Goal: Task Accomplishment & Management: Manage account settings

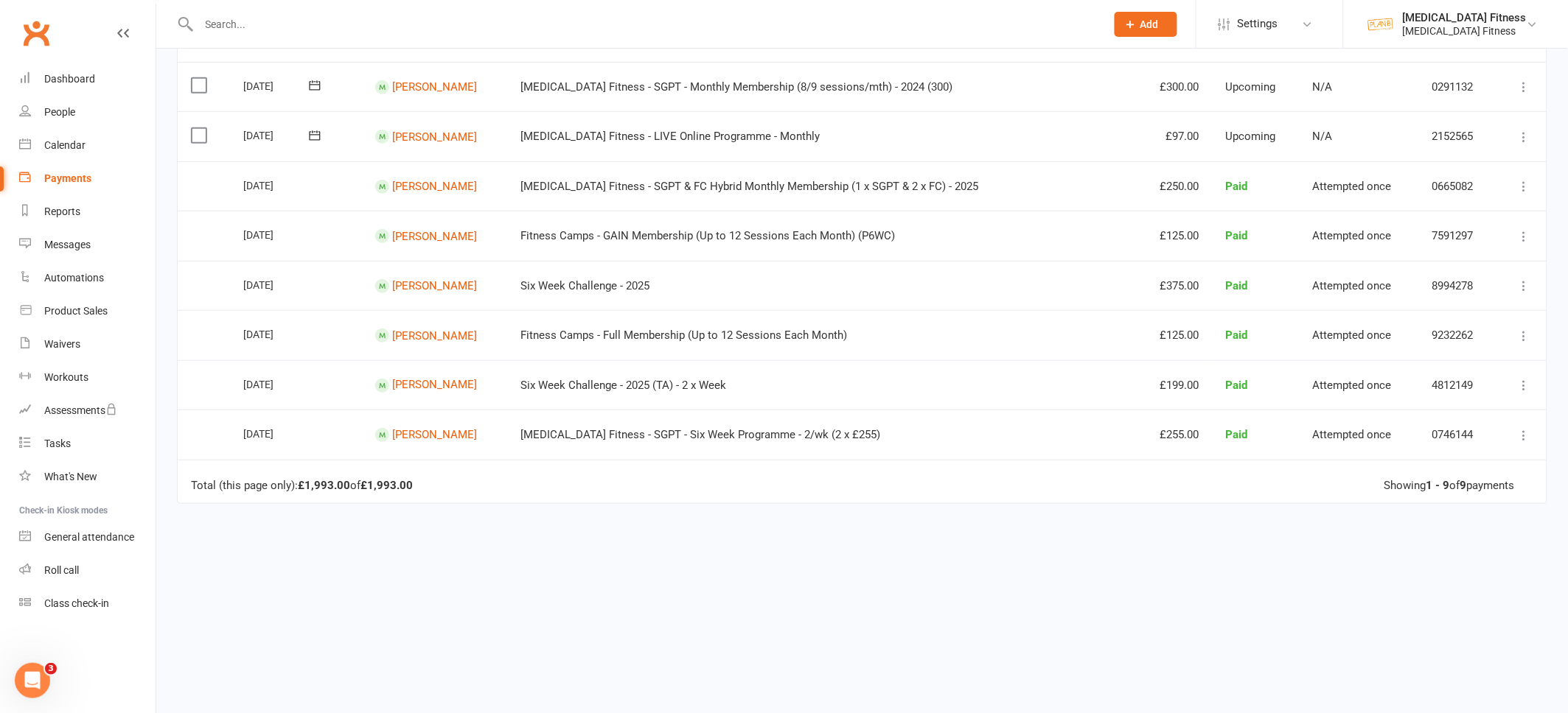
click at [204, 26] on input "text" at bounding box center [645, 24] width 900 height 21
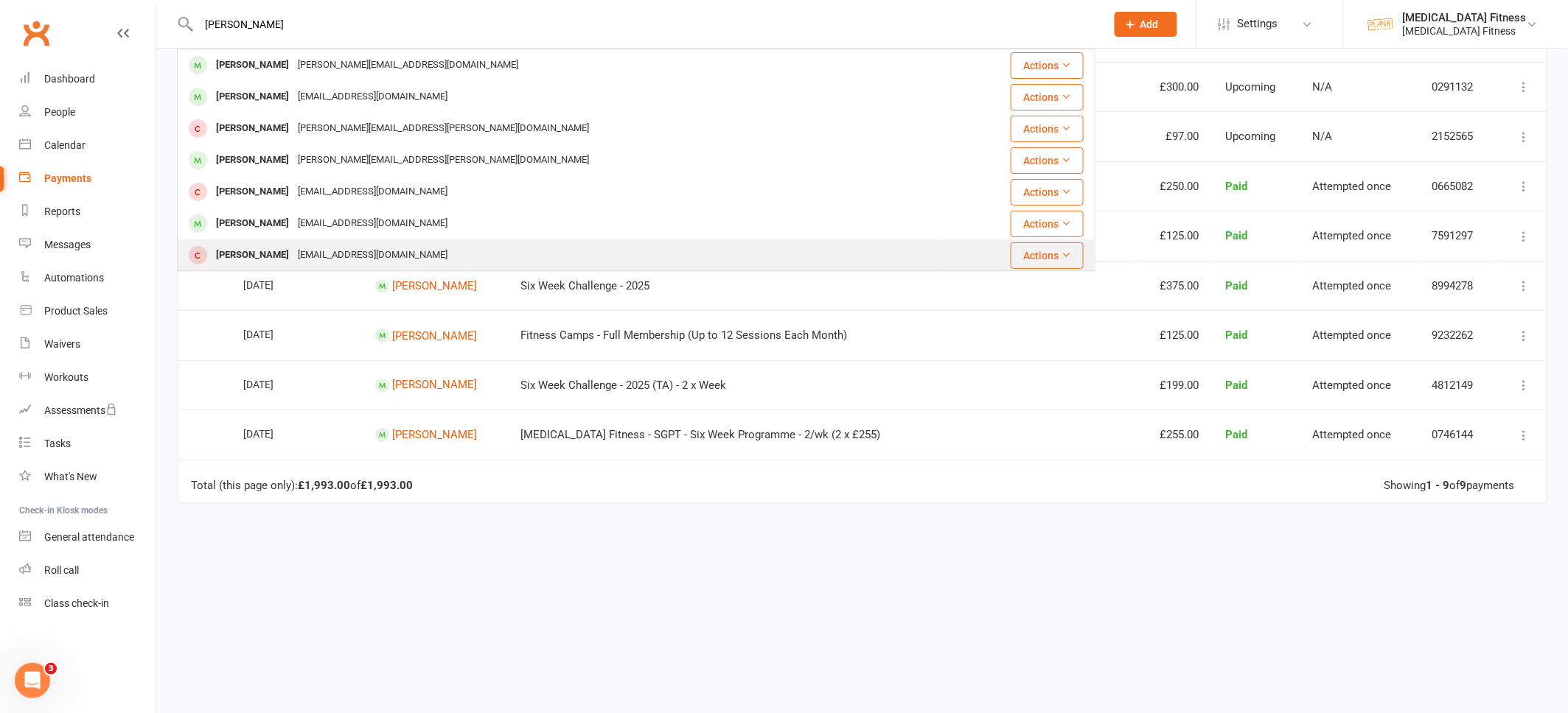
scroll to position [32, 0]
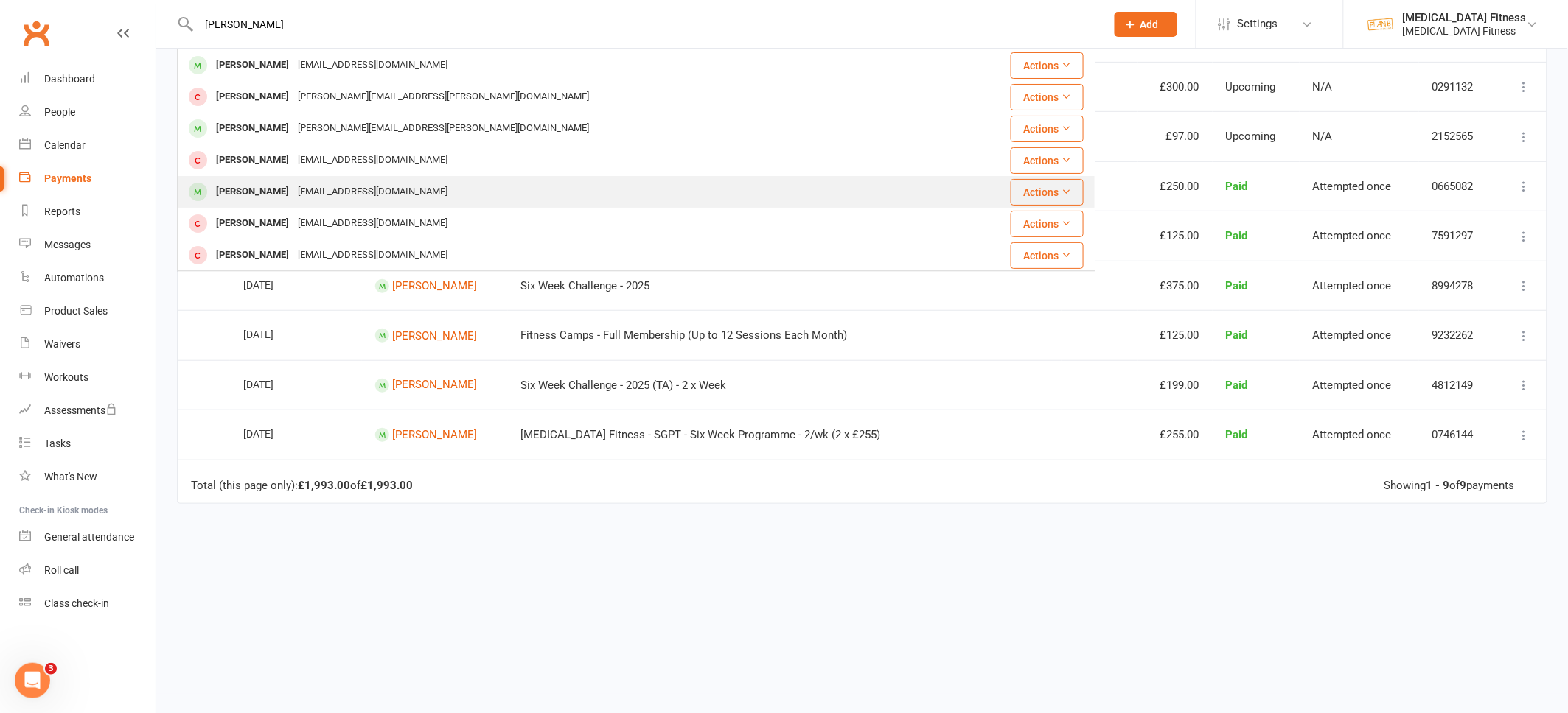
type input "[PERSON_NAME]"
click at [245, 193] on div "[PERSON_NAME]" at bounding box center [253, 192] width 82 height 21
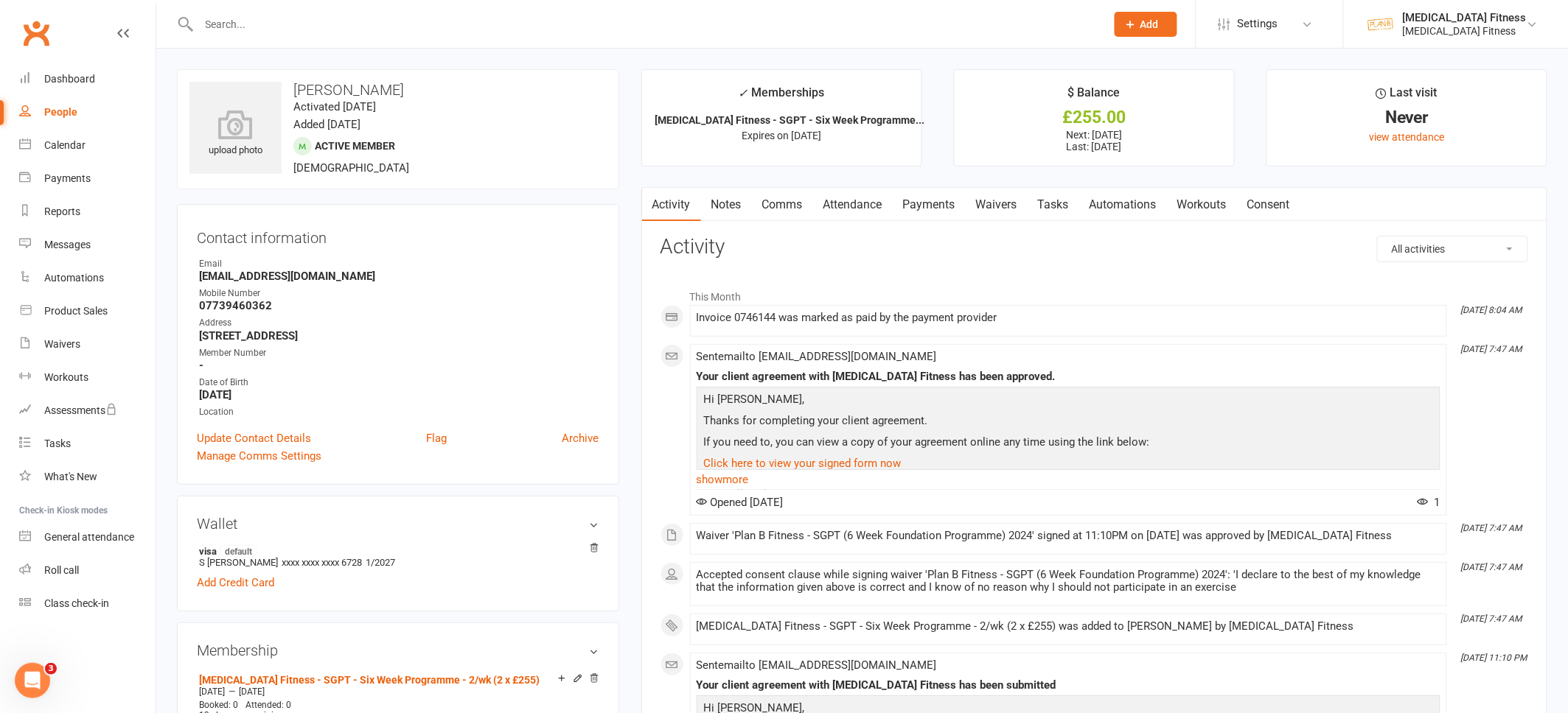
click at [836, 203] on link "Attendance" at bounding box center [852, 204] width 80 height 34
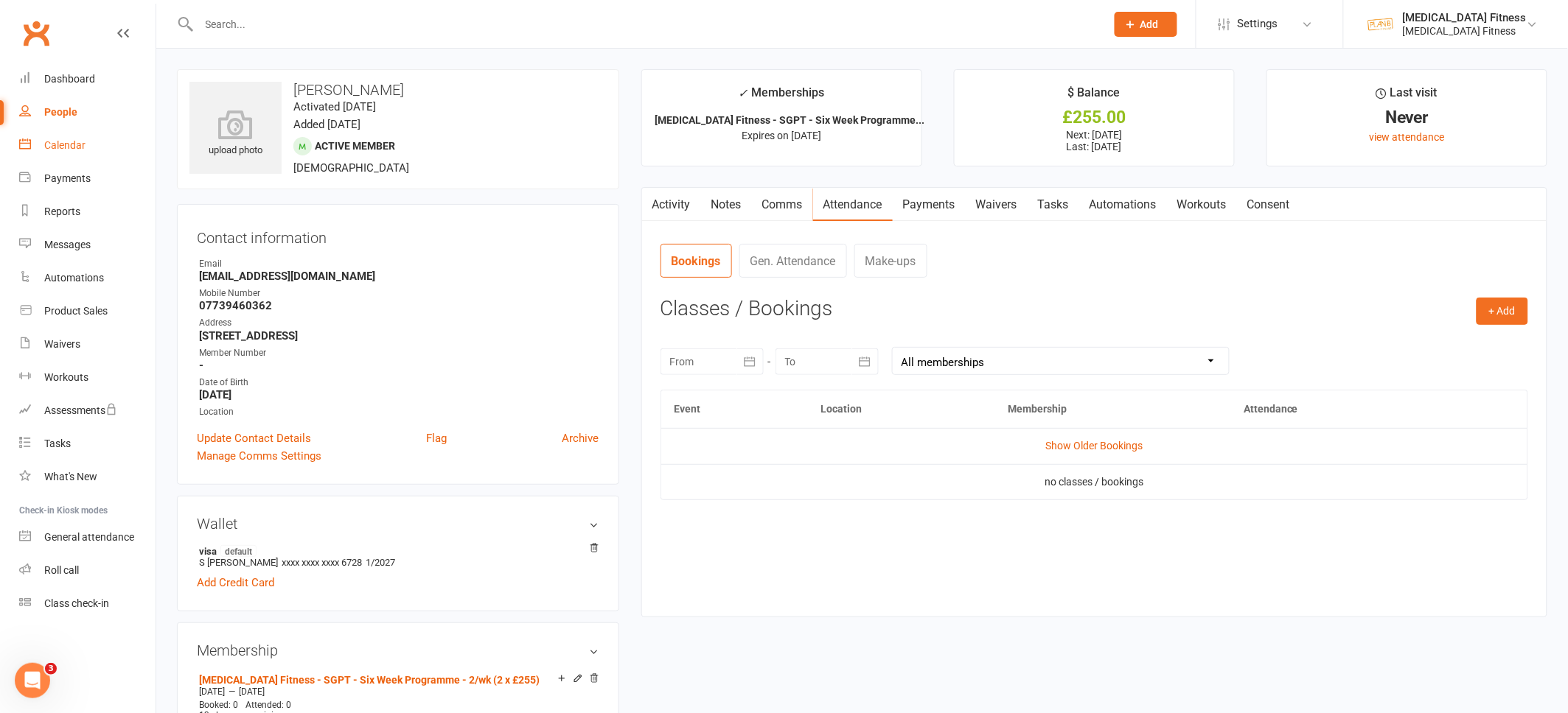
click at [54, 144] on div "Calendar" at bounding box center [65, 145] width 41 height 12
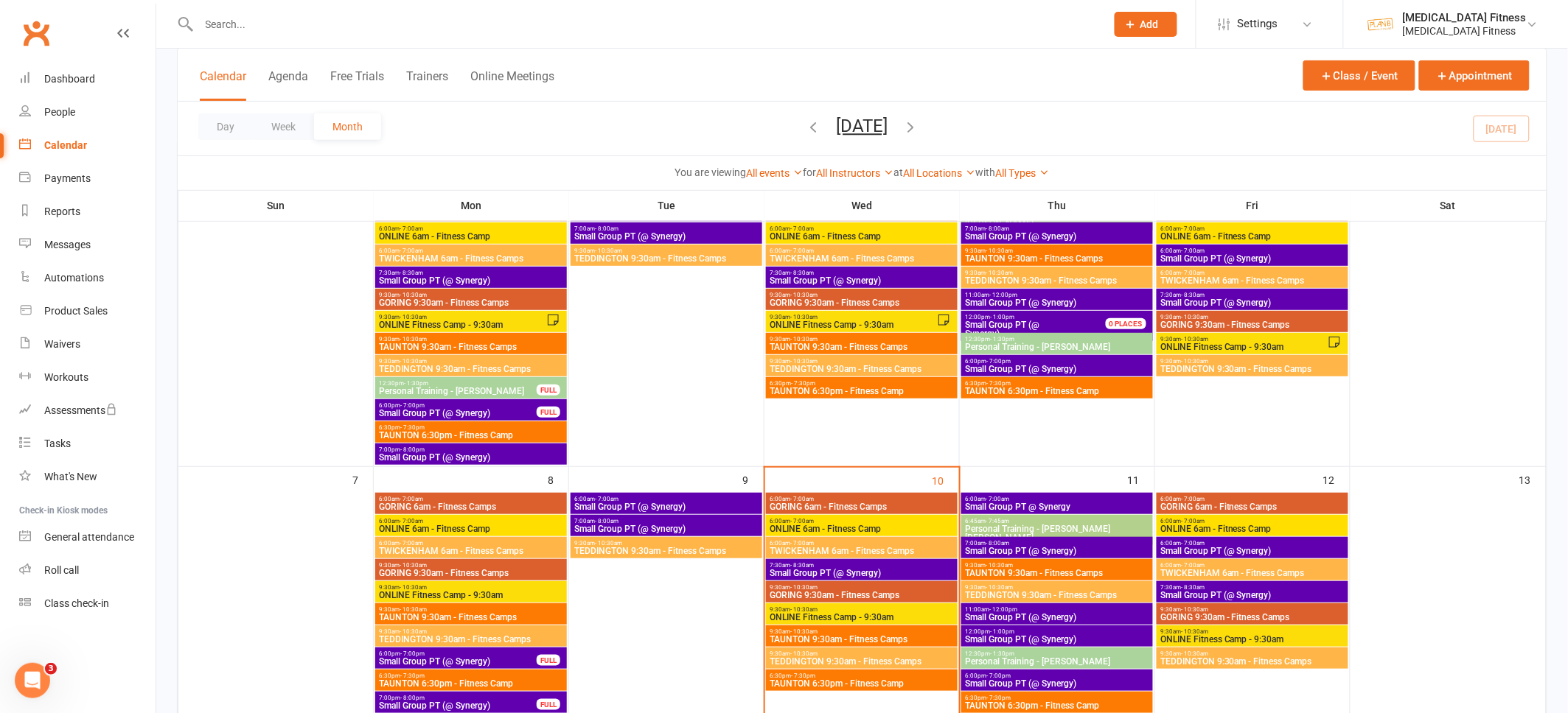
scroll to position [398, 0]
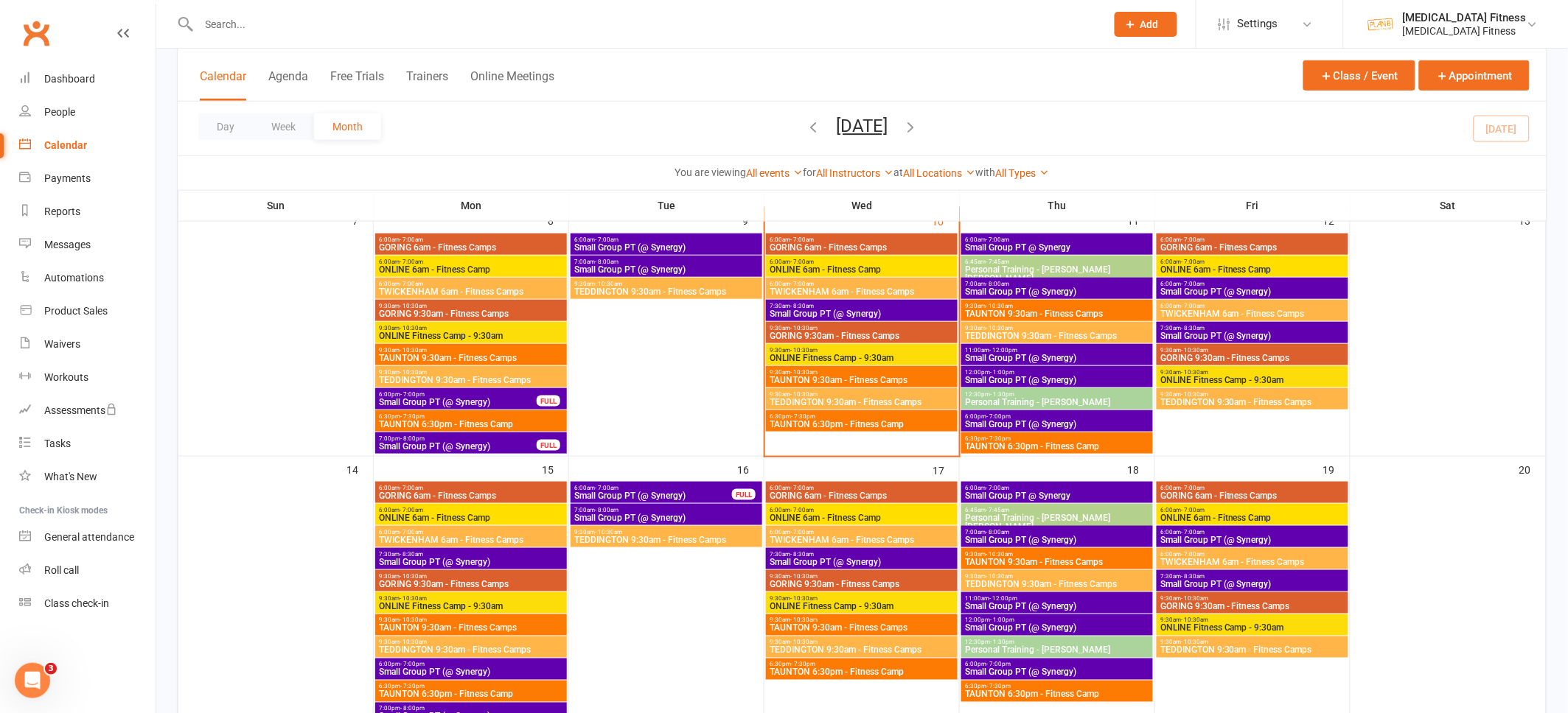
click at [857, 309] on span "Small Group PT (@ Synergy)" at bounding box center [861, 313] width 185 height 9
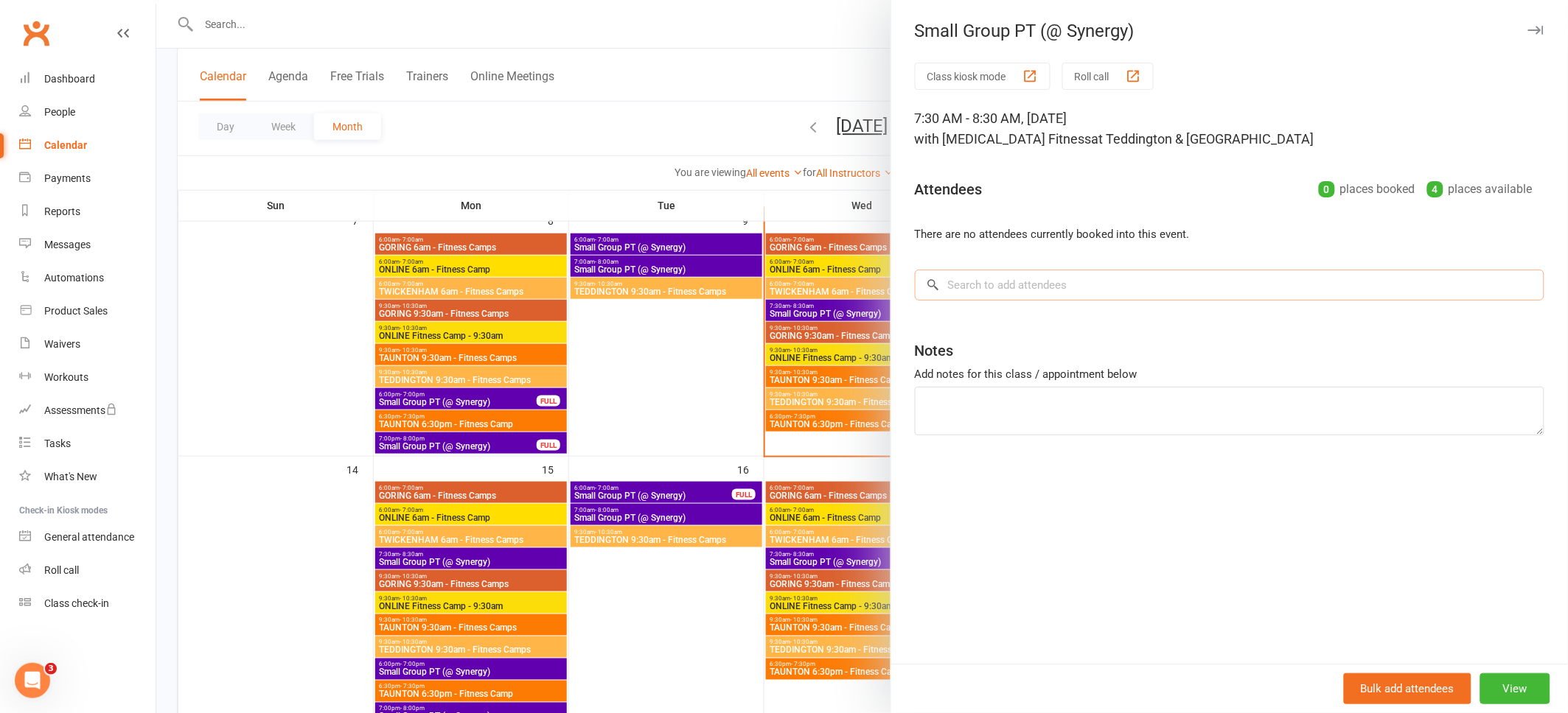
click at [1007, 285] on input "search" at bounding box center [1229, 285] width 630 height 31
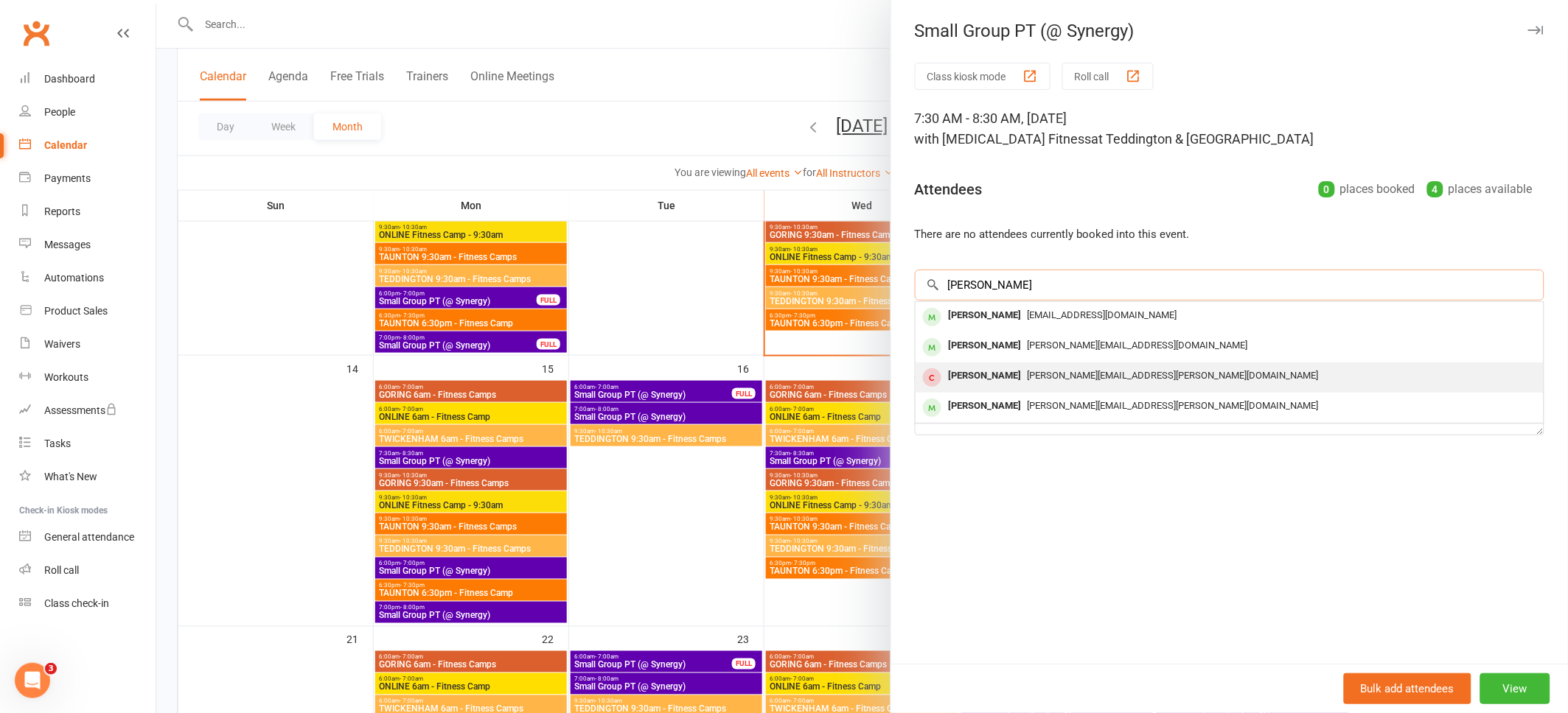
scroll to position [510, 0]
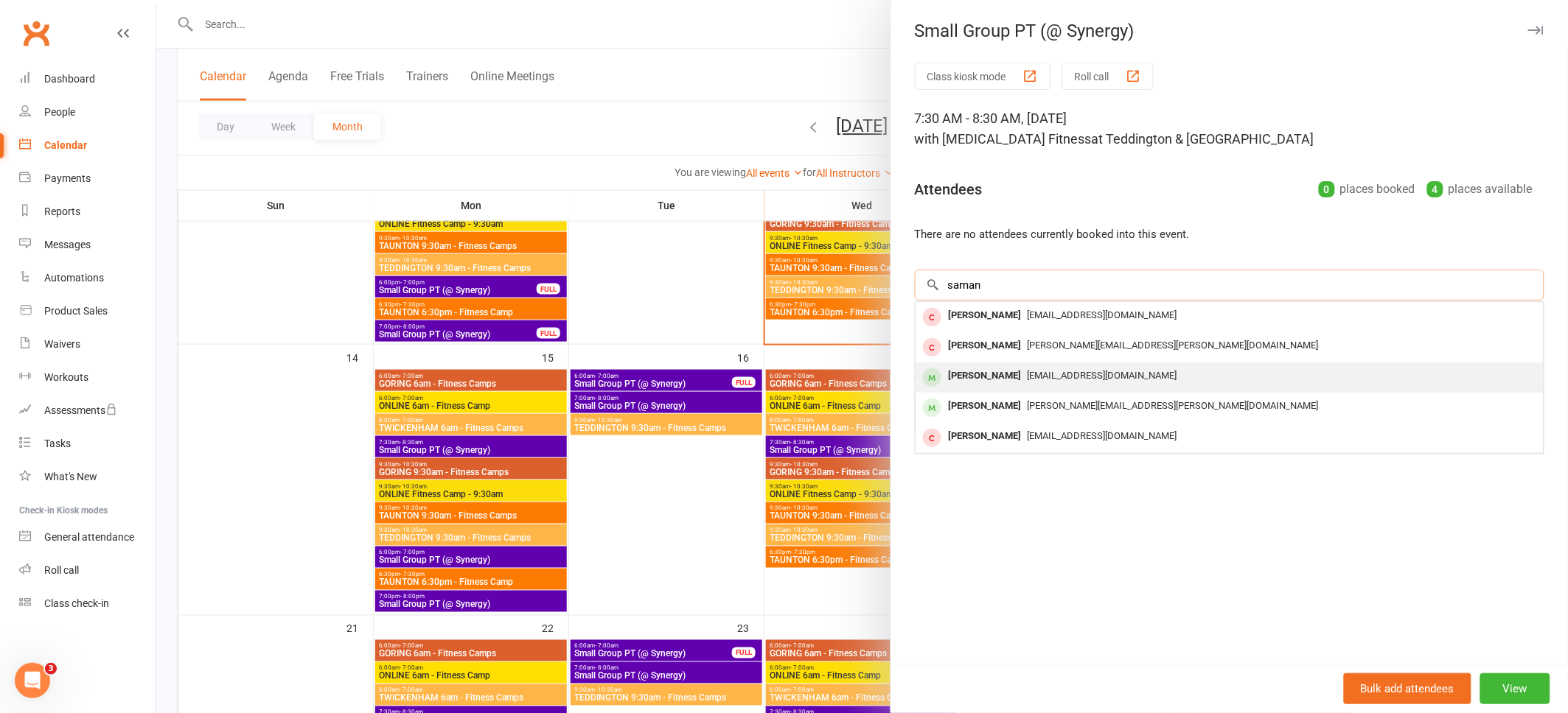
type input "saman"
click at [1024, 376] on div "[PERSON_NAME]" at bounding box center [985, 375] width 84 height 21
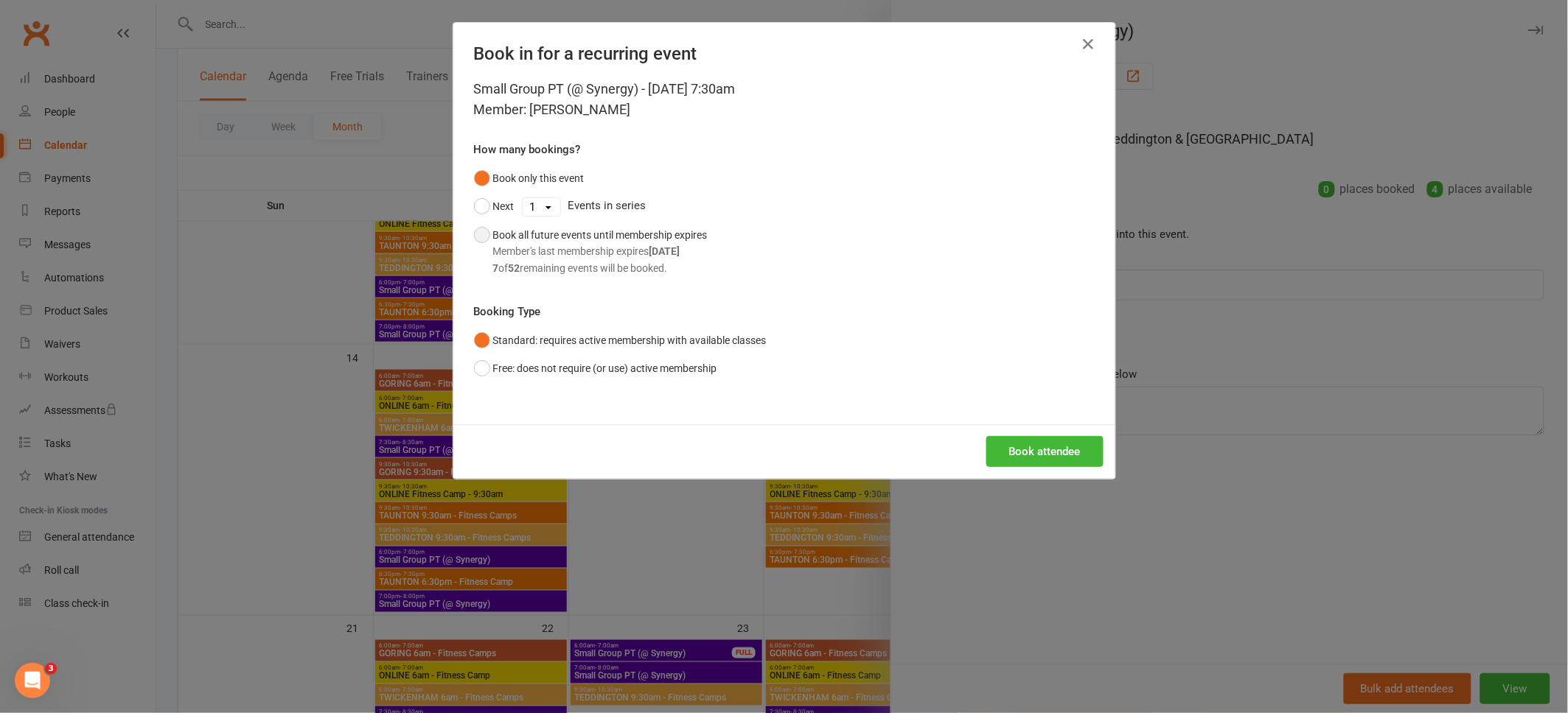
click at [477, 238] on button "Book all future events until membership expires Member's last membership expire…" at bounding box center [591, 252] width 234 height 62
click at [1023, 443] on button "Book attendee" at bounding box center [1045, 451] width 118 height 31
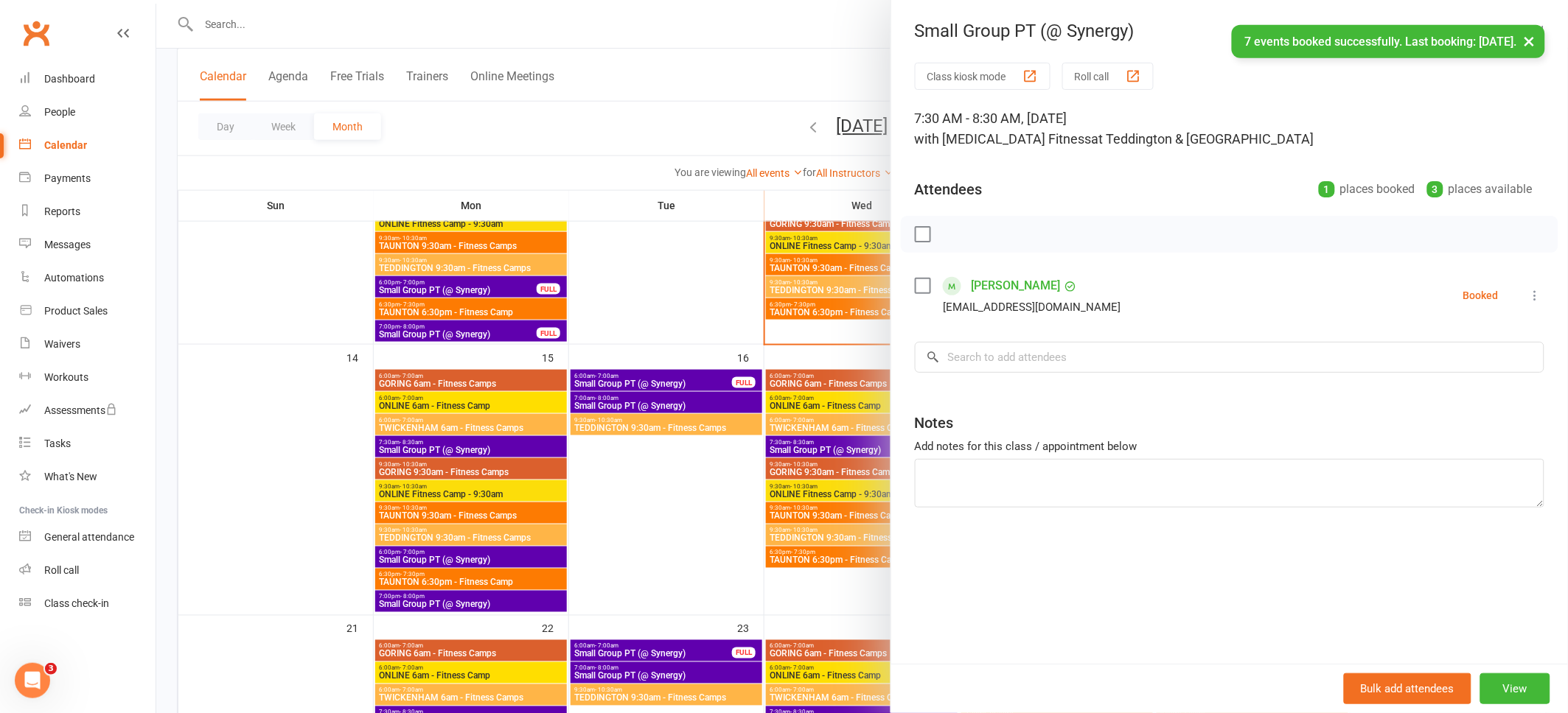
click at [1536, 293] on icon at bounding box center [1535, 295] width 15 height 15
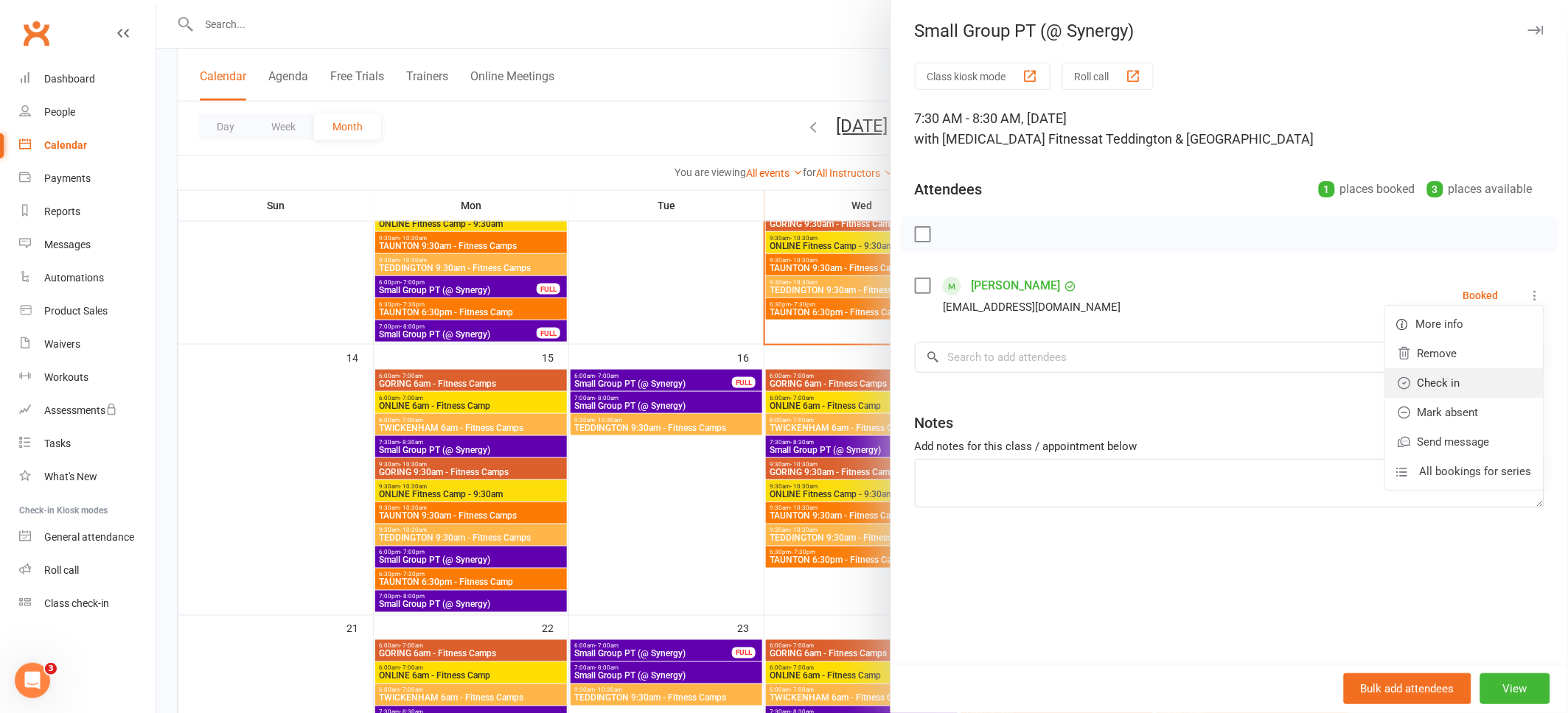
click at [1420, 383] on link "Check in" at bounding box center [1464, 383] width 159 height 29
click at [1532, 30] on icon "button" at bounding box center [1536, 30] width 16 height 9
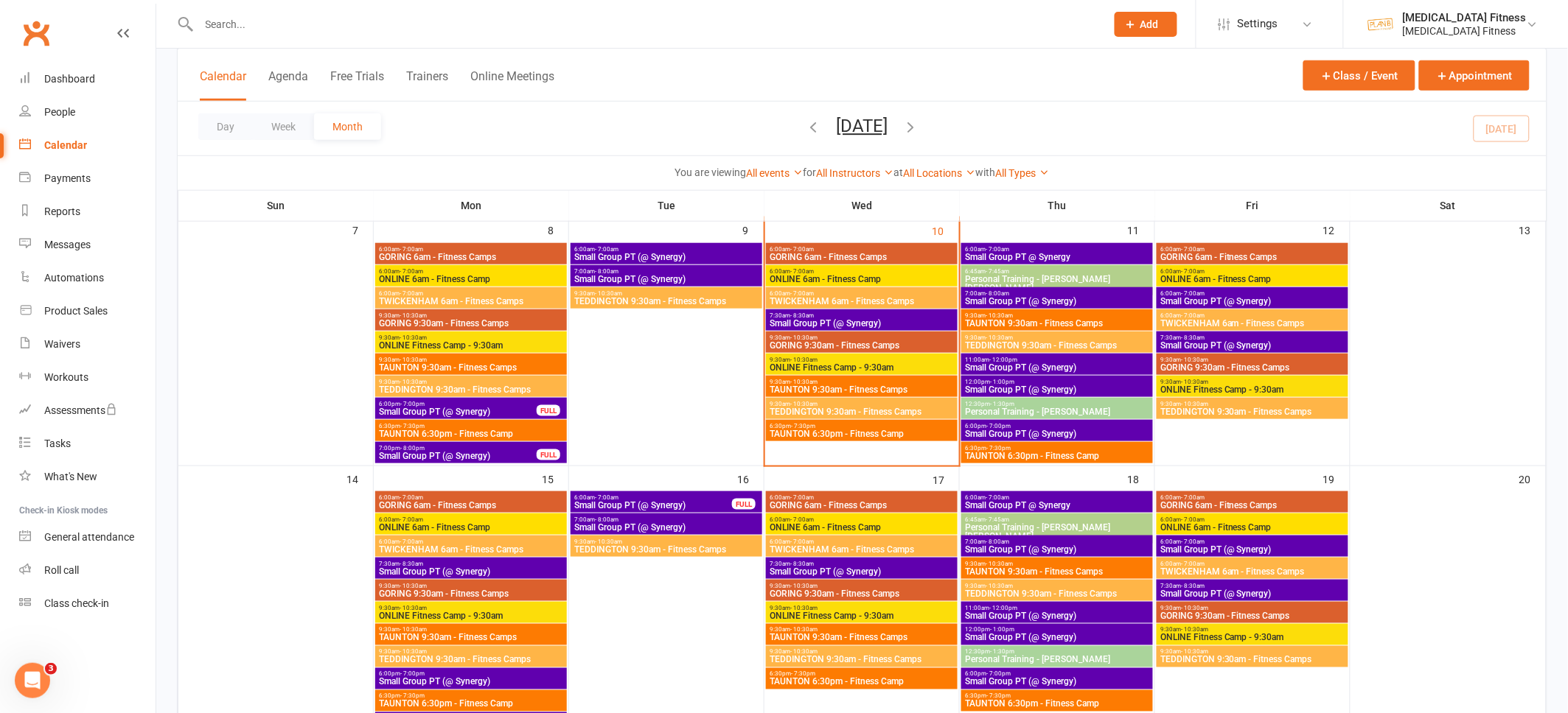
scroll to position [372, 0]
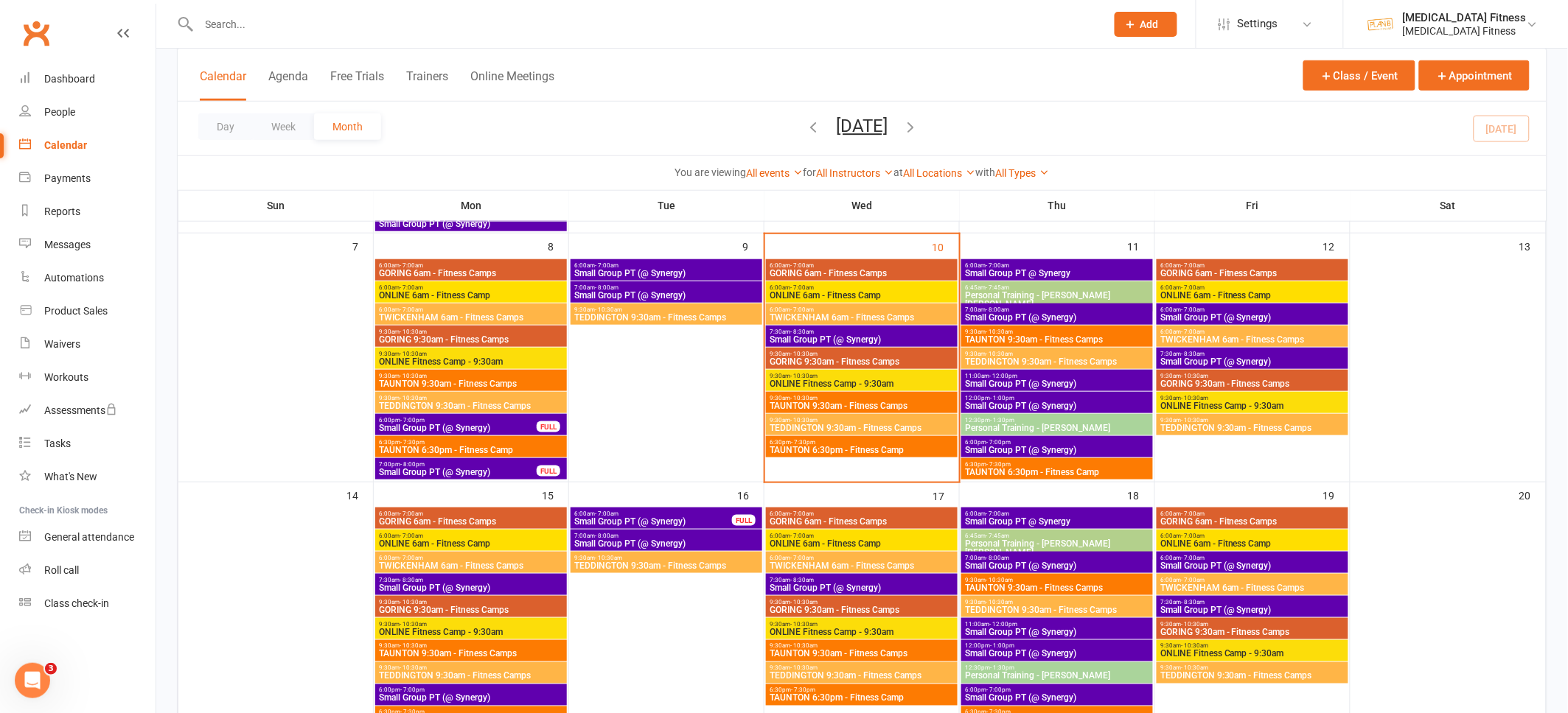
click at [1214, 313] on span "Small Group PT (@ Synergy)" at bounding box center [1252, 317] width 185 height 9
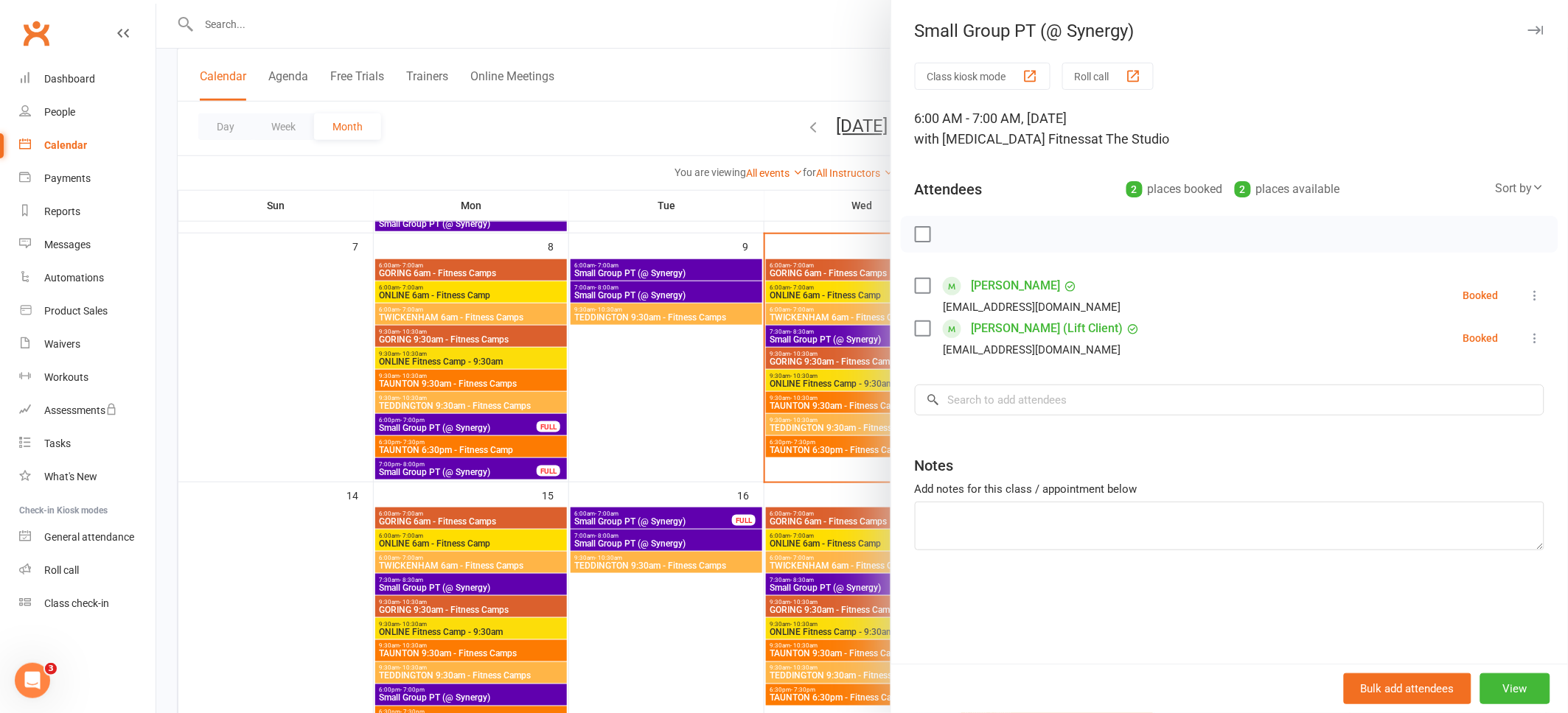
click at [1545, 24] on div "Small Group PT (@ Synergy)" at bounding box center [1229, 31] width 676 height 21
click at [1539, 30] on icon "button" at bounding box center [1536, 30] width 16 height 9
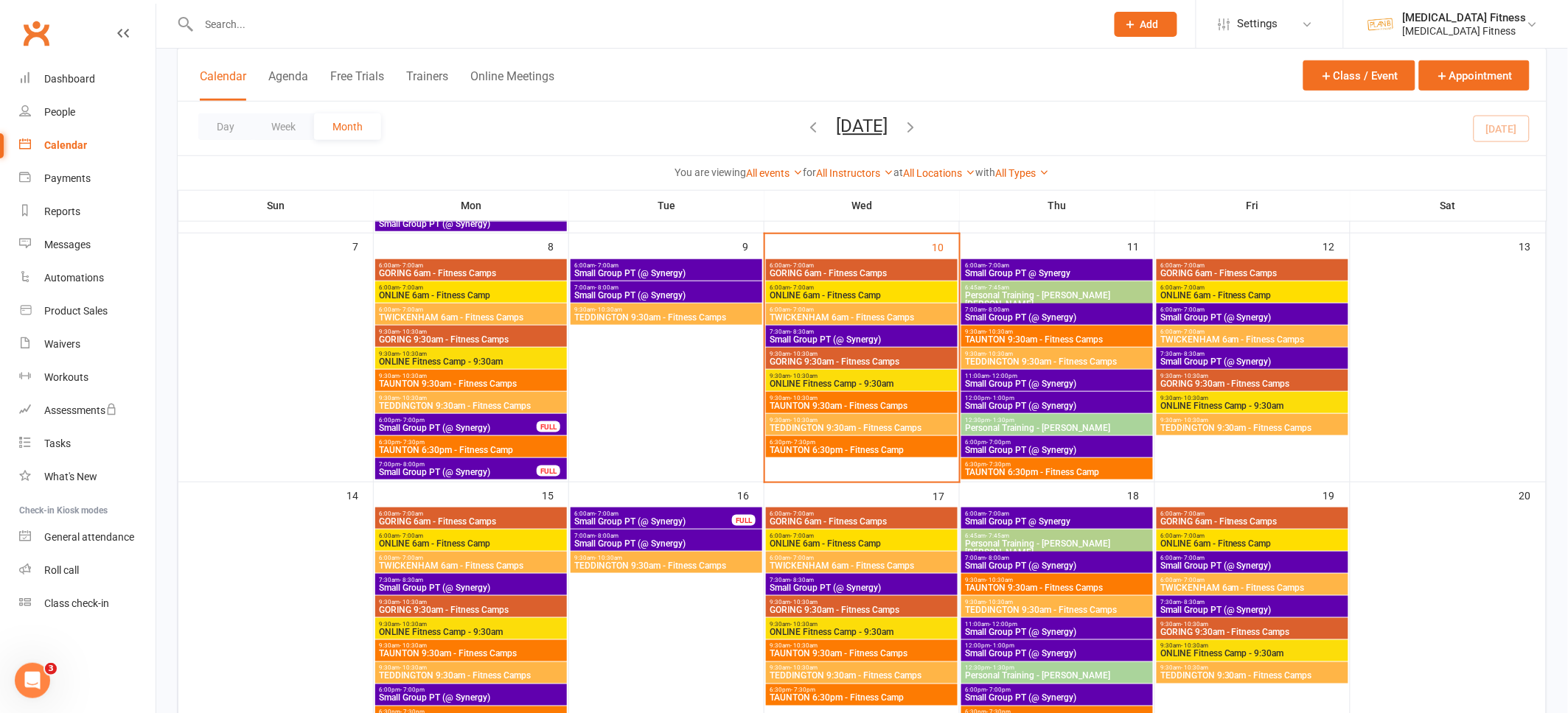
click at [1217, 357] on span "Small Group PT (@ Synergy)" at bounding box center [1252, 361] width 185 height 9
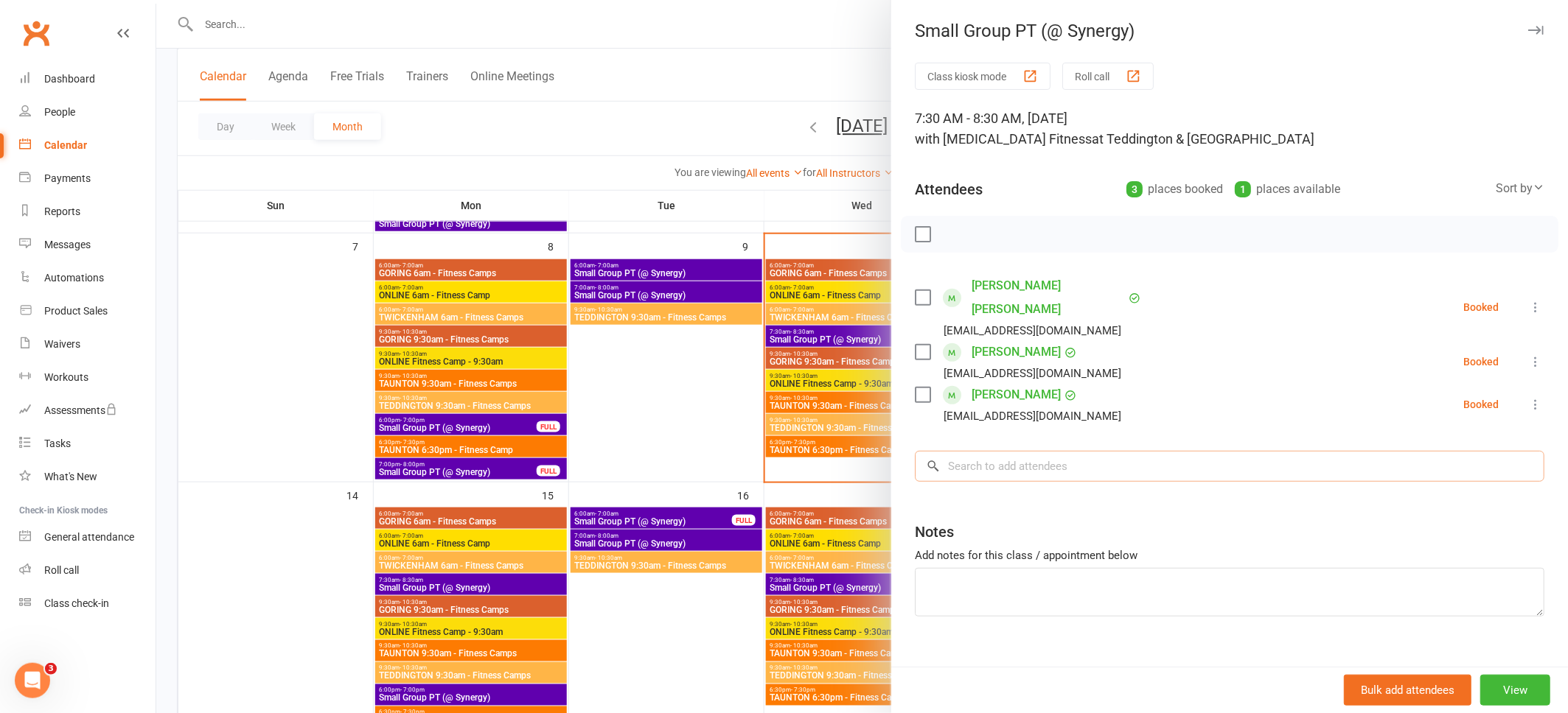
click at [1086, 451] on input "search" at bounding box center [1229, 466] width 630 height 31
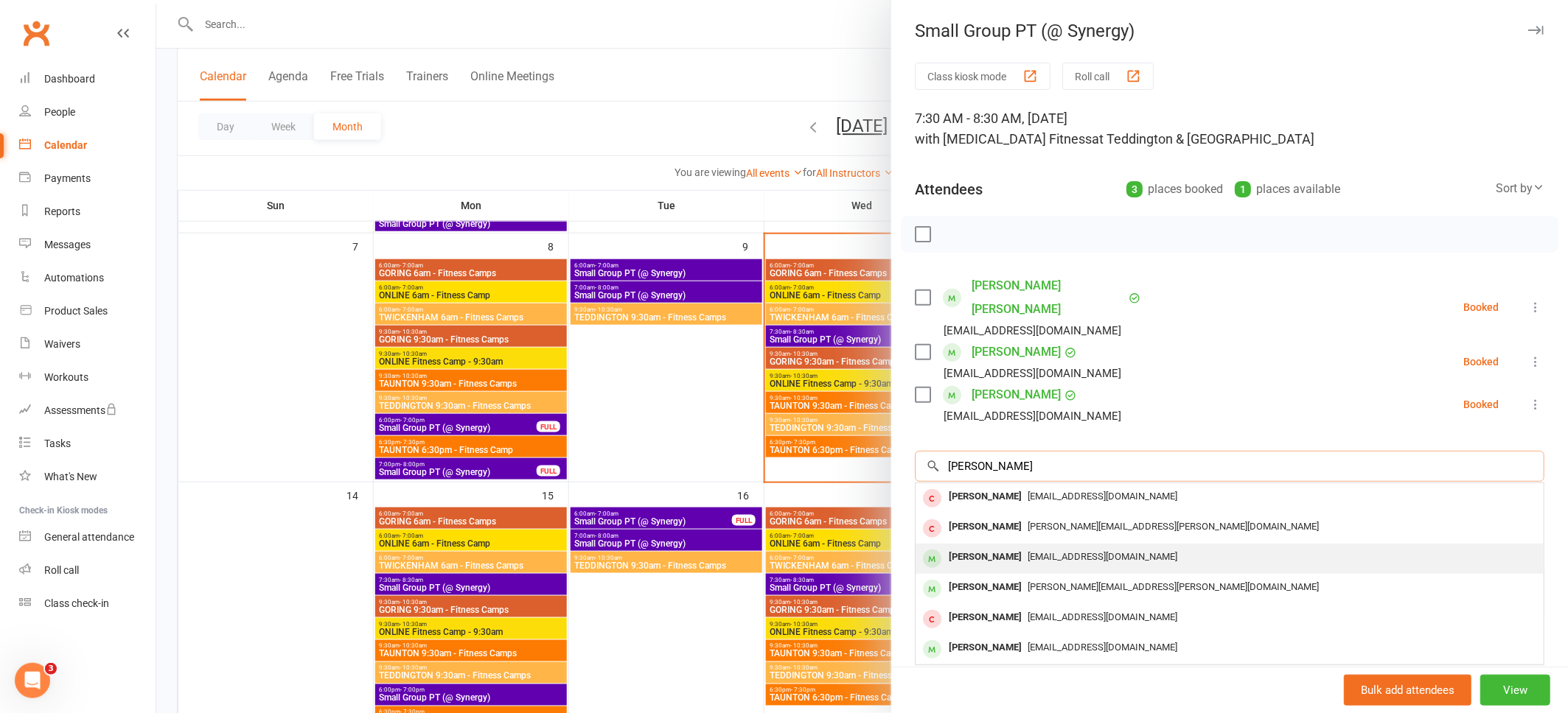
type input "[PERSON_NAME]"
click at [1040, 551] on span "[EMAIL_ADDRESS][DOMAIN_NAME]" at bounding box center [1102, 557] width 150 height 11
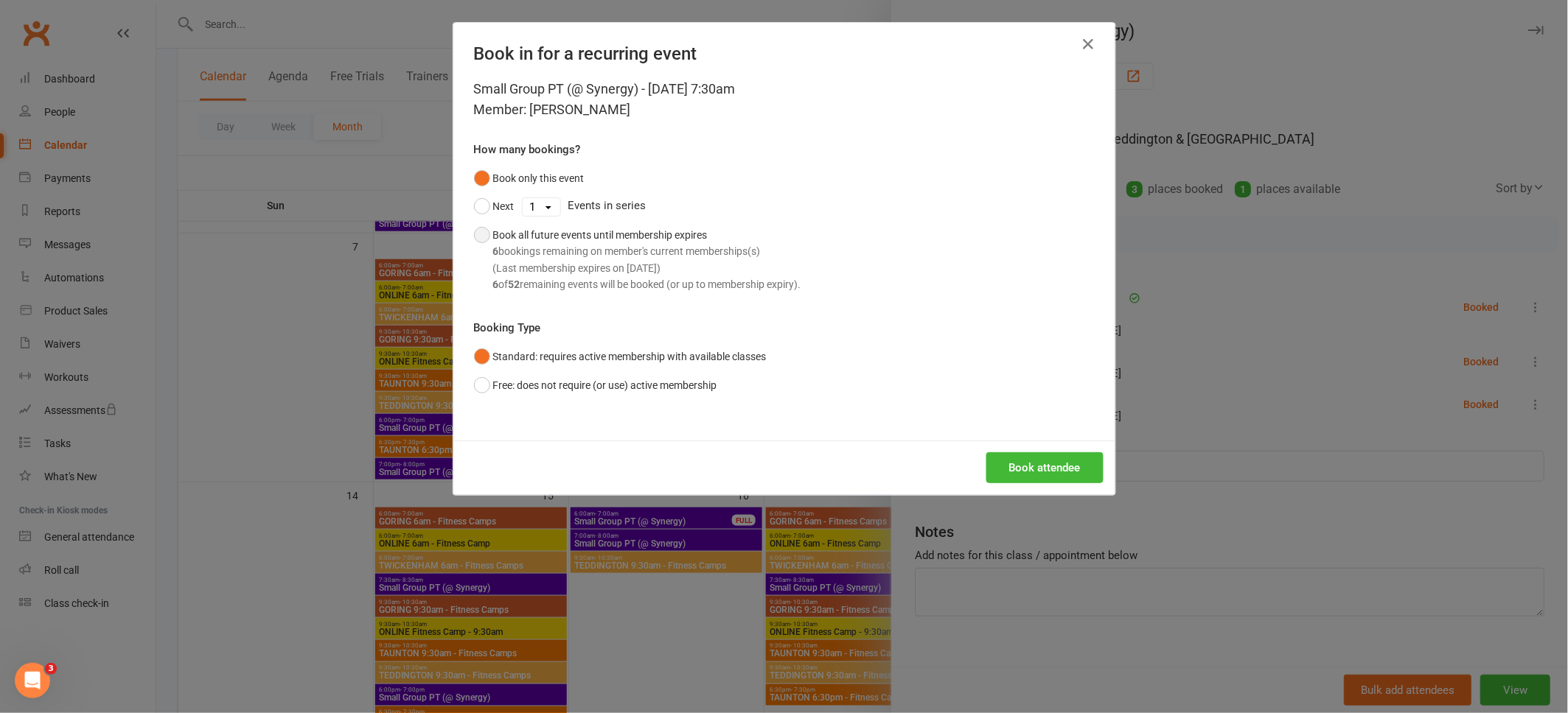
click at [482, 233] on button "Book all future events until membership expires 6 bookings remaining on member'…" at bounding box center [638, 259] width 327 height 78
click at [1017, 462] on button "Book attendee" at bounding box center [1045, 467] width 118 height 31
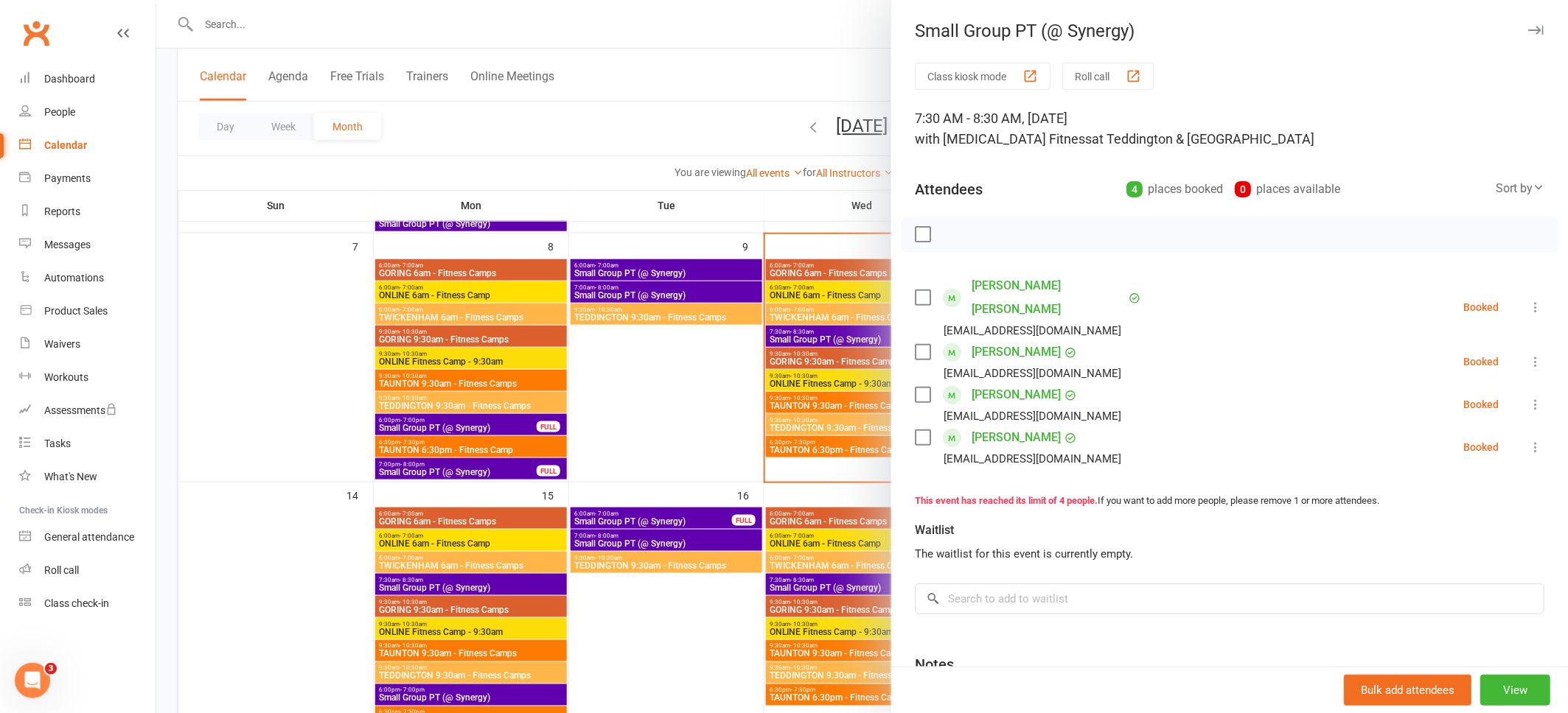
click at [1533, 26] on icon "button" at bounding box center [1536, 30] width 16 height 9
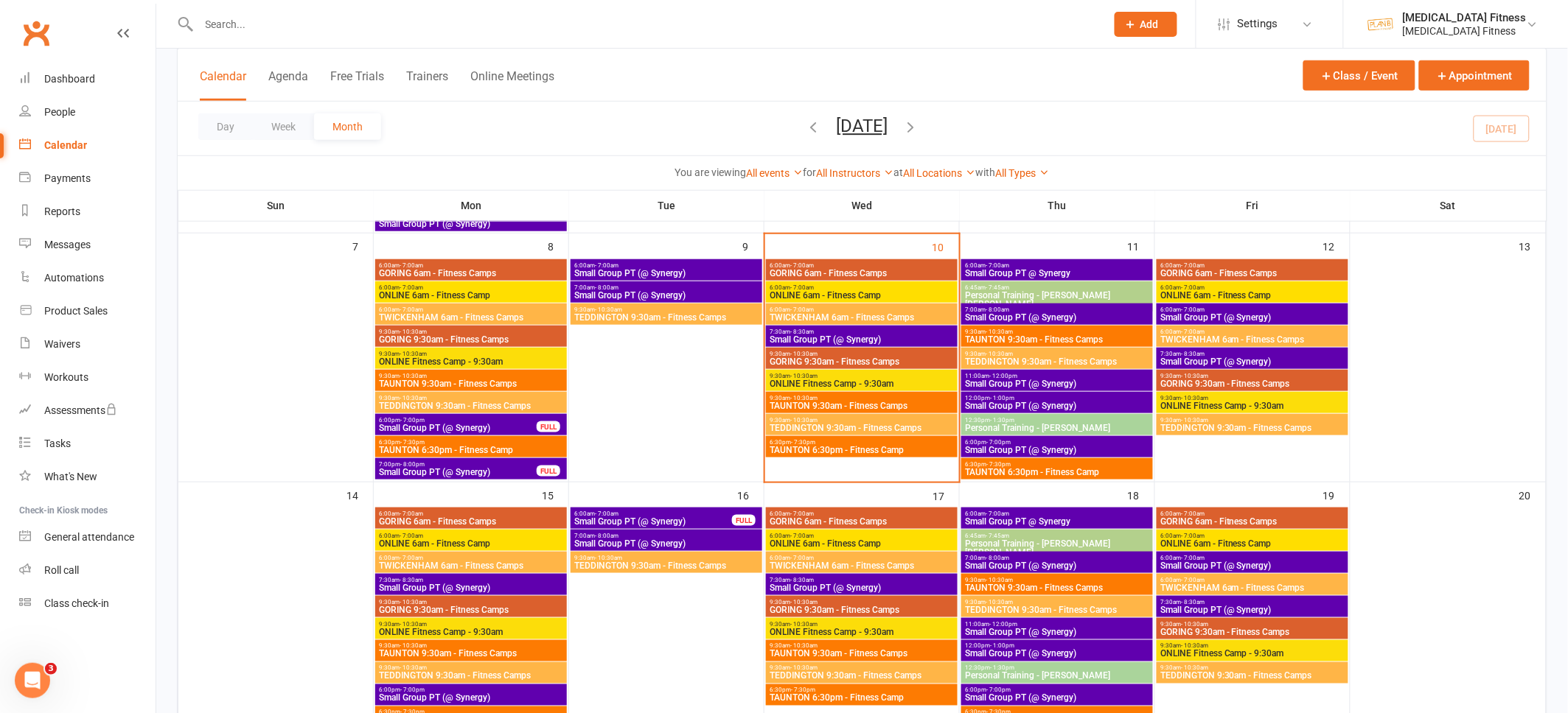
click at [1223, 606] on span "Small Group PT (@ Synergy)" at bounding box center [1252, 610] width 185 height 9
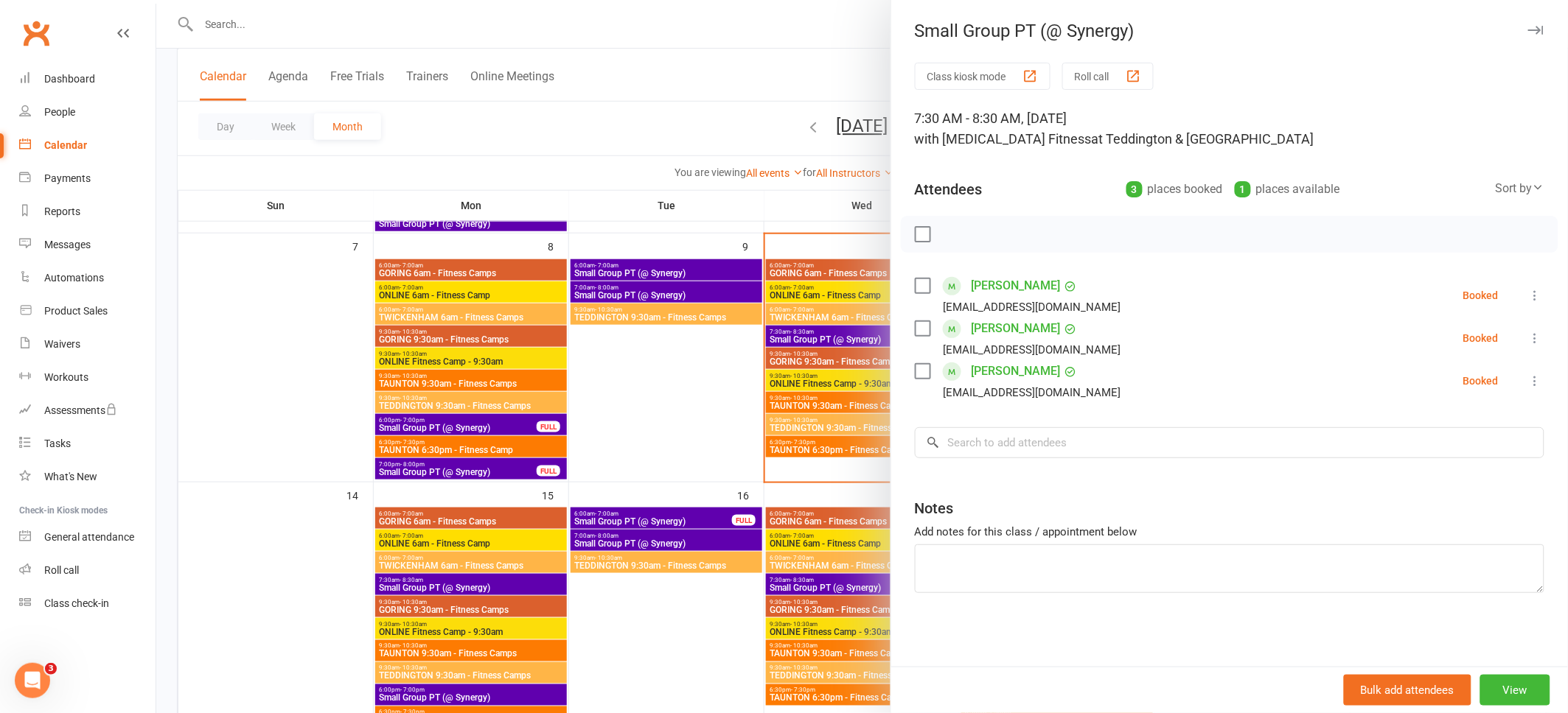
click at [1537, 29] on icon "button" at bounding box center [1536, 30] width 16 height 9
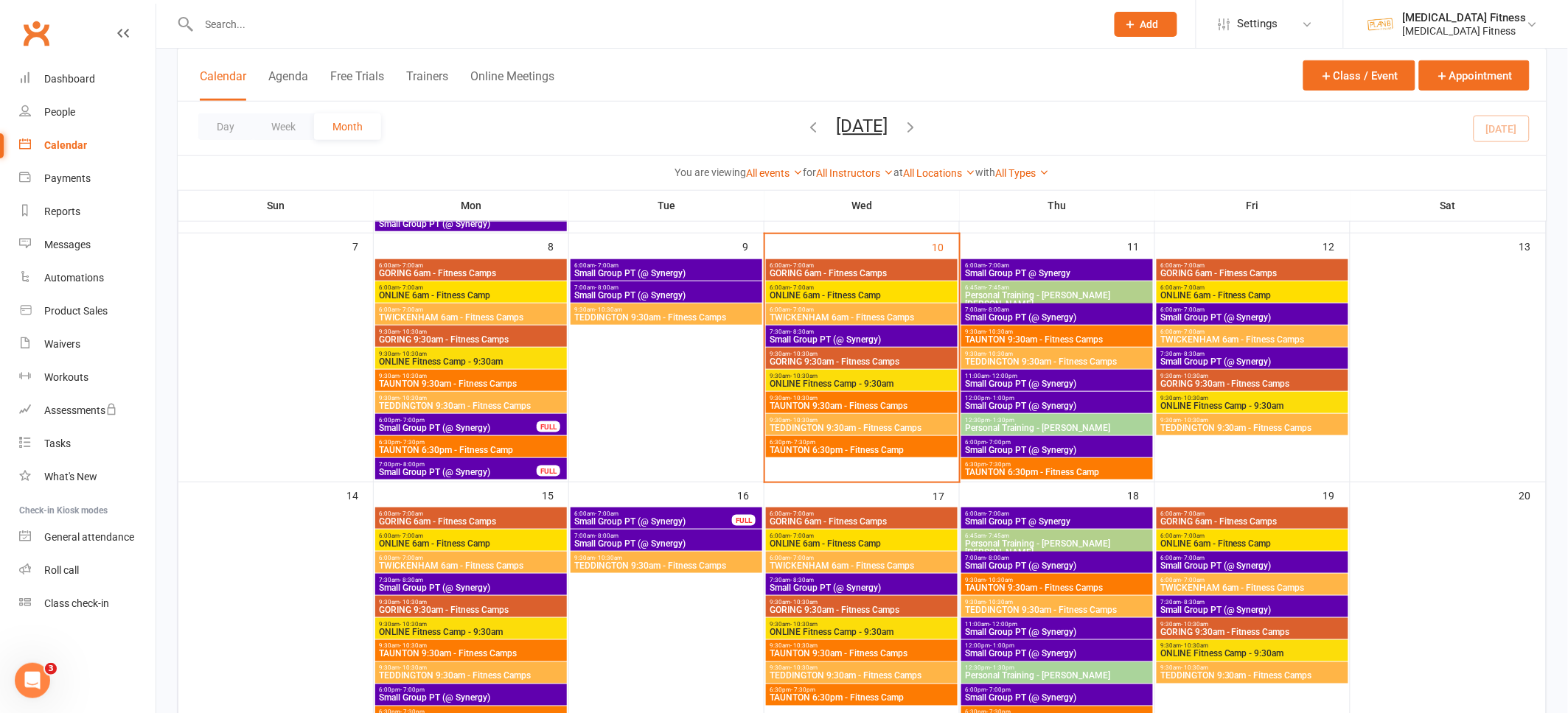
click at [1237, 562] on span "Small Group PT (@ Synergy)" at bounding box center [1252, 566] width 185 height 9
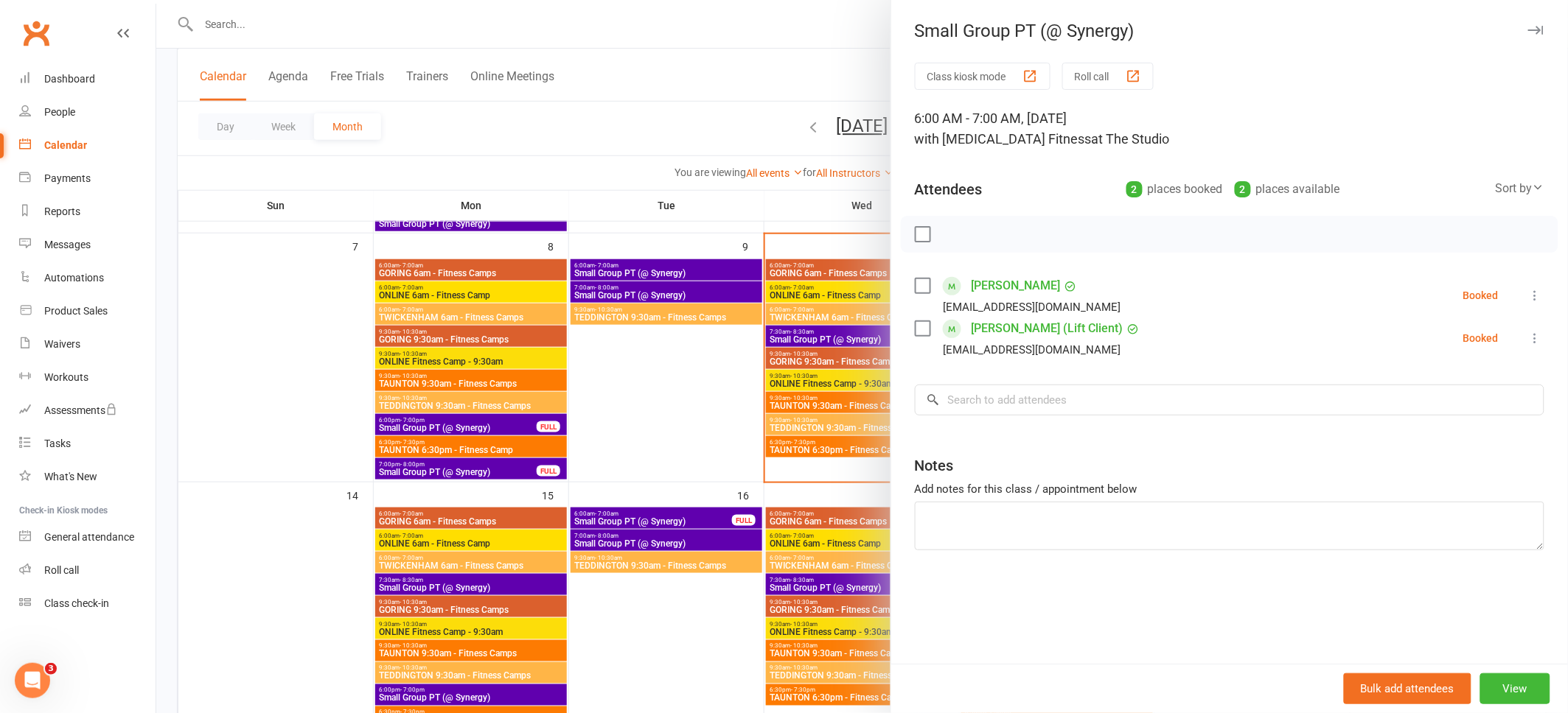
click at [1536, 28] on icon "button" at bounding box center [1536, 30] width 16 height 9
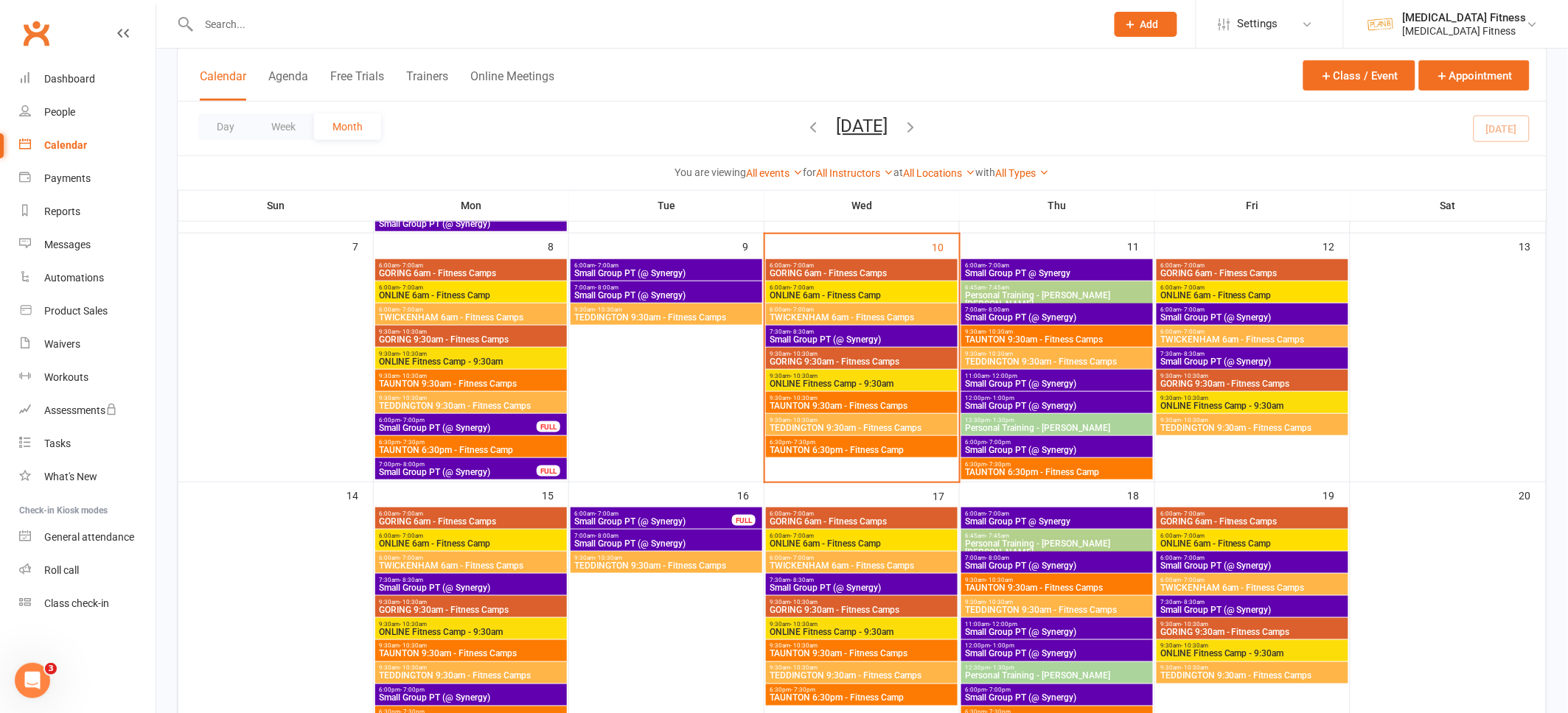
click at [1040, 564] on span "Small Group PT (@ Synergy)" at bounding box center [1057, 566] width 185 height 9
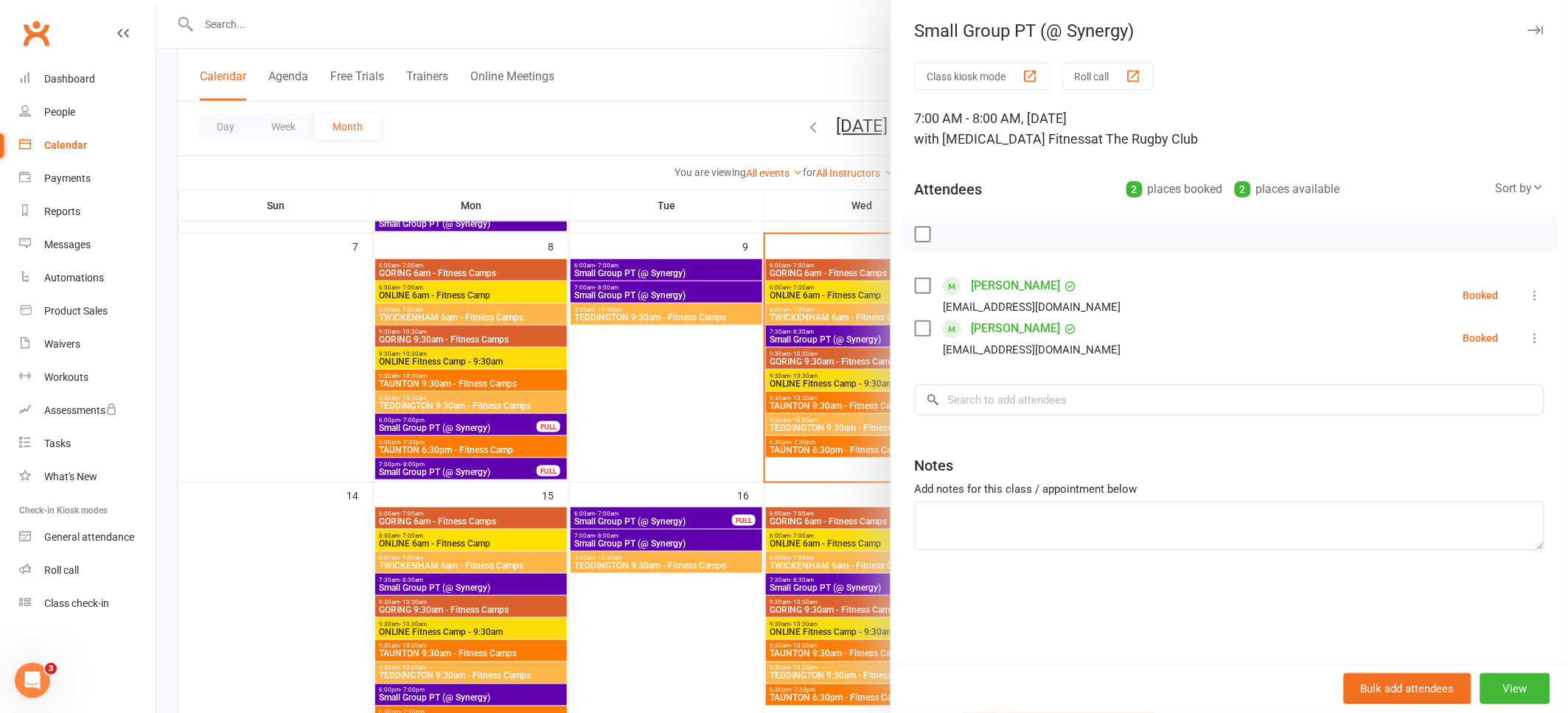
click at [1536, 28] on icon "button" at bounding box center [1536, 30] width 16 height 9
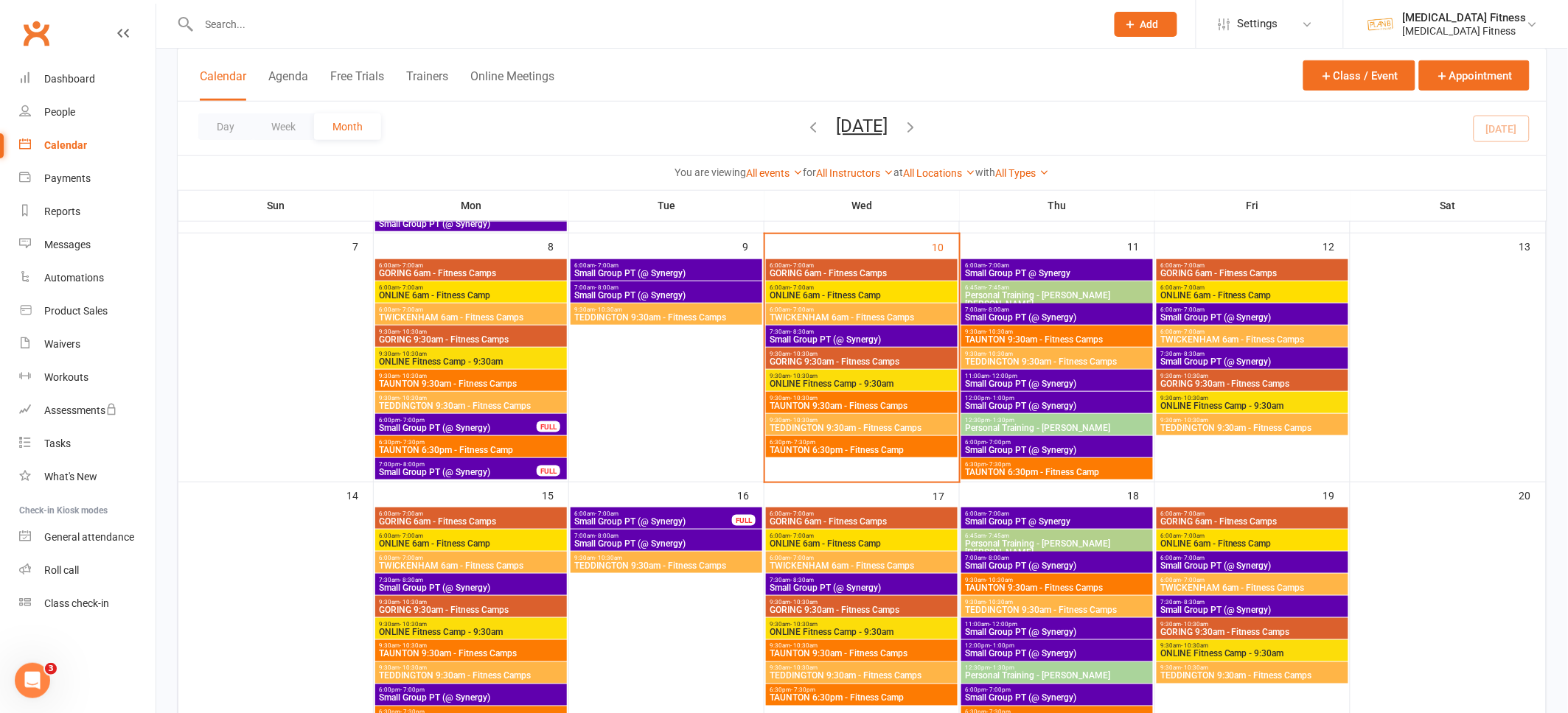
click at [1037, 519] on span "Small Group PT @ Synergy" at bounding box center [1057, 521] width 185 height 9
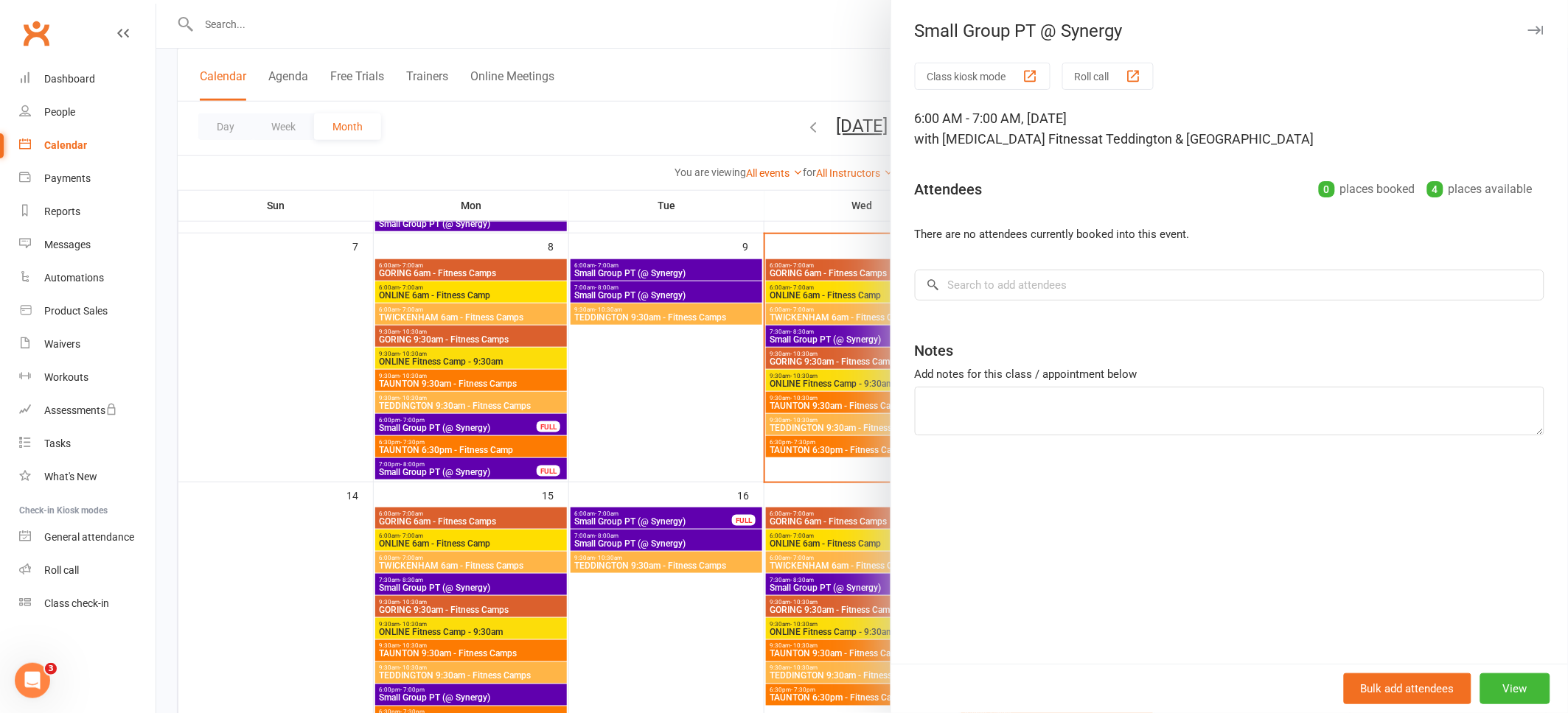
click at [1531, 28] on icon "button" at bounding box center [1536, 30] width 16 height 9
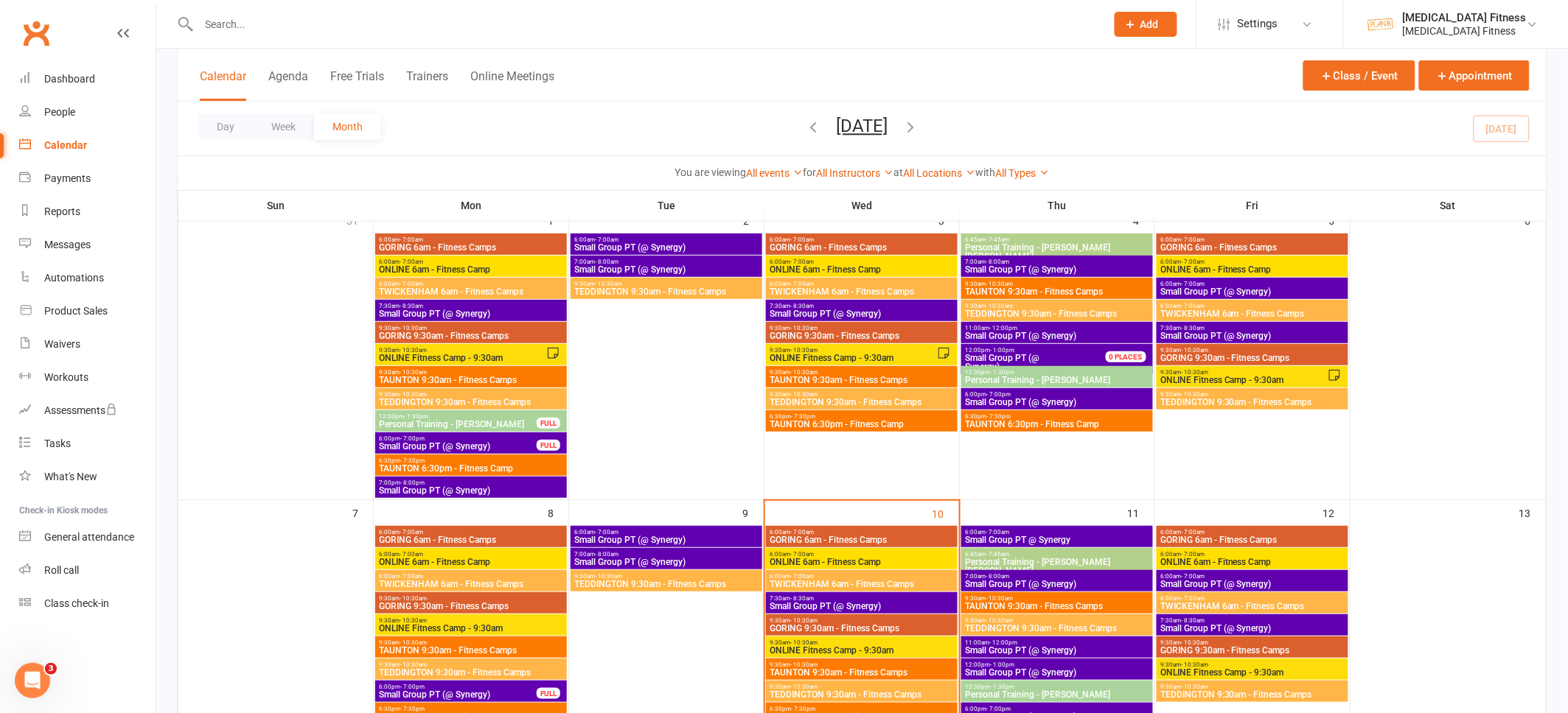
scroll to position [108, 0]
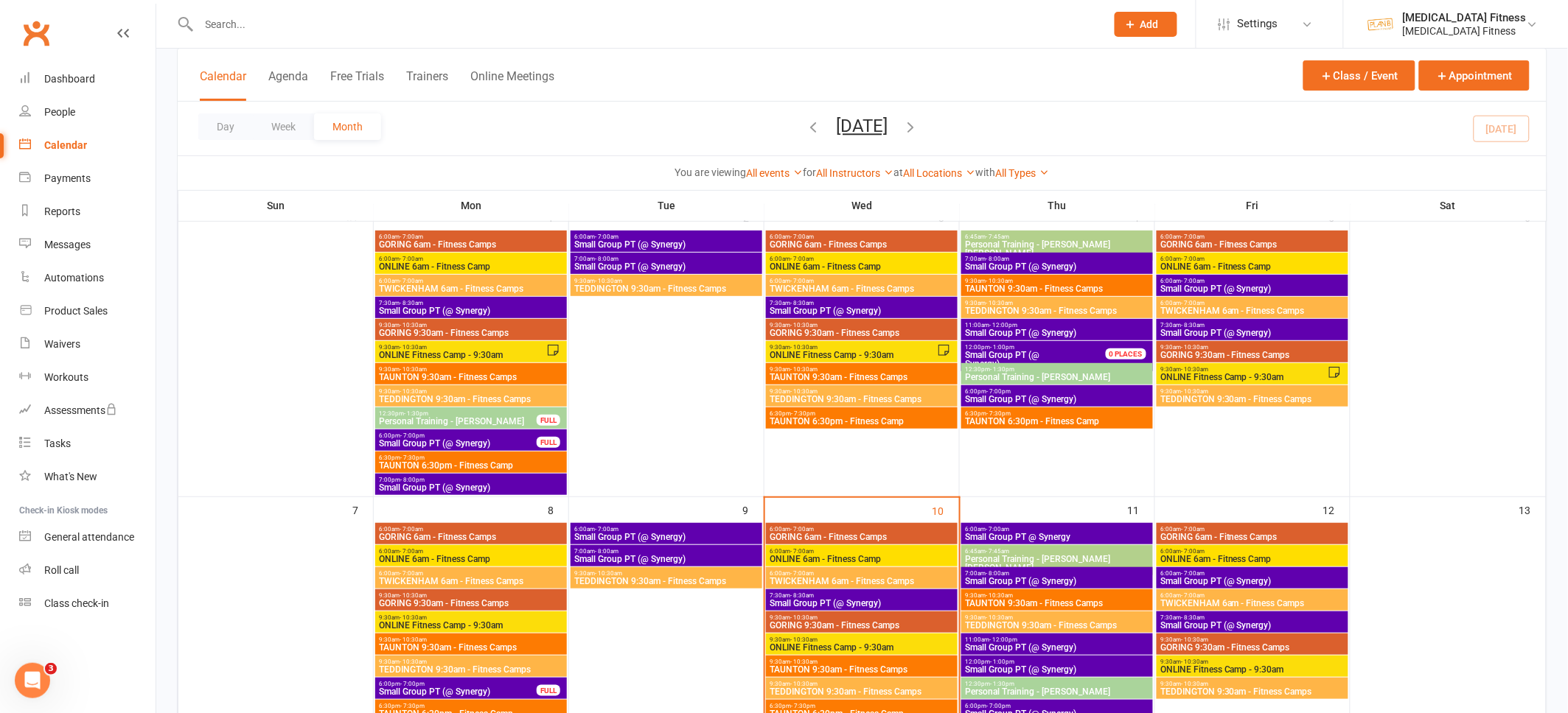
click at [1020, 240] on span "Personal Training - [PERSON_NAME] [PERSON_NAME]" at bounding box center [1057, 248] width 185 height 17
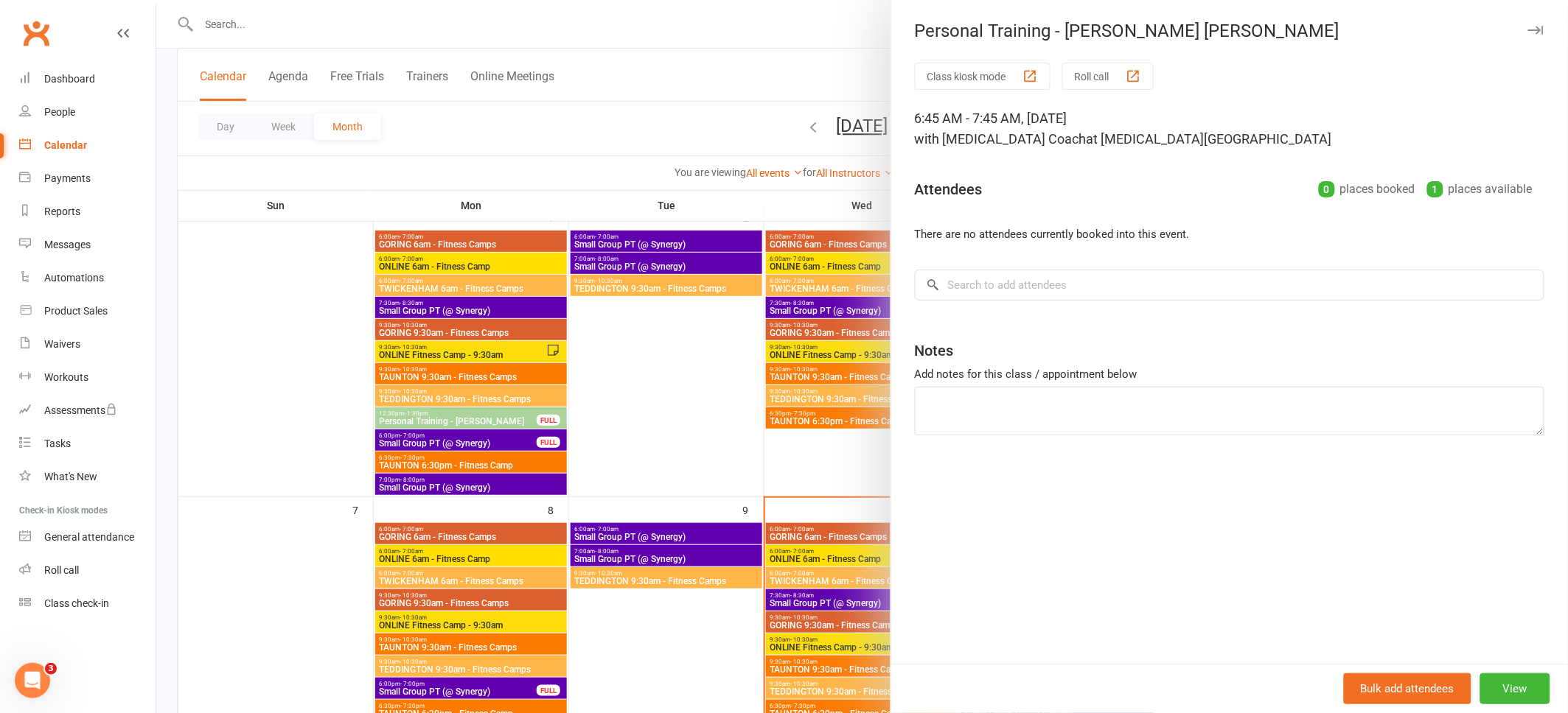
click at [1538, 26] on icon "button" at bounding box center [1536, 30] width 16 height 9
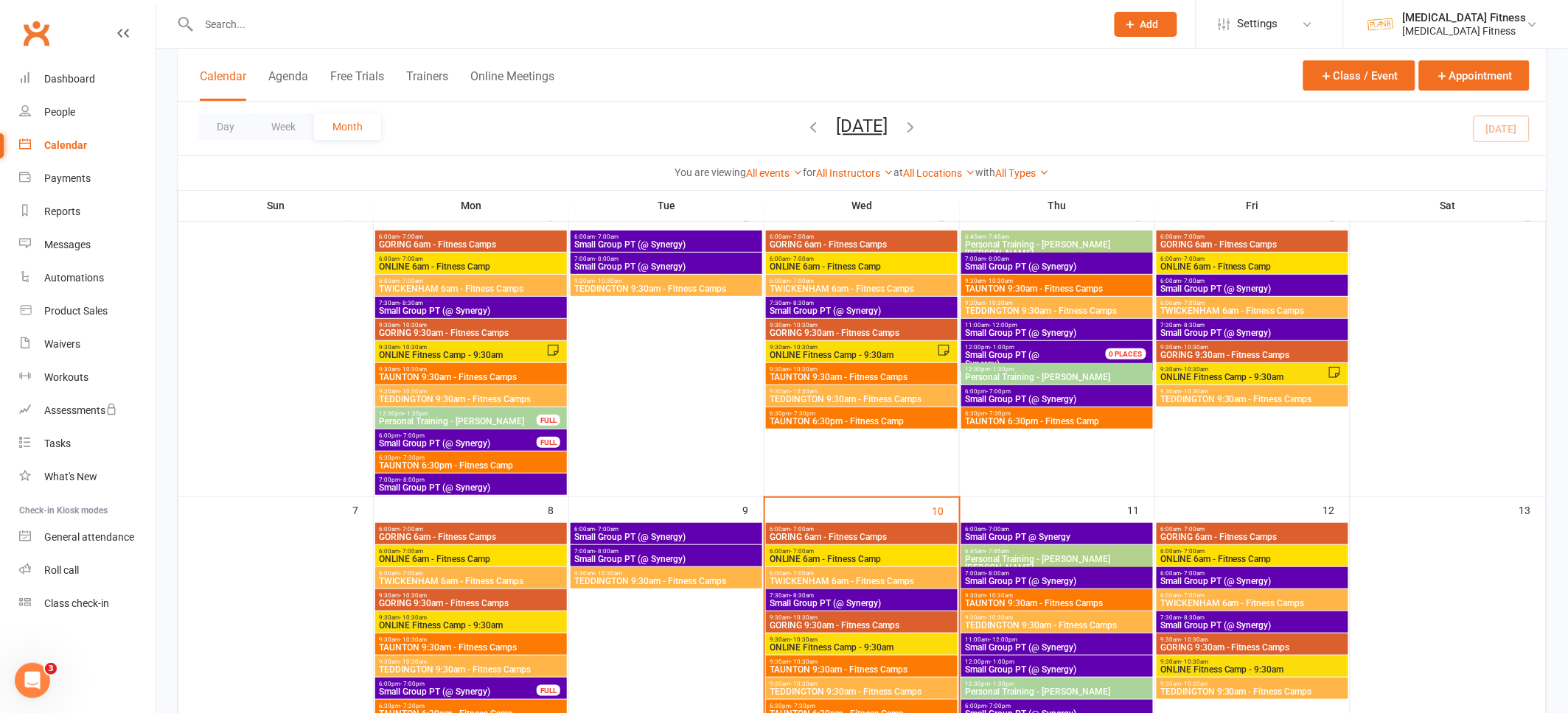
click at [1095, 240] on span "Personal Training - [PERSON_NAME] [PERSON_NAME]" at bounding box center [1057, 248] width 185 height 17
click at [1107, 235] on span "6:45am - 7:45am" at bounding box center [1057, 237] width 185 height 6
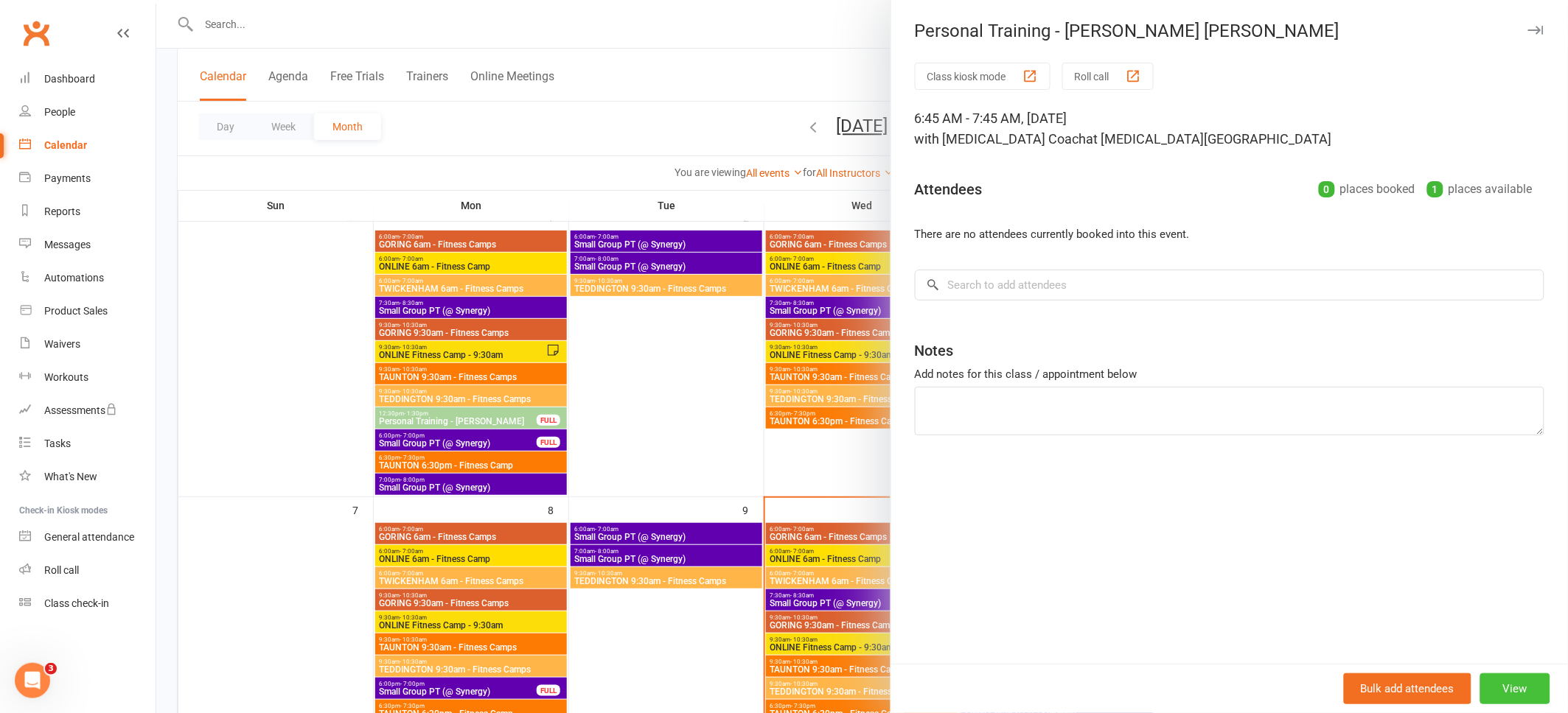
click at [1530, 681] on button "View" at bounding box center [1514, 689] width 70 height 31
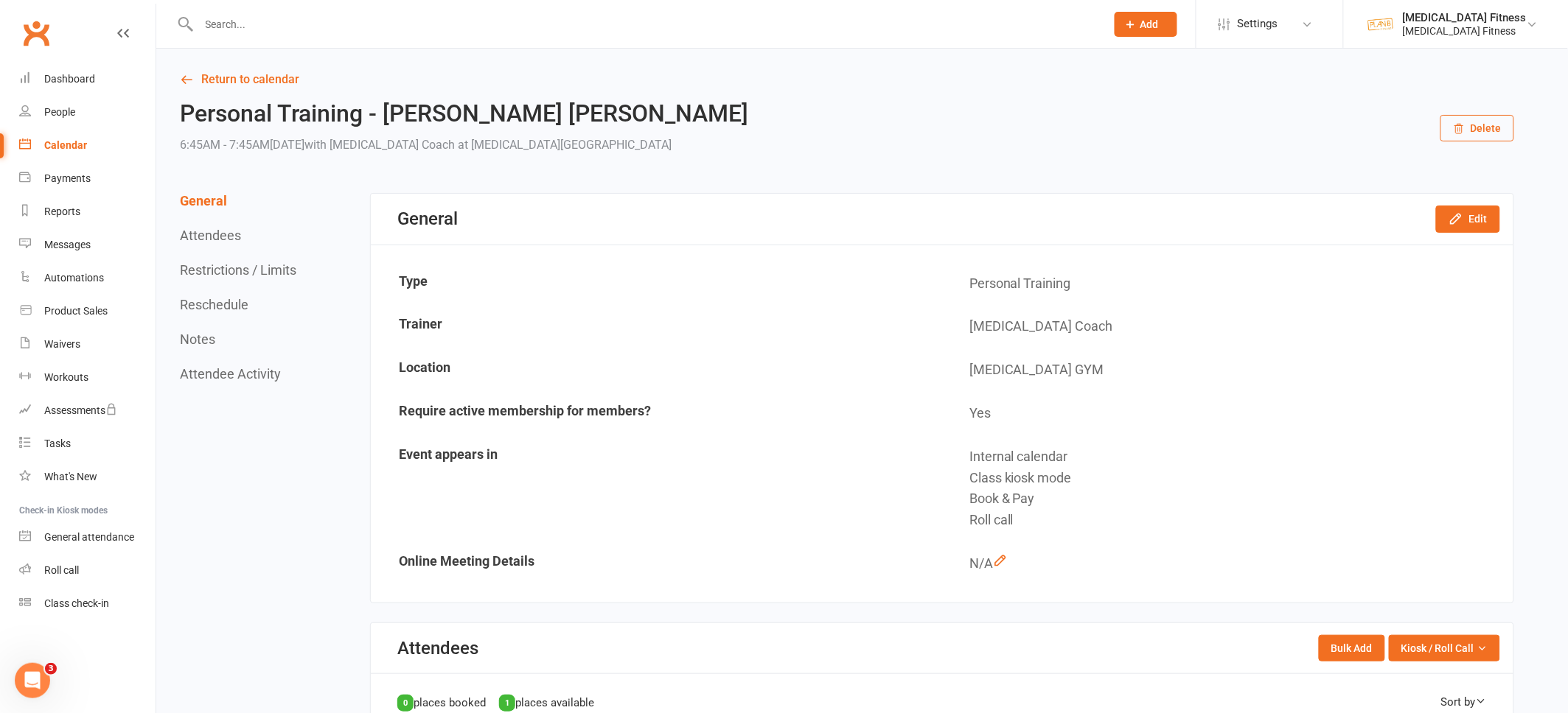
click at [1461, 128] on icon "button" at bounding box center [1458, 129] width 12 height 12
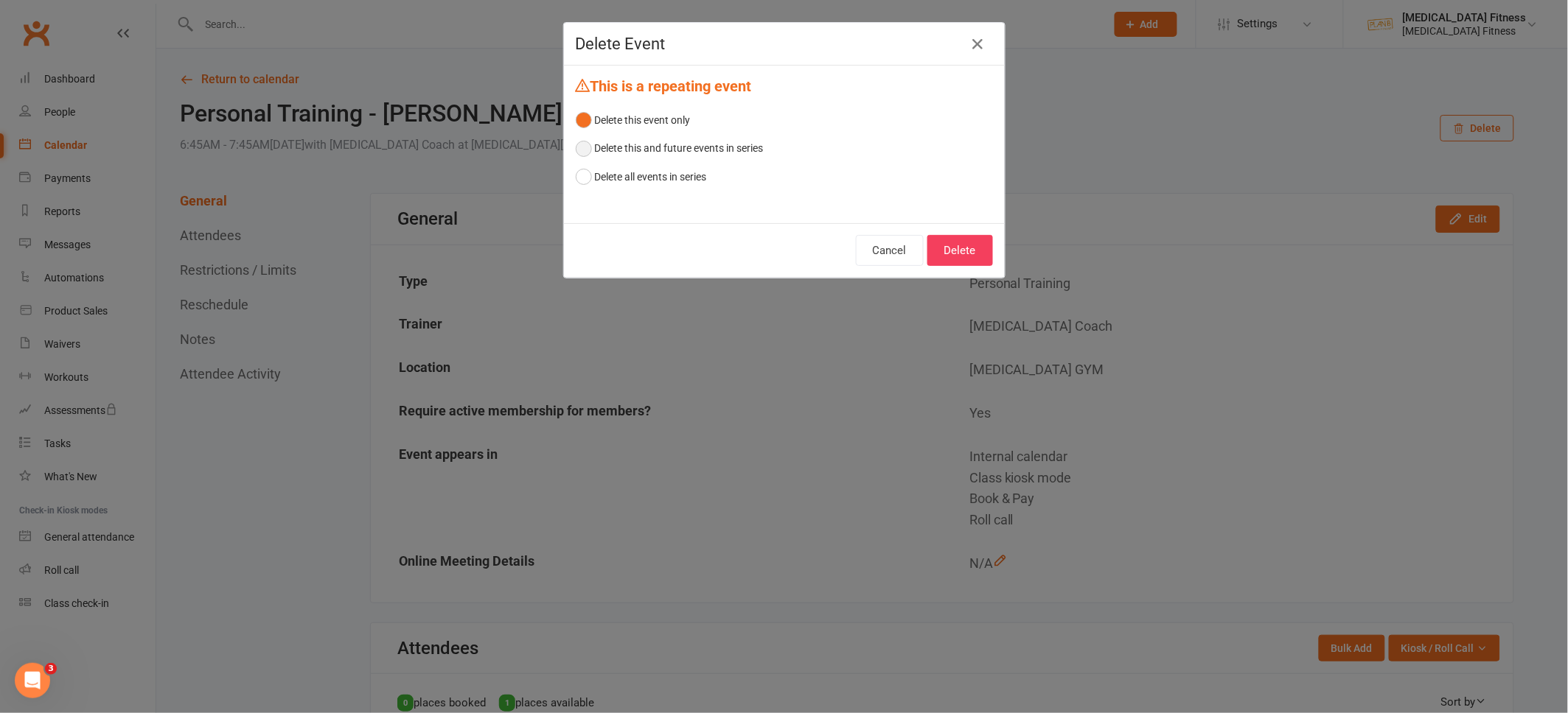
click at [742, 148] on button "Delete this and future events in series" at bounding box center [669, 147] width 188 height 28
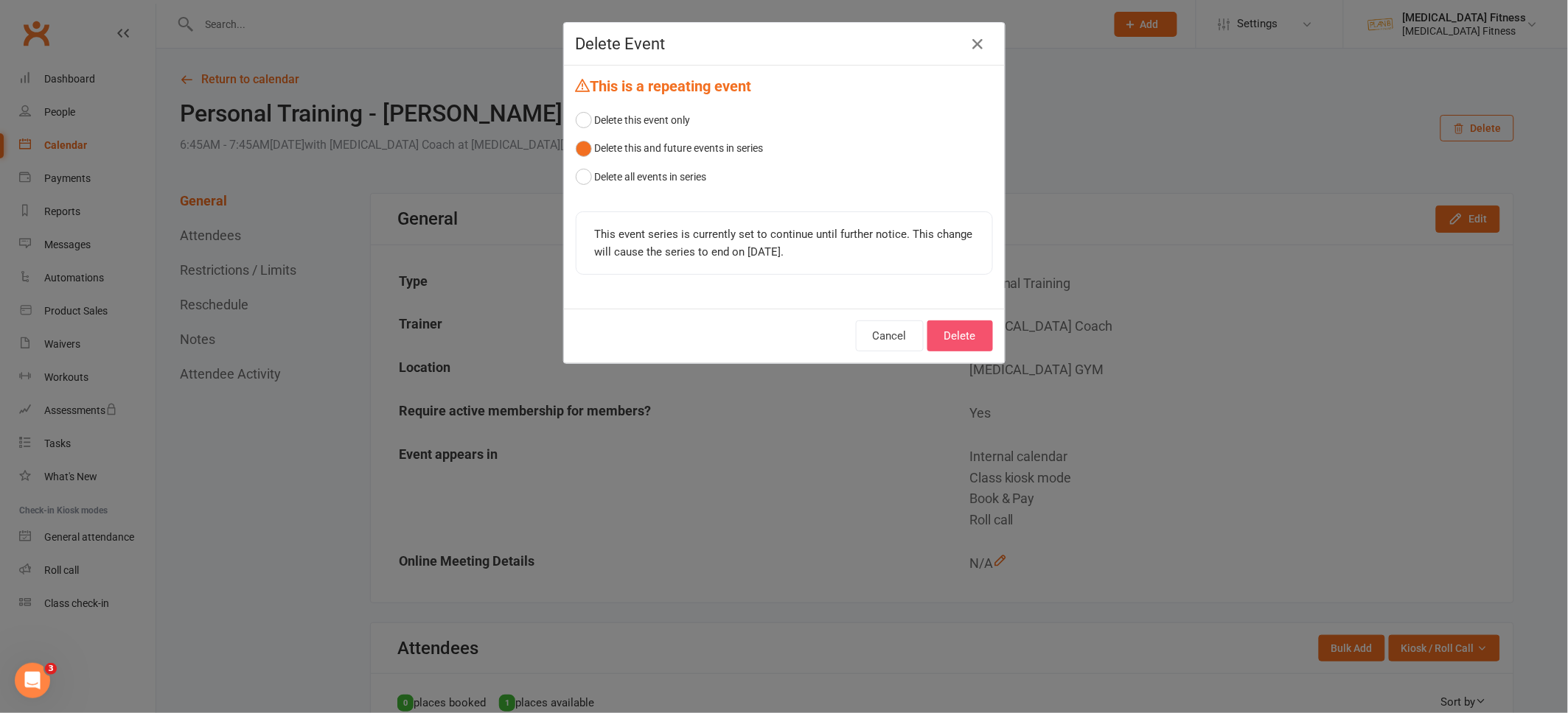
click at [978, 330] on button "Delete" at bounding box center [960, 335] width 65 height 31
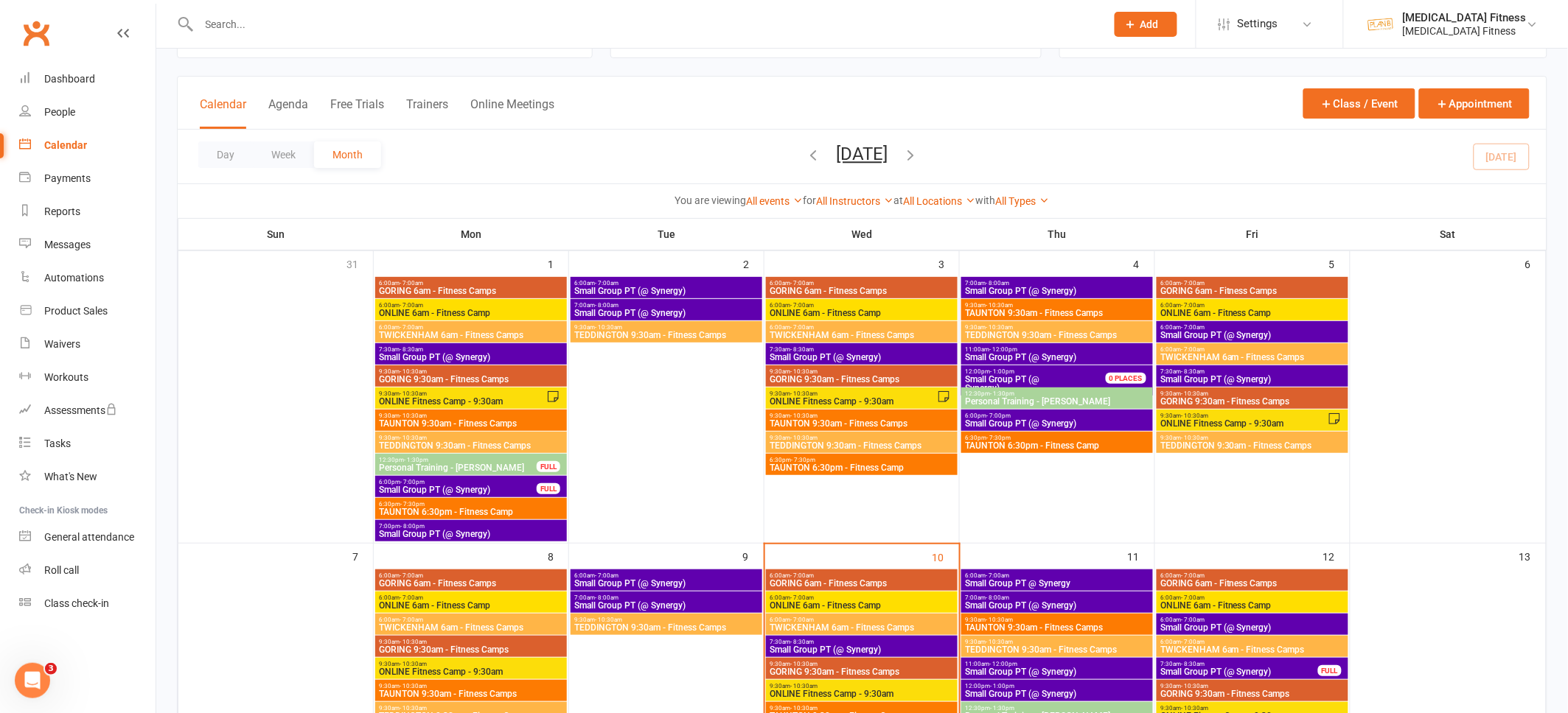
scroll to position [72, 0]
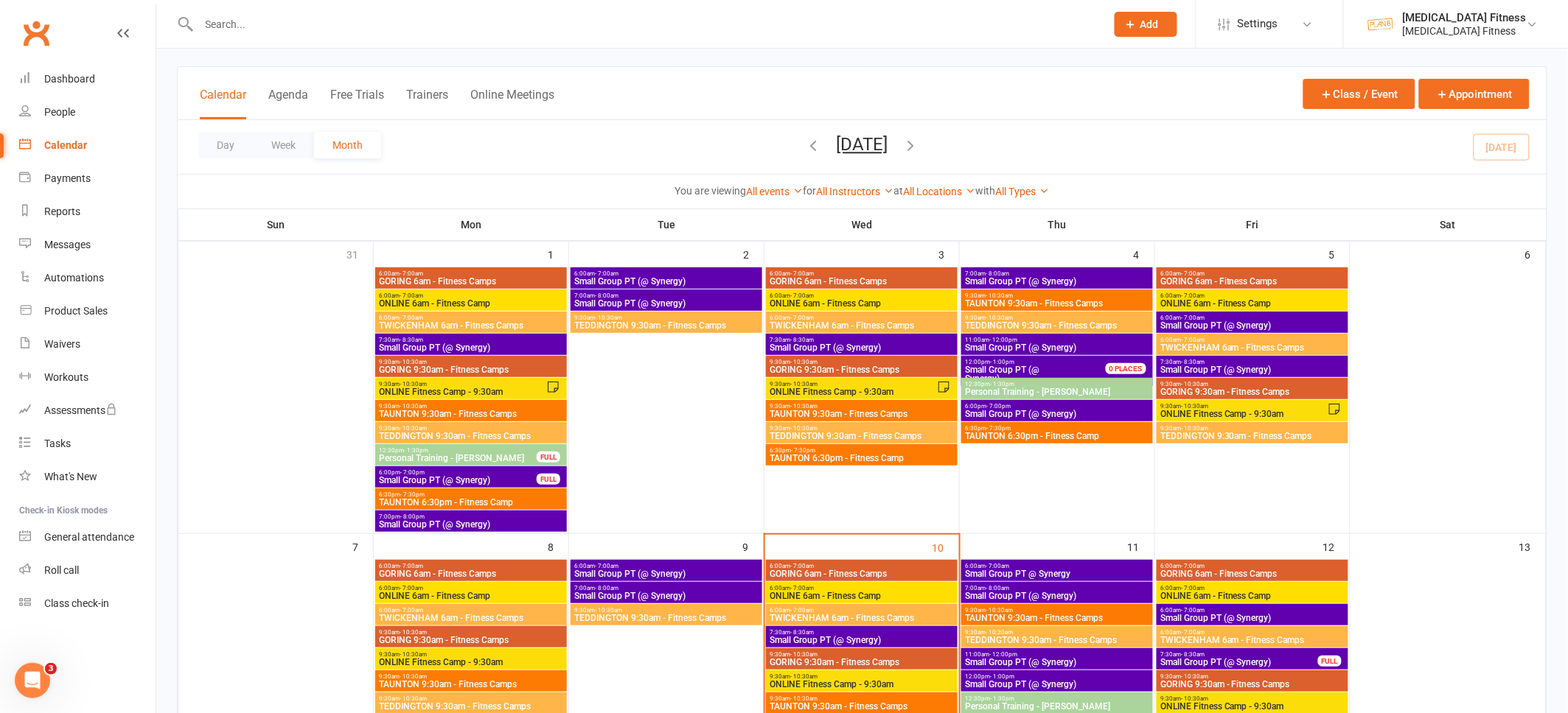
click at [1099, 356] on div "12:00pm - 1:00pm Small Group PT (@ Synergy) 0 PLACES" at bounding box center [1057, 371] width 192 height 30
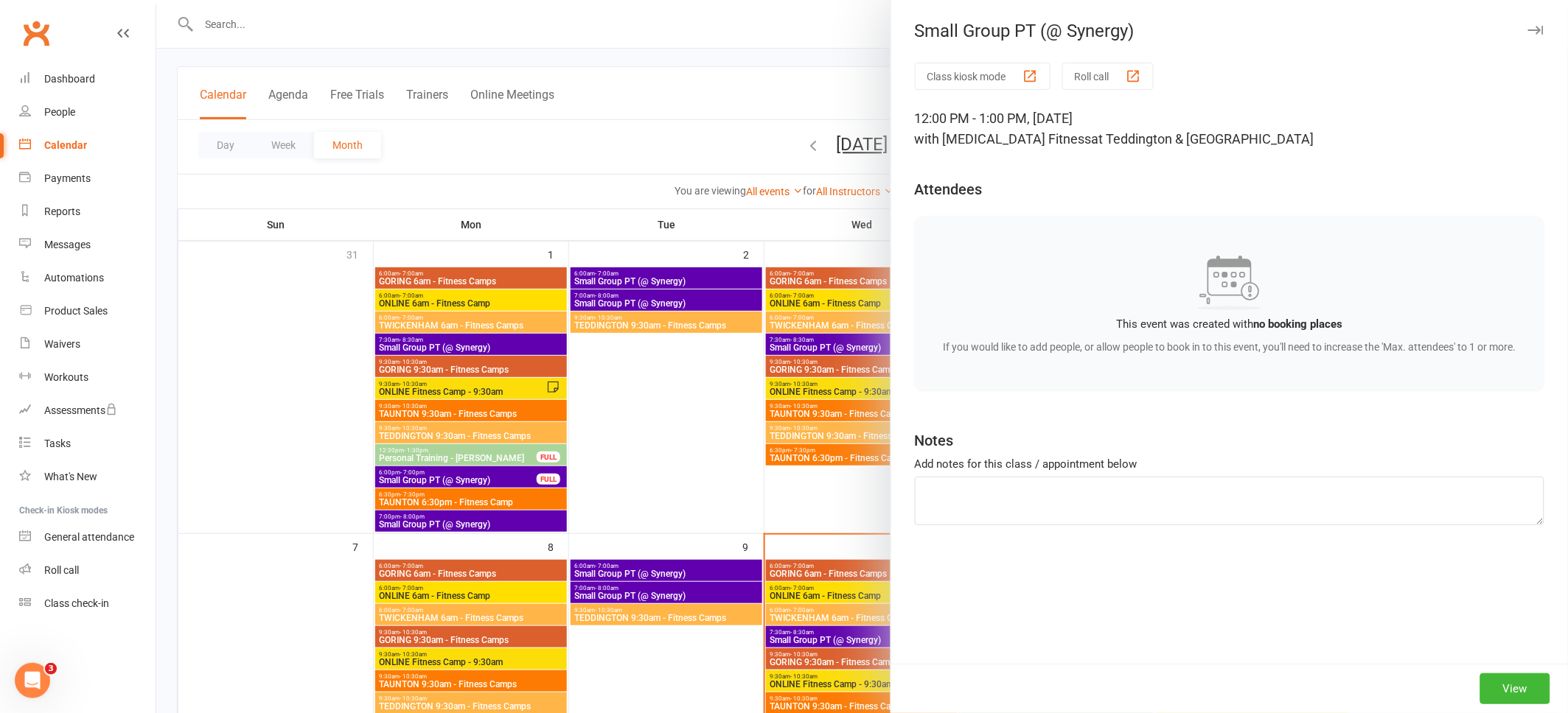
click at [1534, 26] on icon "button" at bounding box center [1536, 30] width 16 height 9
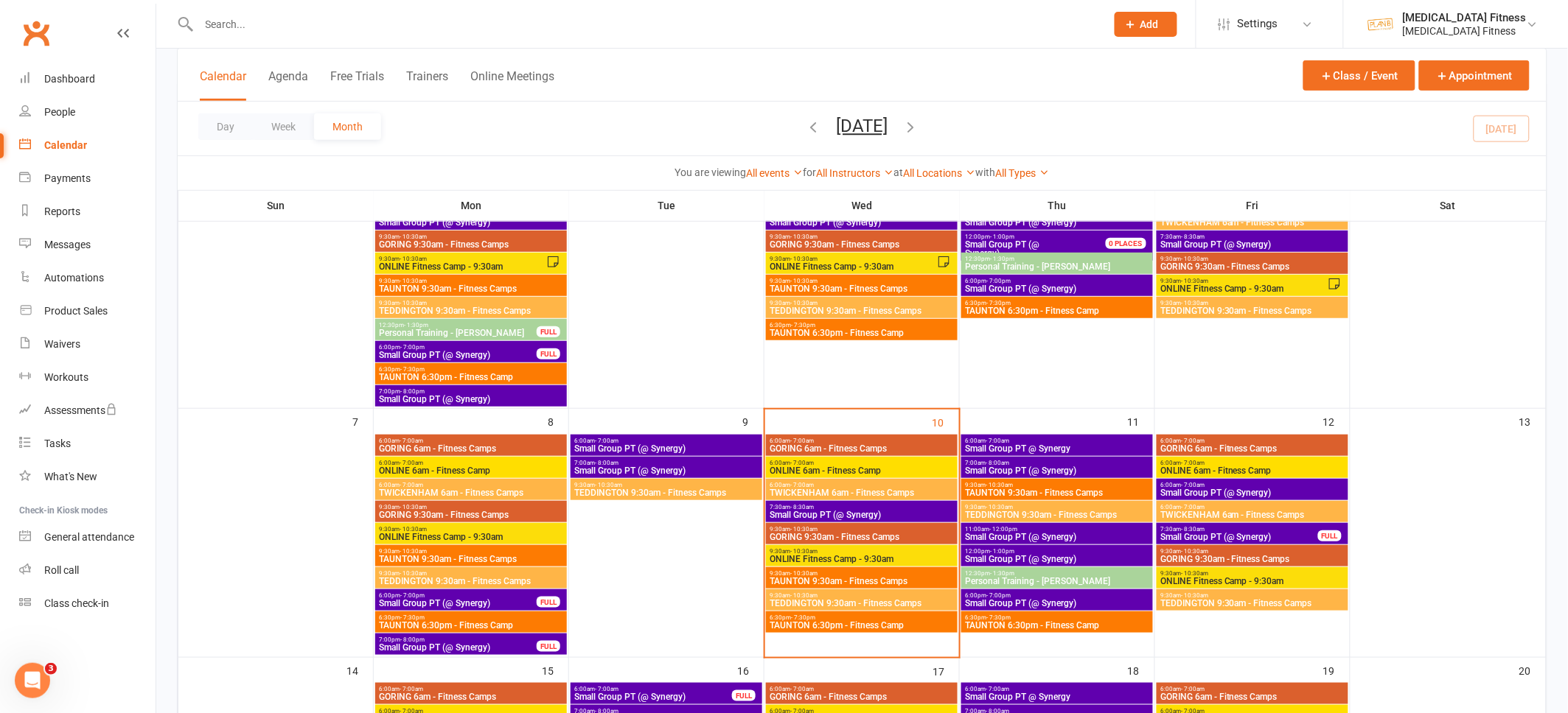
scroll to position [197, 0]
click at [1109, 445] on span "Small Group PT @ Synergy" at bounding box center [1057, 447] width 185 height 9
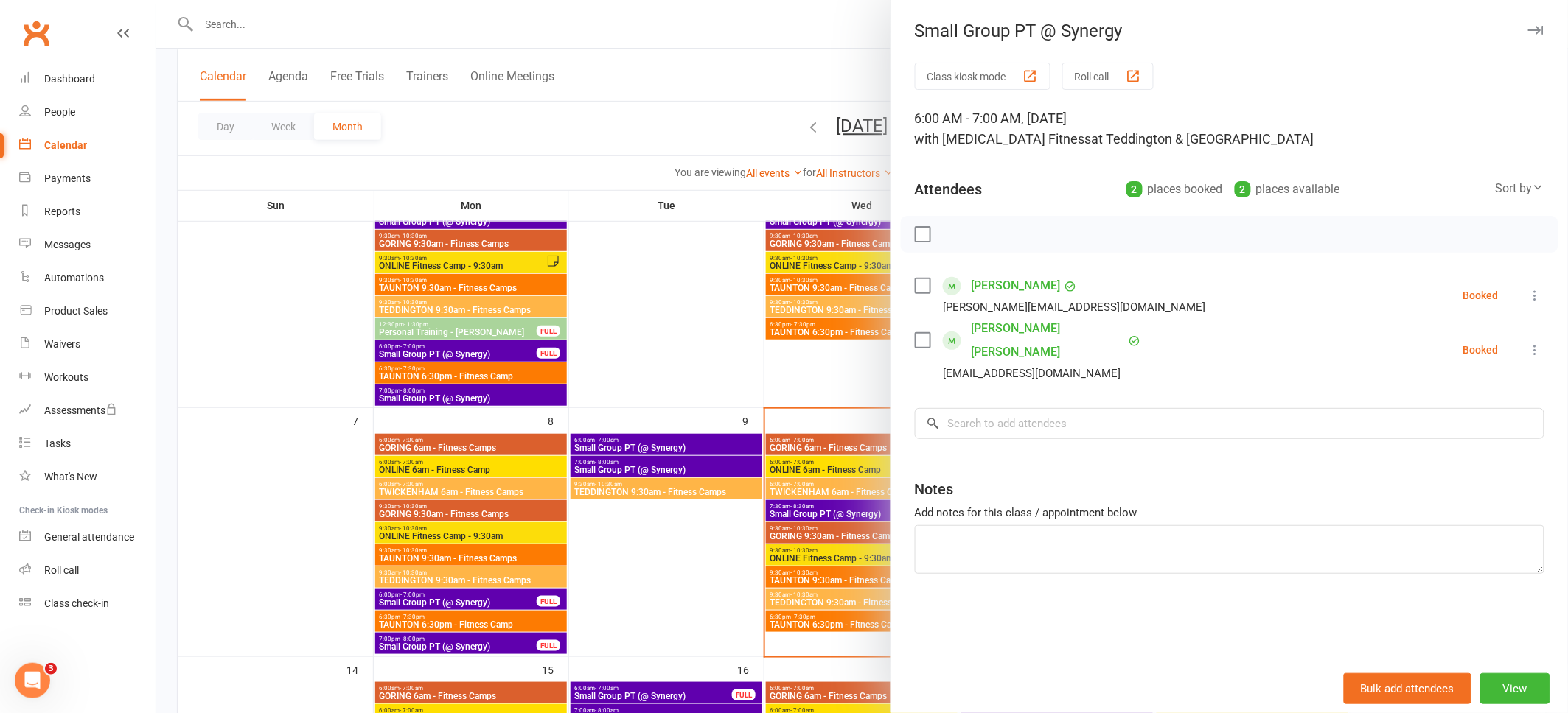
click at [1535, 30] on icon "button" at bounding box center [1536, 30] width 16 height 9
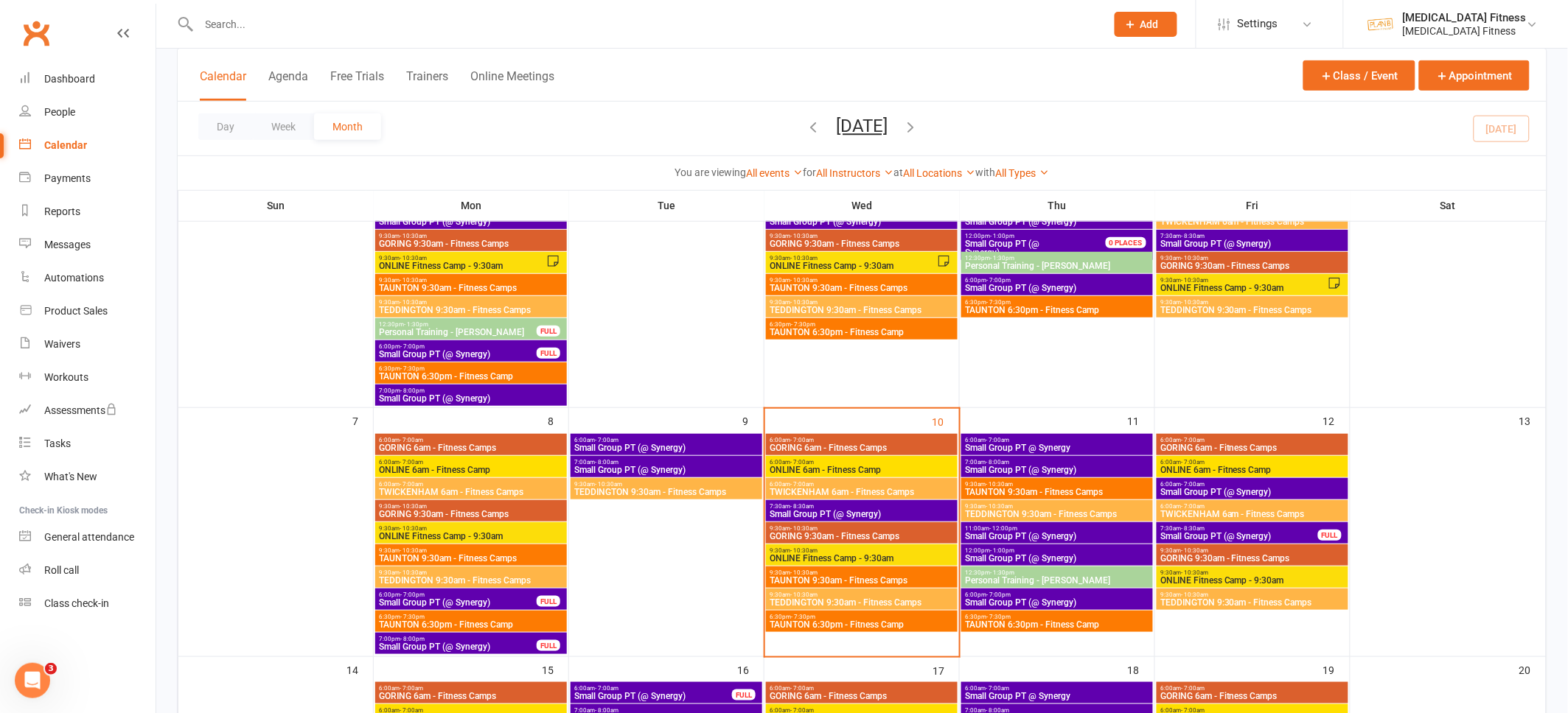
click at [1114, 461] on span "7:00am - 8:00am" at bounding box center [1057, 462] width 185 height 6
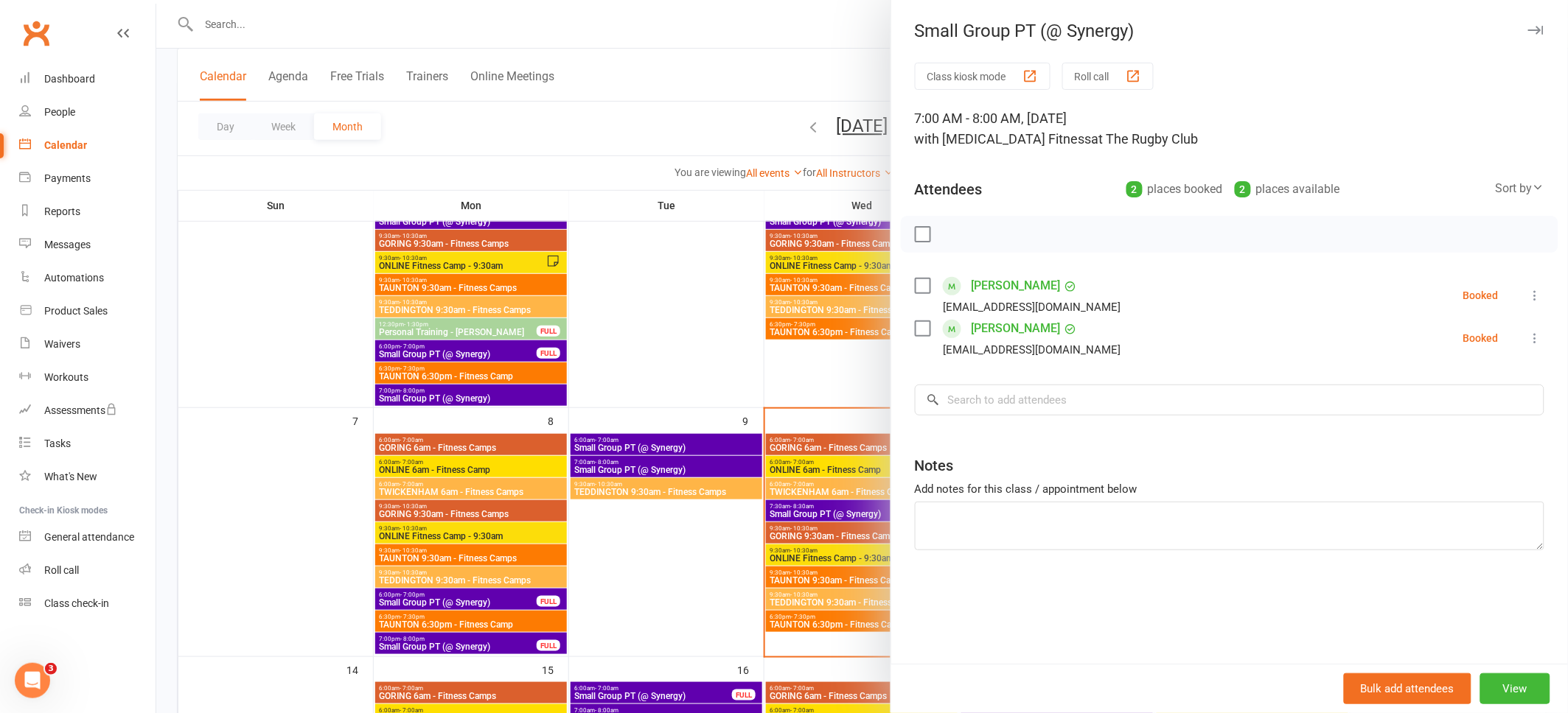
click at [1536, 30] on icon "button" at bounding box center [1536, 30] width 16 height 9
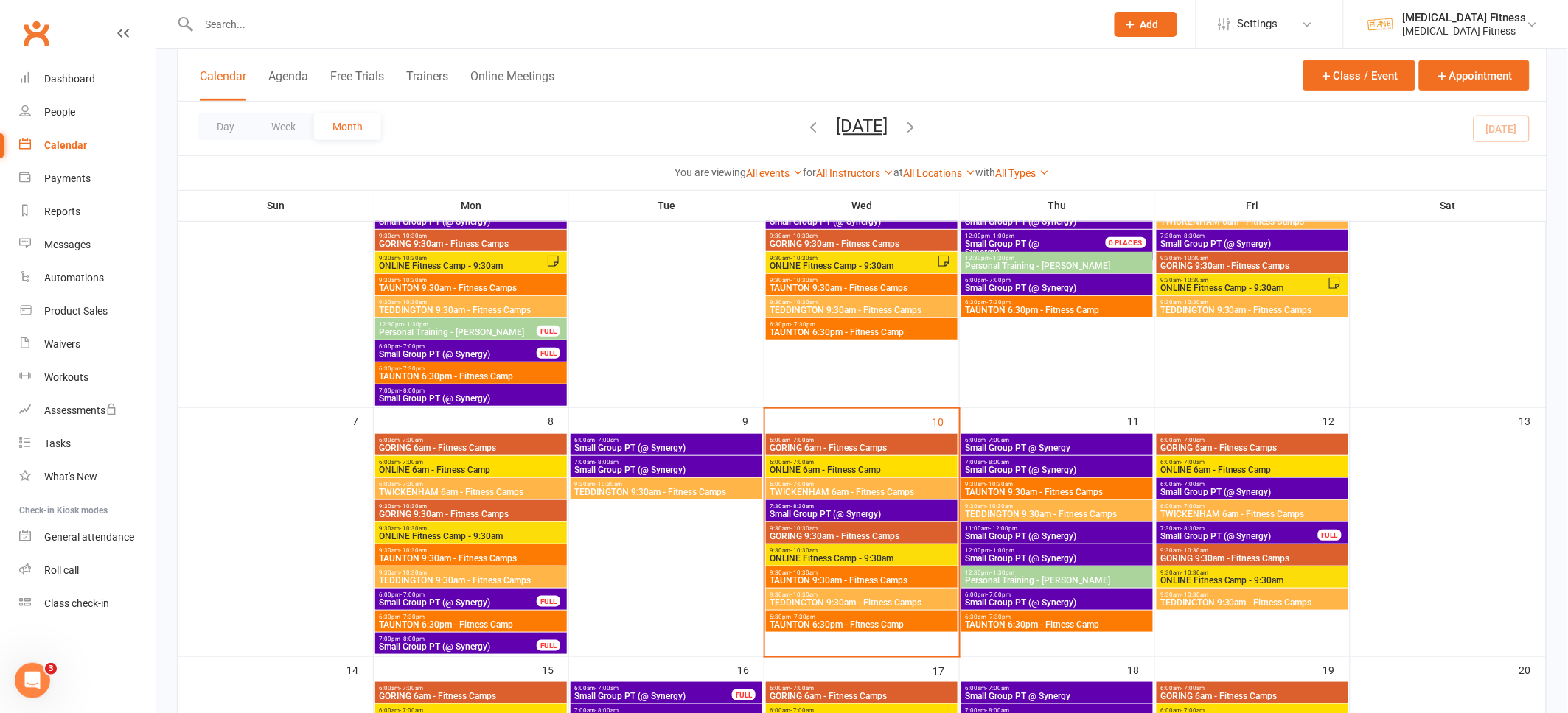
click at [1053, 443] on span "Small Group PT @ Synergy" at bounding box center [1057, 447] width 185 height 9
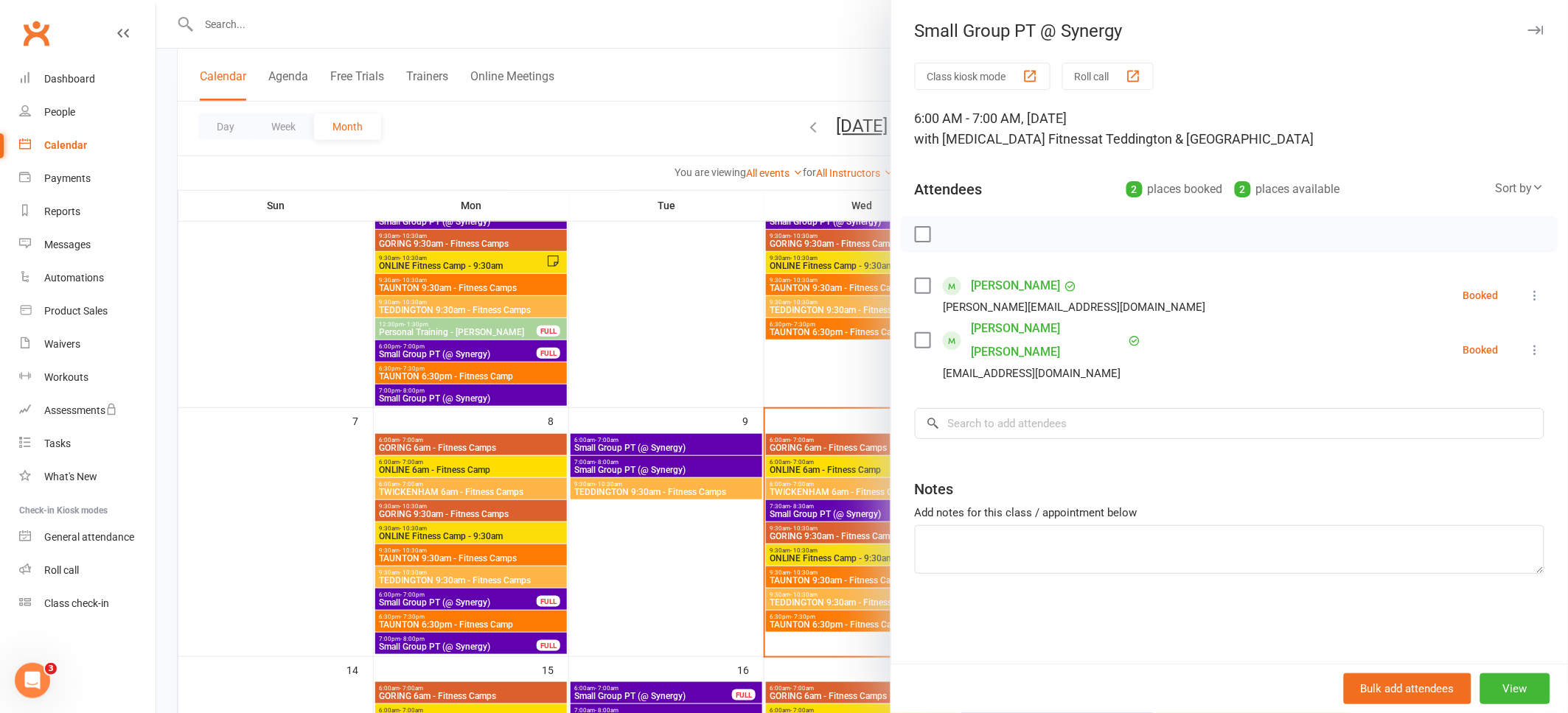
click at [1537, 26] on icon "button" at bounding box center [1536, 30] width 16 height 9
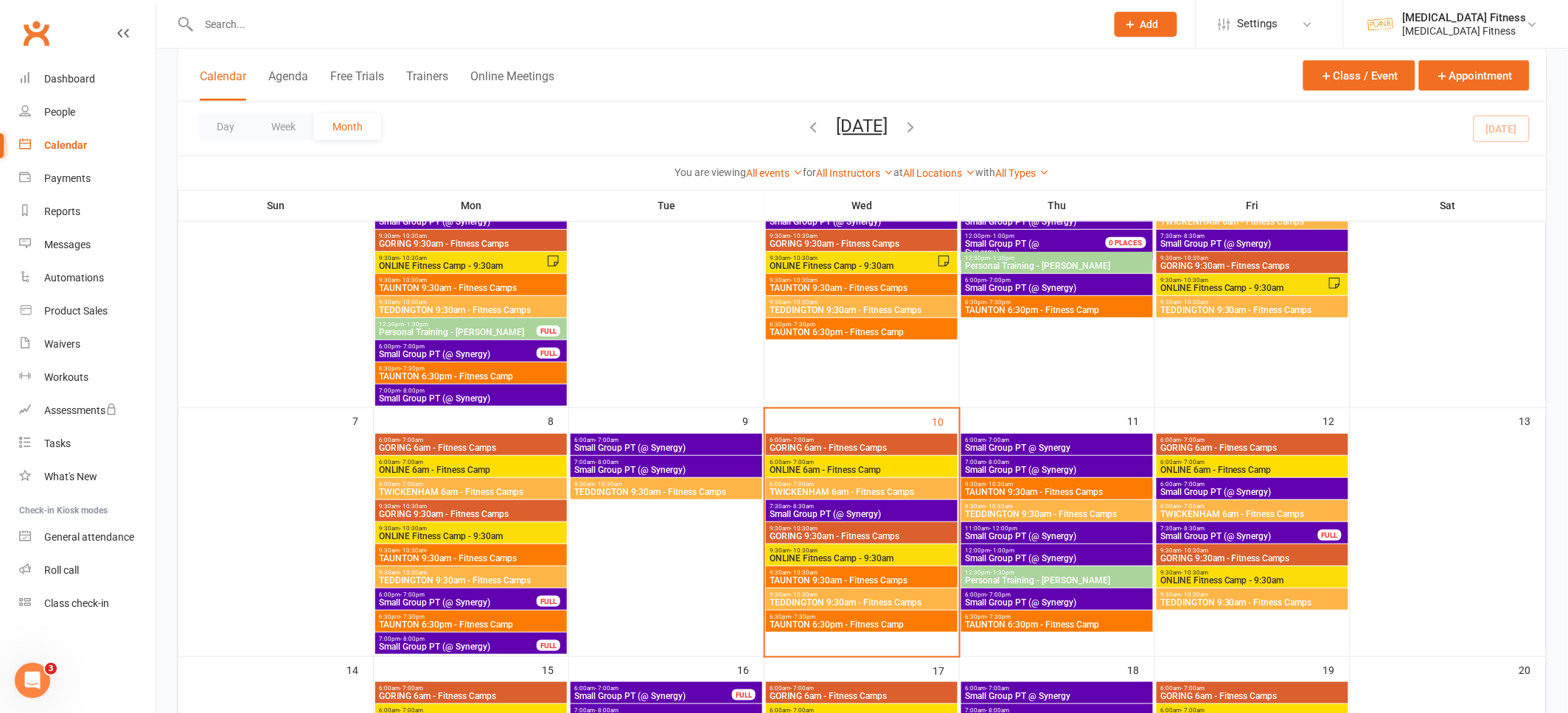
click at [1117, 468] on span "Small Group PT (@ Synergy)" at bounding box center [1057, 469] width 185 height 9
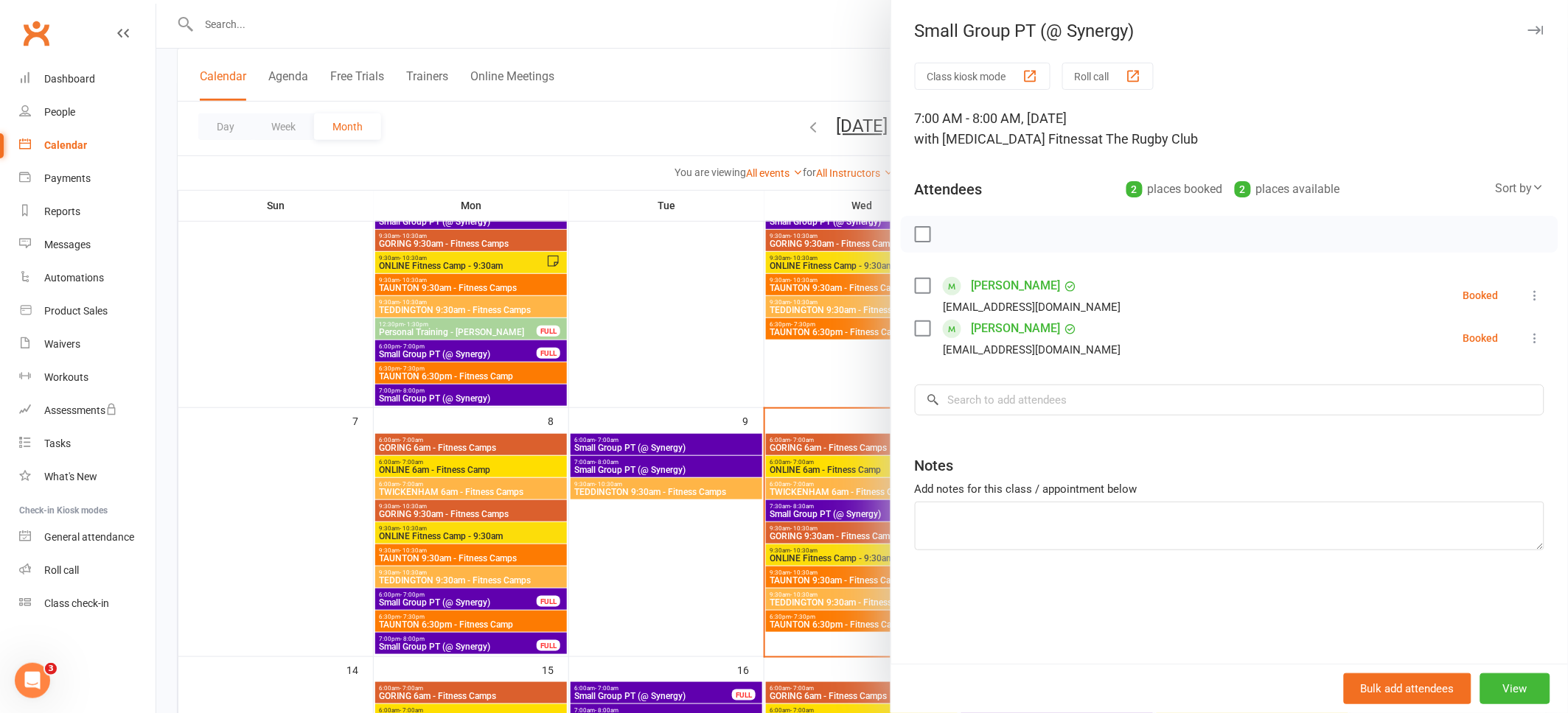
click at [1540, 26] on icon "button" at bounding box center [1536, 30] width 16 height 9
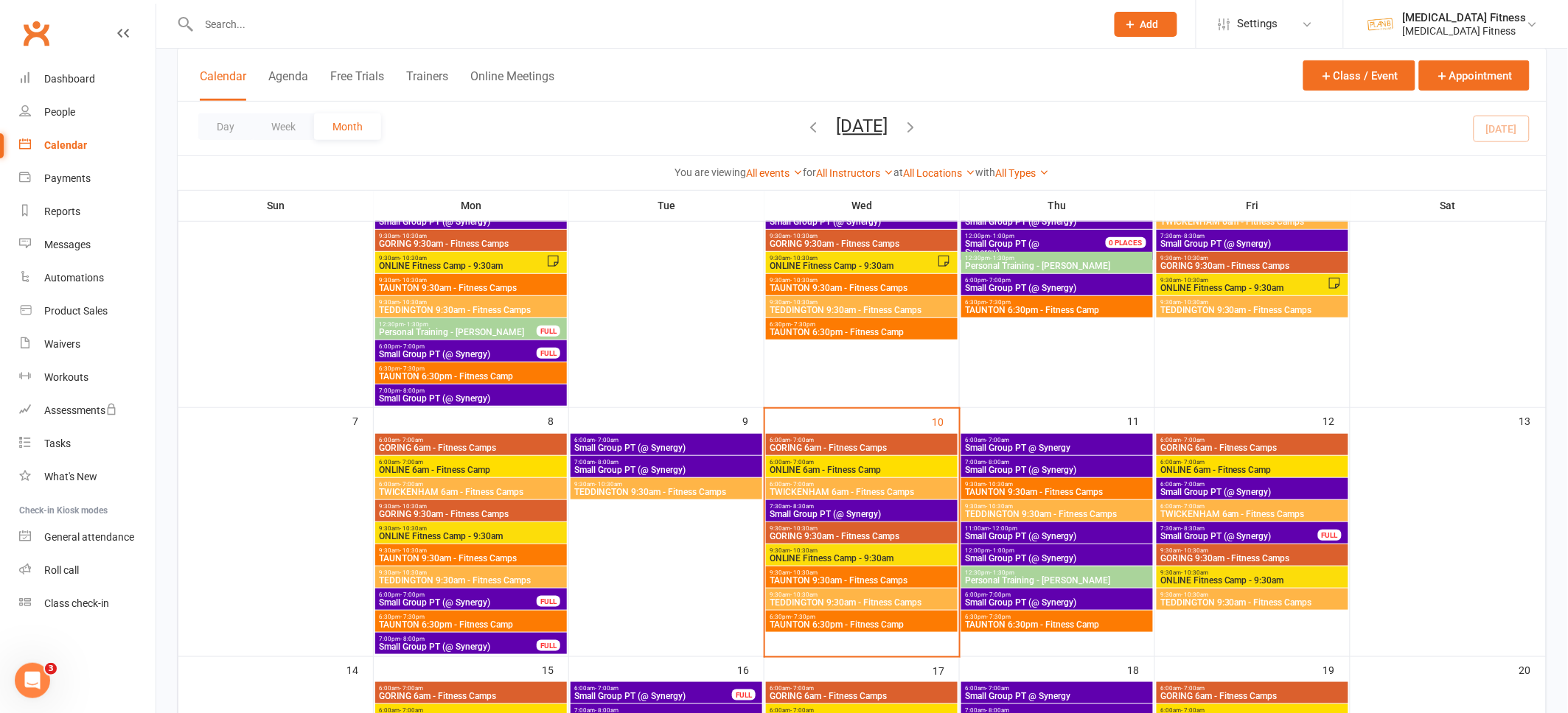
click at [1222, 487] on span "Small Group PT (@ Synergy)" at bounding box center [1252, 491] width 185 height 9
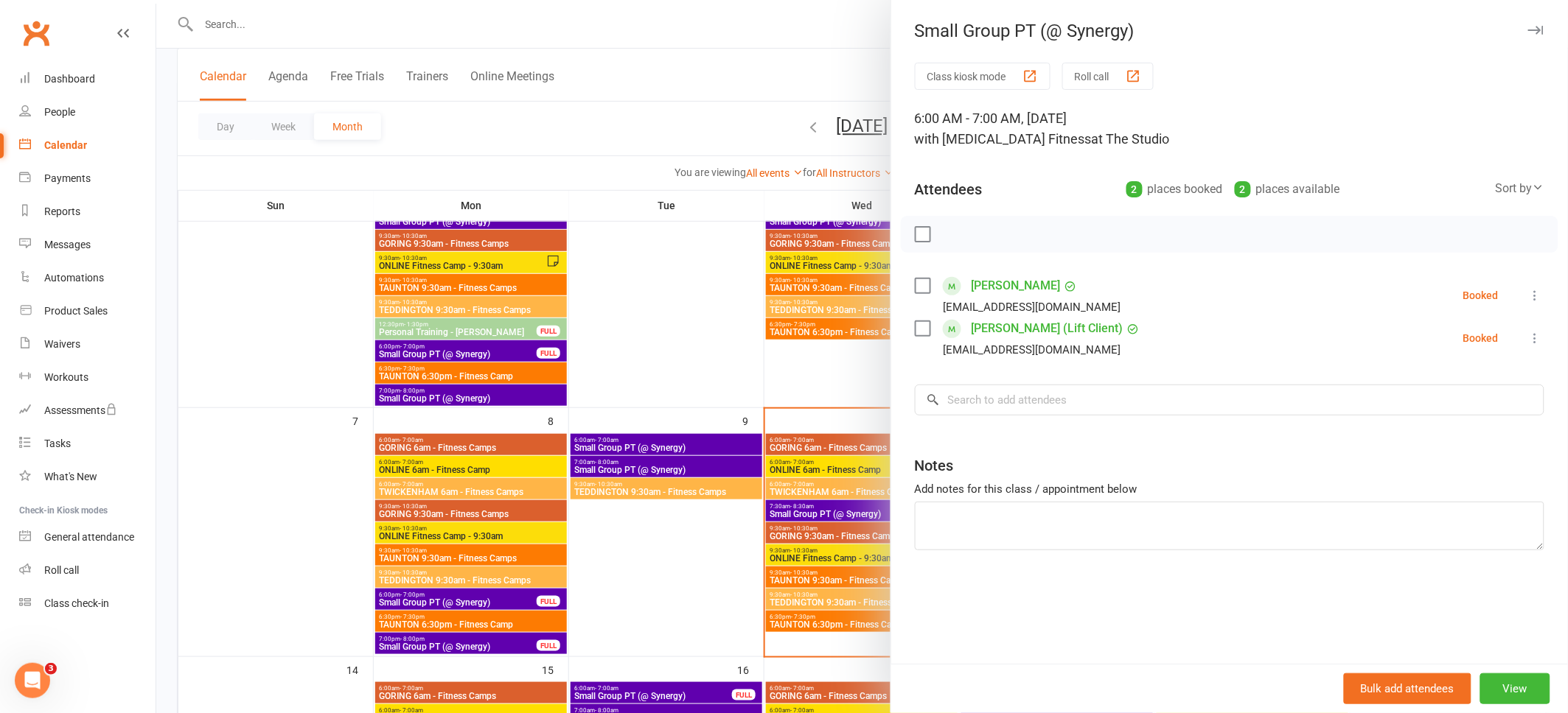
click at [1533, 32] on icon "button" at bounding box center [1536, 30] width 16 height 9
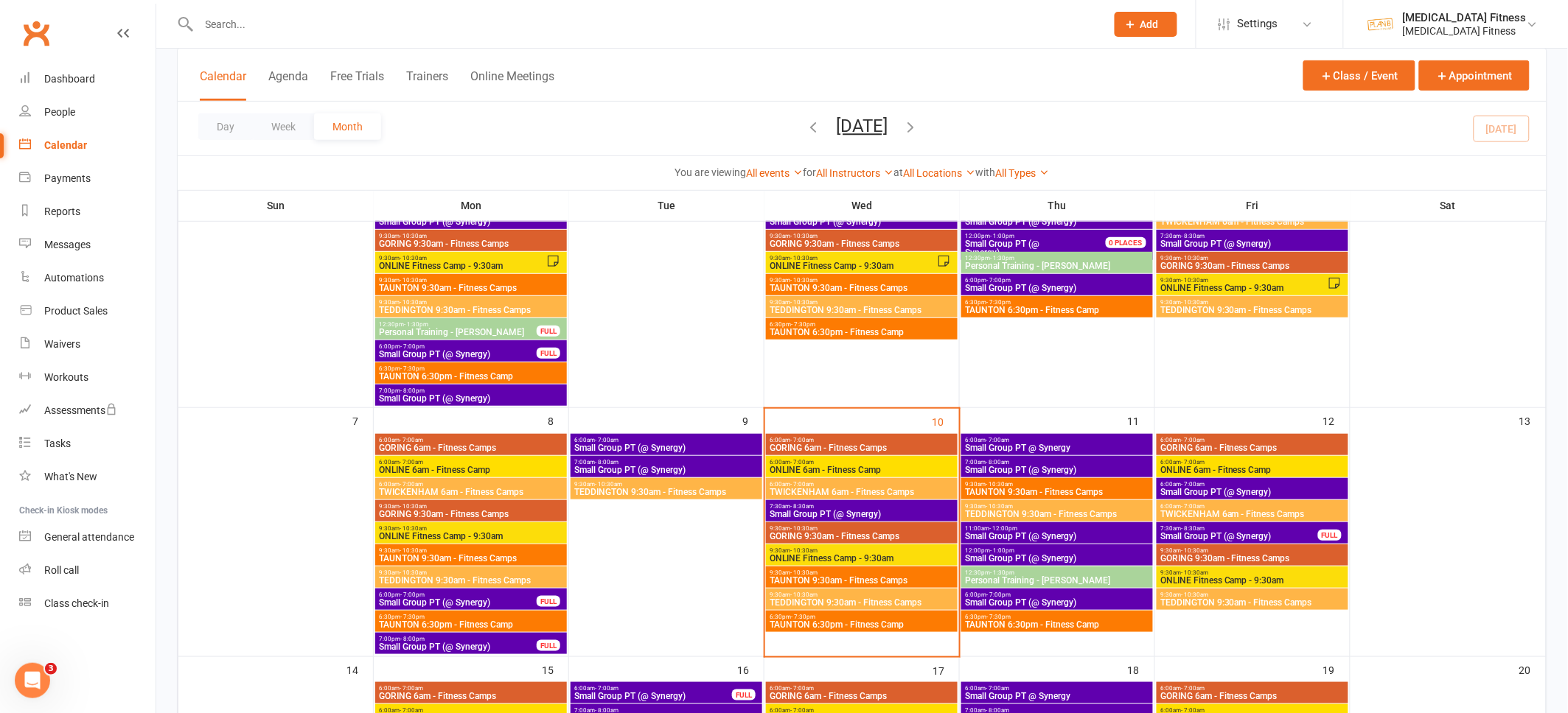
click at [1342, 486] on span "6:00am - 7:00am" at bounding box center [1252, 484] width 185 height 6
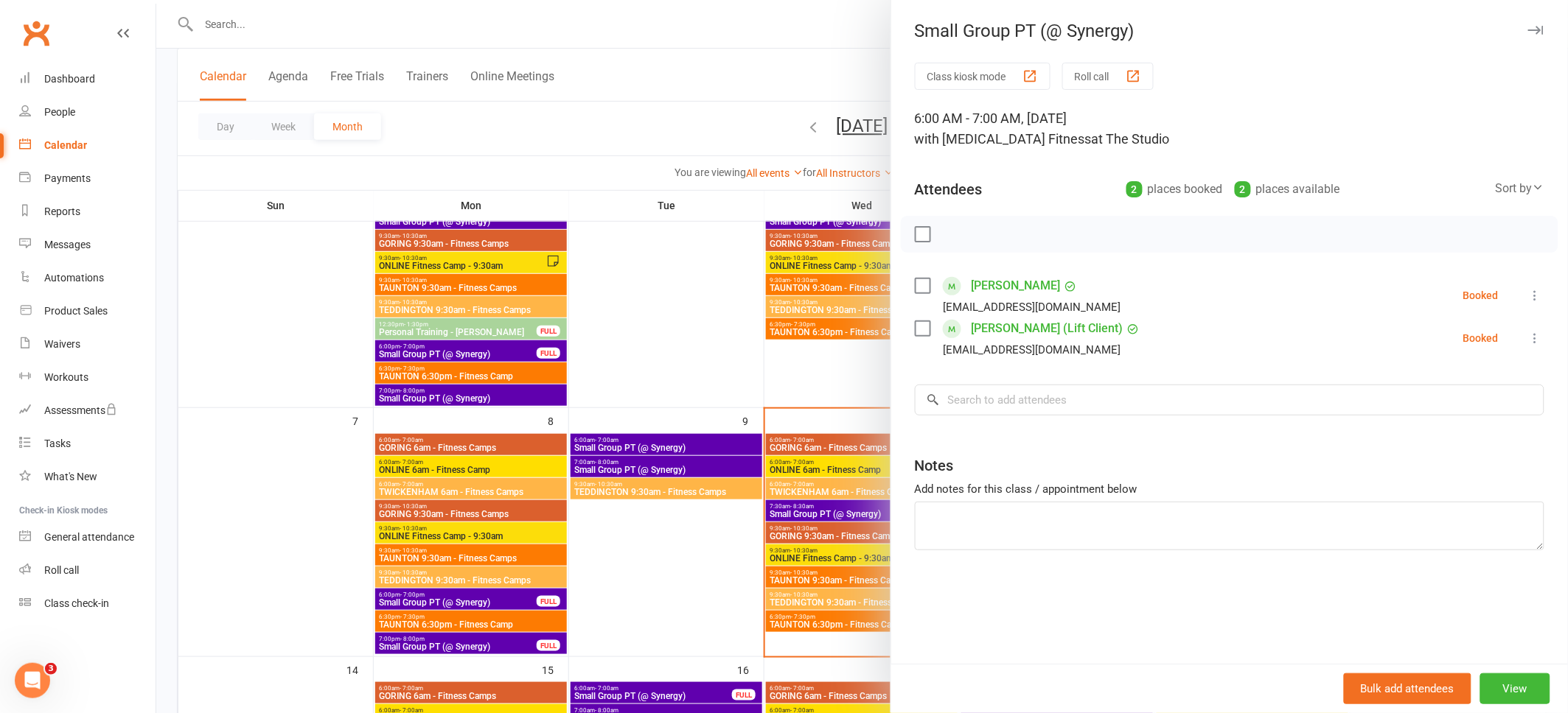
click at [1535, 28] on icon "button" at bounding box center [1536, 30] width 16 height 9
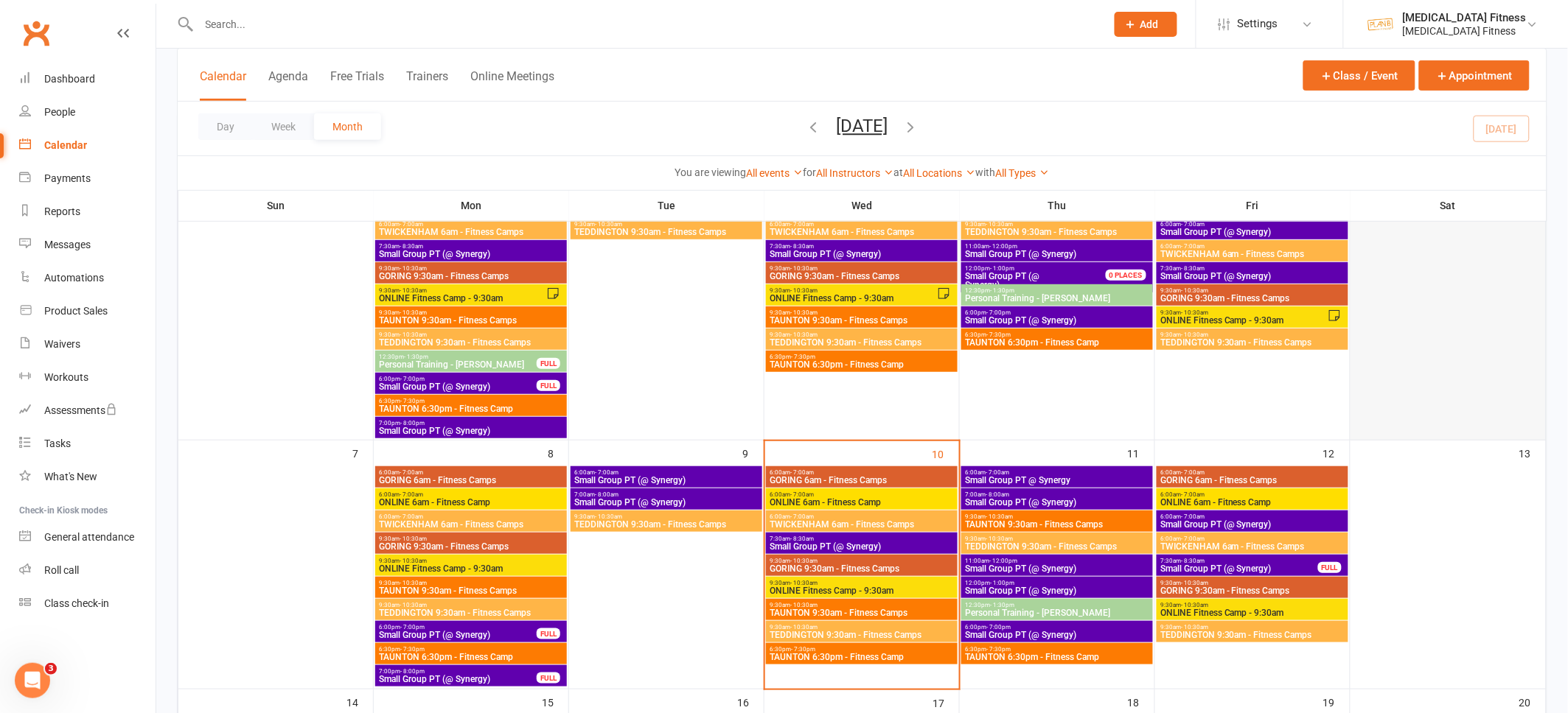
scroll to position [168, 0]
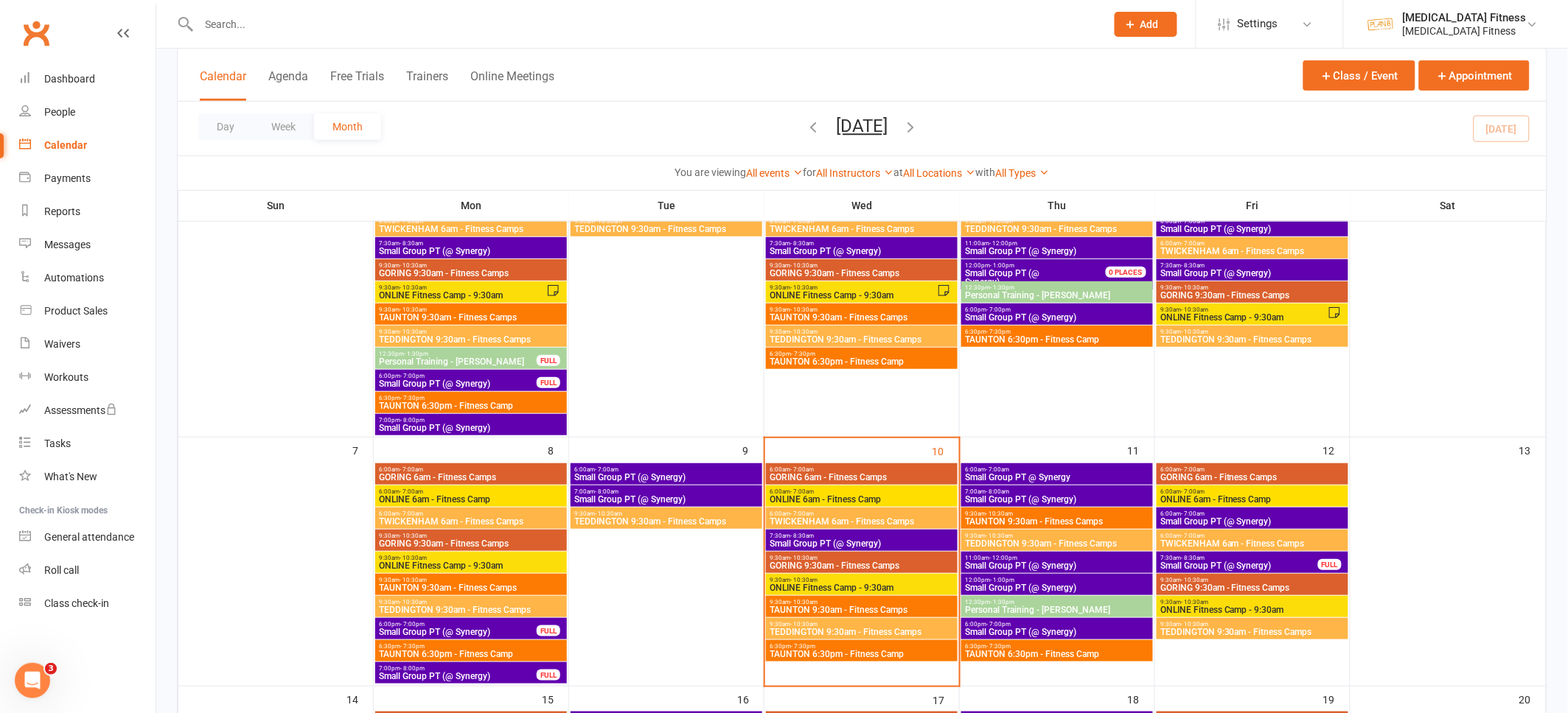
click at [1278, 521] on span "Small Group PT (@ Synergy)" at bounding box center [1252, 521] width 185 height 9
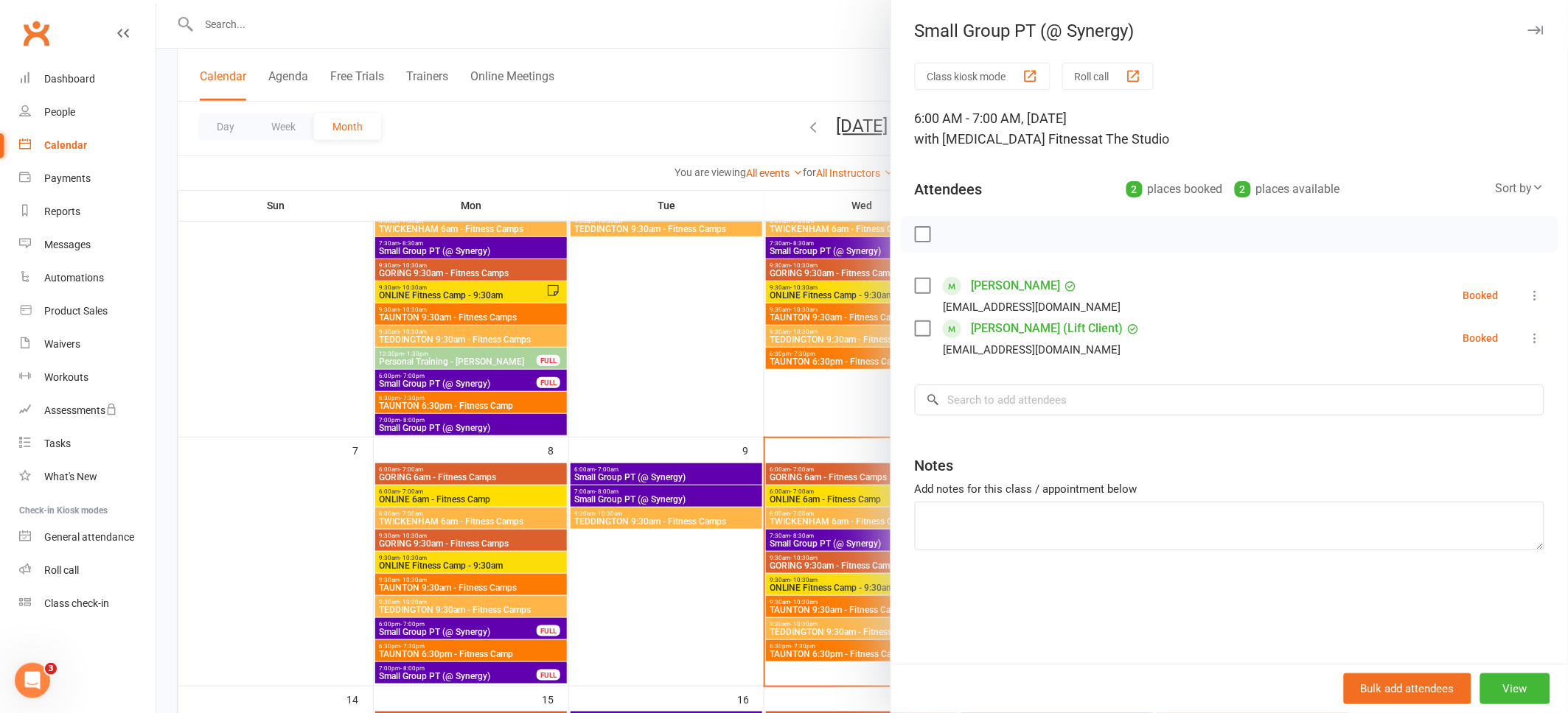
click at [1530, 28] on icon "button" at bounding box center [1536, 30] width 16 height 9
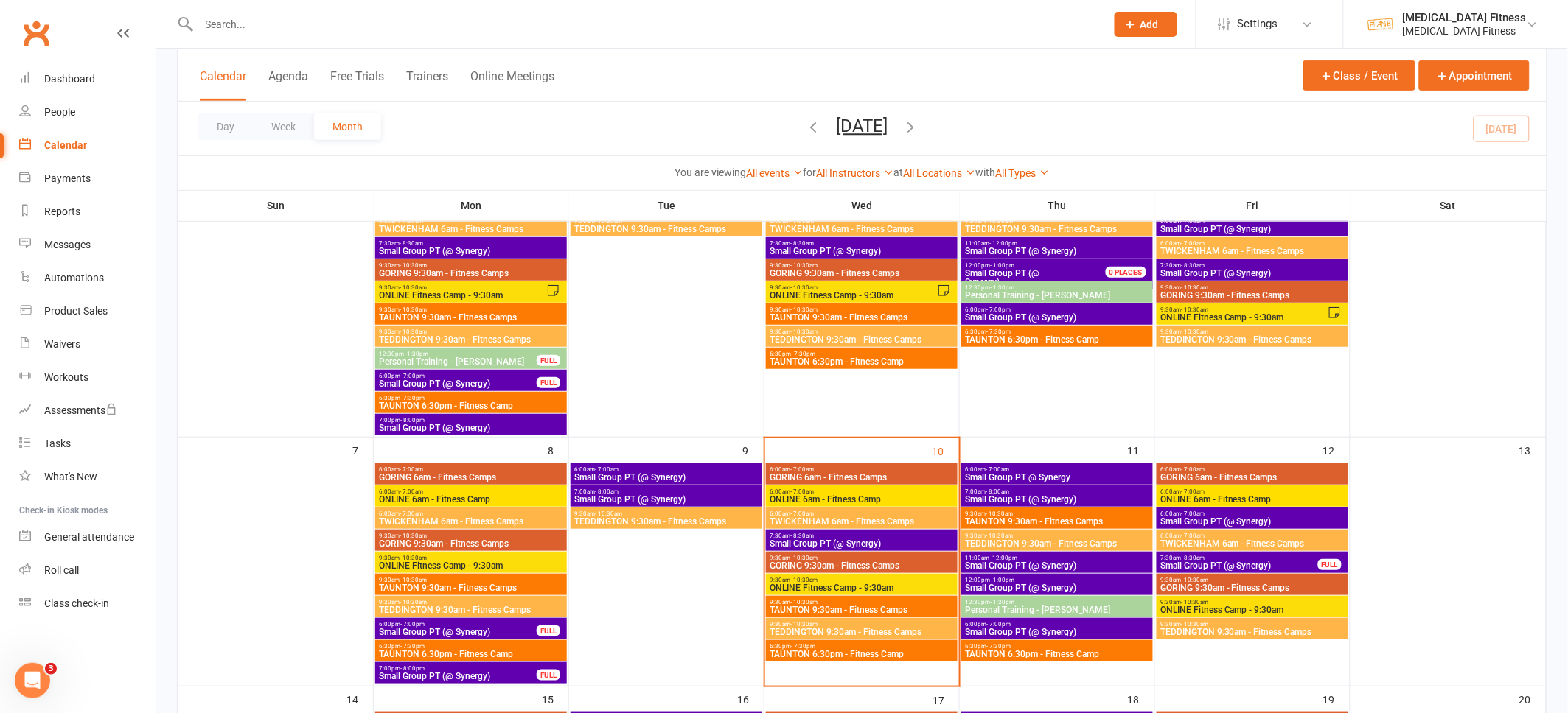
click at [1301, 562] on span "Small Group PT (@ Synergy)" at bounding box center [1239, 566] width 159 height 9
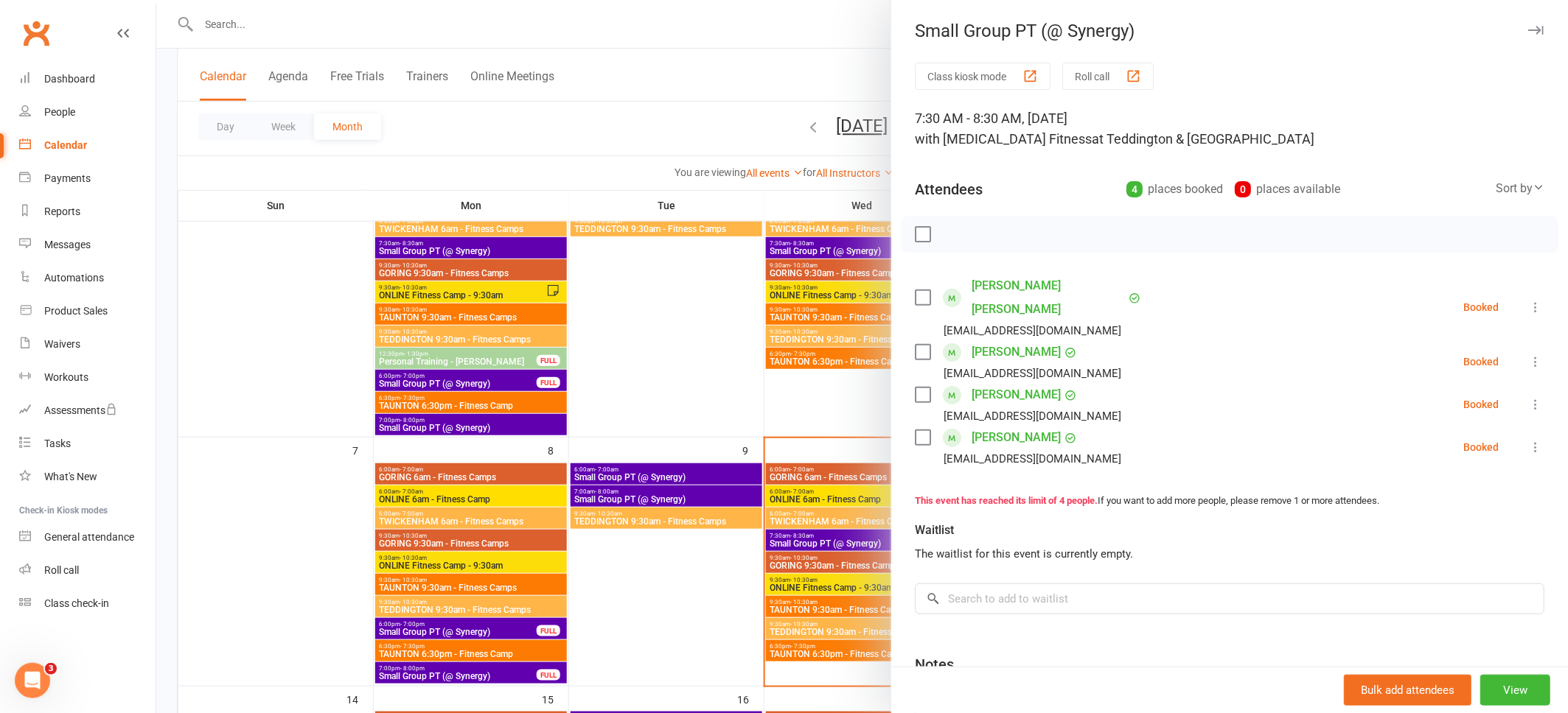
click at [1540, 26] on icon "button" at bounding box center [1536, 30] width 16 height 9
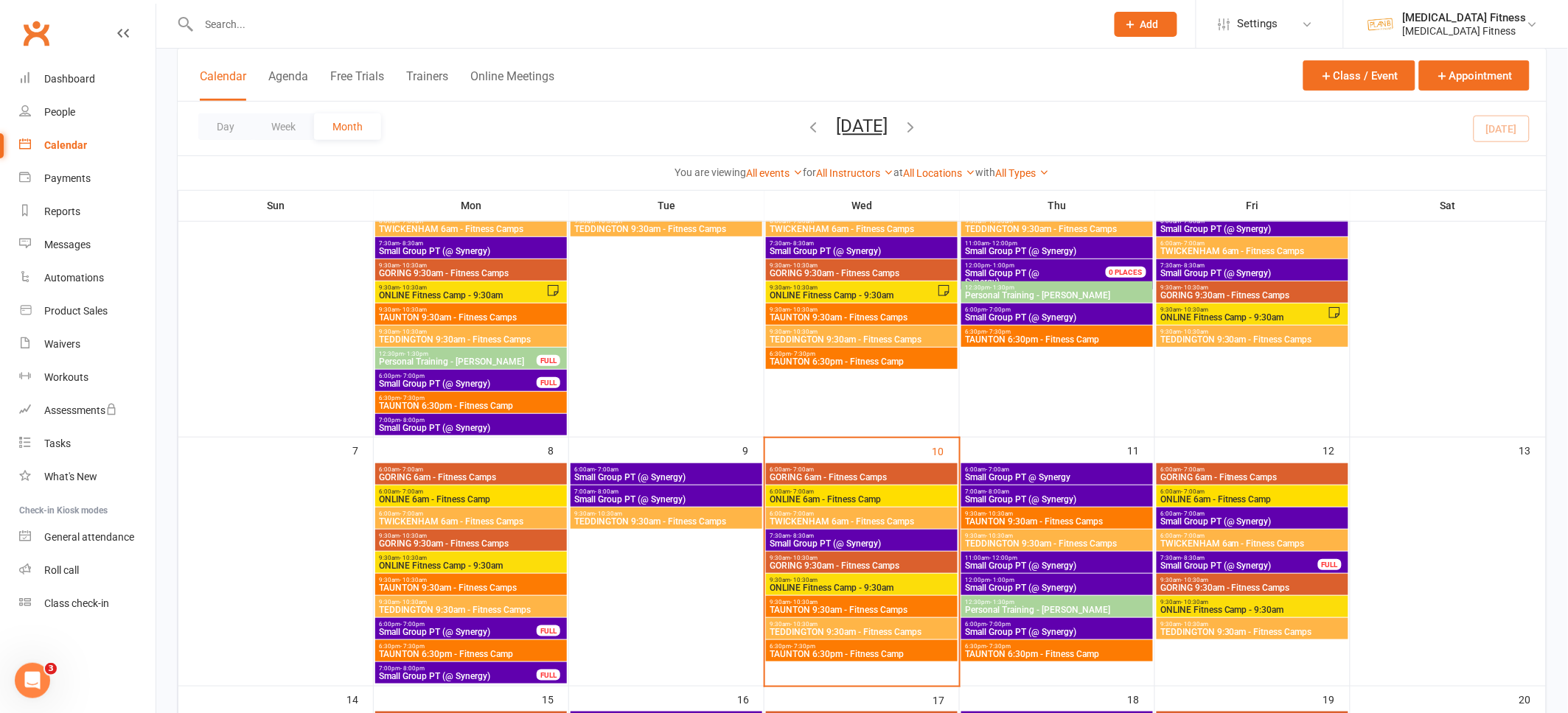
click at [1112, 562] on span "Small Group PT (@ Synergy)" at bounding box center [1057, 566] width 185 height 9
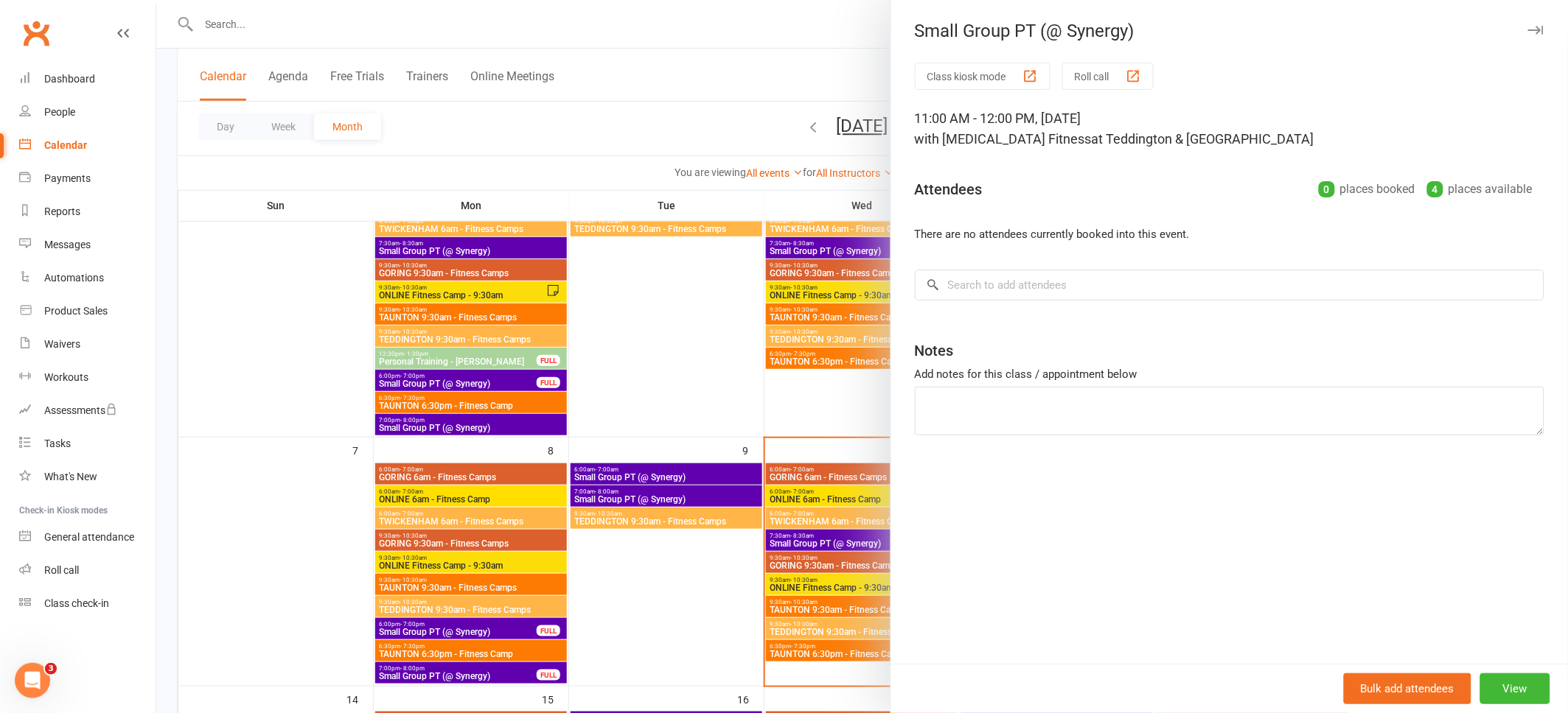
click at [1536, 24] on button "button" at bounding box center [1535, 30] width 17 height 17
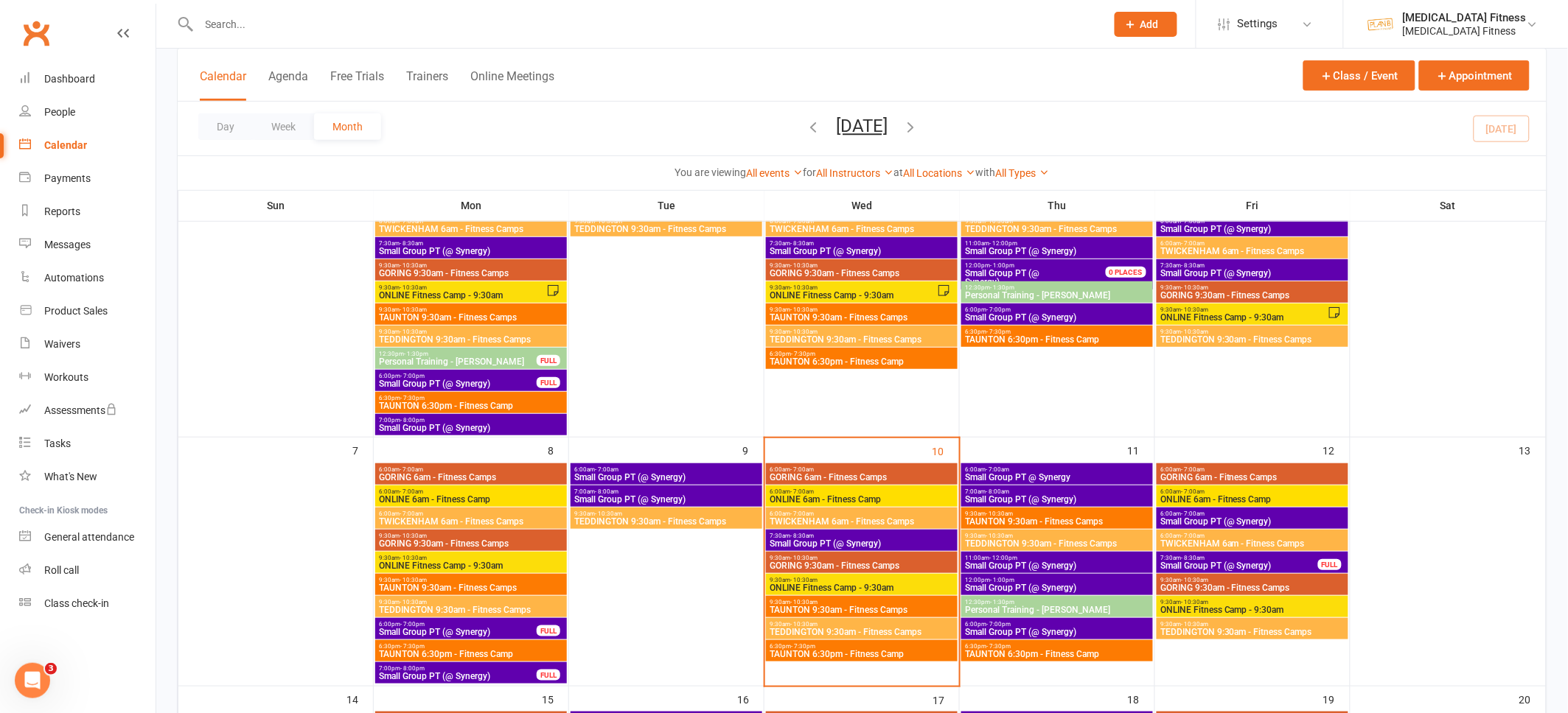
click at [1118, 580] on span "12:00pm - 1:00pm" at bounding box center [1057, 580] width 185 height 6
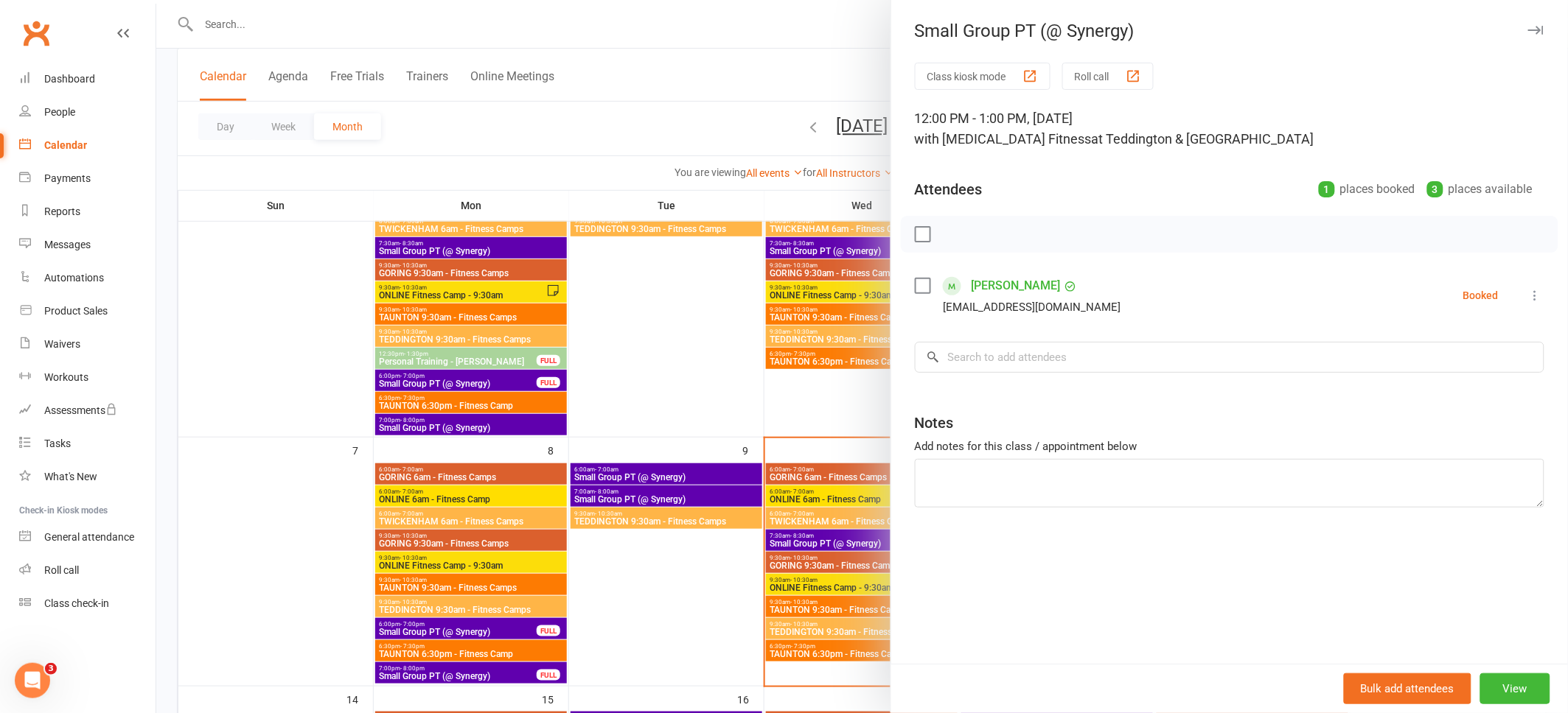
click at [1535, 22] on button "button" at bounding box center [1535, 30] width 17 height 17
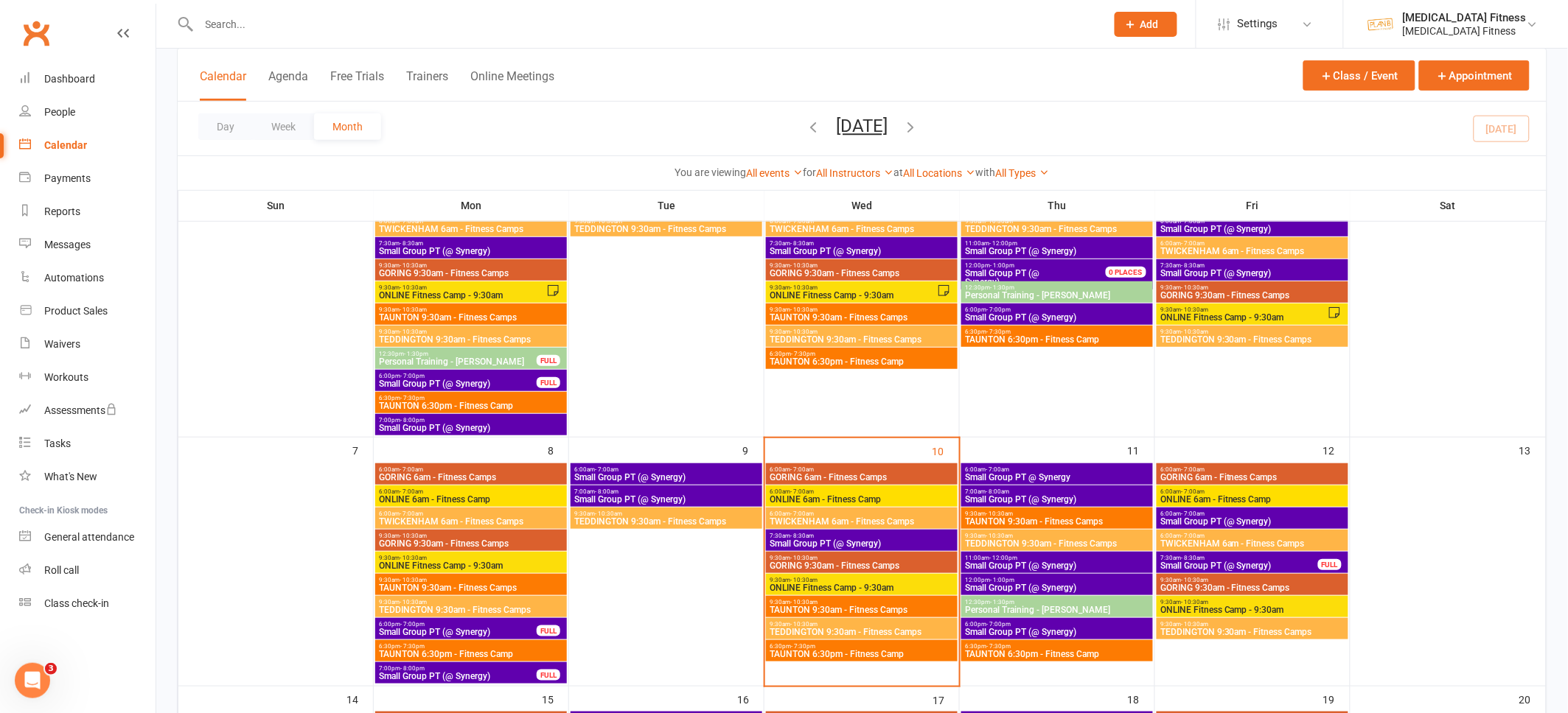
click at [1072, 628] on span "Small Group PT (@ Synergy)" at bounding box center [1057, 632] width 185 height 9
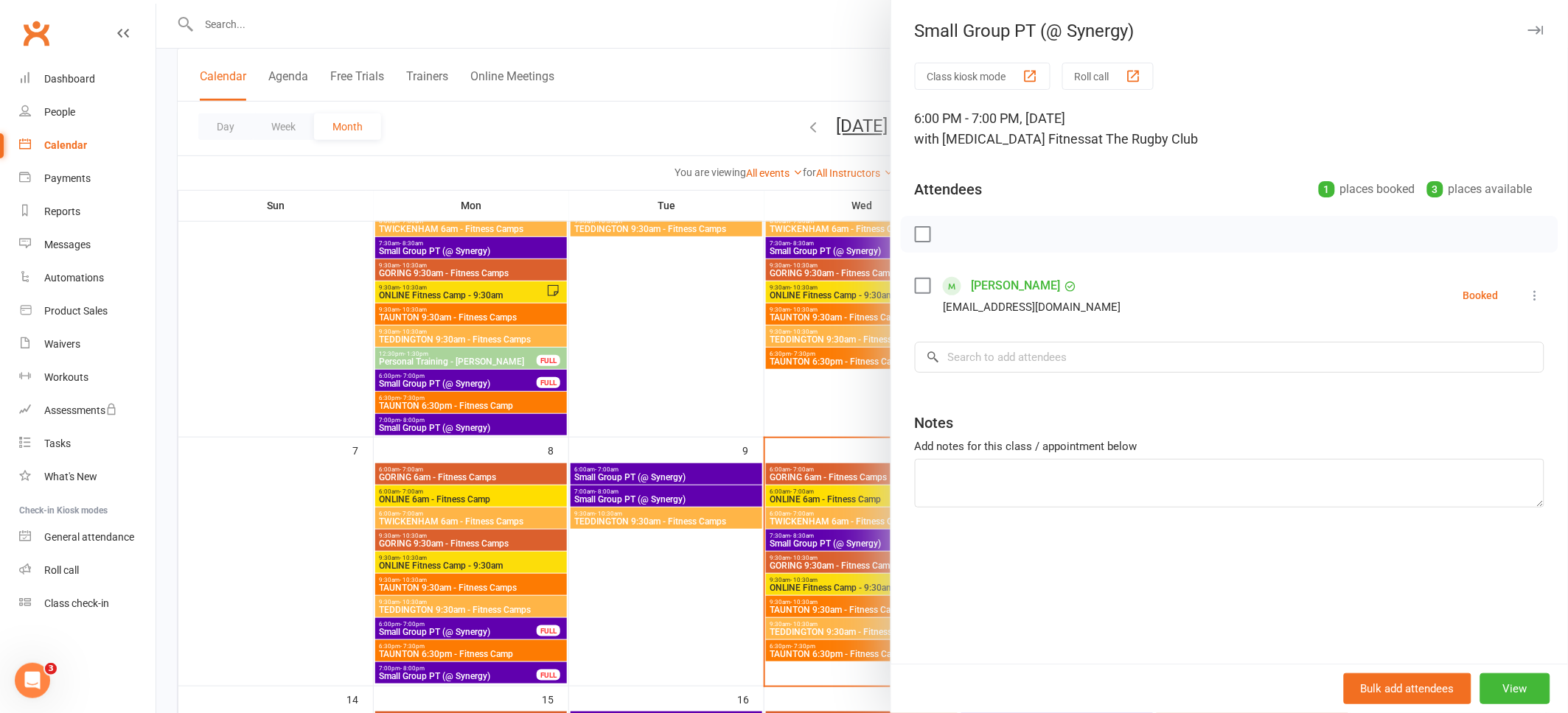
click at [1532, 30] on icon "button" at bounding box center [1536, 30] width 16 height 9
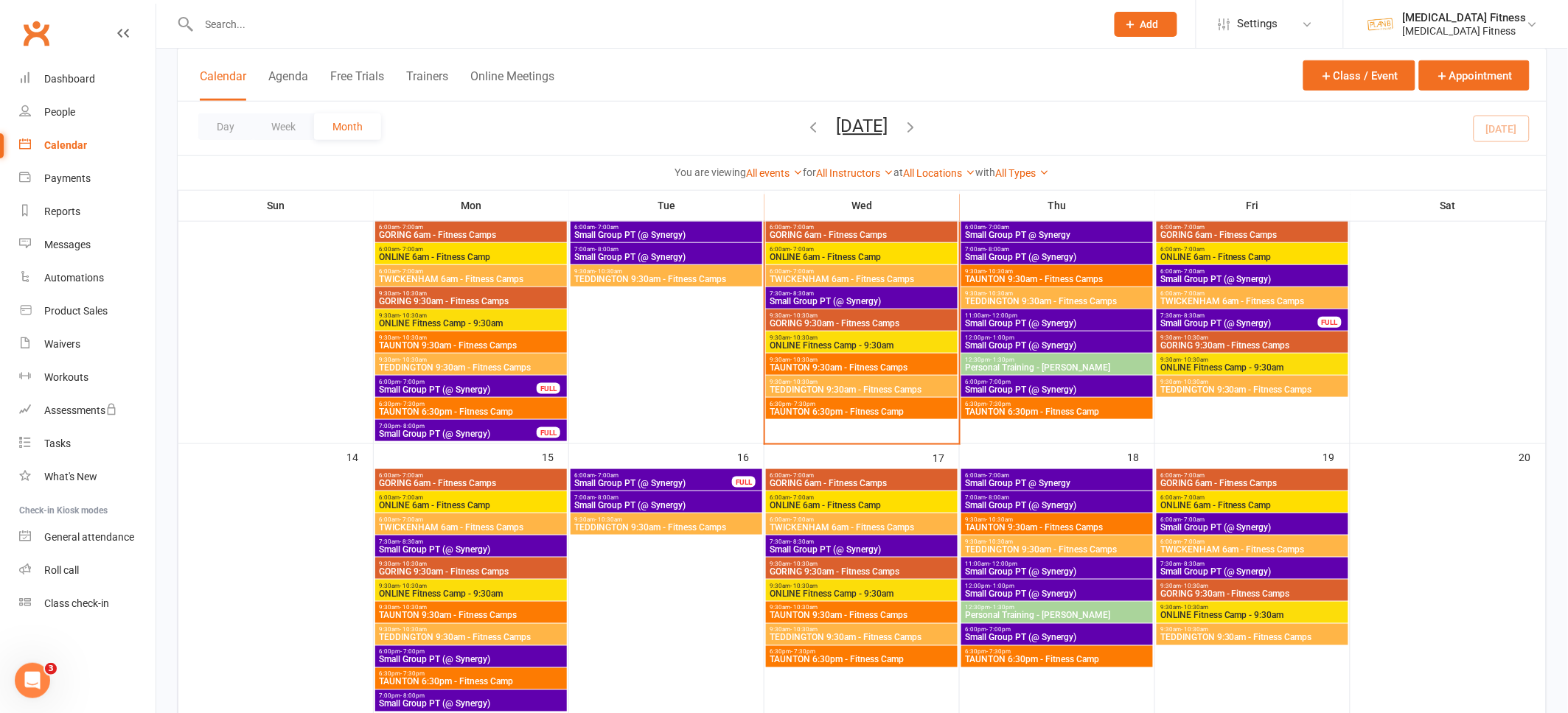
scroll to position [483, 0]
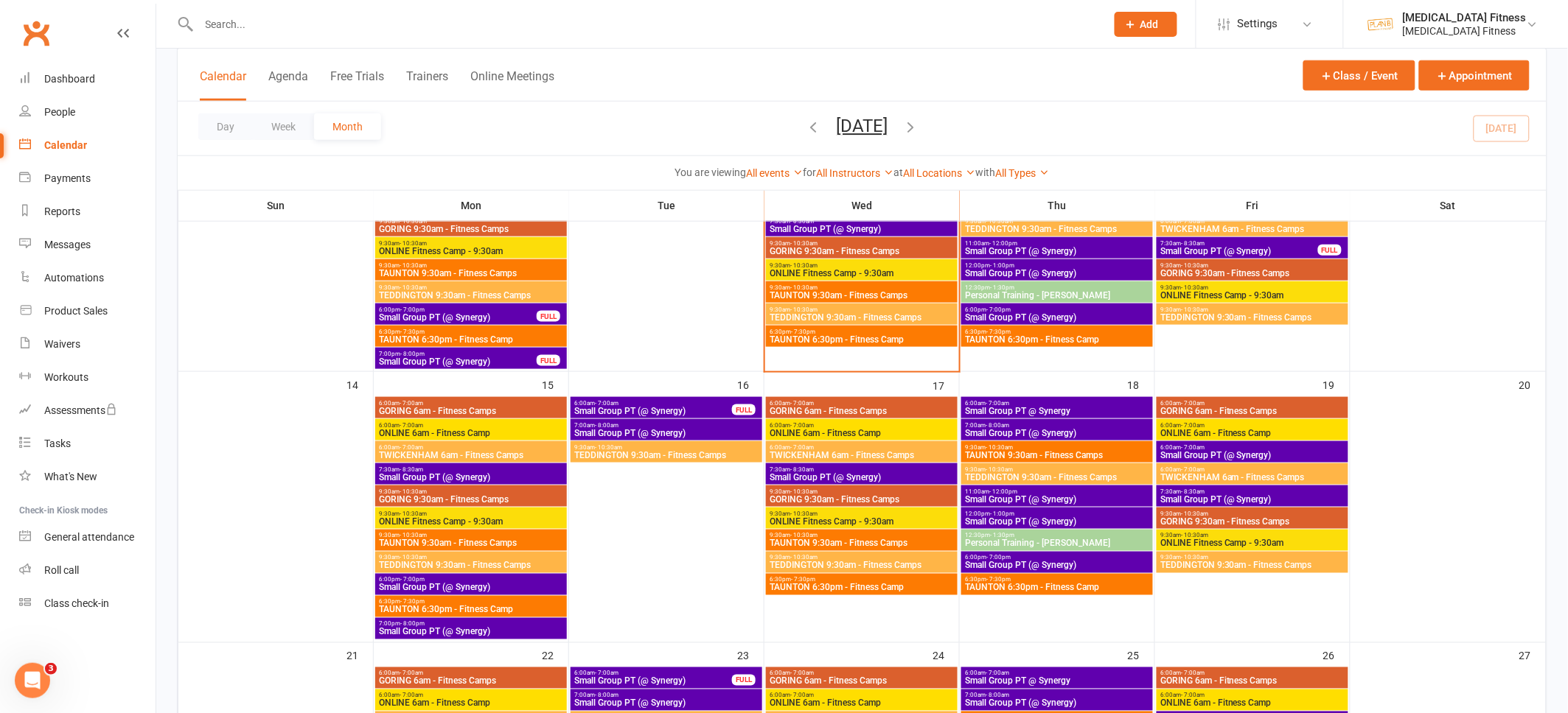
click at [517, 469] on span "7:30am - 8:30am" at bounding box center [470, 469] width 185 height 6
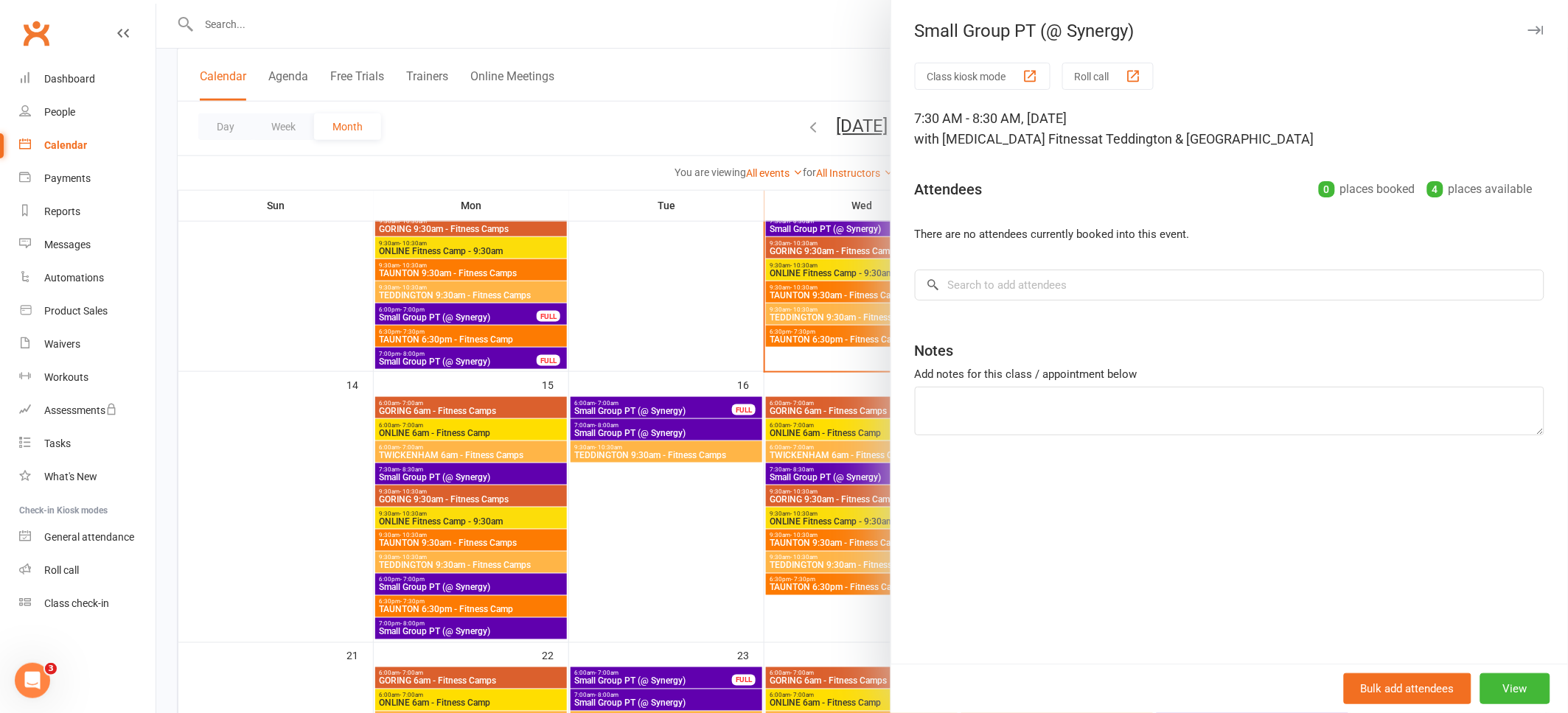
click at [1535, 34] on icon "button" at bounding box center [1536, 30] width 16 height 9
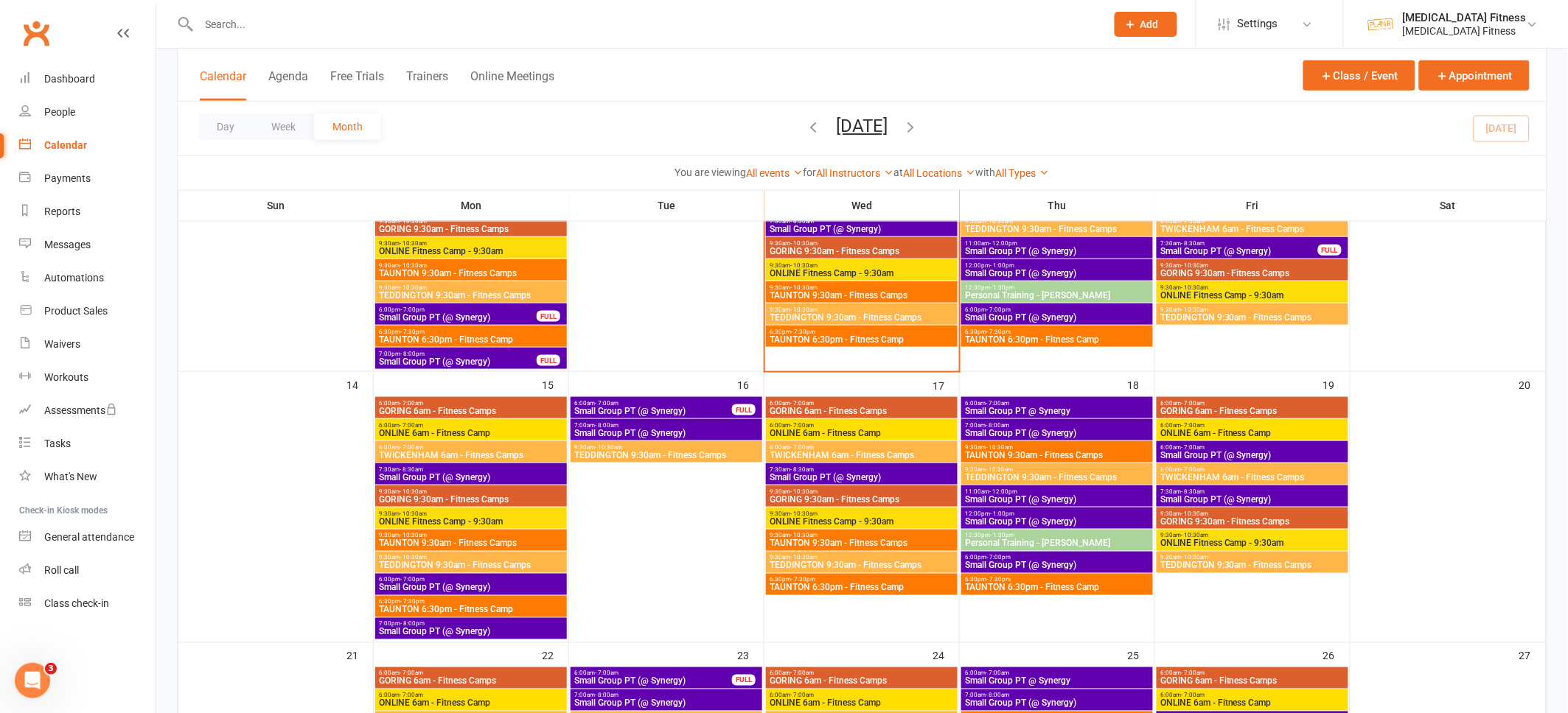
click at [704, 408] on span "Small Group PT (@ Synergy)" at bounding box center [653, 411] width 159 height 9
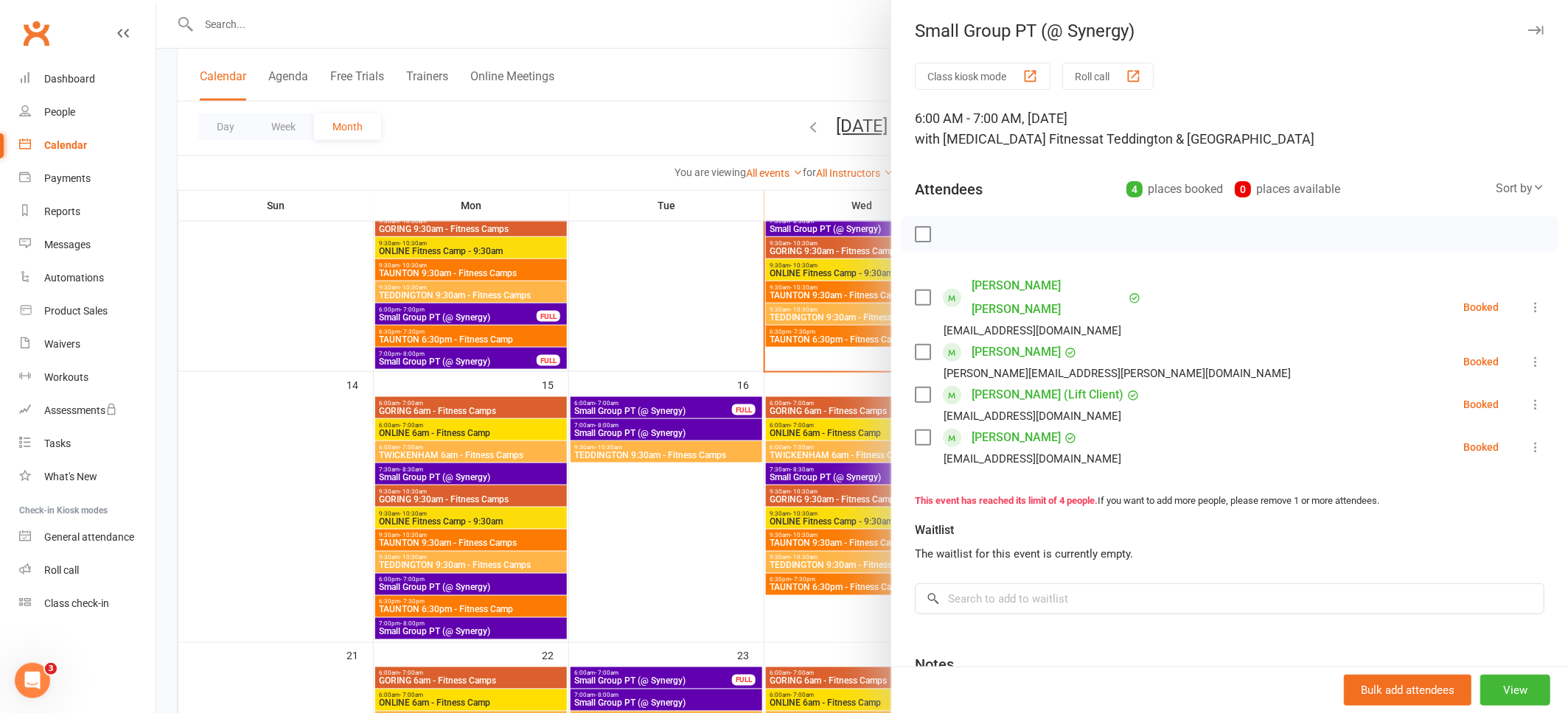
click at [1533, 300] on icon at bounding box center [1535, 307] width 15 height 15
click at [1421, 351] on link "Remove" at bounding box center [1464, 365] width 159 height 29
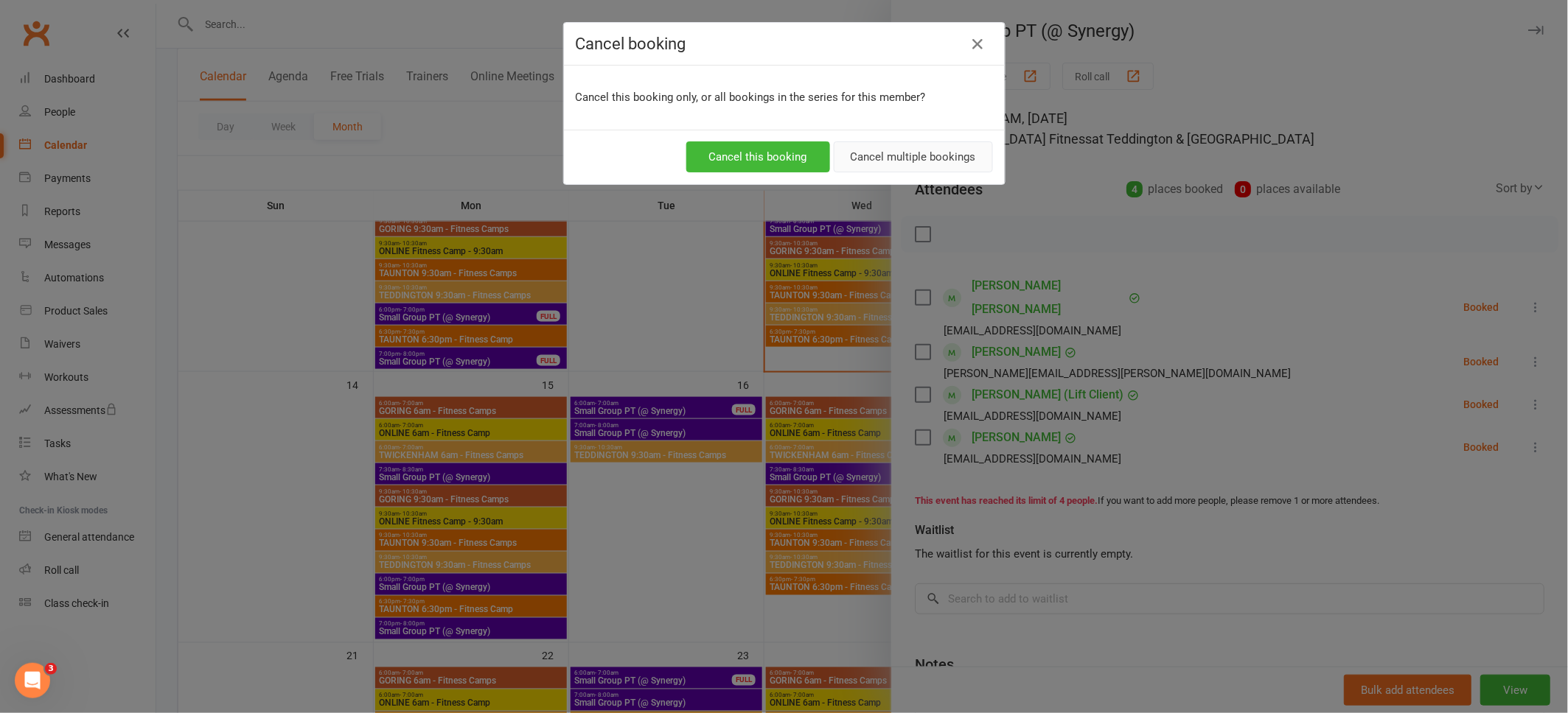
click at [922, 154] on button "Cancel multiple bookings" at bounding box center [913, 156] width 159 height 31
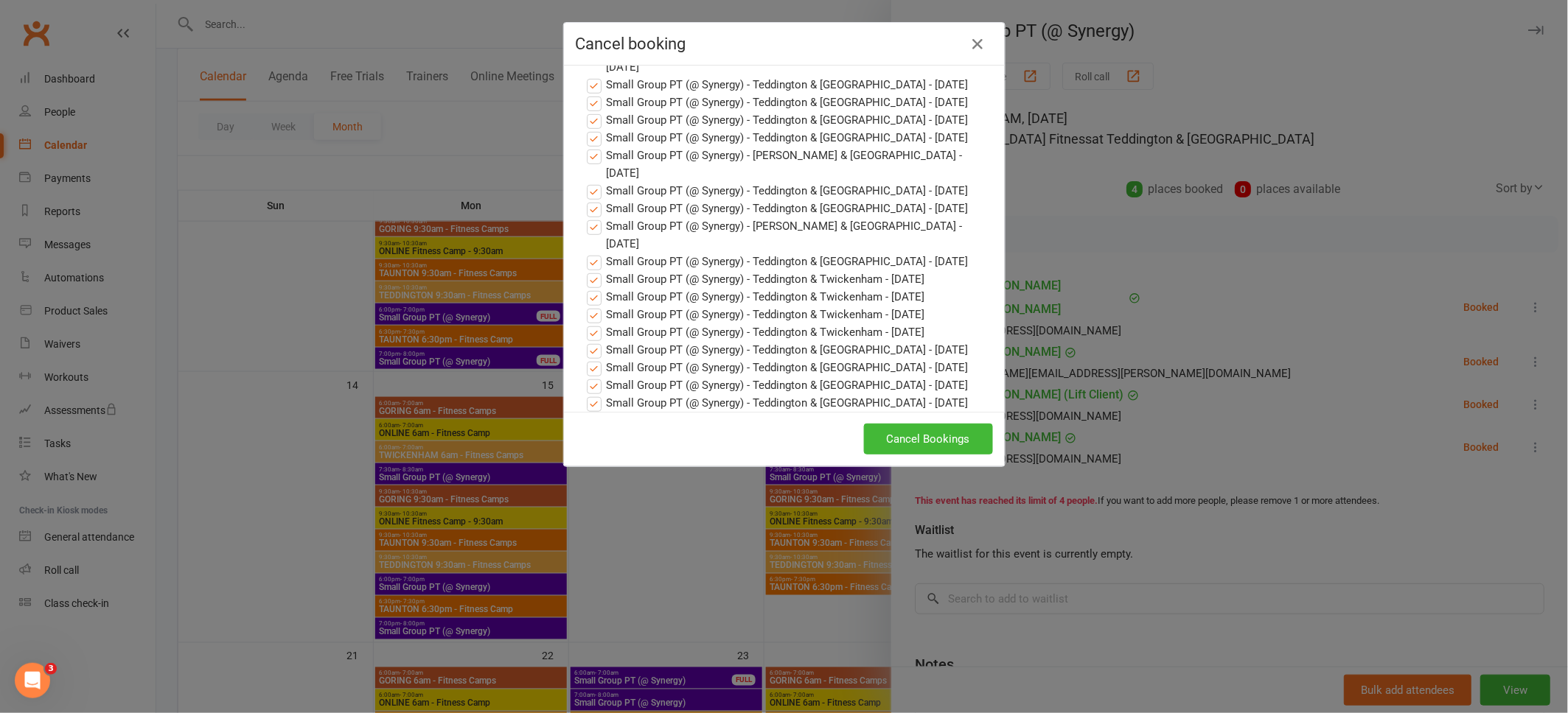
scroll to position [0, 0]
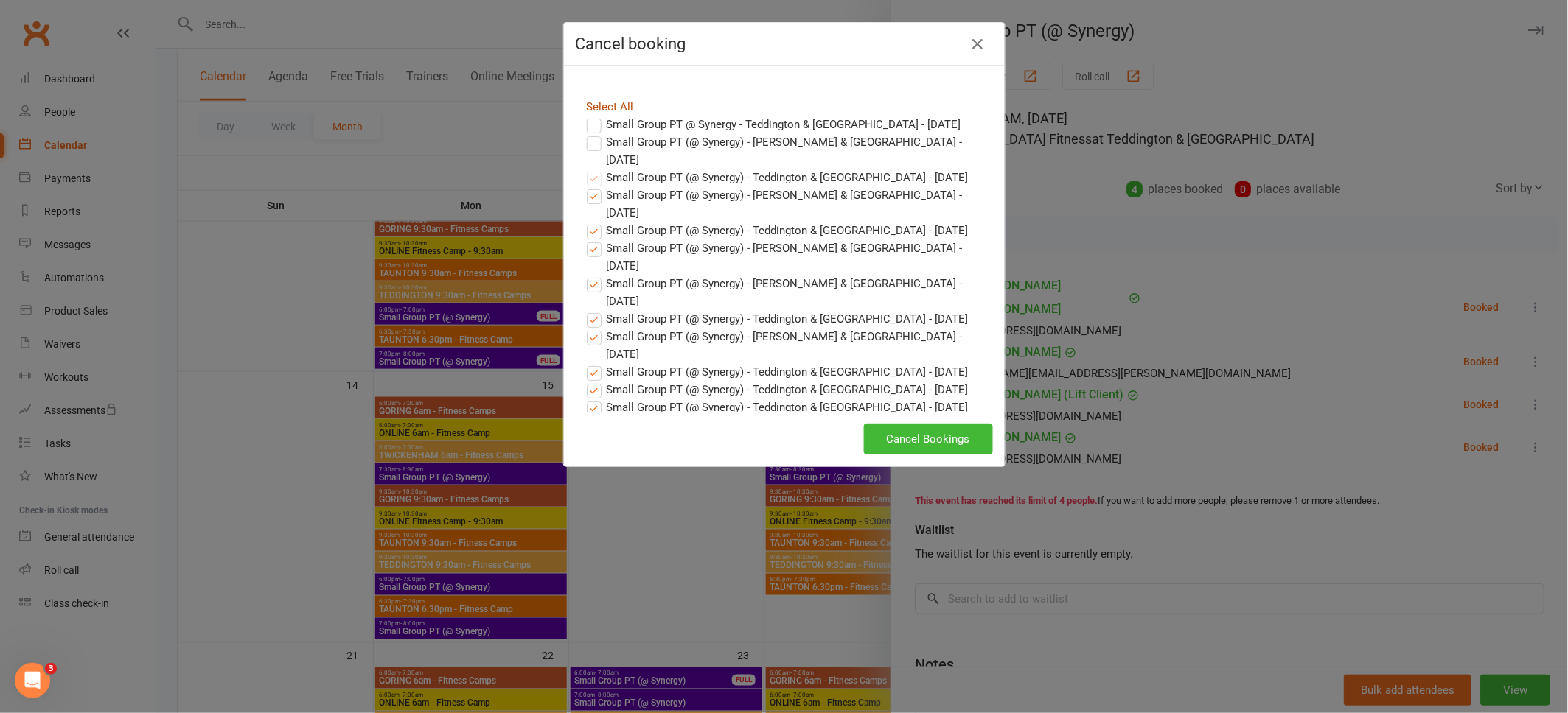
click at [610, 103] on link "Select All" at bounding box center [610, 106] width 47 height 13
click at [591, 186] on label "Small Group PT (@ Synergy) - [PERSON_NAME] & [GEOGRAPHIC_DATA] - [DATE]" at bounding box center [784, 203] width 395 height 35
click at [586, 186] on input "Small Group PT (@ Synergy) - [PERSON_NAME] & [GEOGRAPHIC_DATA] - [DATE]" at bounding box center [580, 186] width 9 height 0
click at [591, 222] on label "Small Group PT (@ Synergy) - Teddington & [GEOGRAPHIC_DATA] - [DATE]" at bounding box center [777, 230] width 382 height 17
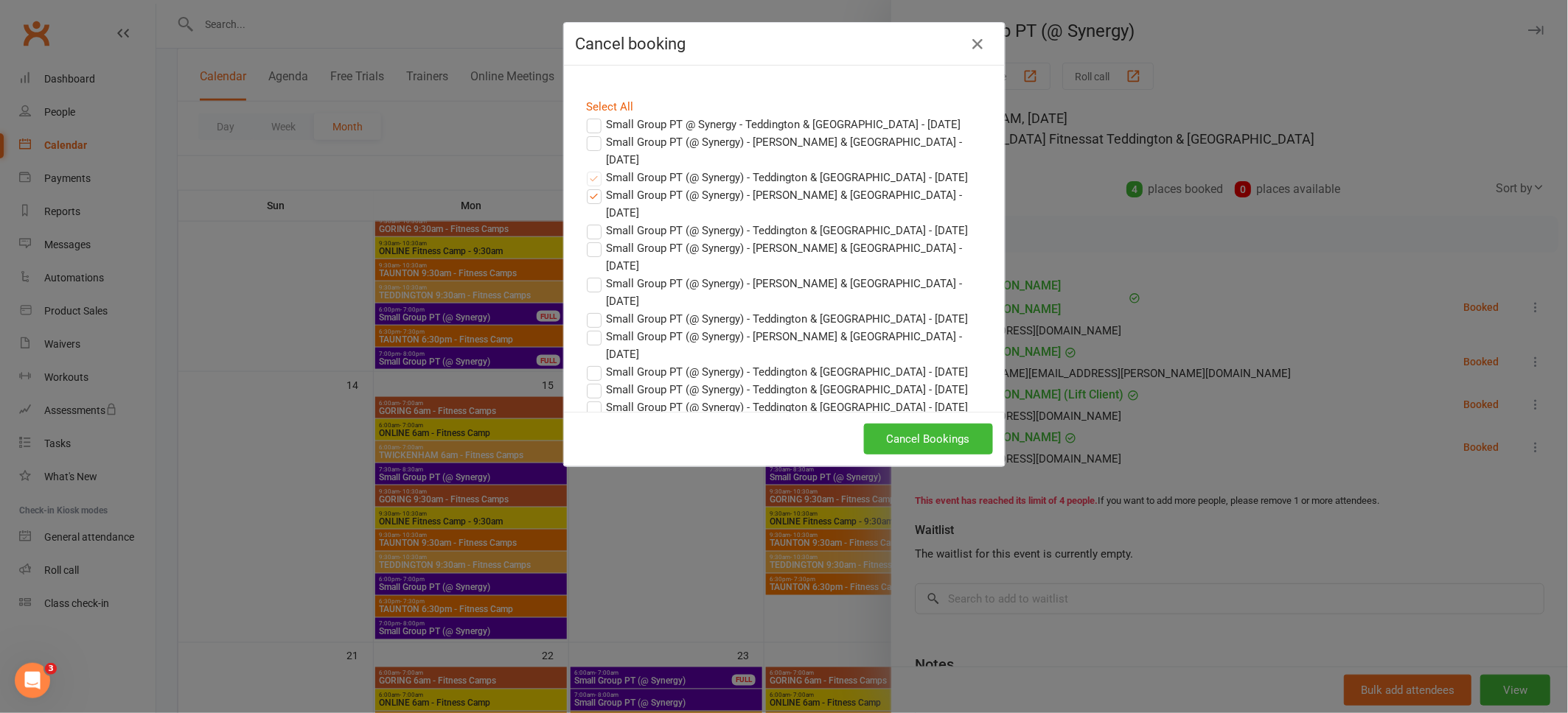
click at [586, 222] on input "Small Group PT (@ Synergy) - Teddington & [GEOGRAPHIC_DATA] - [DATE]" at bounding box center [580, 222] width 9 height 0
click at [596, 100] on link "Select All" at bounding box center [610, 106] width 47 height 13
click at [595, 124] on label "Small Group PT @ Synergy - Teddington & [GEOGRAPHIC_DATA] - [DATE]" at bounding box center [773, 125] width 374 height 17
click at [586, 116] on input "Small Group PT @ Synergy - Teddington & [GEOGRAPHIC_DATA] - [DATE]" at bounding box center [580, 116] width 9 height 0
click at [594, 137] on label "Small Group PT (@ Synergy) - [PERSON_NAME] & [GEOGRAPHIC_DATA] - [DATE]" at bounding box center [784, 151] width 395 height 35
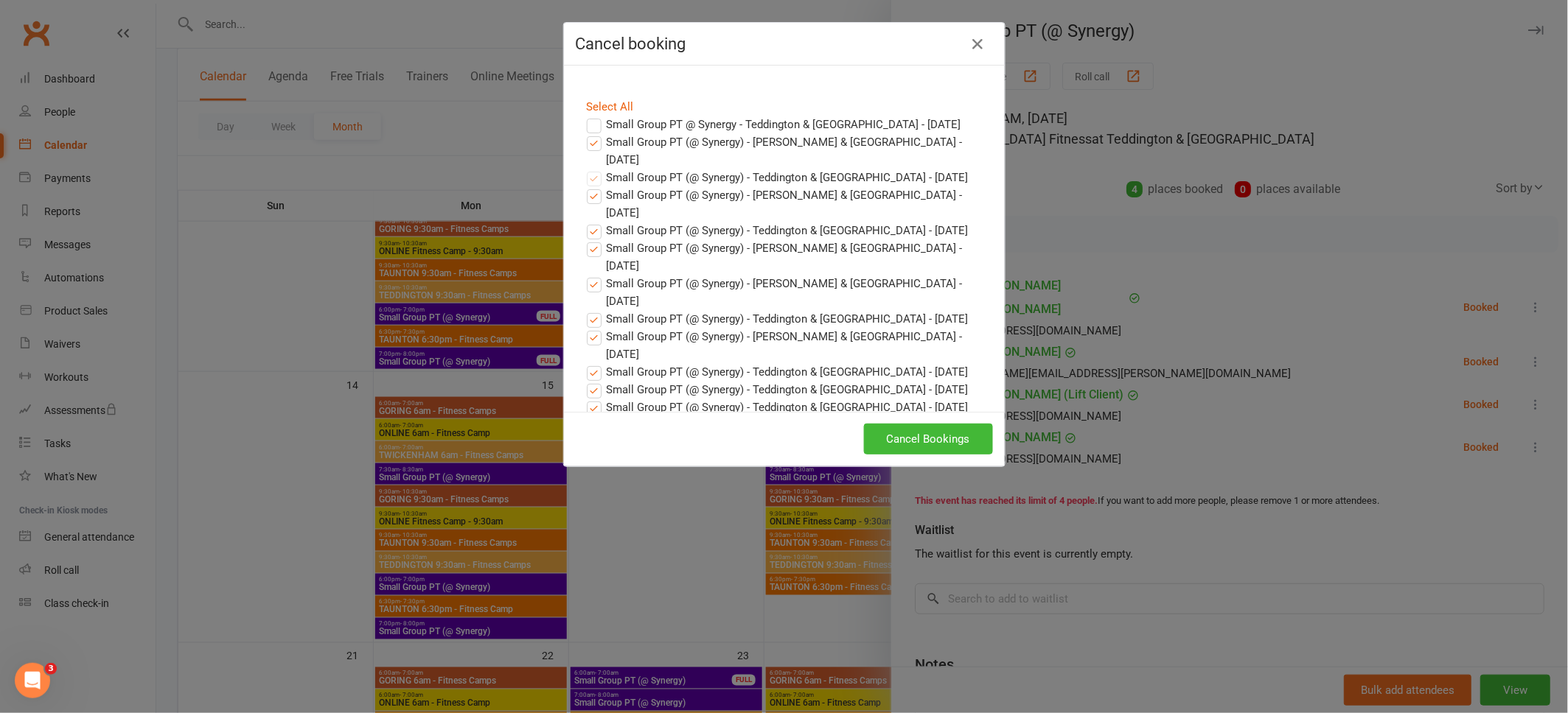
click at [586, 133] on input "Small Group PT (@ Synergy) - [PERSON_NAME] & [GEOGRAPHIC_DATA] - [DATE]" at bounding box center [580, 133] width 9 height 0
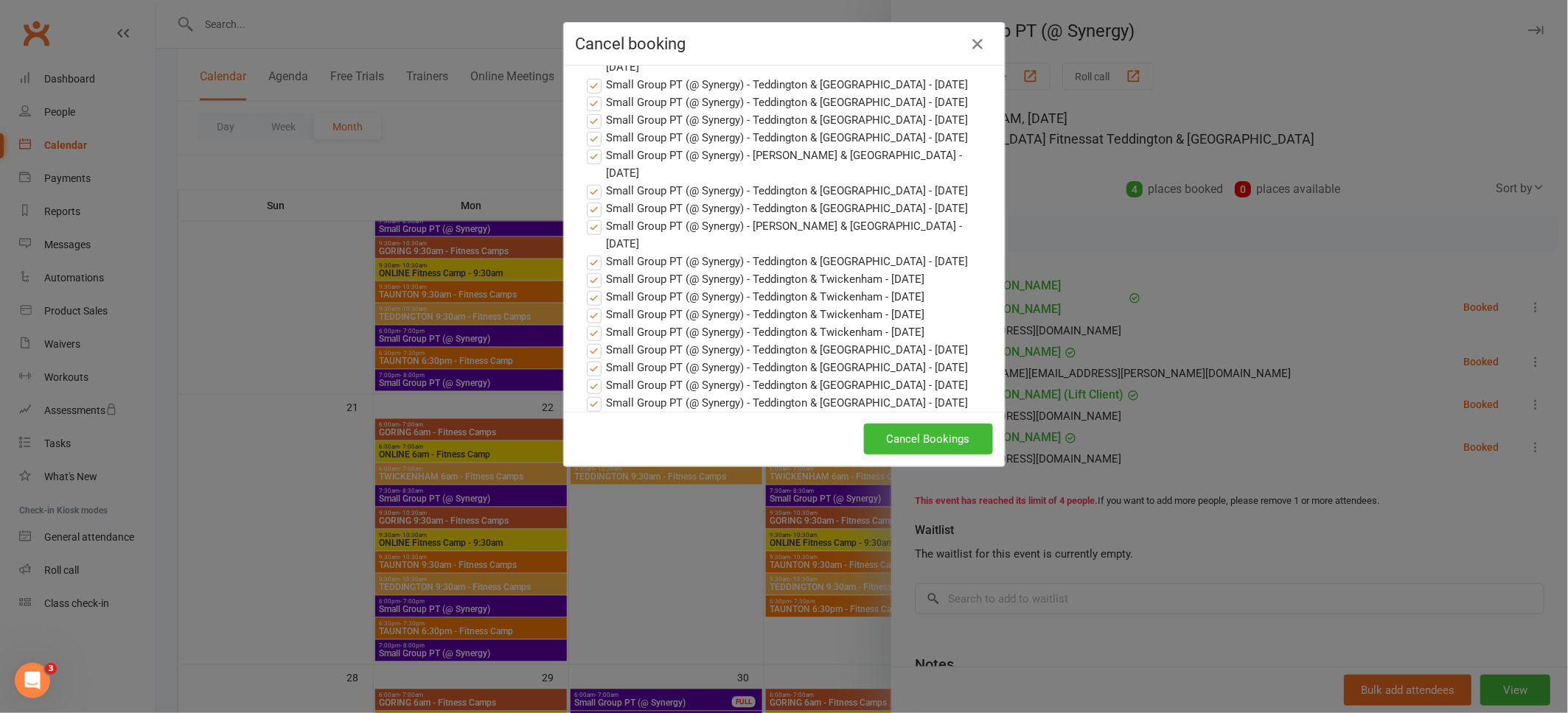
scroll to position [831, 0]
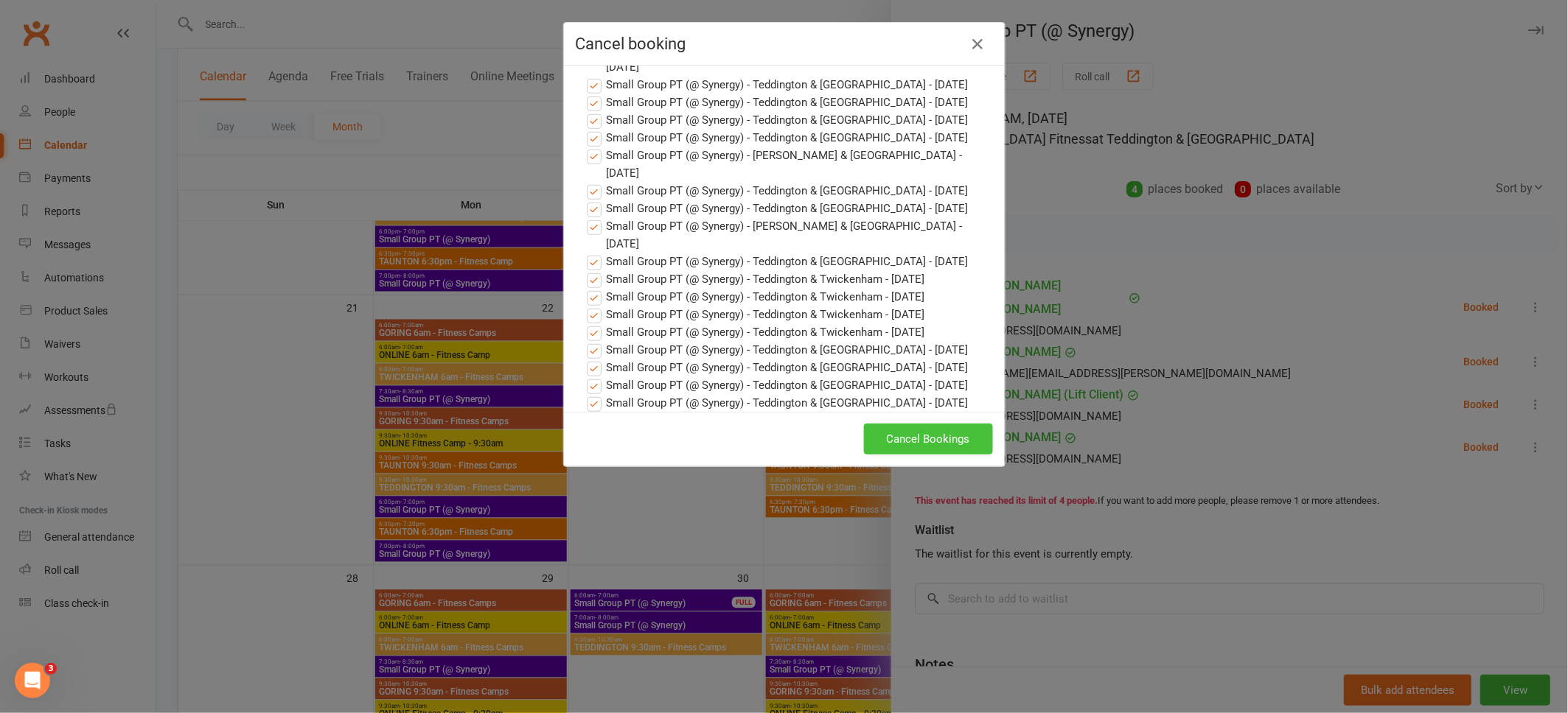
click at [930, 441] on button "Cancel Bookings" at bounding box center [928, 439] width 129 height 31
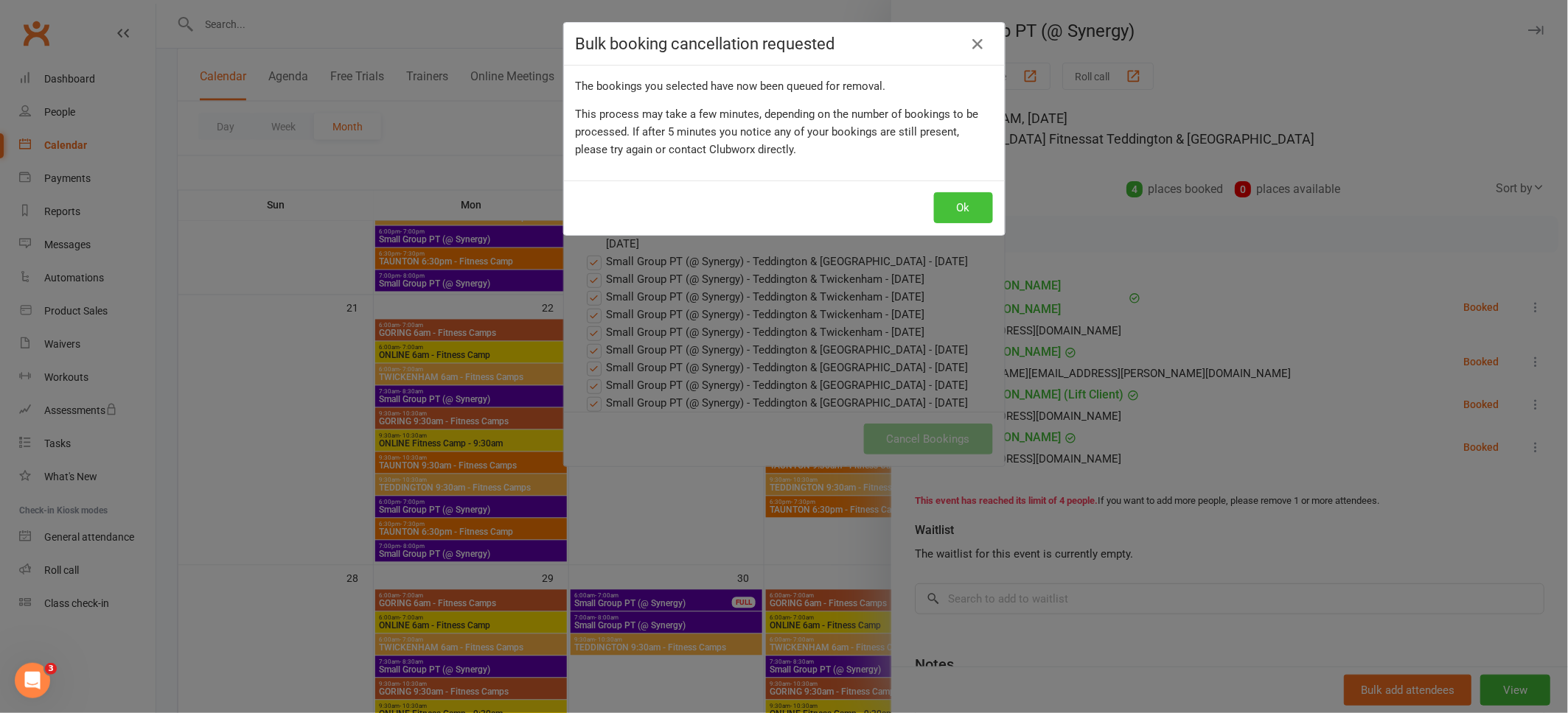
click at [956, 211] on button "Ok" at bounding box center [963, 207] width 59 height 31
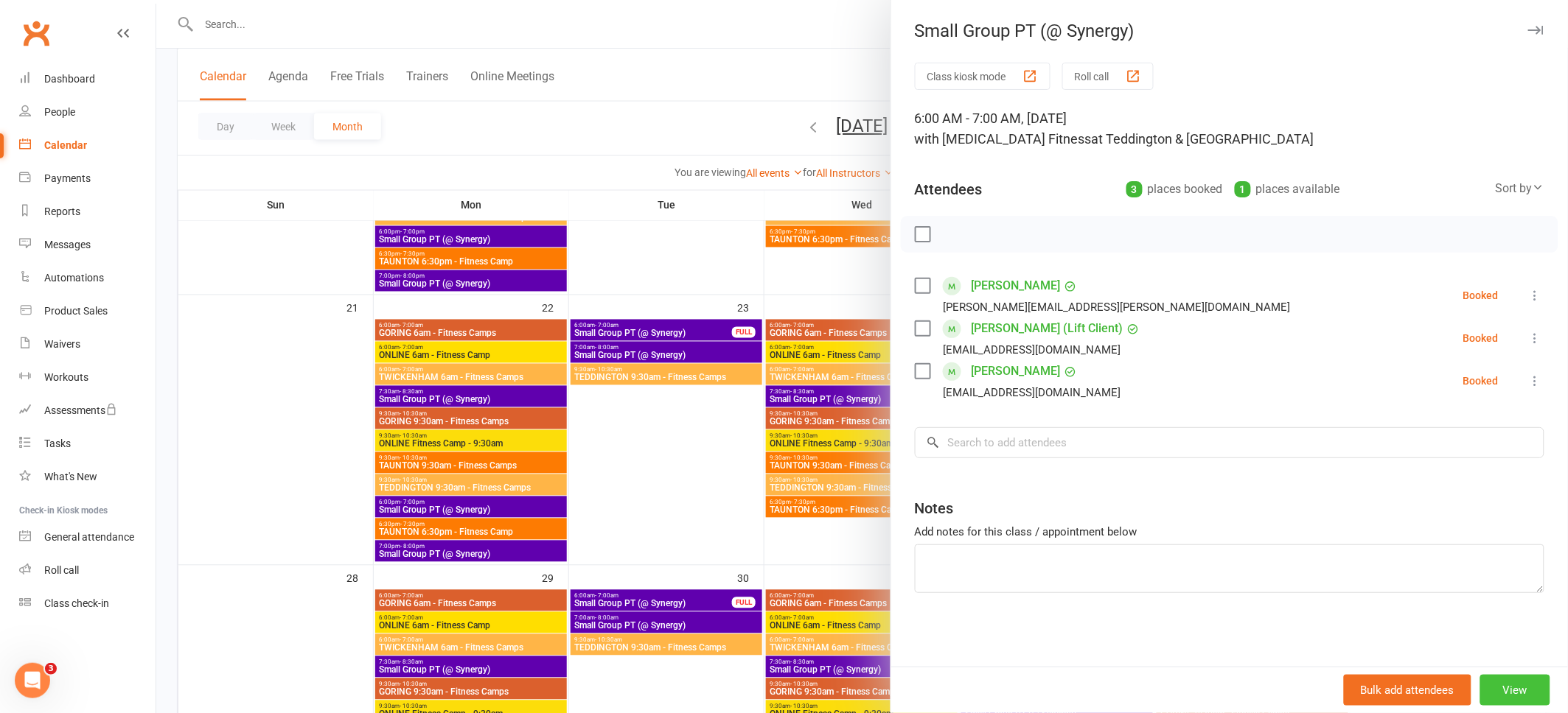
click at [1524, 694] on button "View" at bounding box center [1514, 690] width 70 height 31
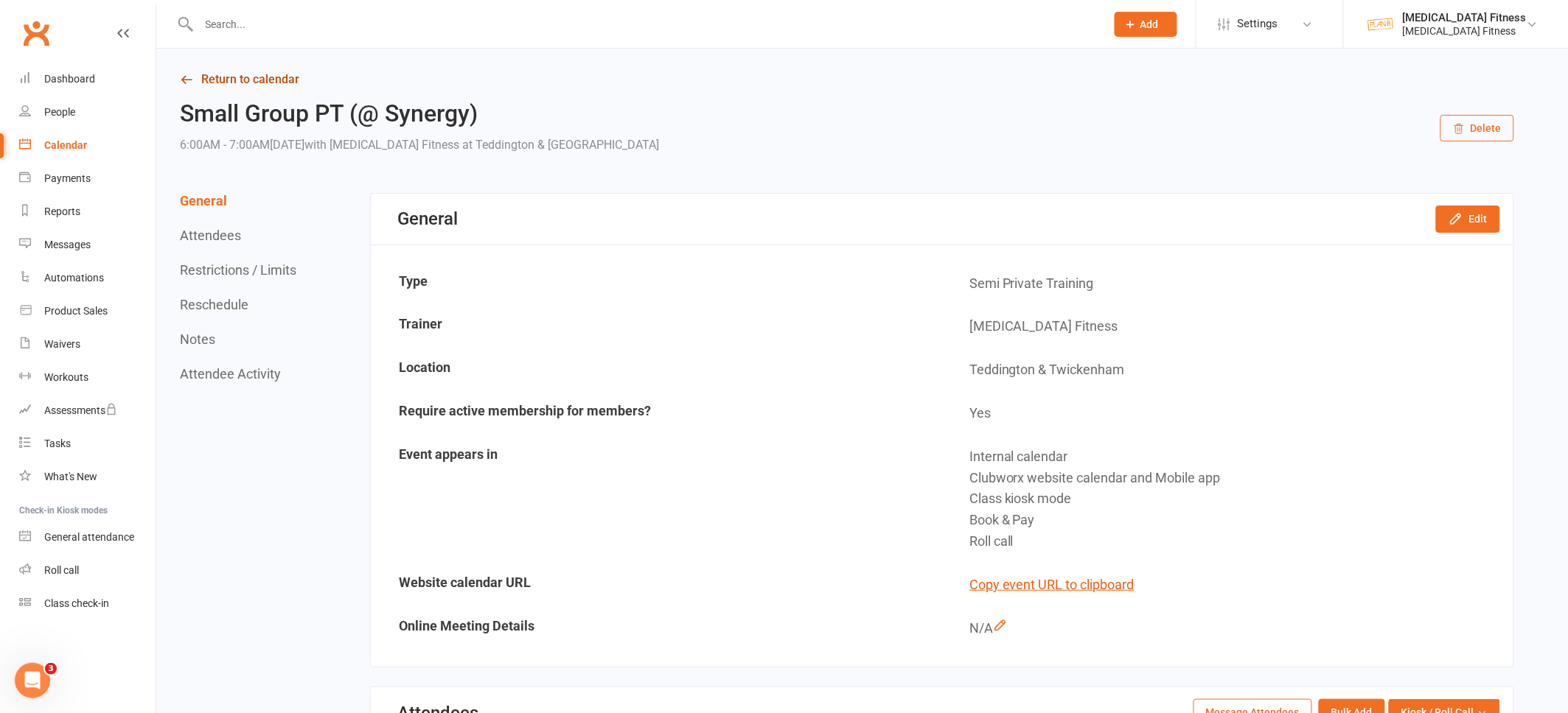
click at [216, 82] on link "Return to calendar" at bounding box center [847, 80] width 1334 height 21
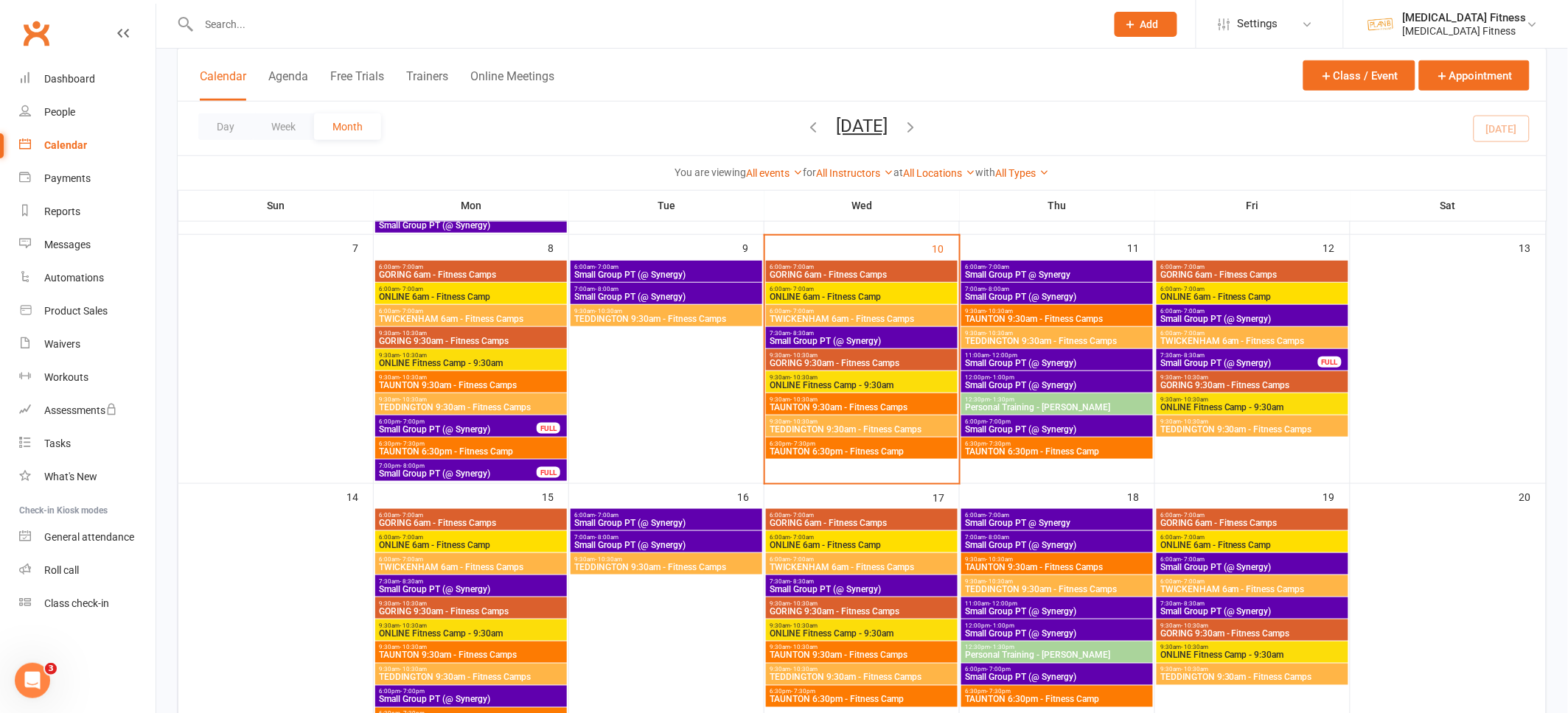
scroll to position [440, 0]
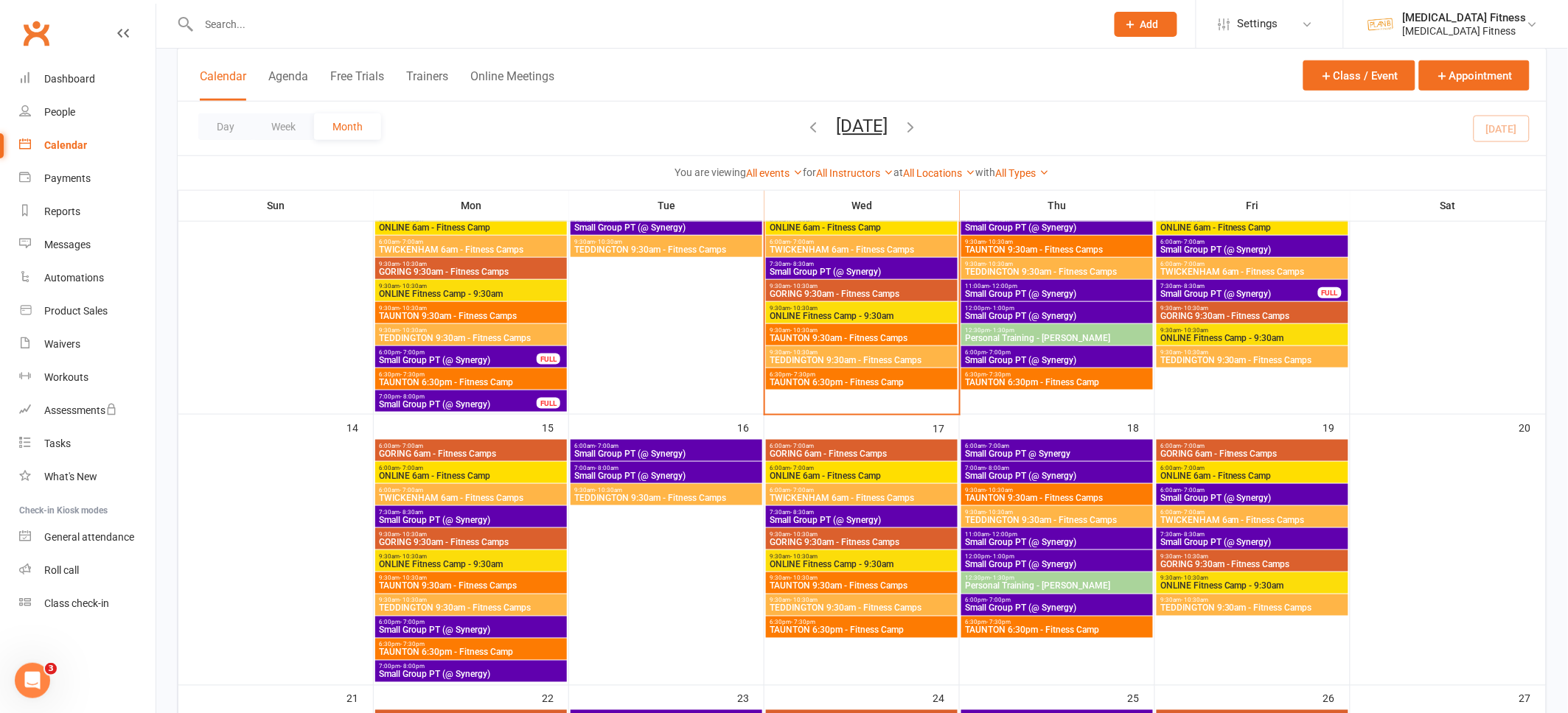
click at [713, 450] on span "Small Group PT (@ Synergy)" at bounding box center [666, 454] width 185 height 9
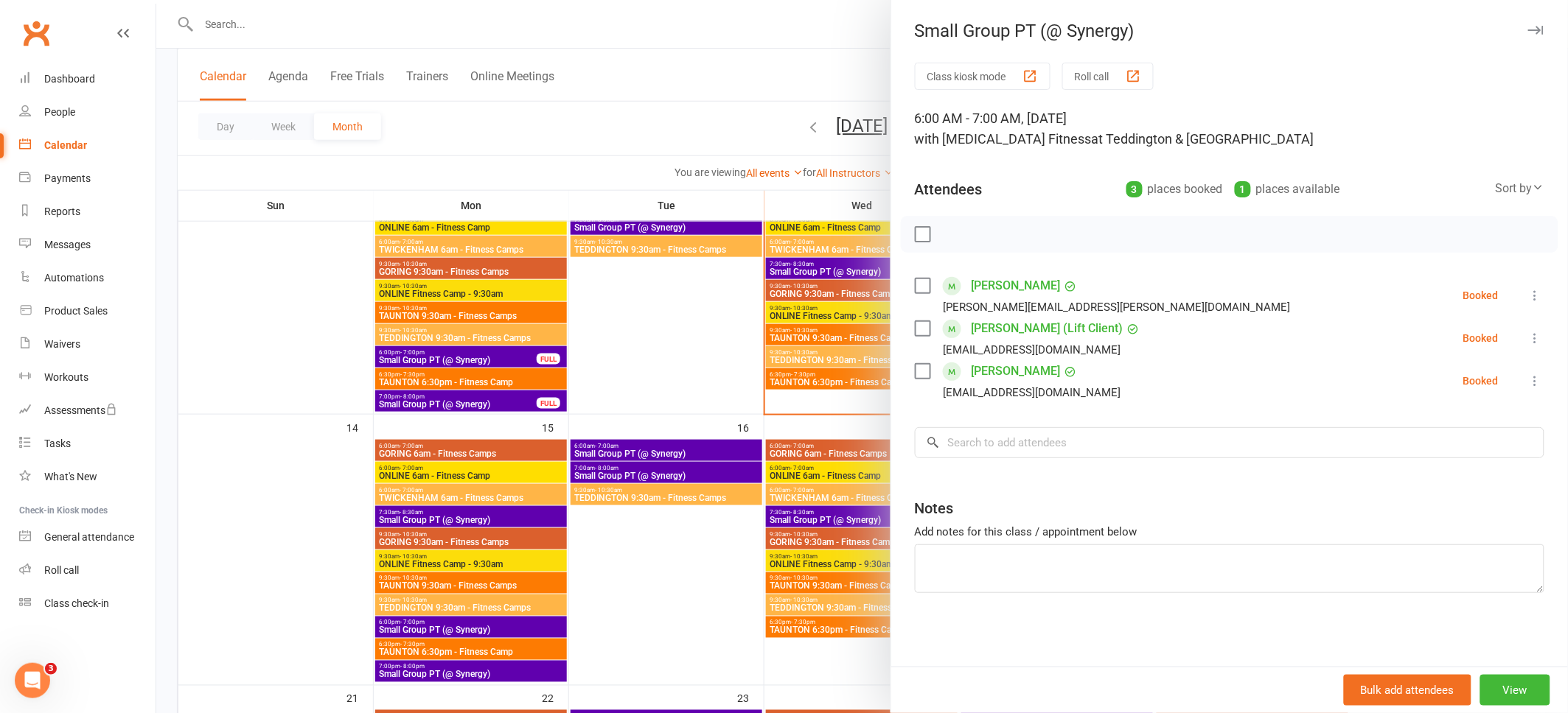
click at [1528, 32] on icon "button" at bounding box center [1536, 30] width 16 height 9
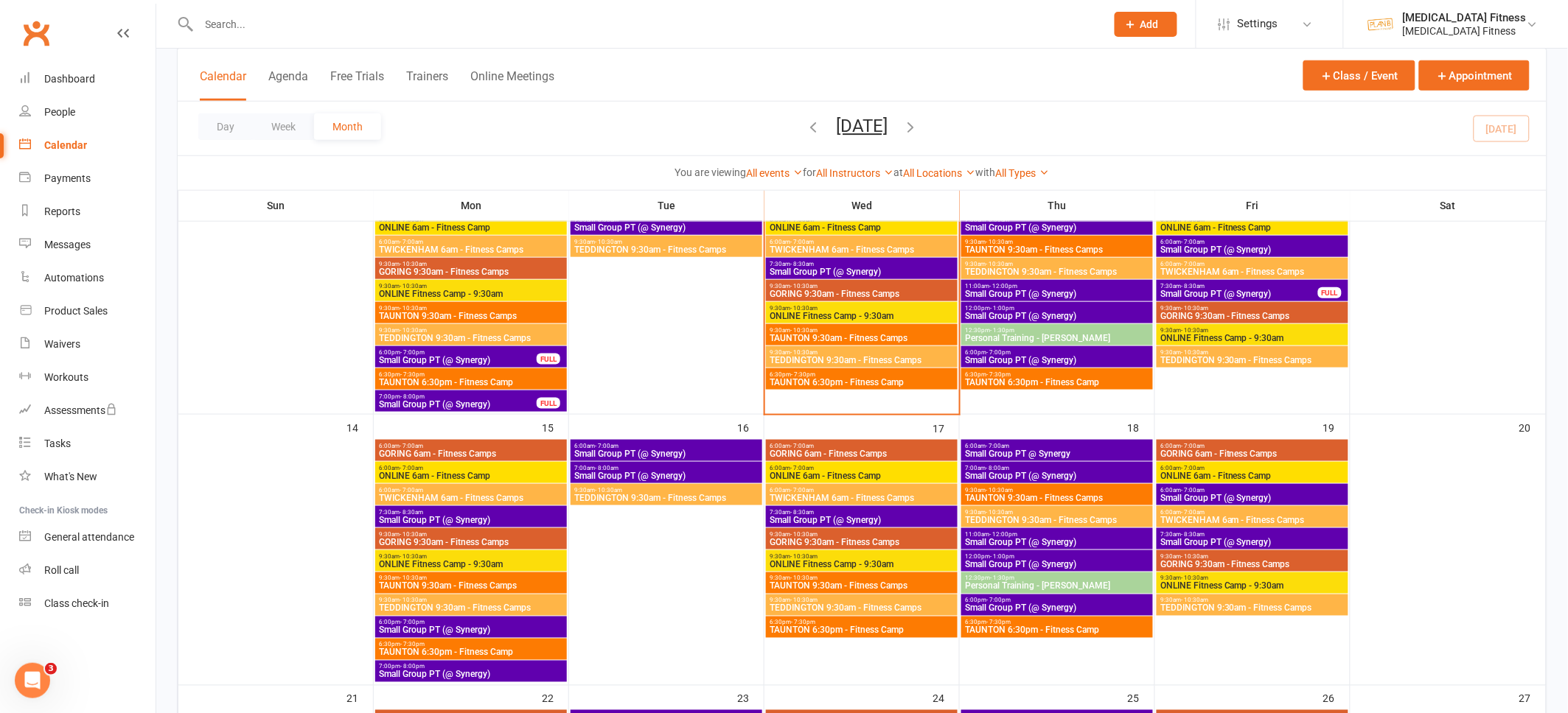
click at [732, 472] on span "Small Group PT (@ Synergy)" at bounding box center [666, 476] width 185 height 9
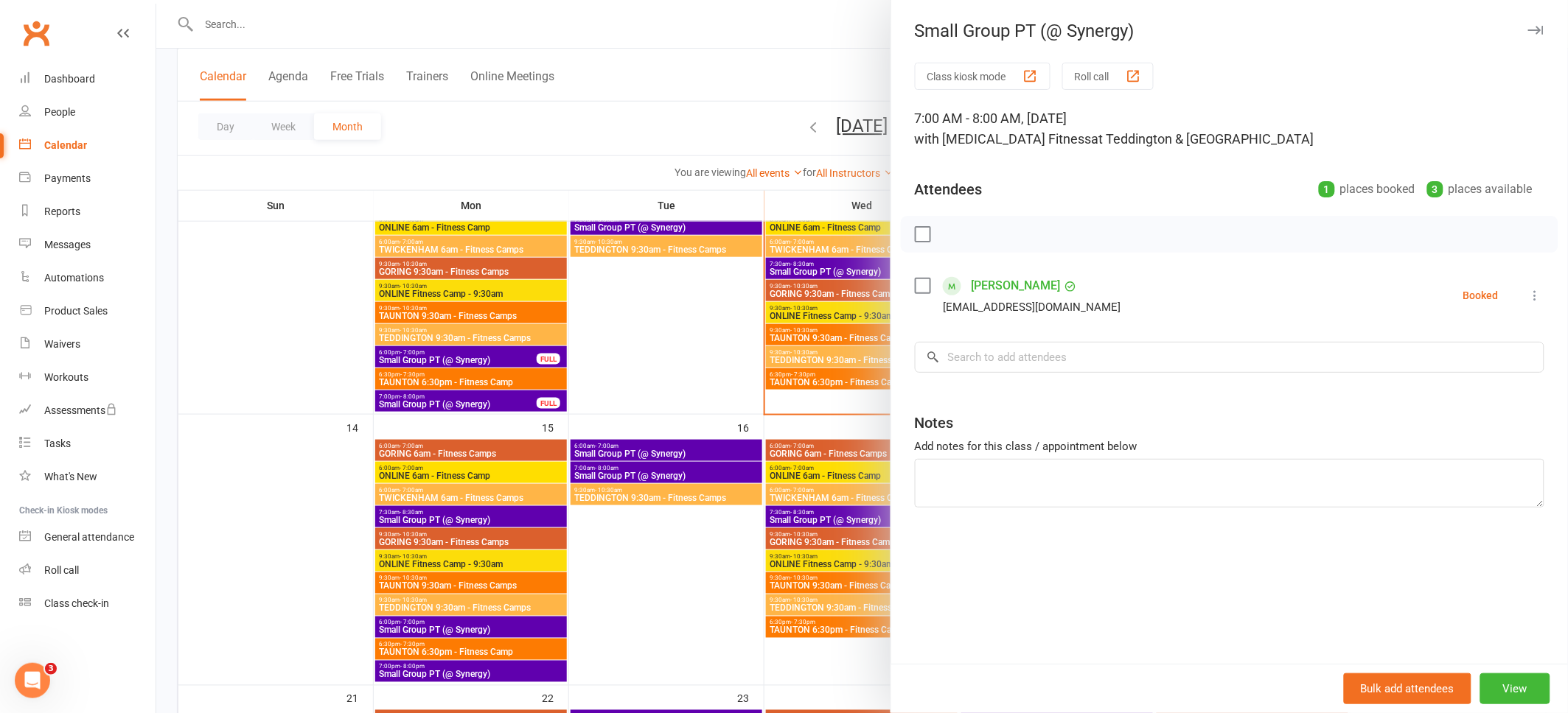
click at [1534, 32] on icon "button" at bounding box center [1536, 30] width 16 height 9
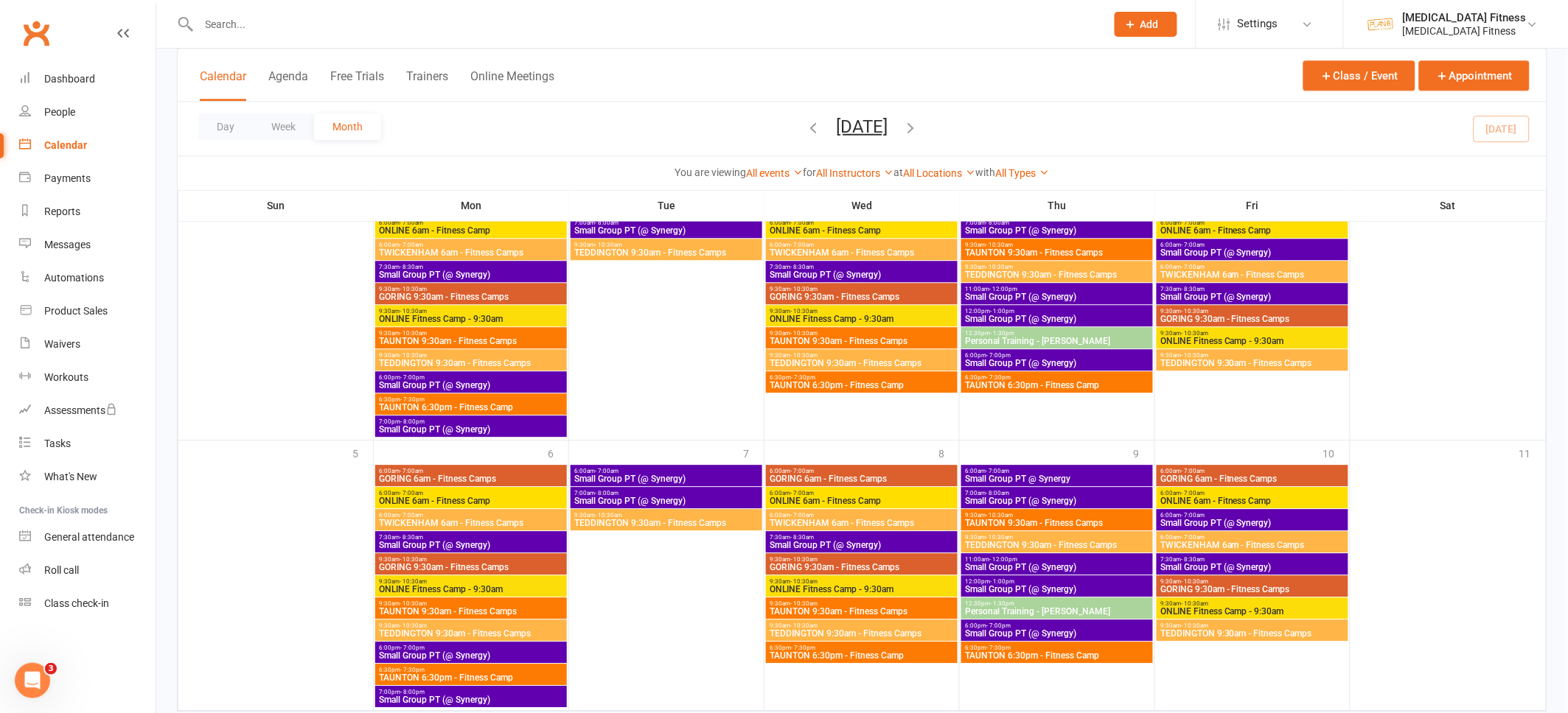
scroll to position [1229, 0]
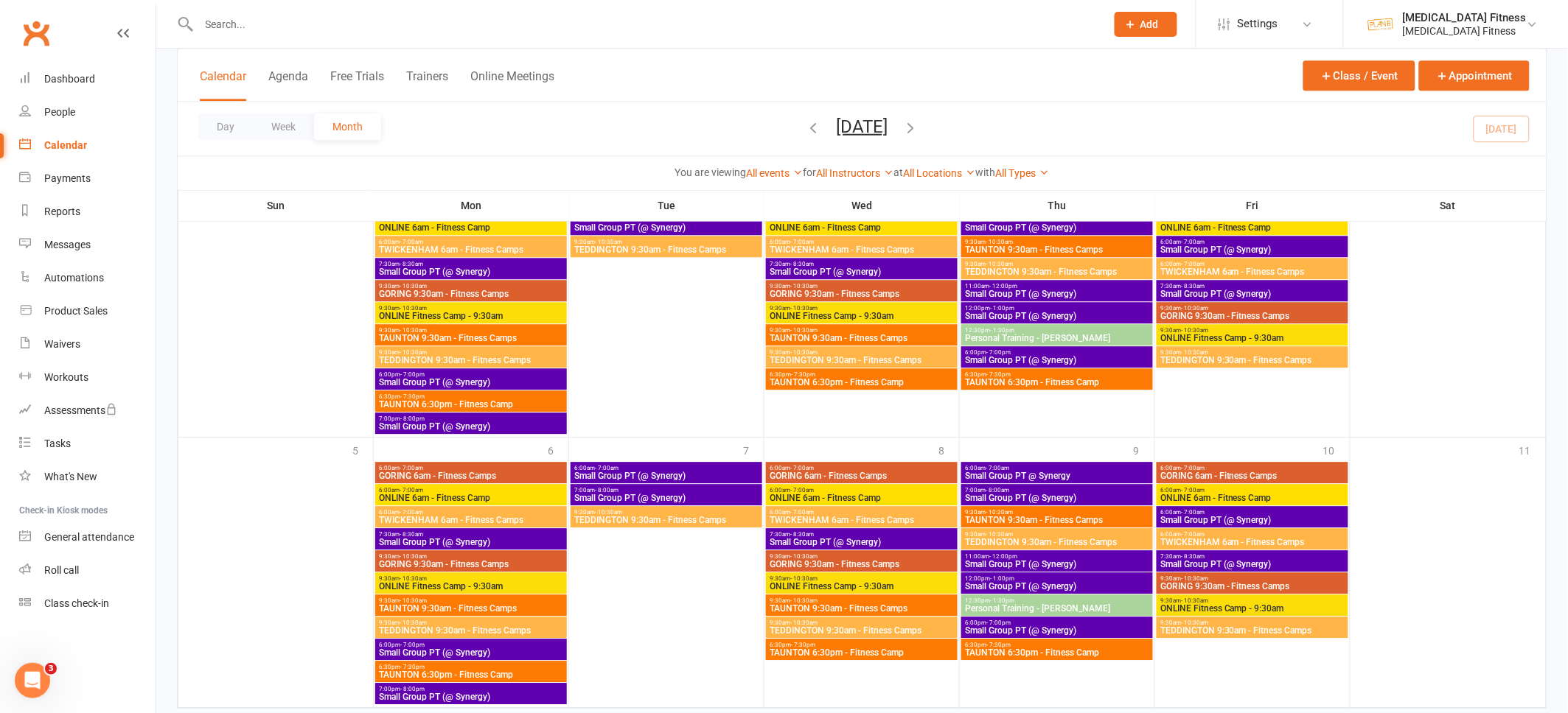
click at [684, 478] on span "Small Group PT (@ Synergy)" at bounding box center [666, 476] width 185 height 9
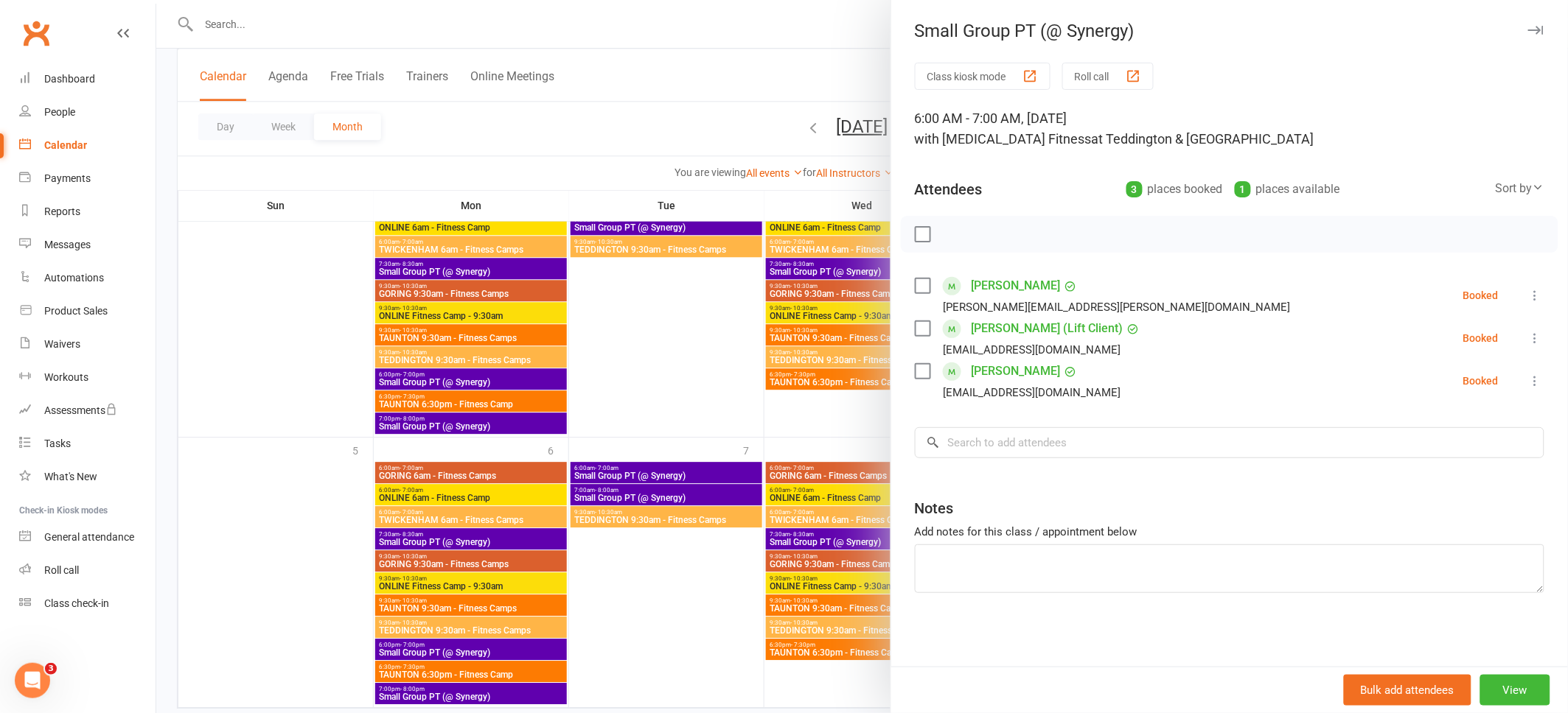
click at [1534, 28] on icon "button" at bounding box center [1536, 30] width 16 height 9
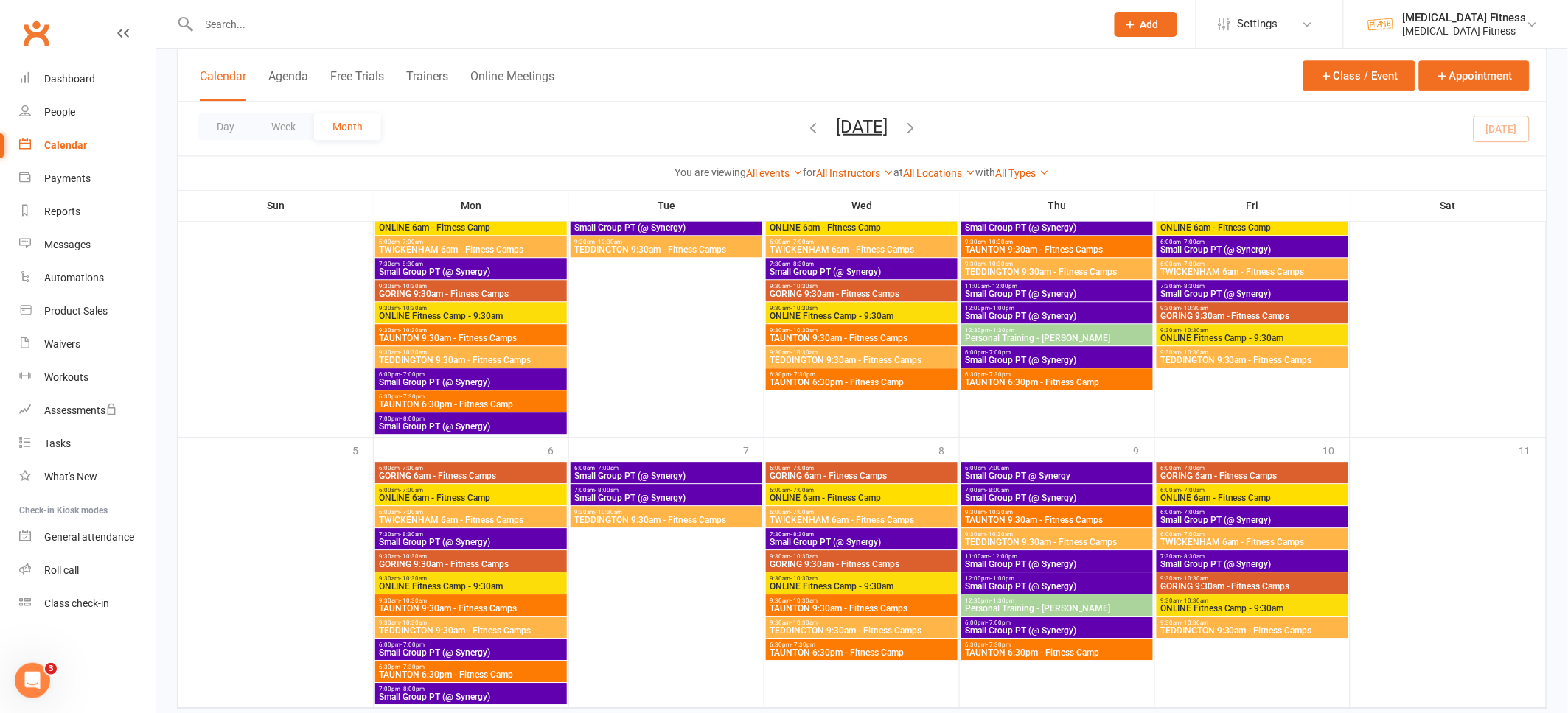
click at [866, 538] on span "Small Group PT (@ Synergy)" at bounding box center [861, 542] width 185 height 9
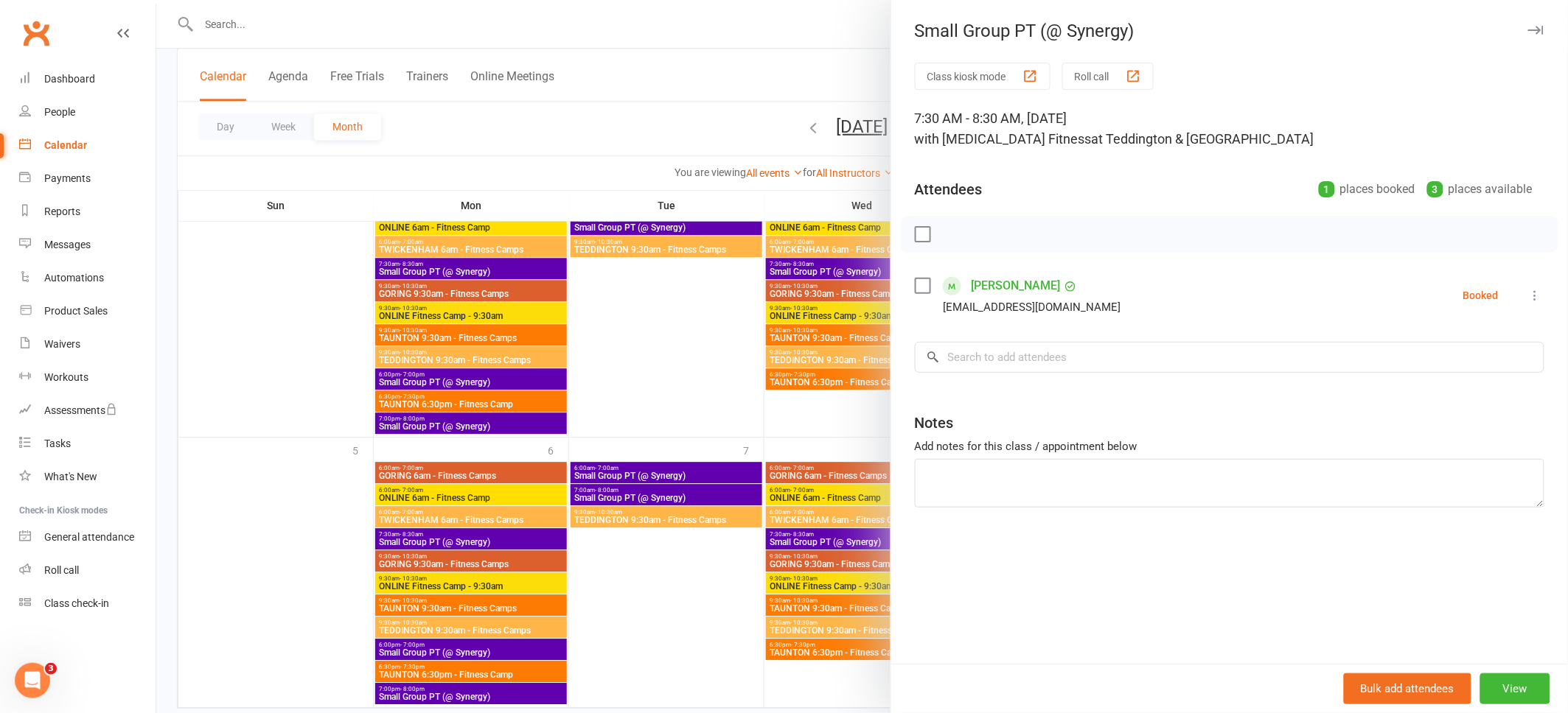
click at [1535, 28] on icon "button" at bounding box center [1536, 30] width 16 height 9
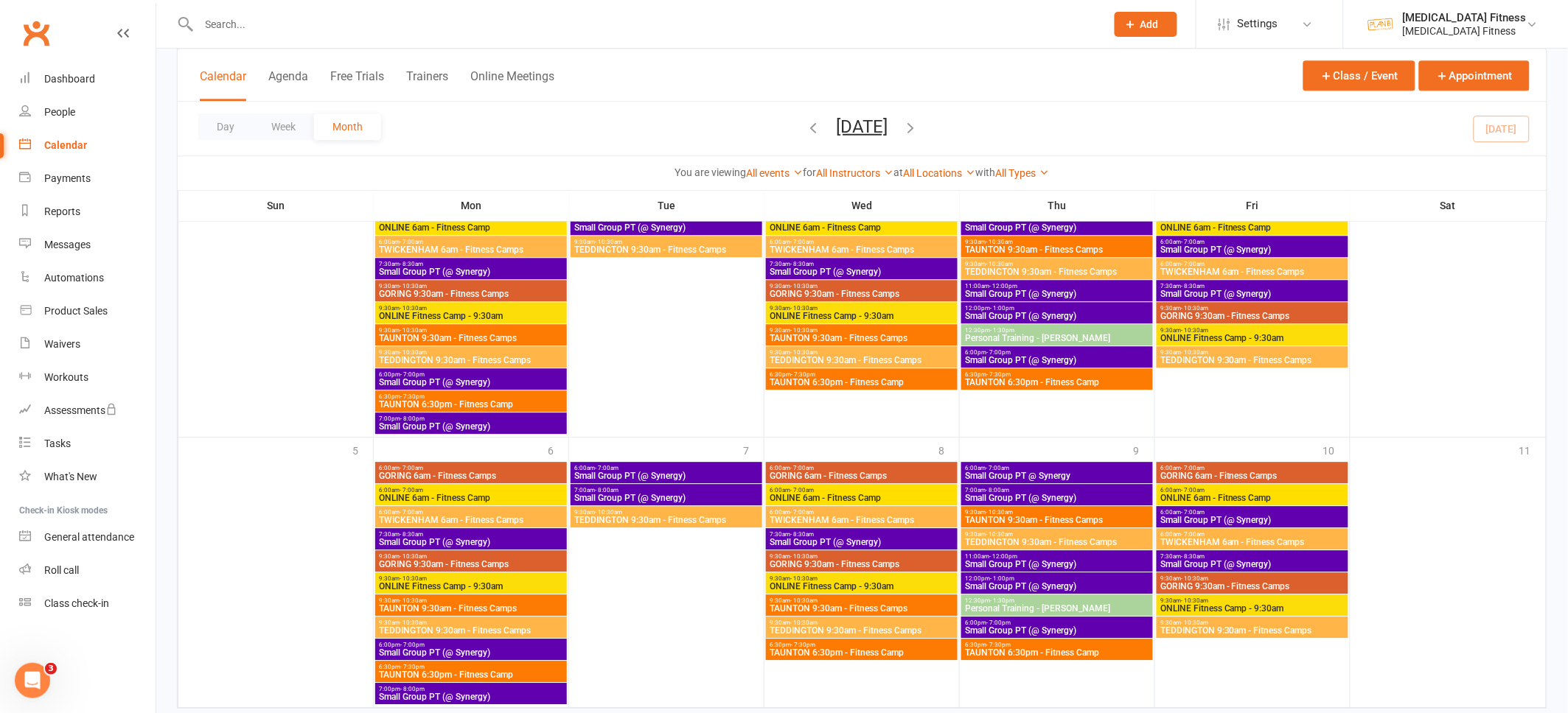
click at [480, 692] on span "Small Group PT (@ Synergy)" at bounding box center [470, 696] width 185 height 9
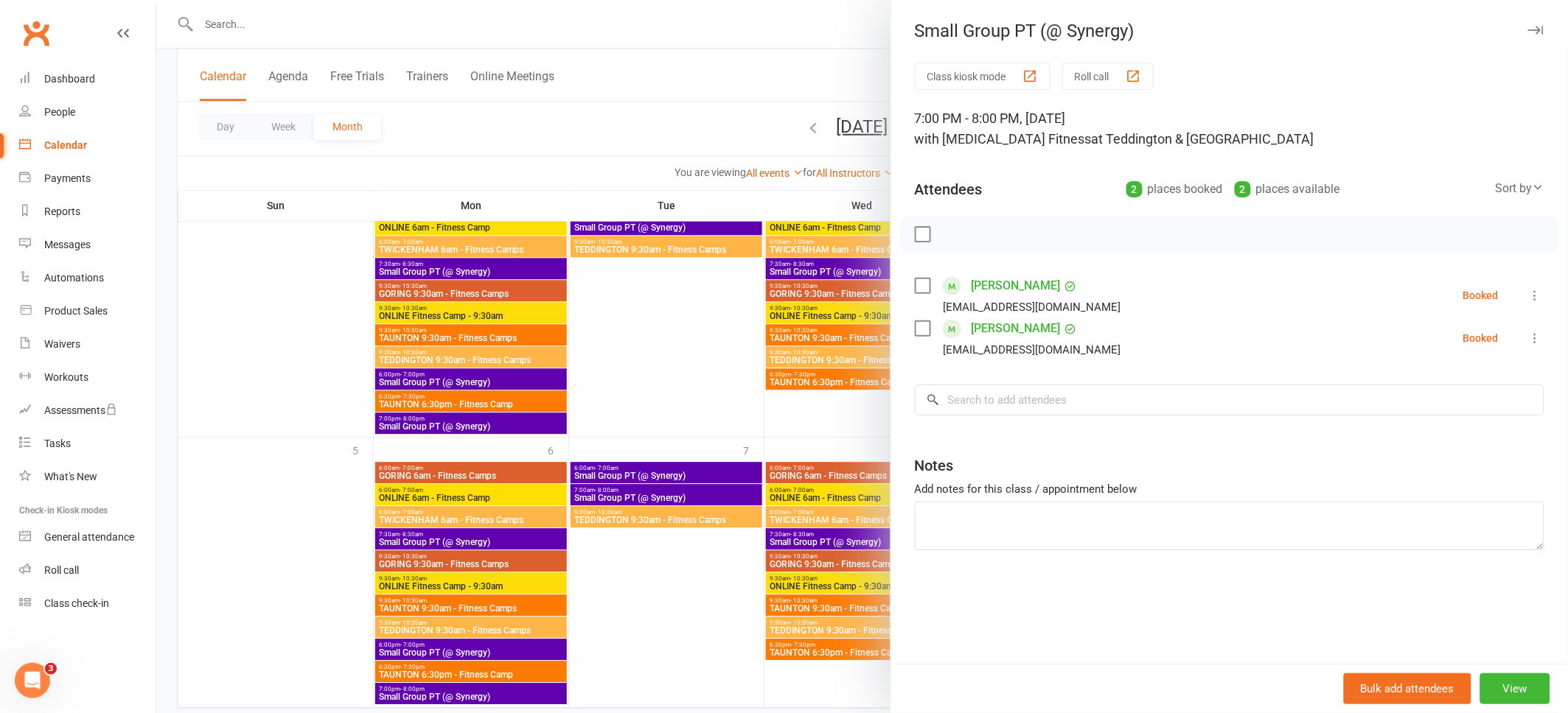
click at [1540, 26] on icon "button" at bounding box center [1536, 30] width 16 height 9
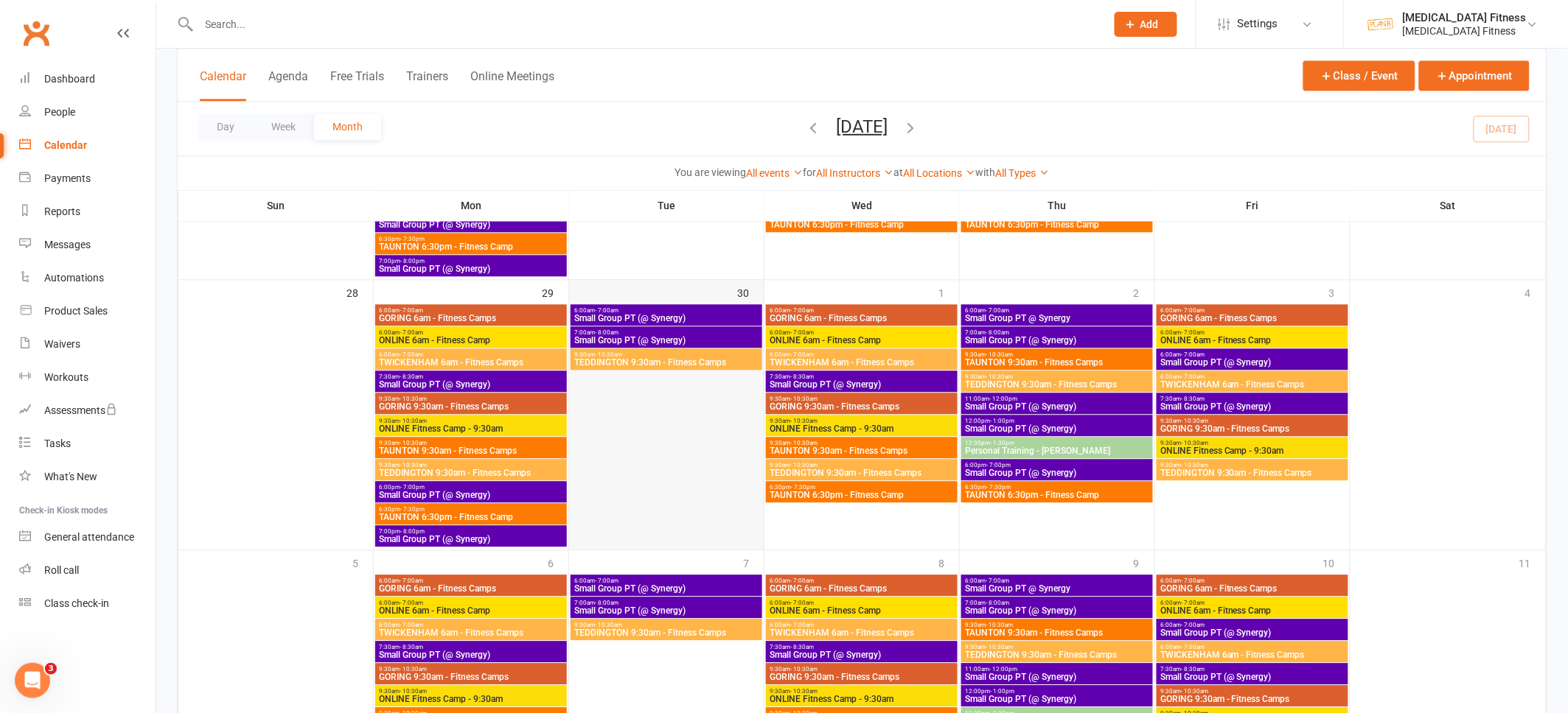
scroll to position [1106, 0]
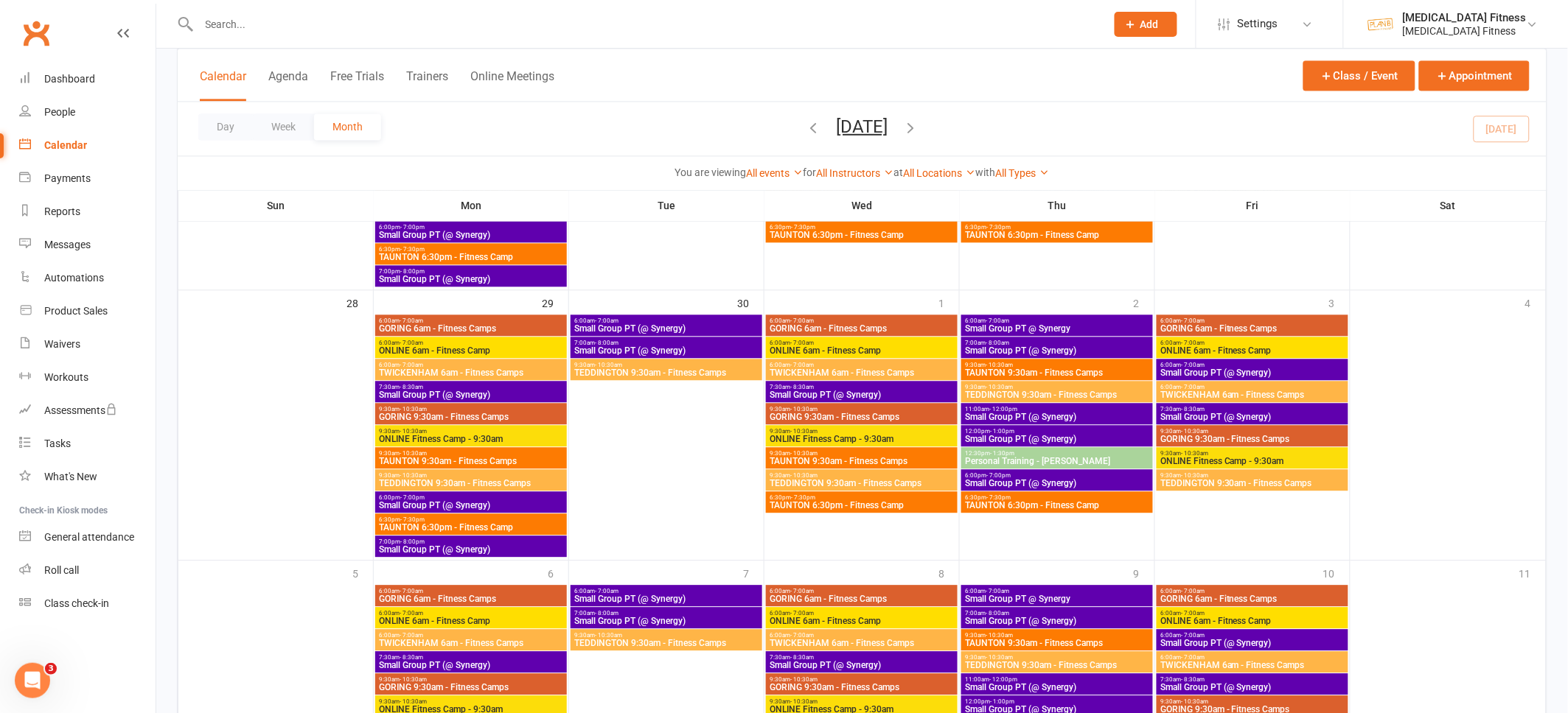
click at [486, 661] on span "Small Group PT (@ Synergy)" at bounding box center [470, 665] width 185 height 9
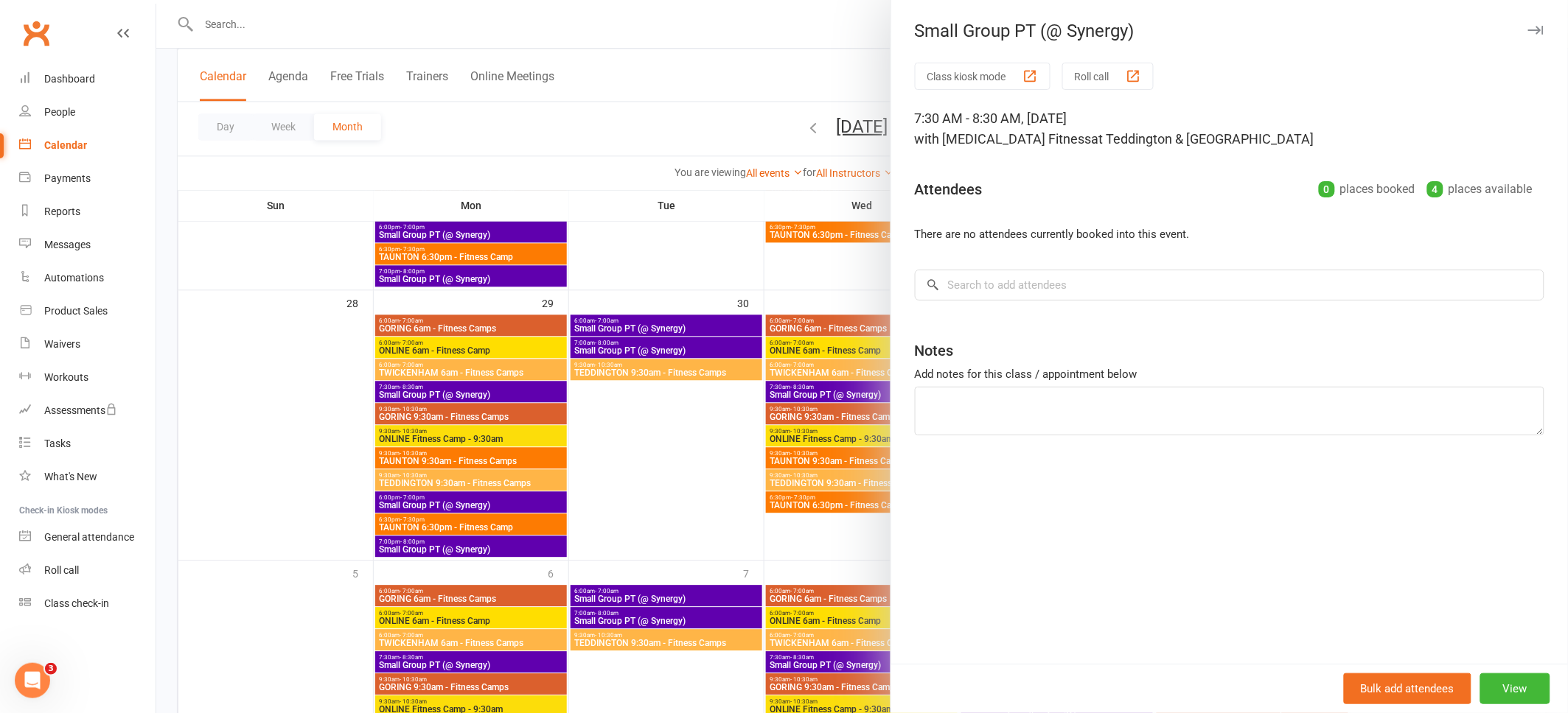
click at [1540, 32] on icon "button" at bounding box center [1536, 30] width 16 height 9
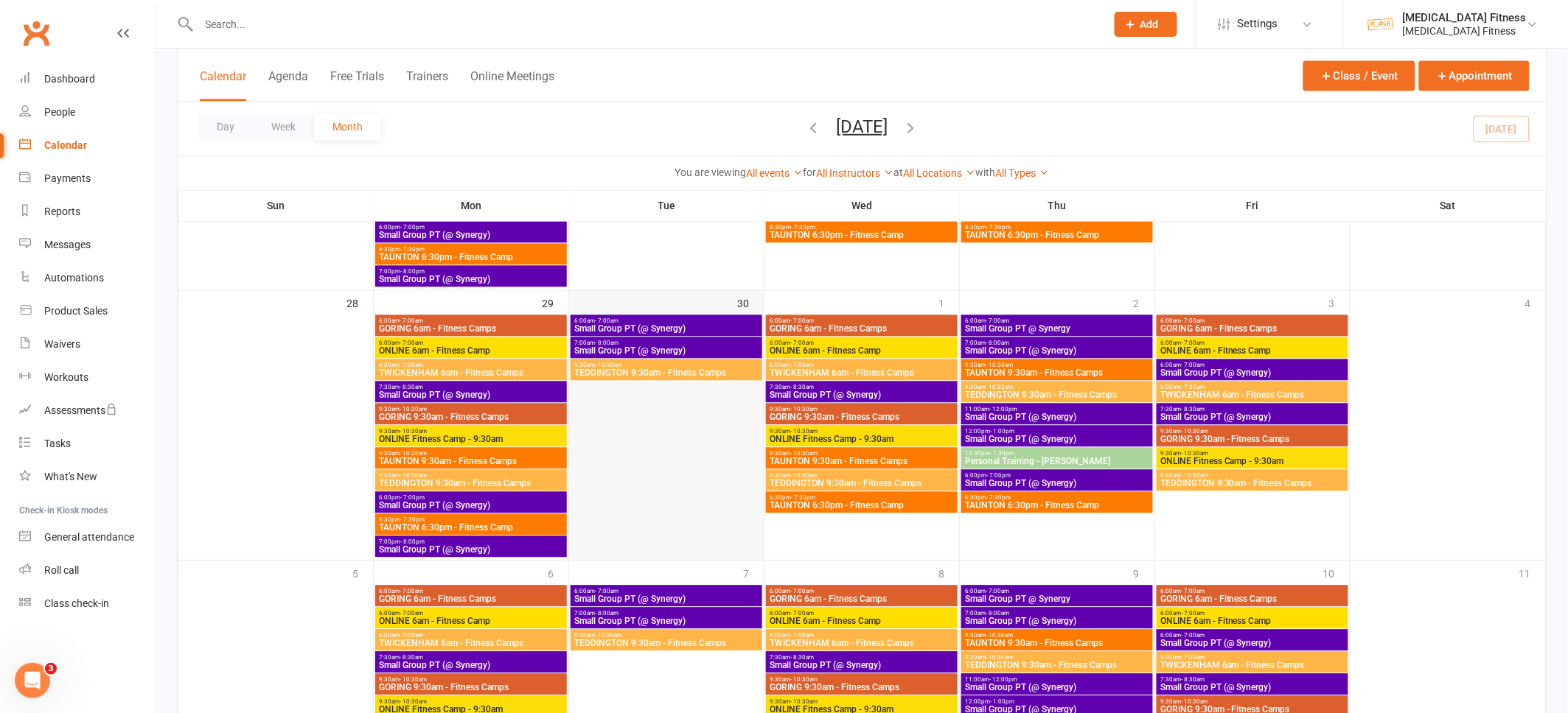
scroll to position [1099, 0]
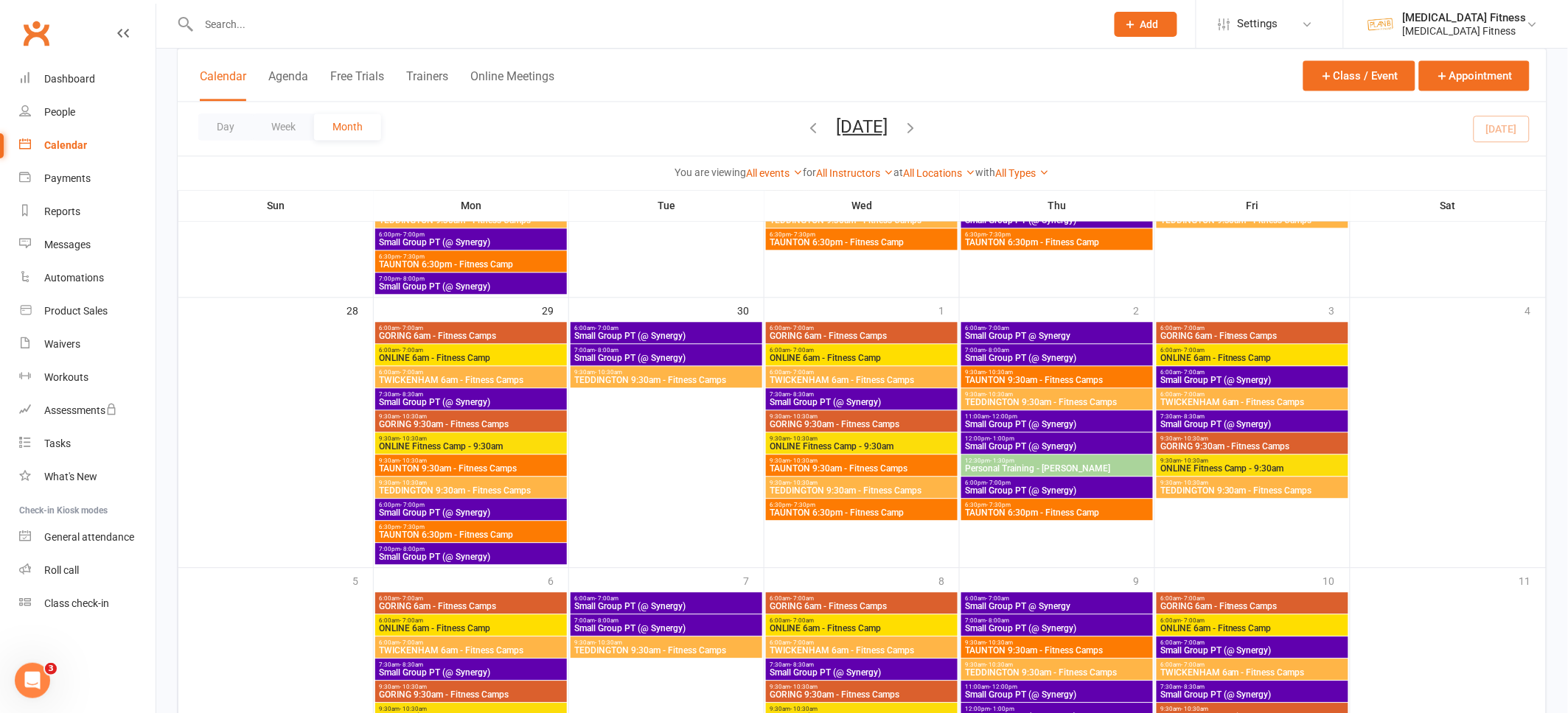
click at [1034, 361] on span "Small Group PT (@ Synergy)" at bounding box center [1057, 357] width 185 height 9
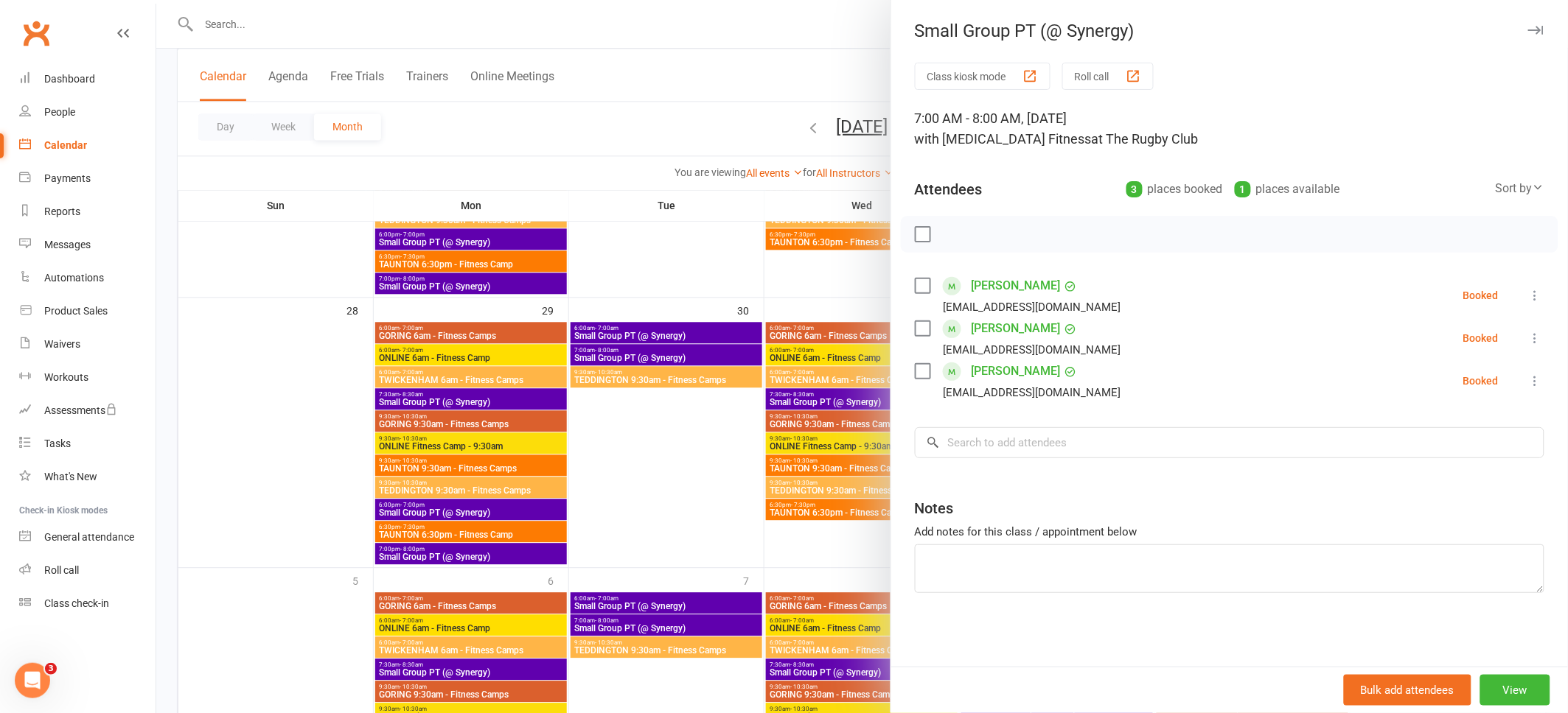
click at [1537, 27] on icon "button" at bounding box center [1536, 30] width 16 height 9
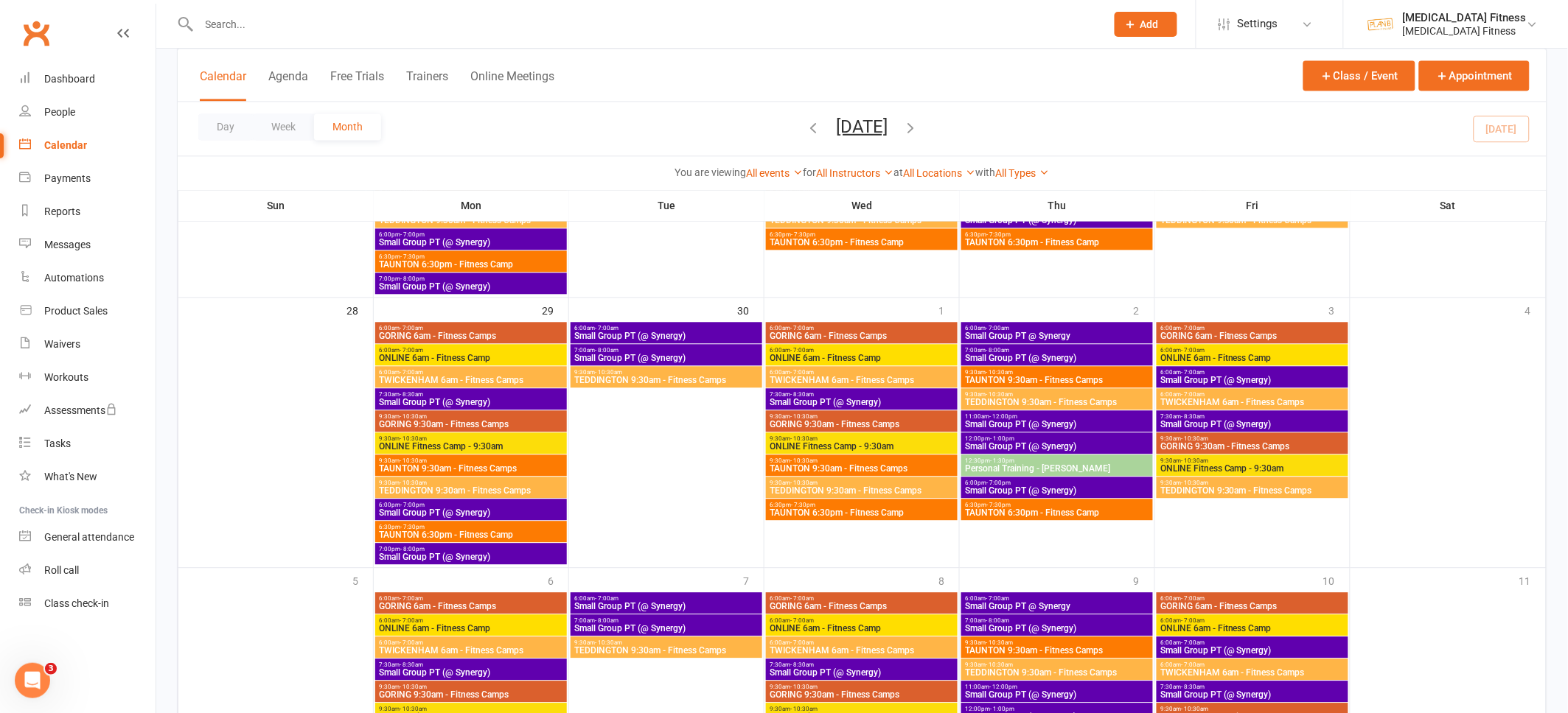
click at [694, 602] on span "Small Group PT (@ Synergy)" at bounding box center [666, 606] width 185 height 9
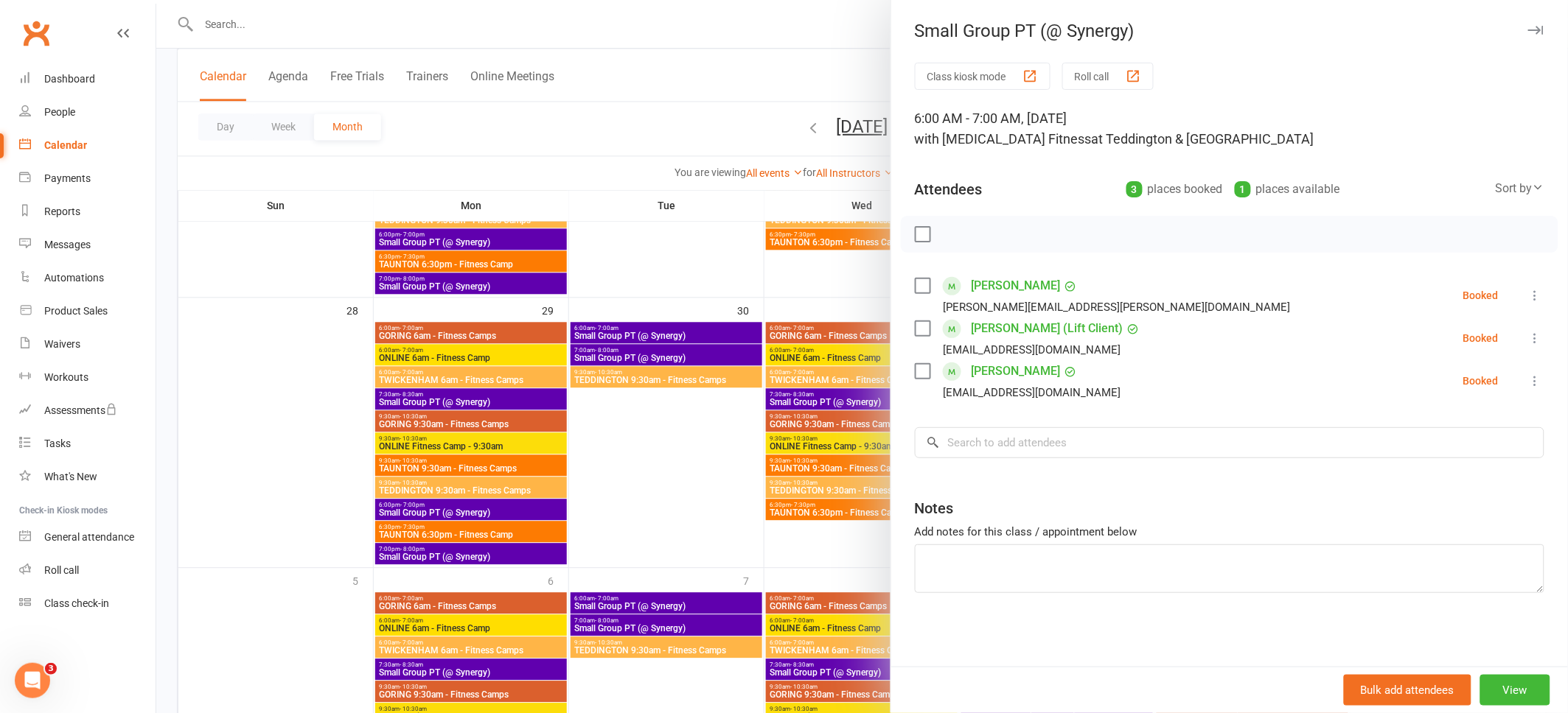
click at [1536, 26] on icon "button" at bounding box center [1536, 30] width 16 height 9
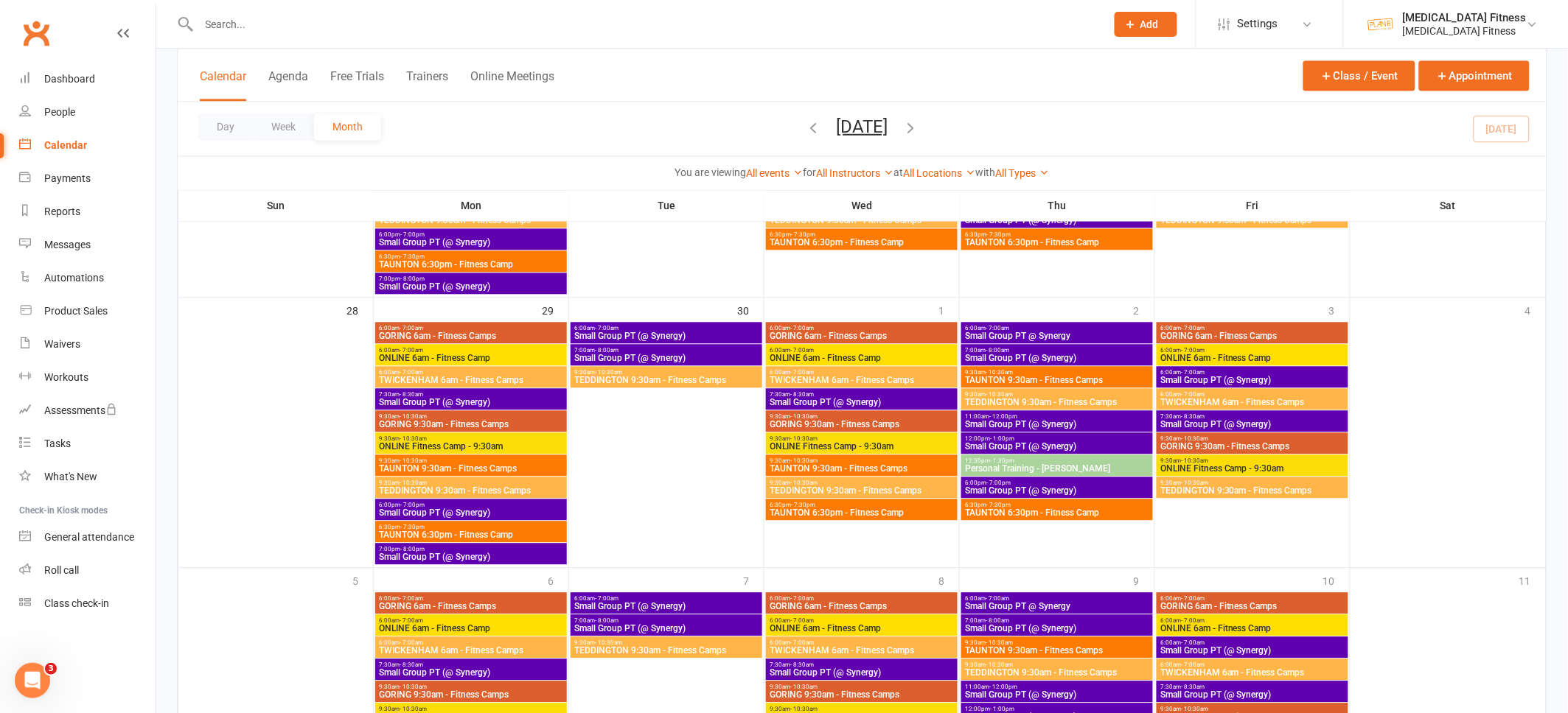
click at [1052, 333] on span "Small Group PT @ Synergy" at bounding box center [1057, 335] width 185 height 9
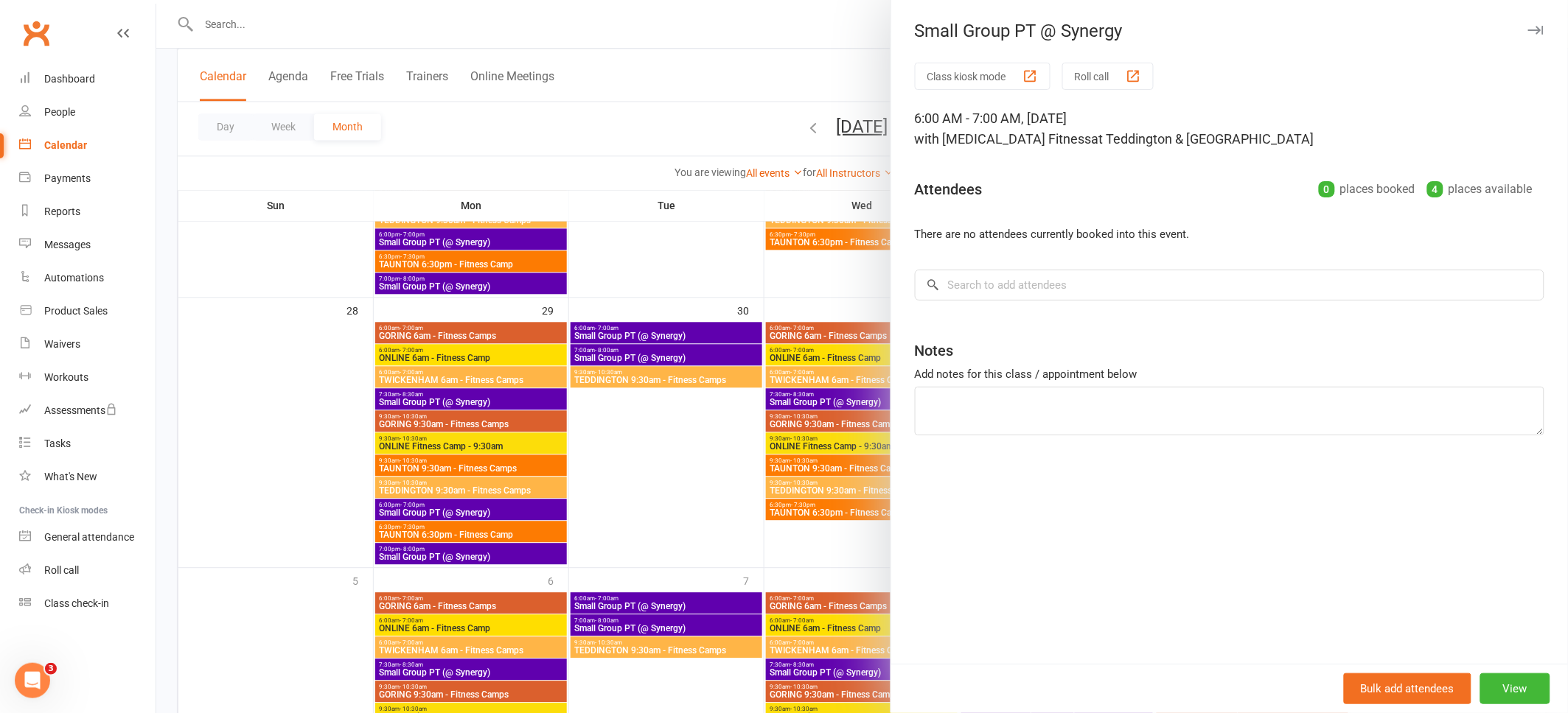
click at [1532, 29] on icon "button" at bounding box center [1536, 30] width 16 height 9
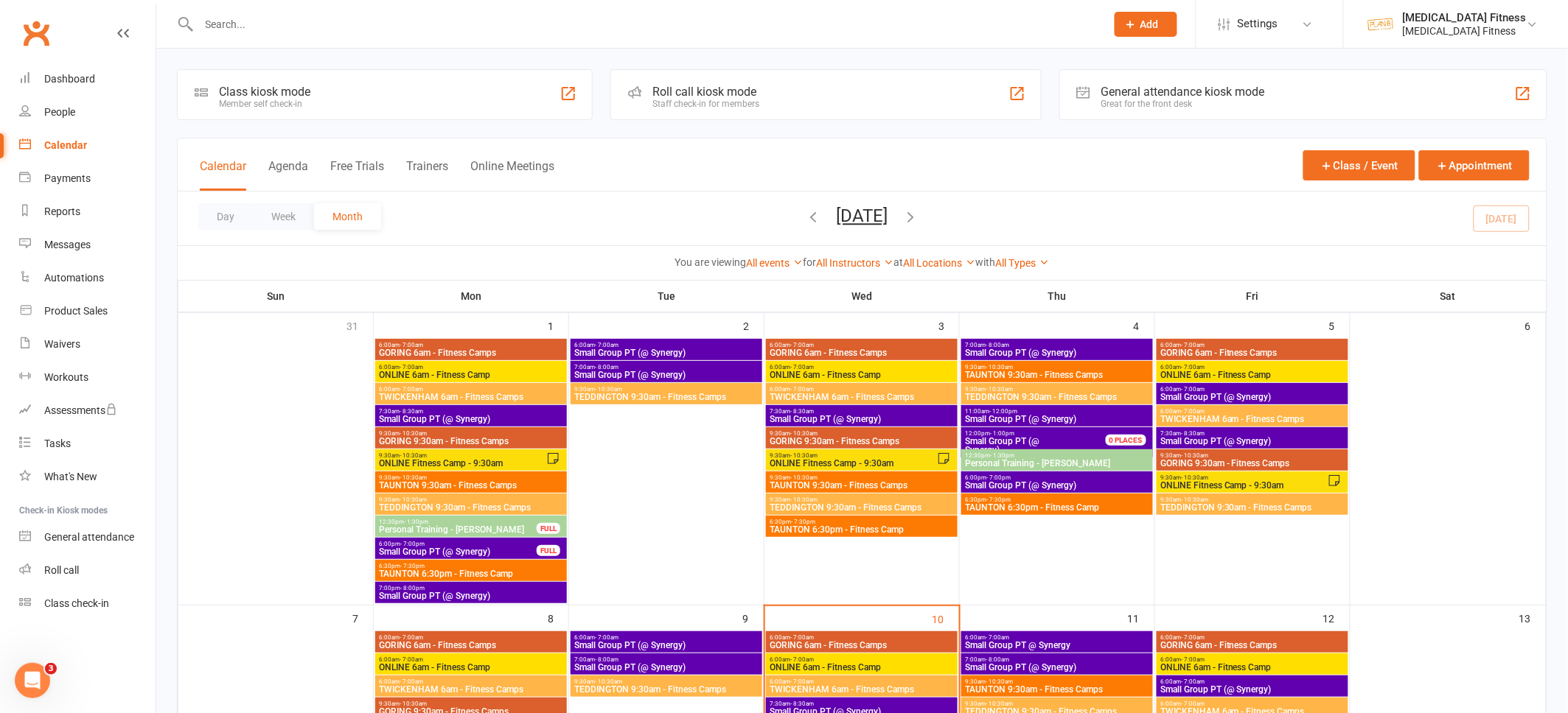
scroll to position [63, 0]
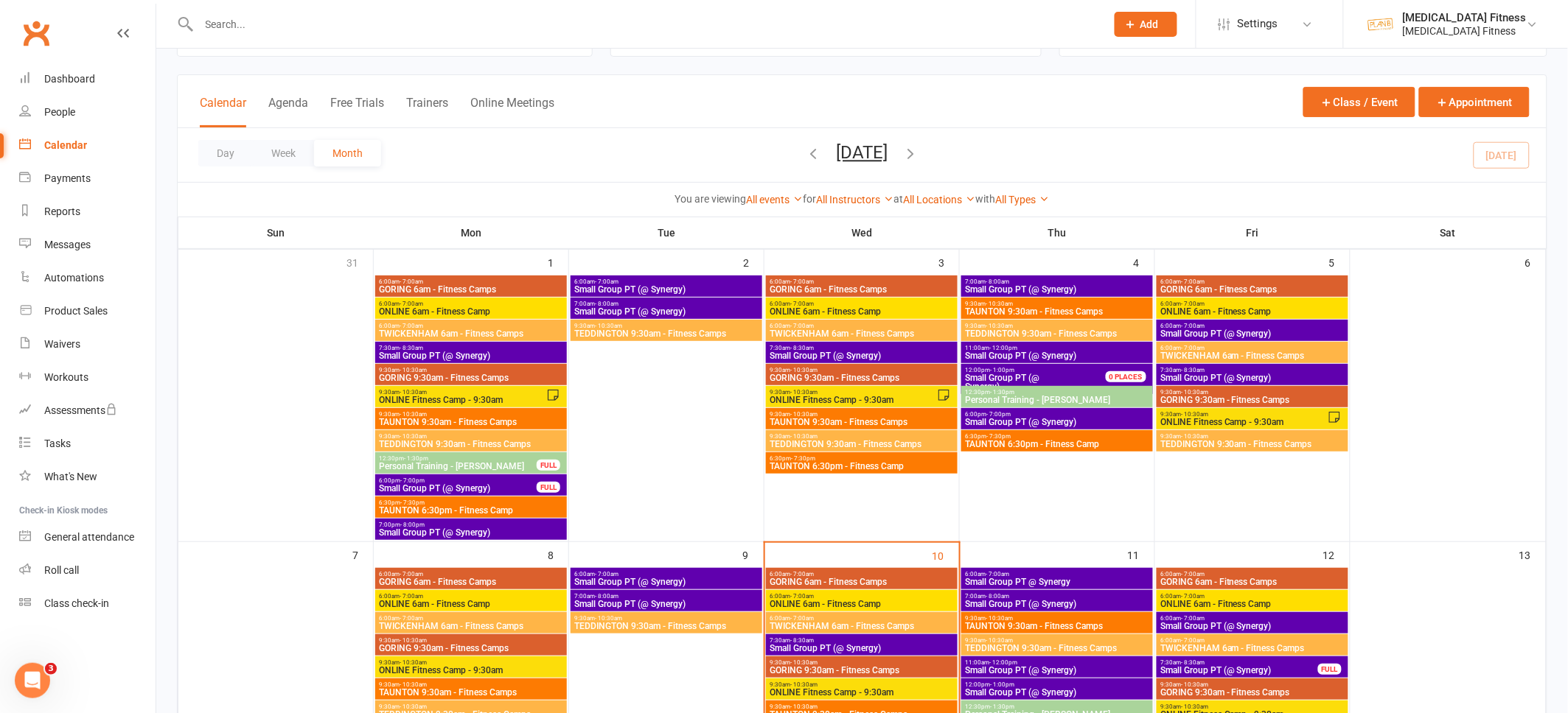
click at [496, 482] on span "6:00pm - 7:00pm" at bounding box center [458, 480] width 159 height 6
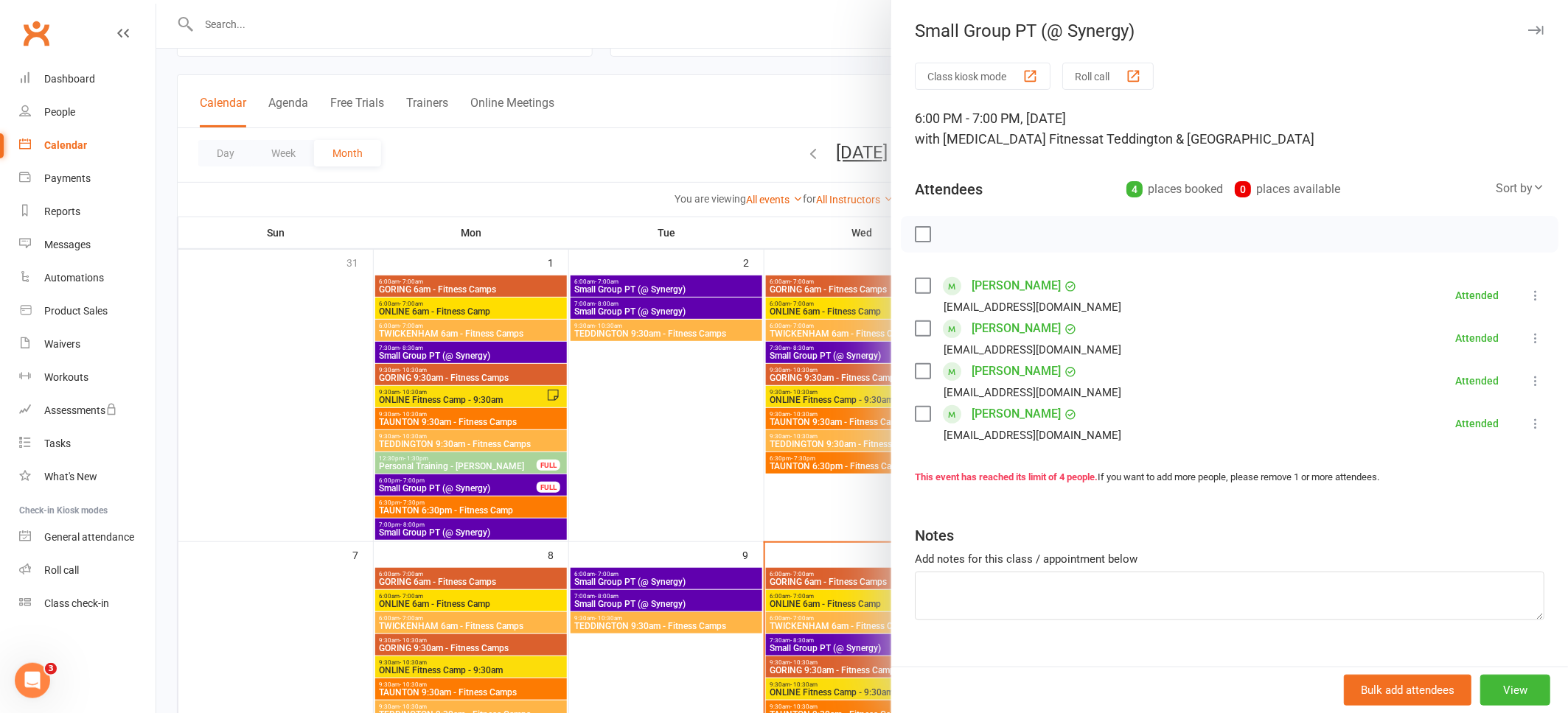
click at [1540, 30] on icon "button" at bounding box center [1536, 30] width 16 height 9
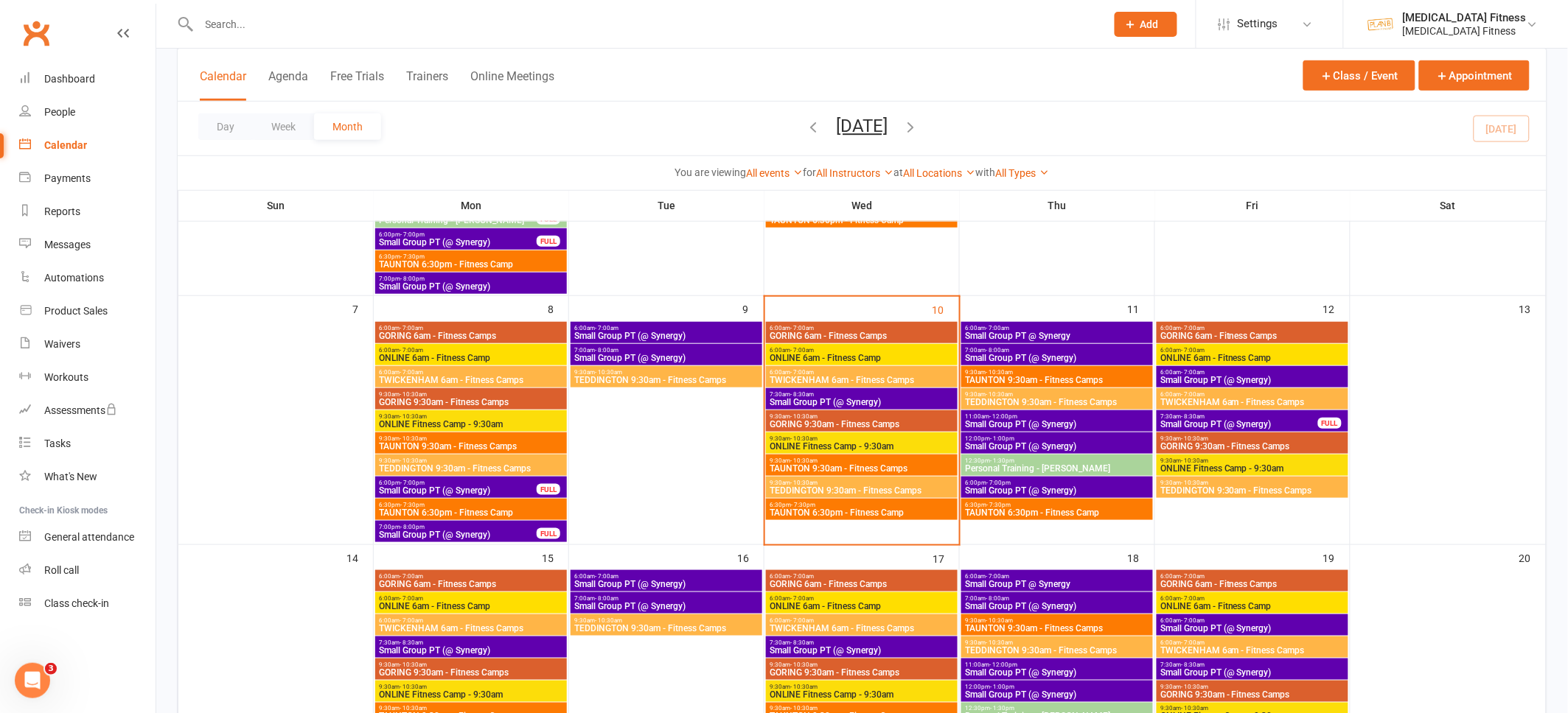
scroll to position [394, 0]
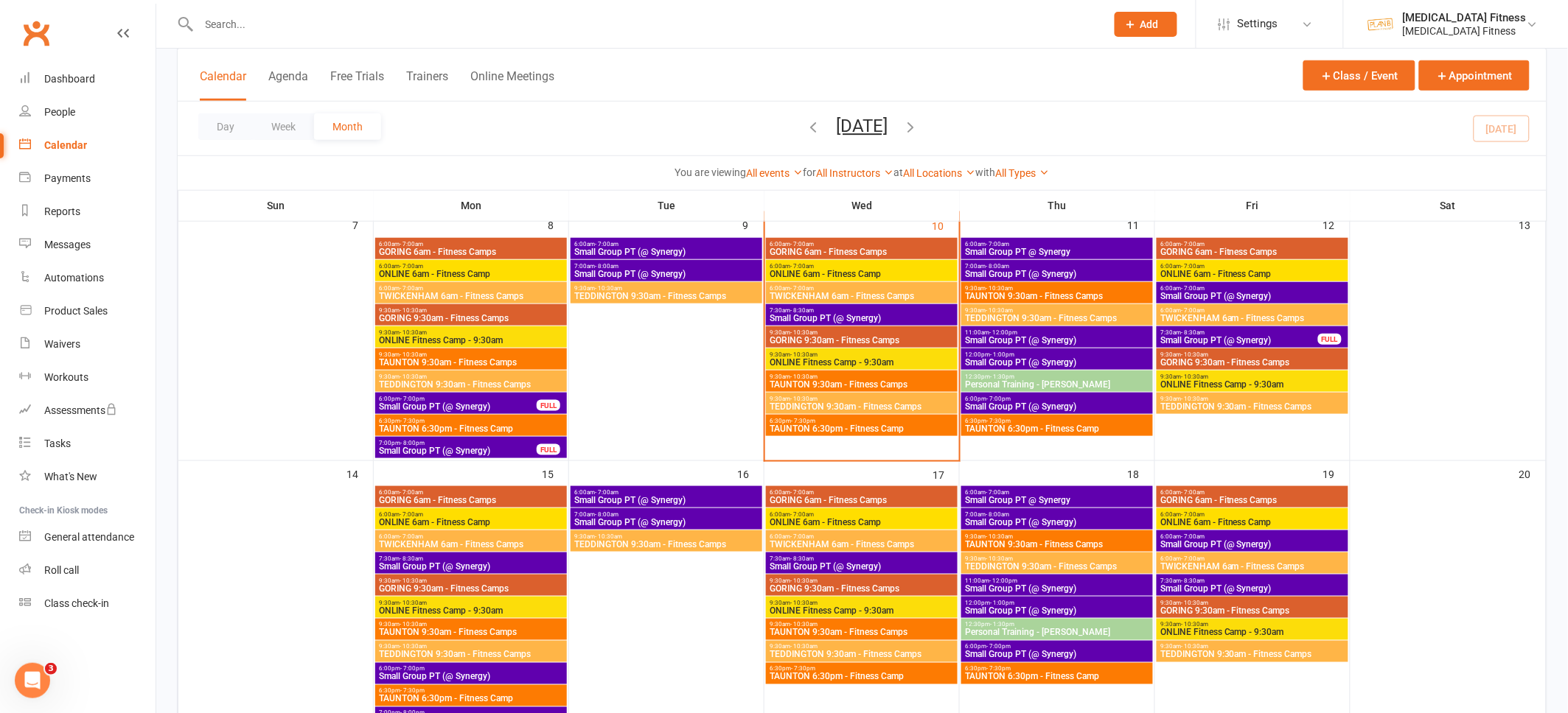
click at [436, 398] on span "6:00pm - 7:00pm" at bounding box center [458, 399] width 159 height 6
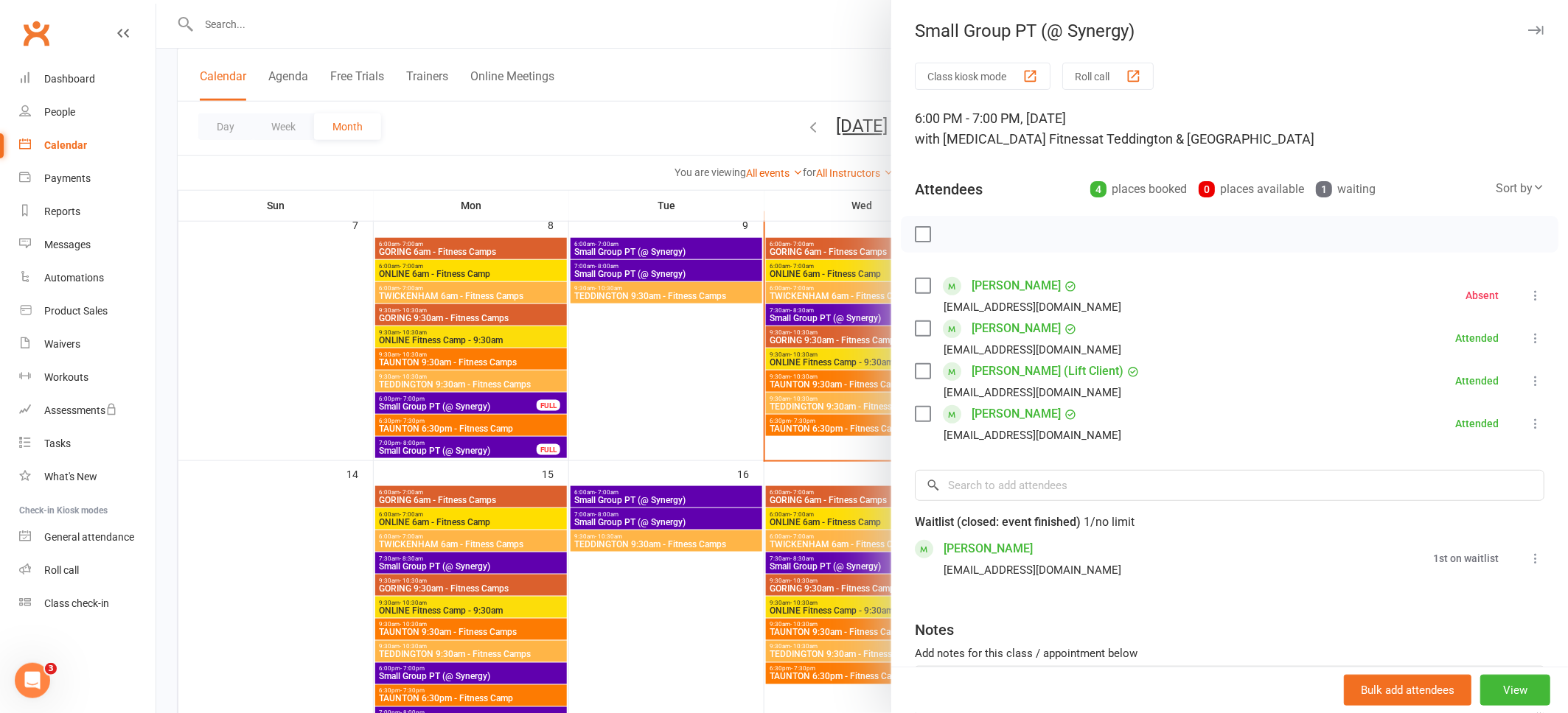
click at [625, 47] on div at bounding box center [862, 356] width 1412 height 713
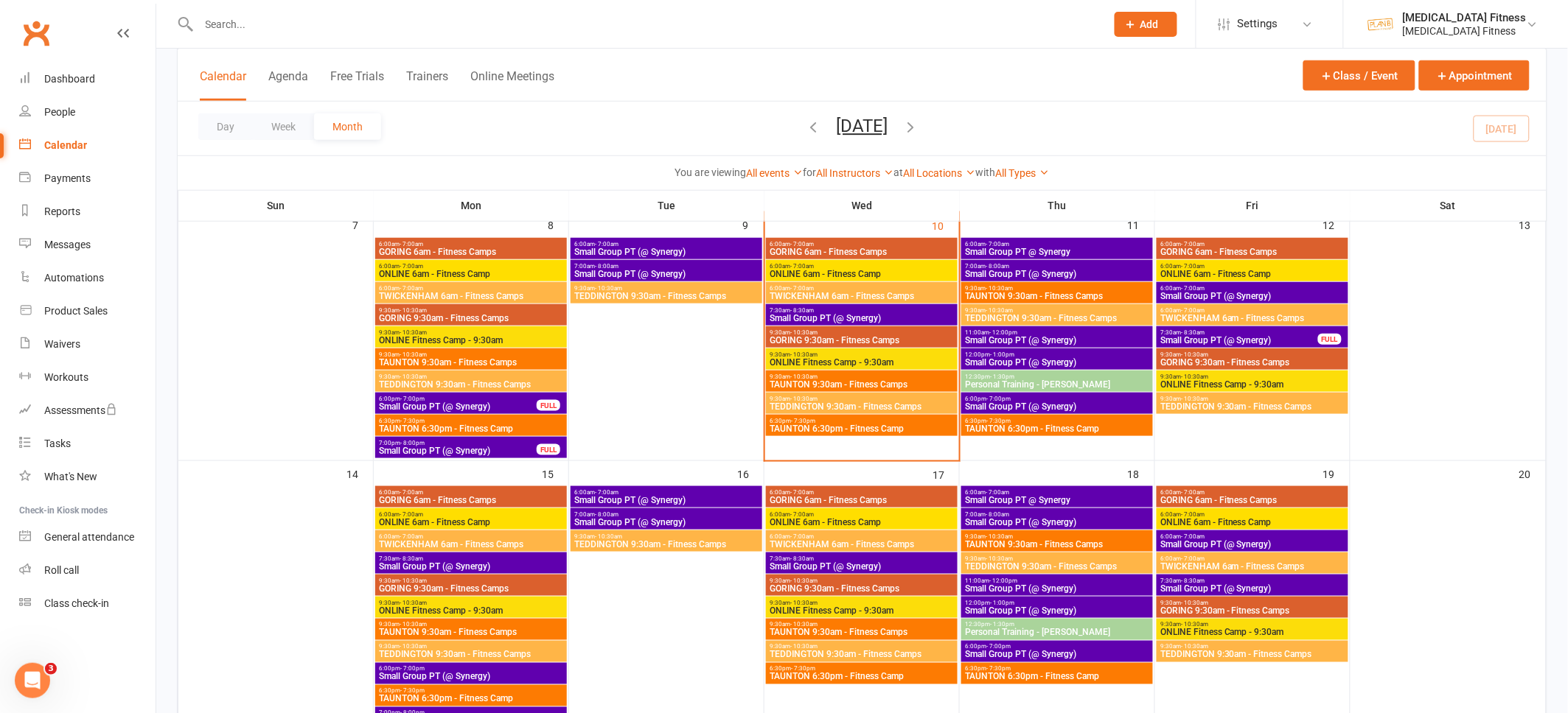
click at [621, 35] on div at bounding box center [636, 24] width 919 height 48
click at [623, 19] on input "text" at bounding box center [645, 24] width 900 height 21
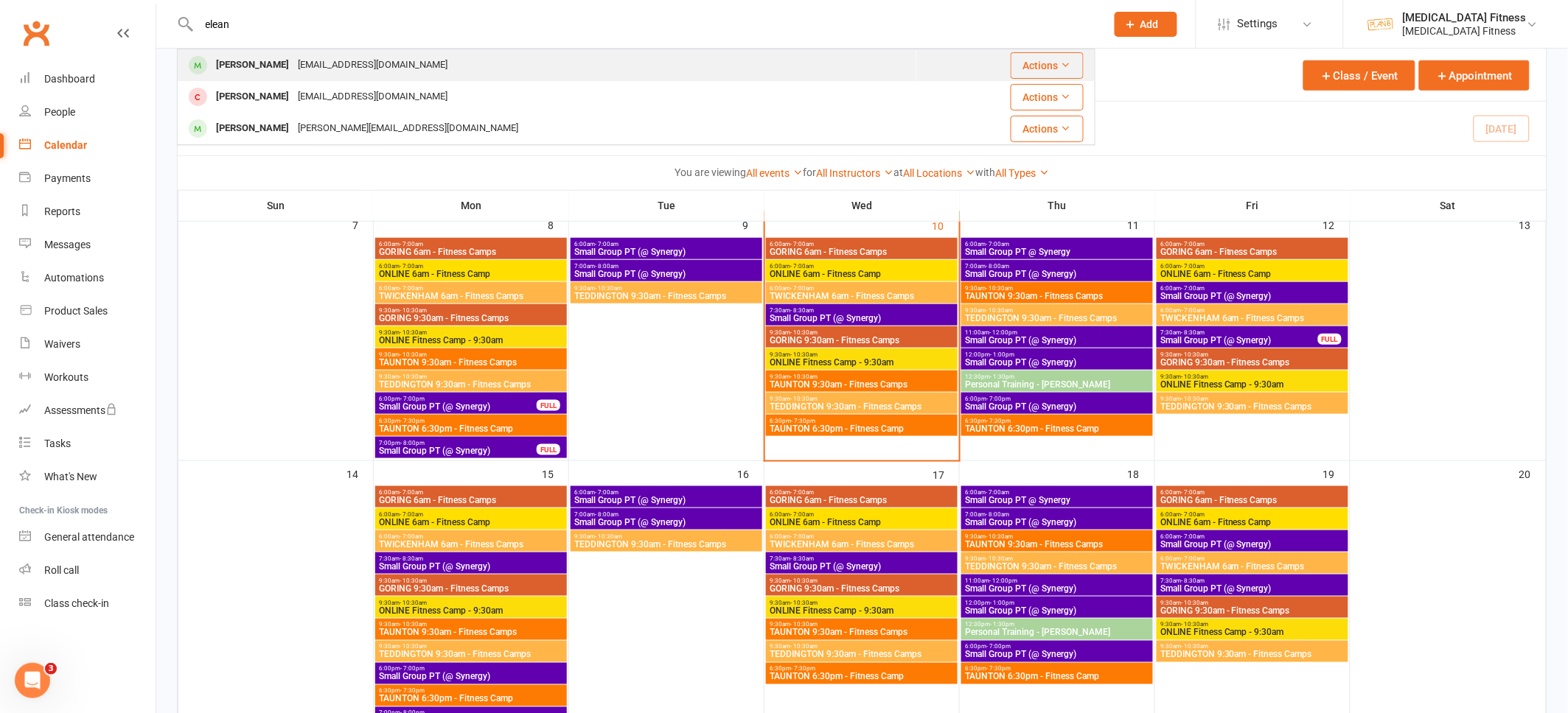
type input "elean"
click at [601, 55] on div "[PERSON_NAME] [EMAIL_ADDRESS][DOMAIN_NAME]" at bounding box center [547, 65] width 737 height 30
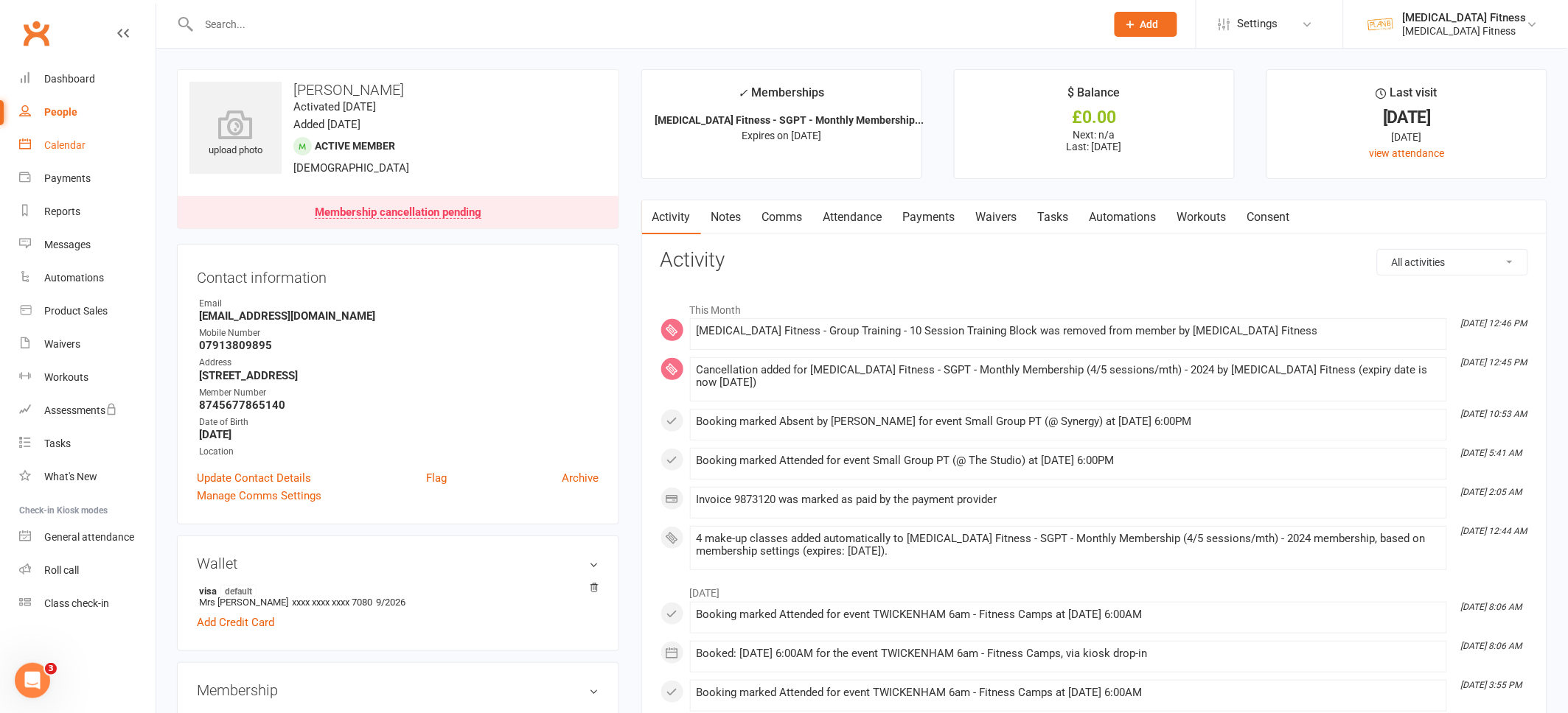
click at [75, 143] on div "Calendar" at bounding box center [65, 145] width 41 height 12
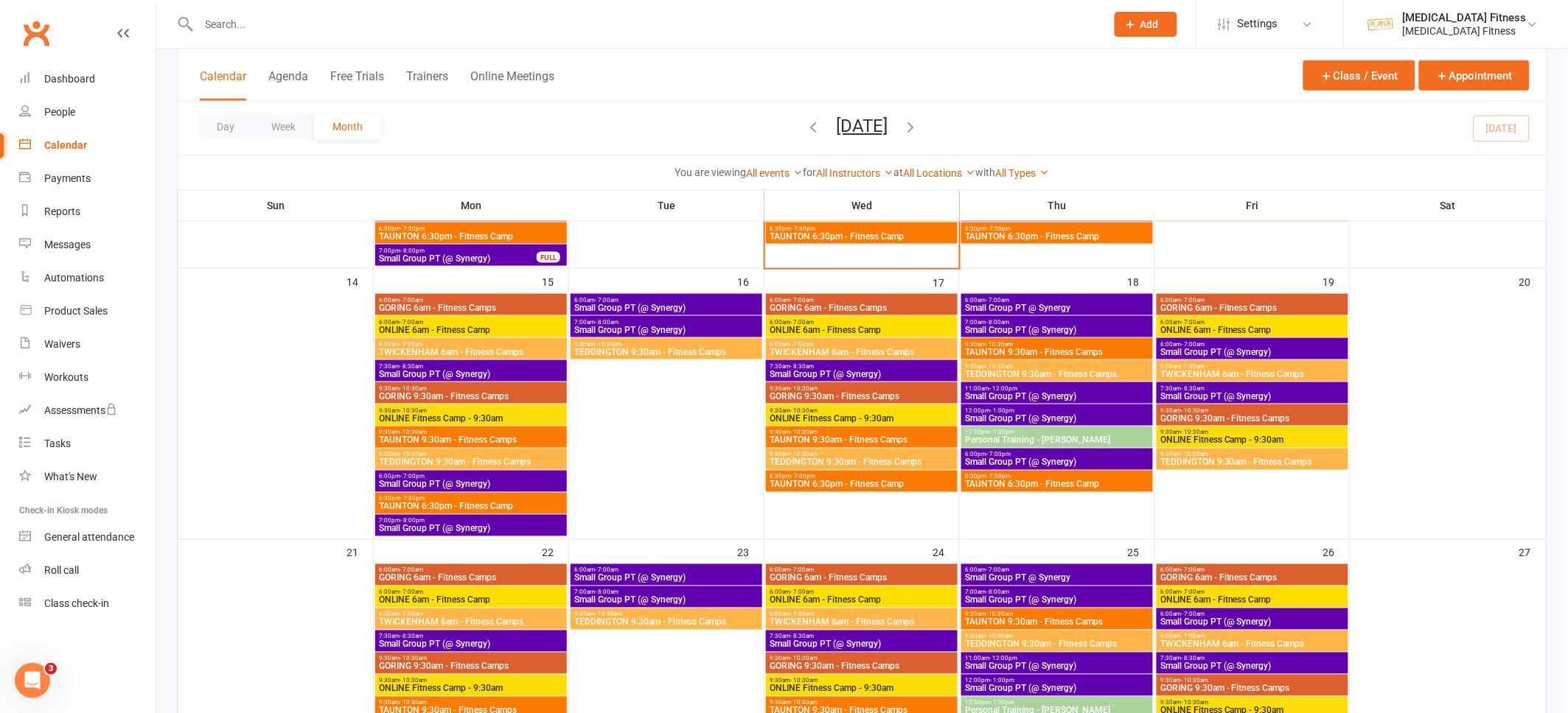
scroll to position [607, 0]
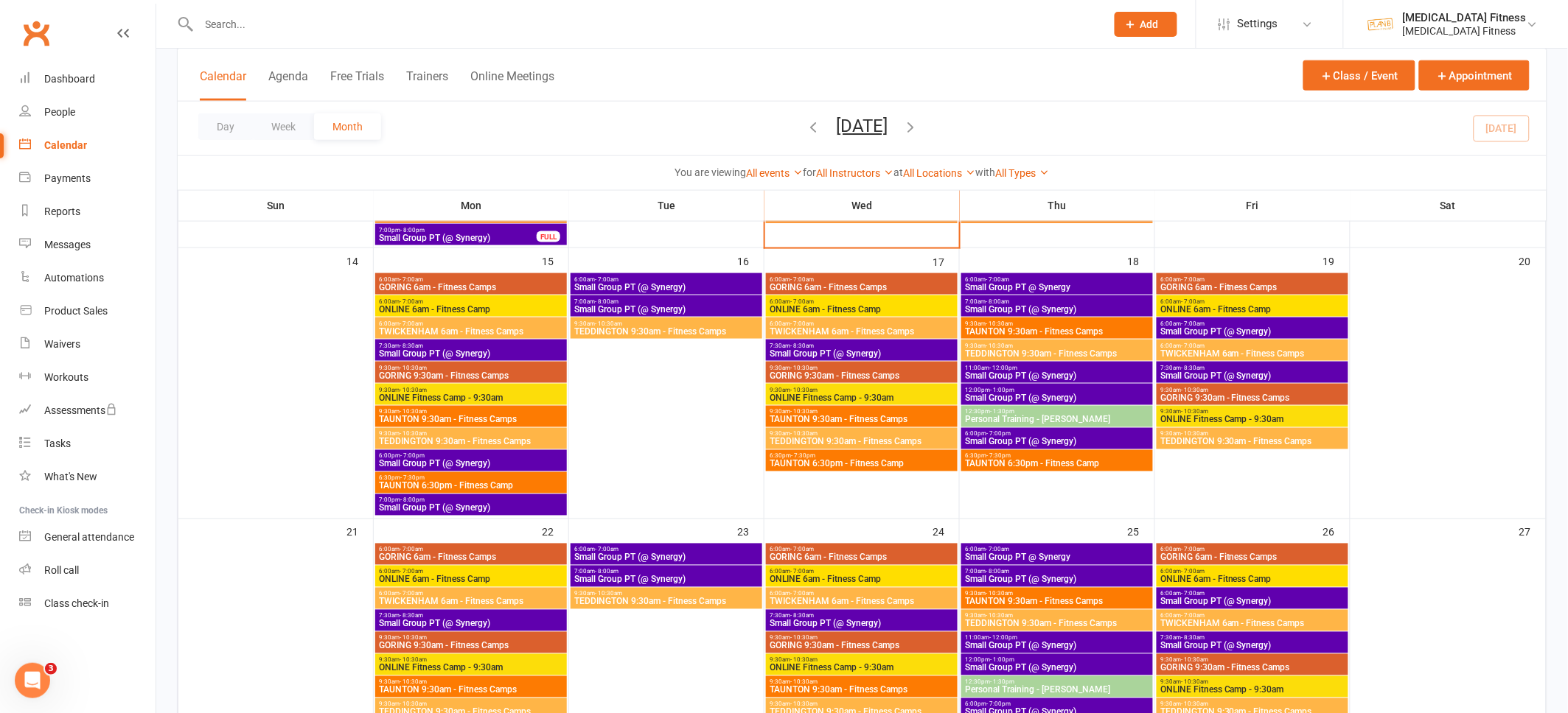
click at [445, 462] on span "Small Group PT (@ Synergy)" at bounding box center [470, 464] width 185 height 9
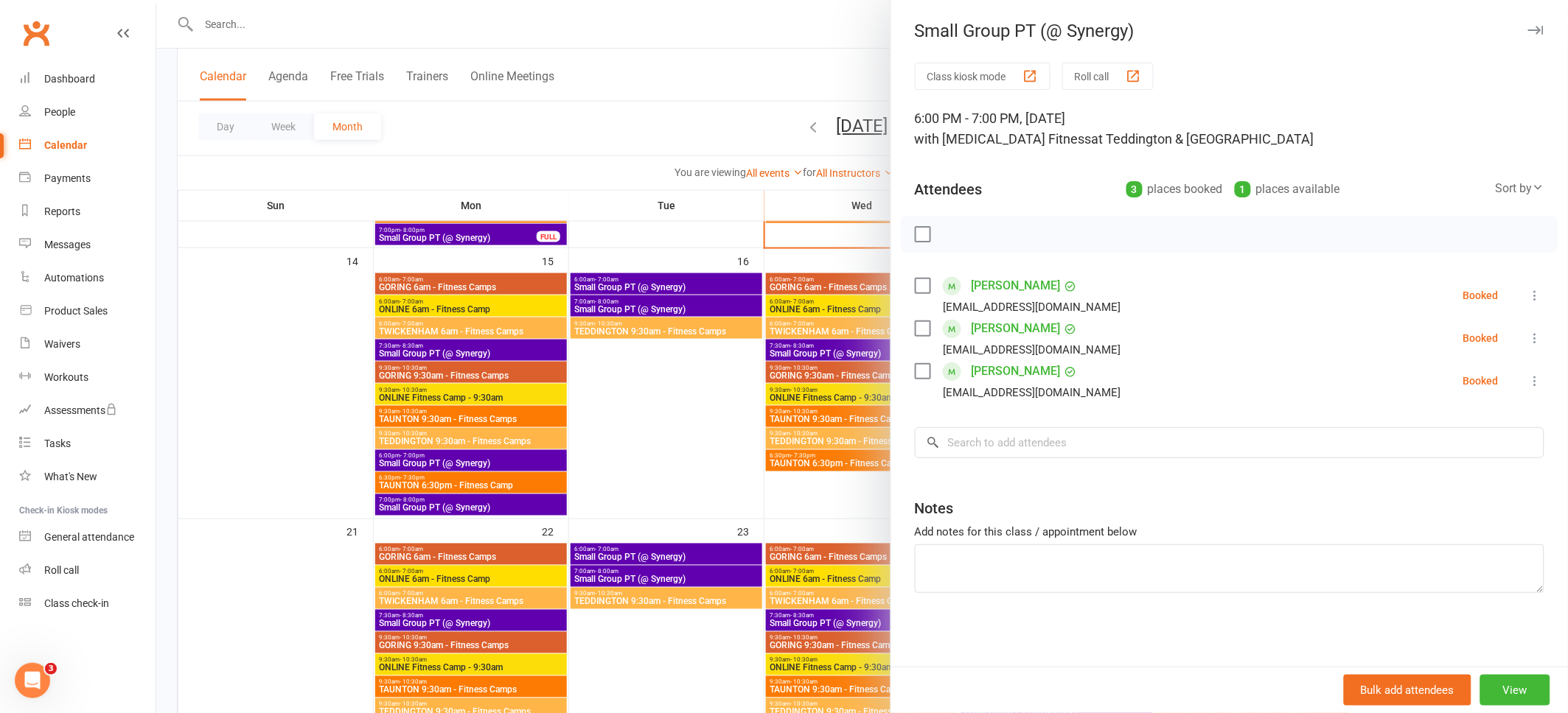
click at [1536, 296] on icon at bounding box center [1535, 295] width 15 height 15
click at [1465, 353] on link "Remove" at bounding box center [1464, 353] width 159 height 29
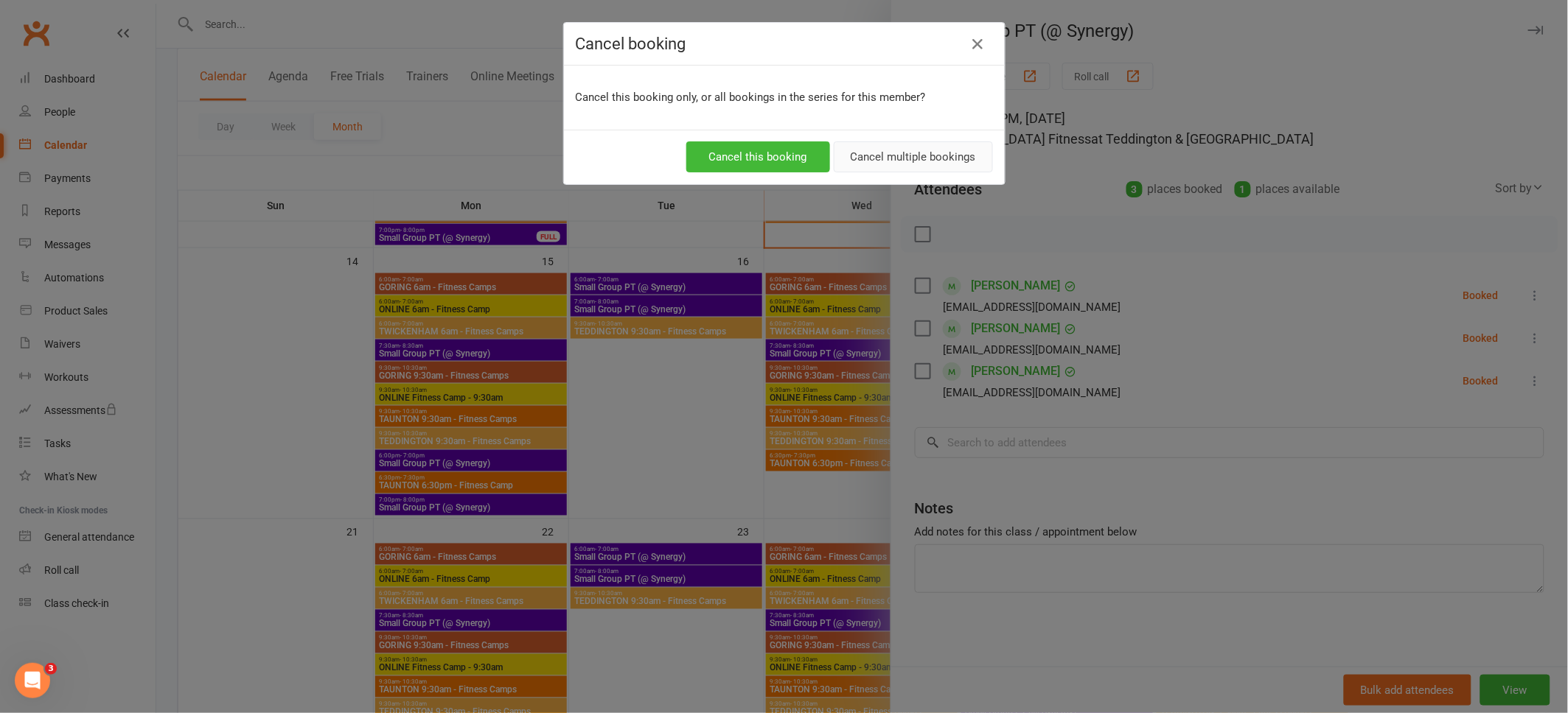
click at [890, 155] on button "Cancel multiple bookings" at bounding box center [913, 156] width 159 height 31
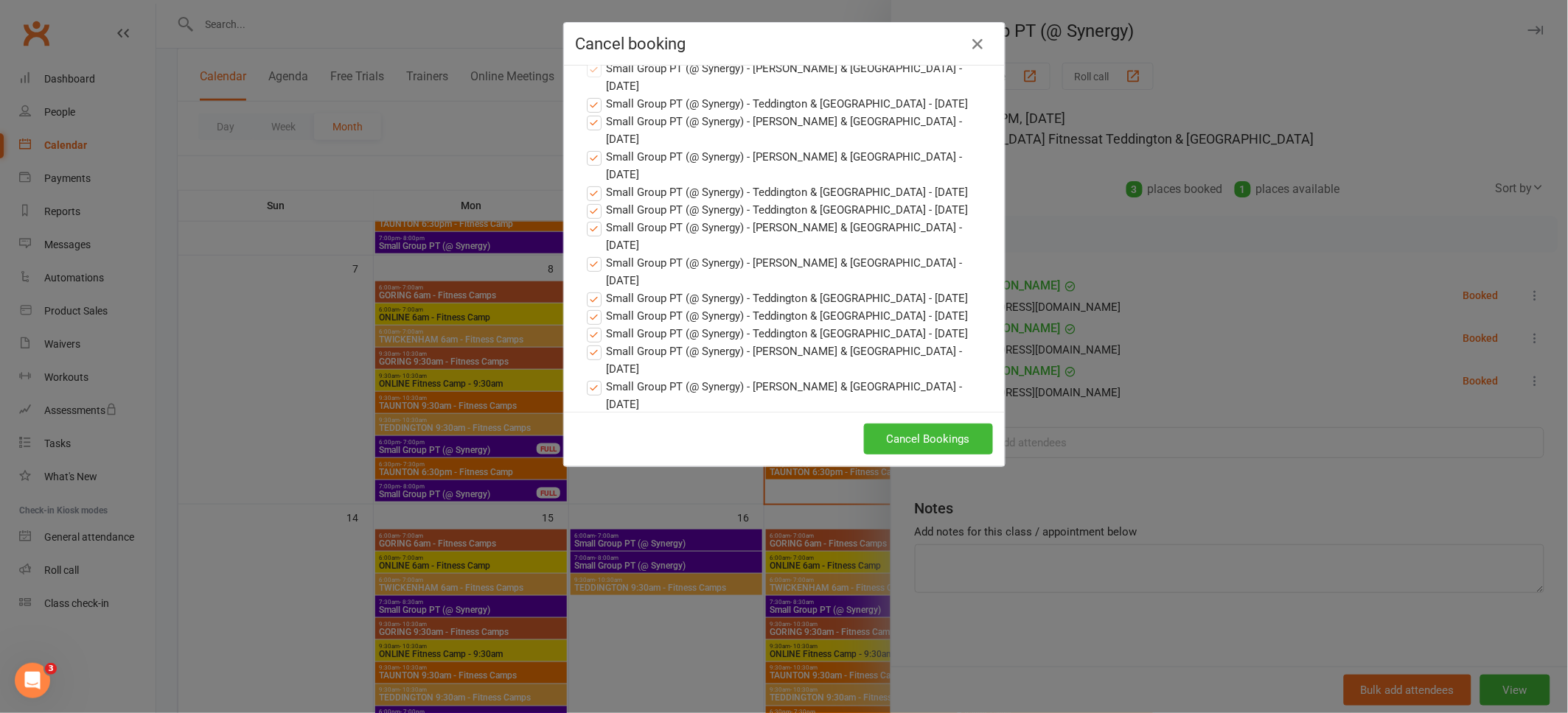
scroll to position [0, 0]
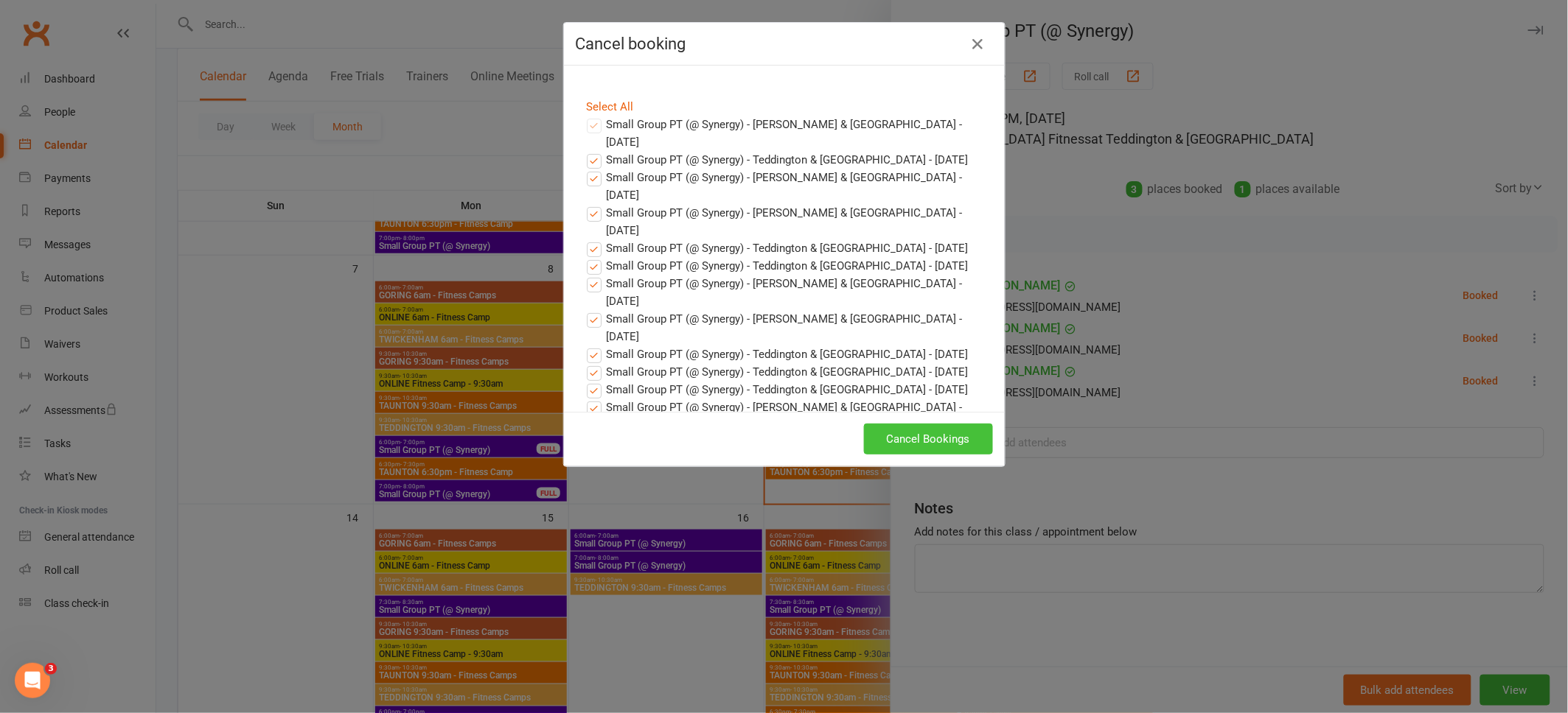
click at [945, 435] on button "Cancel Bookings" at bounding box center [928, 439] width 129 height 31
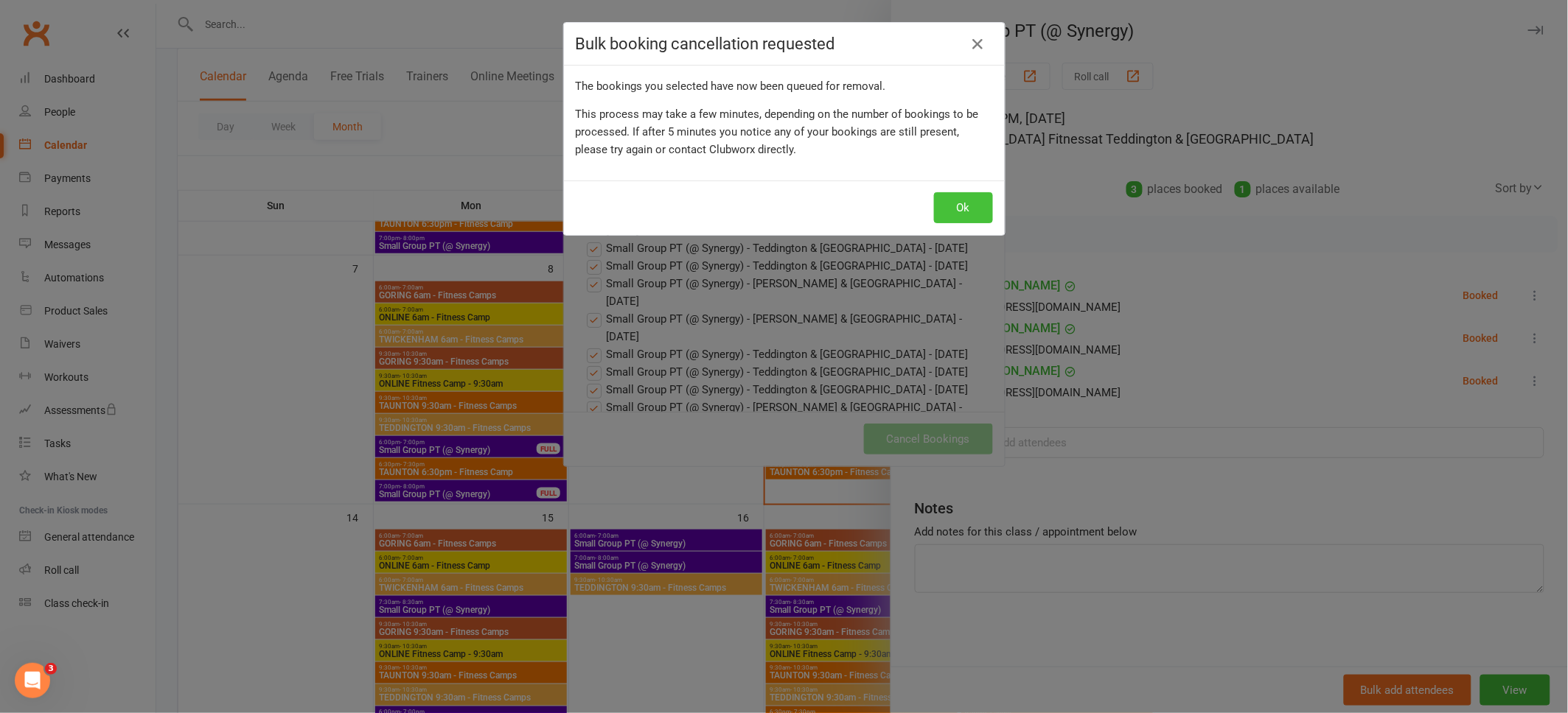
click at [951, 211] on button "Ok" at bounding box center [963, 207] width 59 height 31
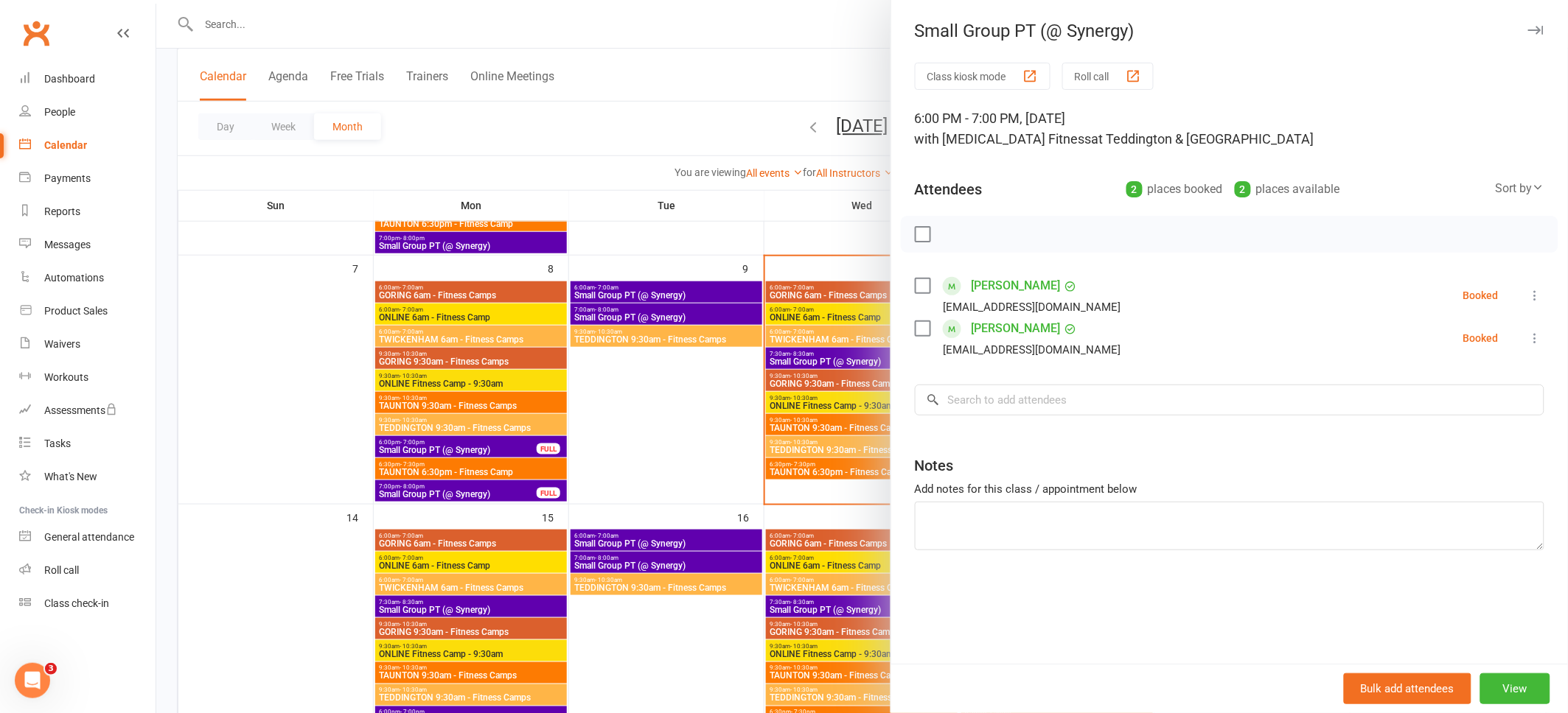
click at [1533, 26] on icon "button" at bounding box center [1536, 30] width 16 height 9
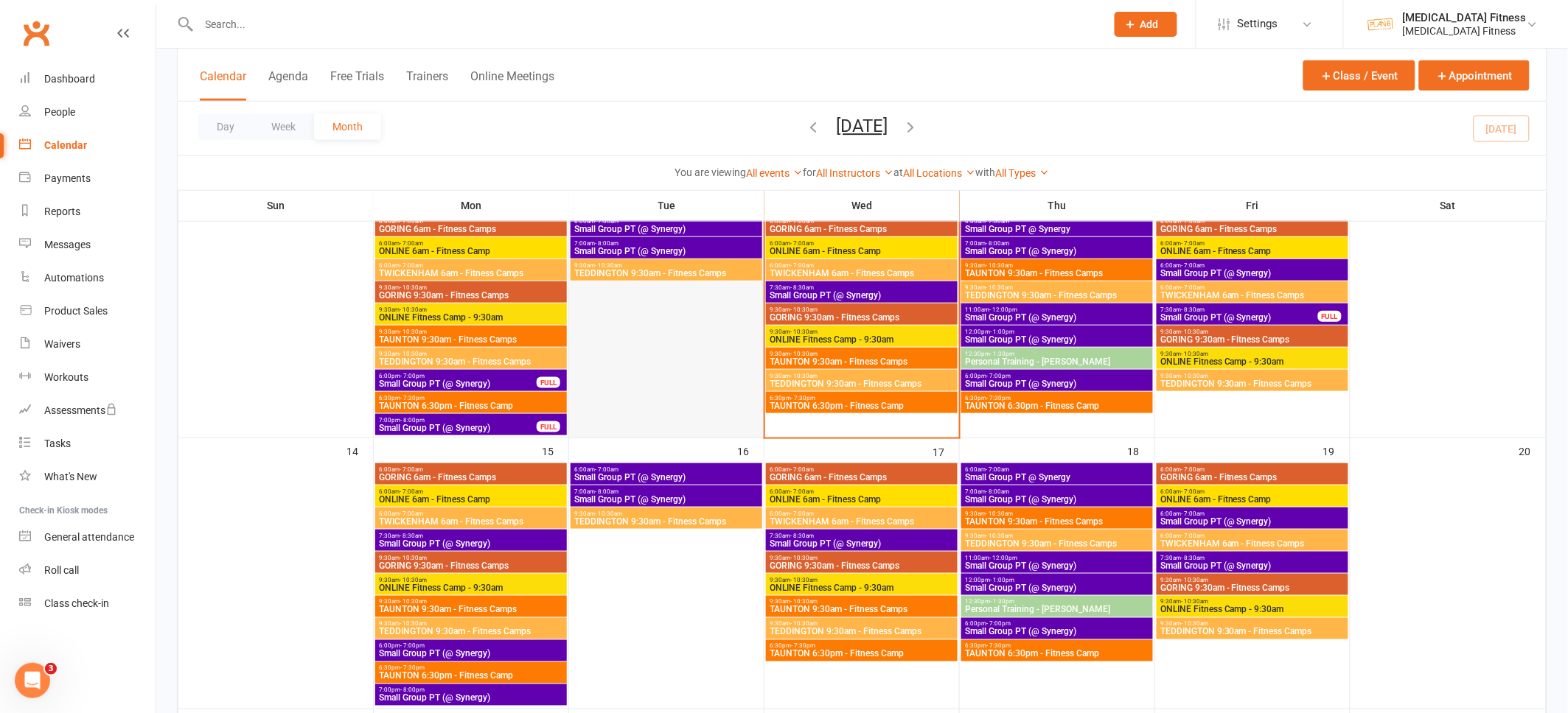
scroll to position [504, 0]
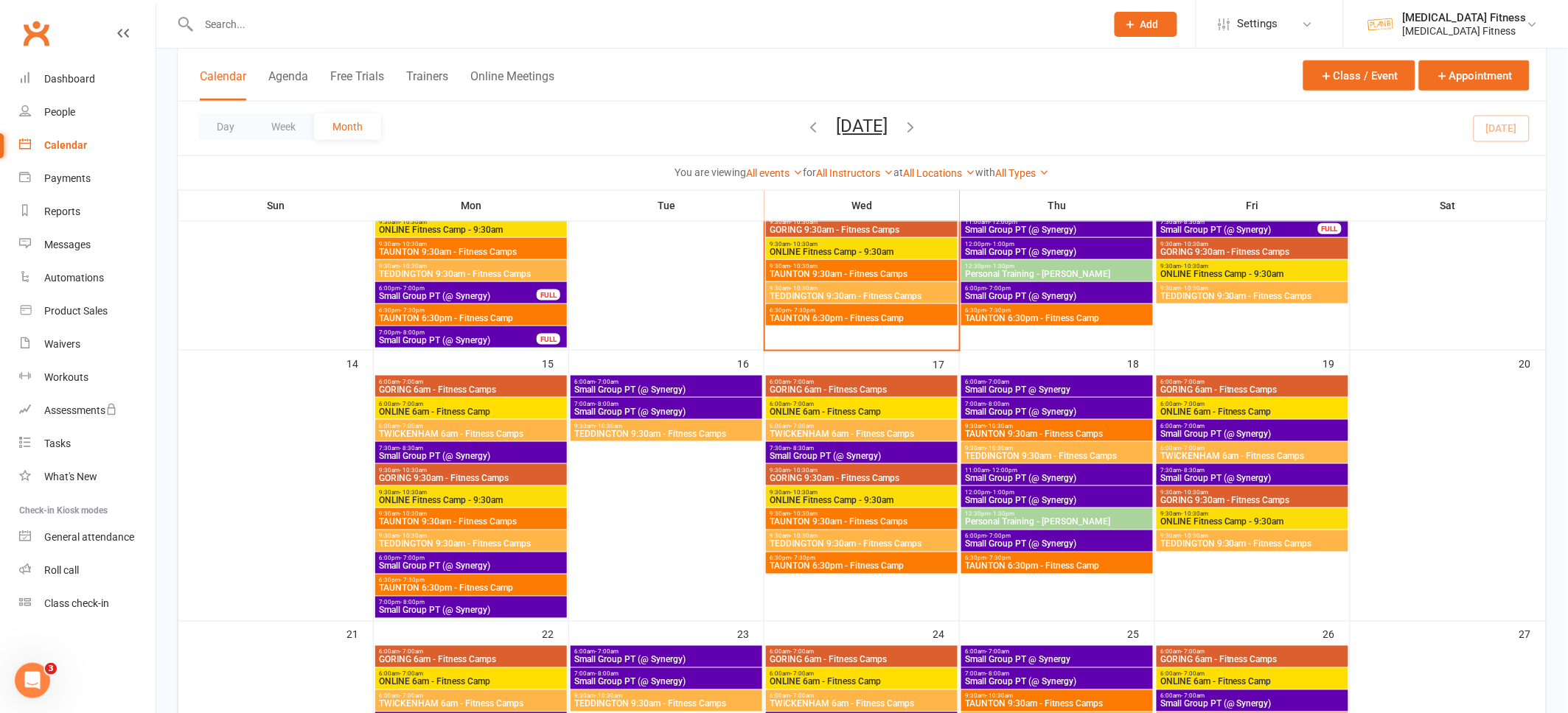
click at [483, 563] on span "Small Group PT (@ Synergy)" at bounding box center [470, 566] width 185 height 9
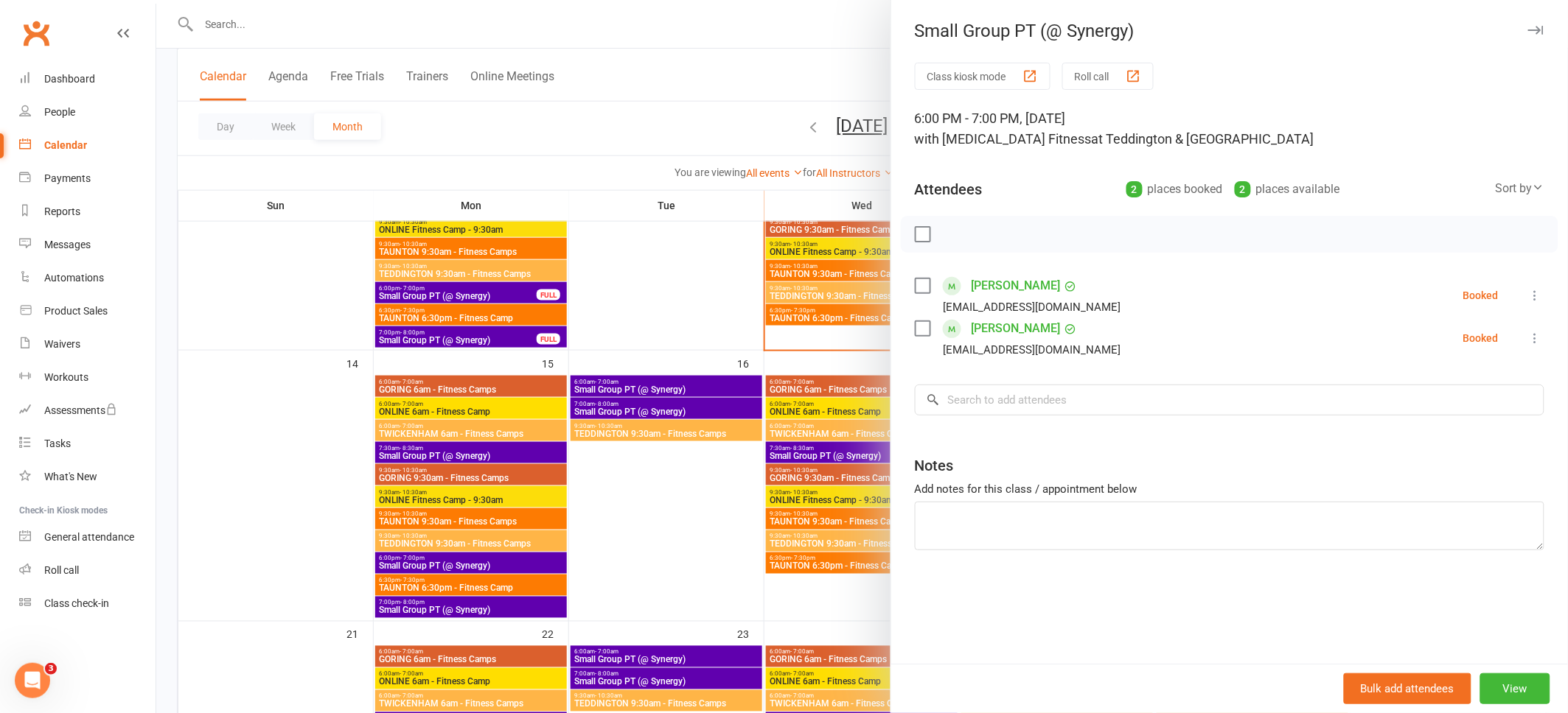
click at [1529, 28] on icon "button" at bounding box center [1536, 30] width 16 height 9
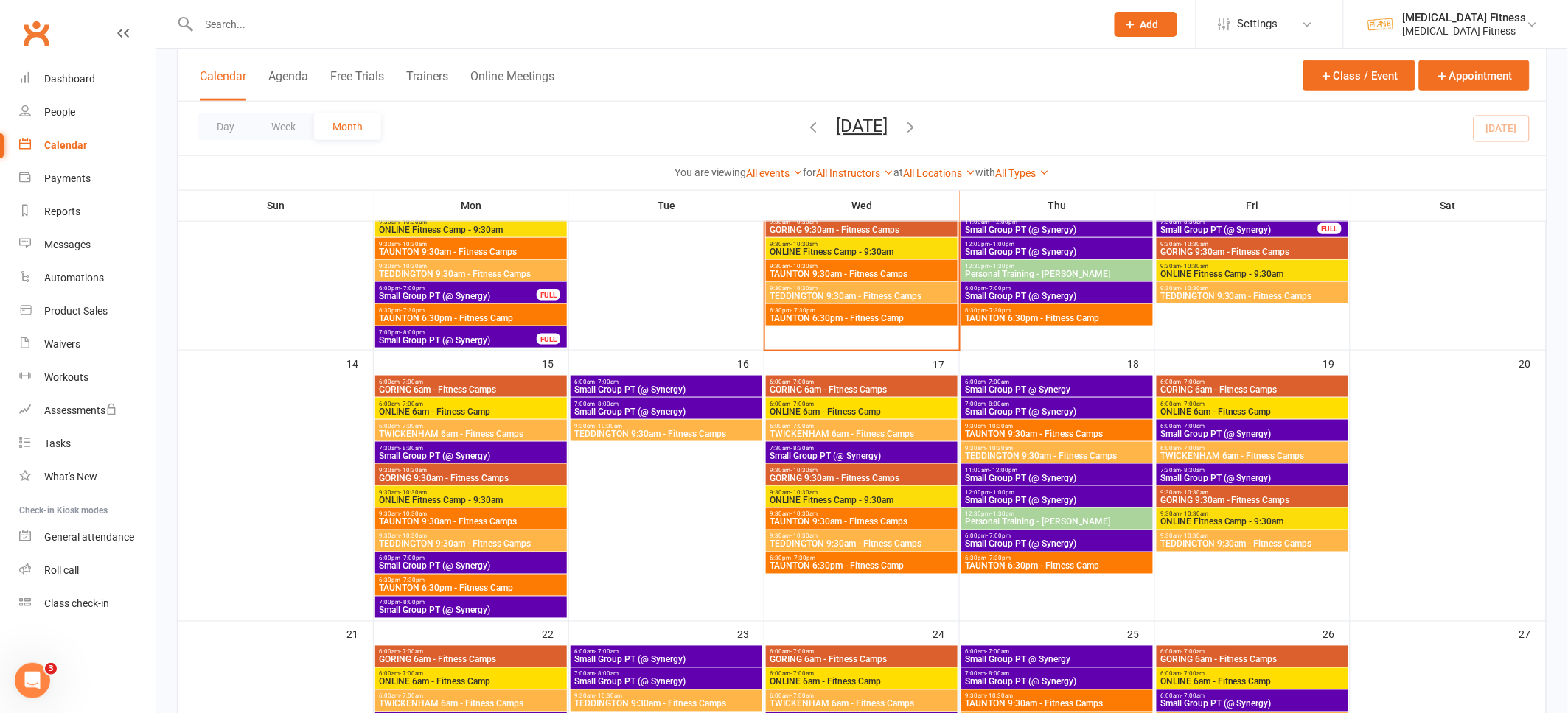
click at [548, 607] on span "Small Group PT (@ Synergy)" at bounding box center [470, 610] width 185 height 9
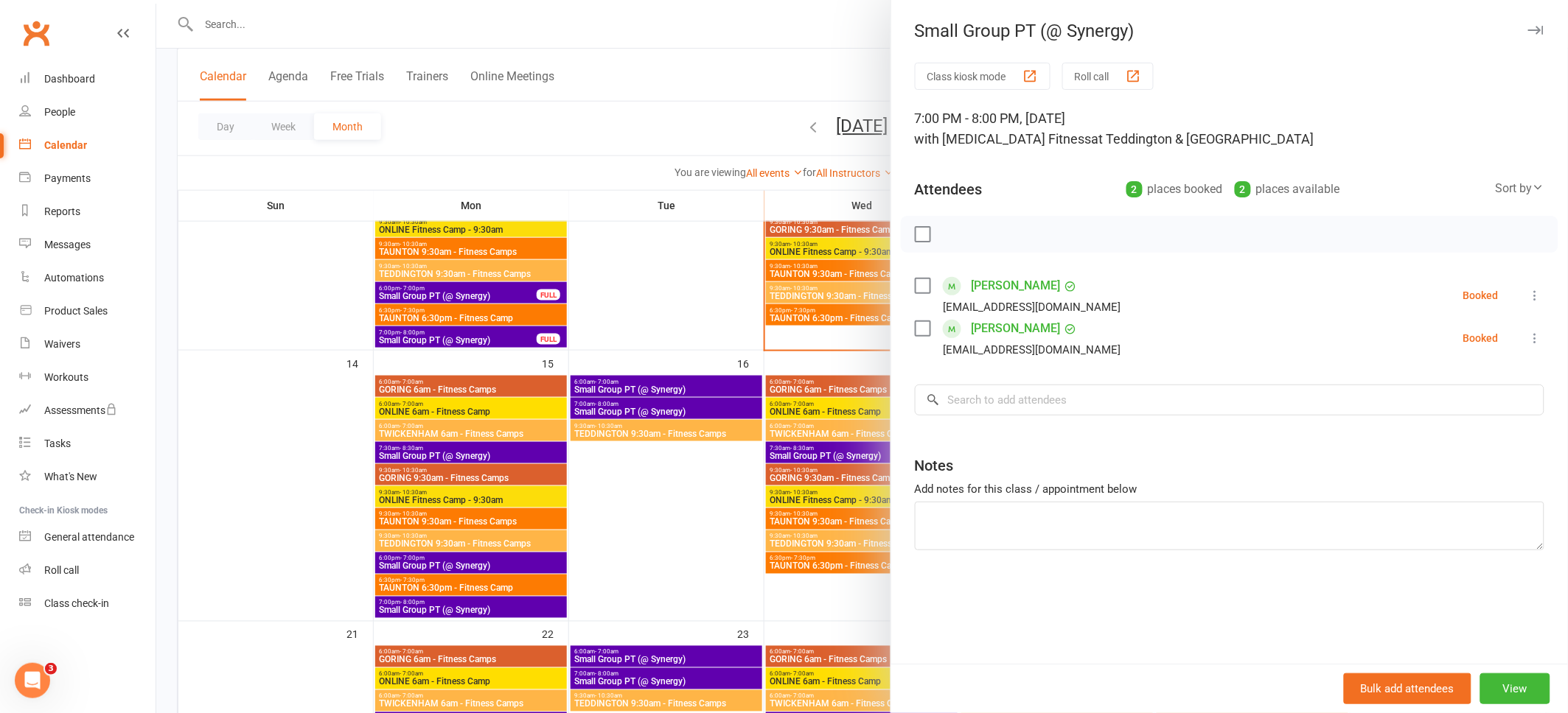
click at [1534, 29] on icon "button" at bounding box center [1536, 30] width 16 height 9
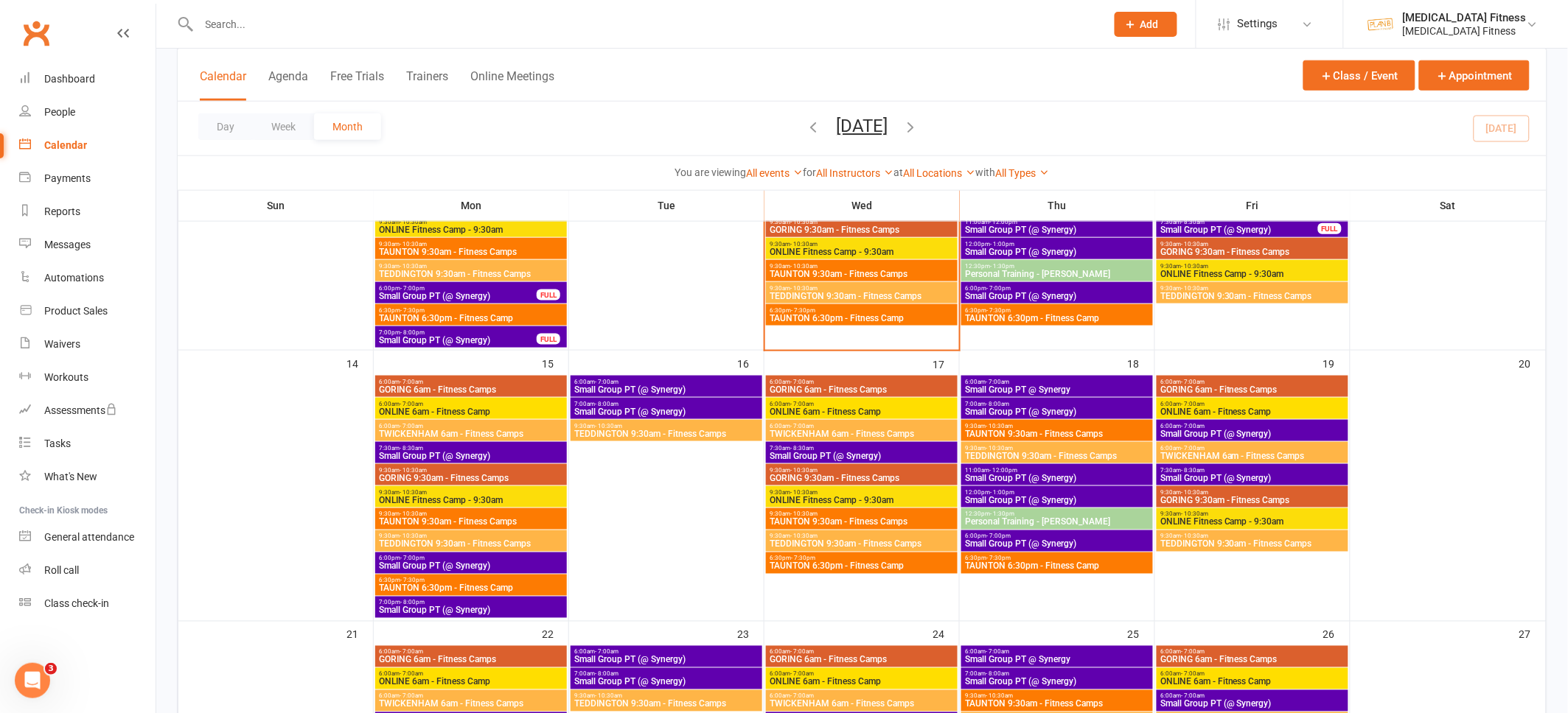
click at [462, 28] on input "text" at bounding box center [645, 24] width 900 height 21
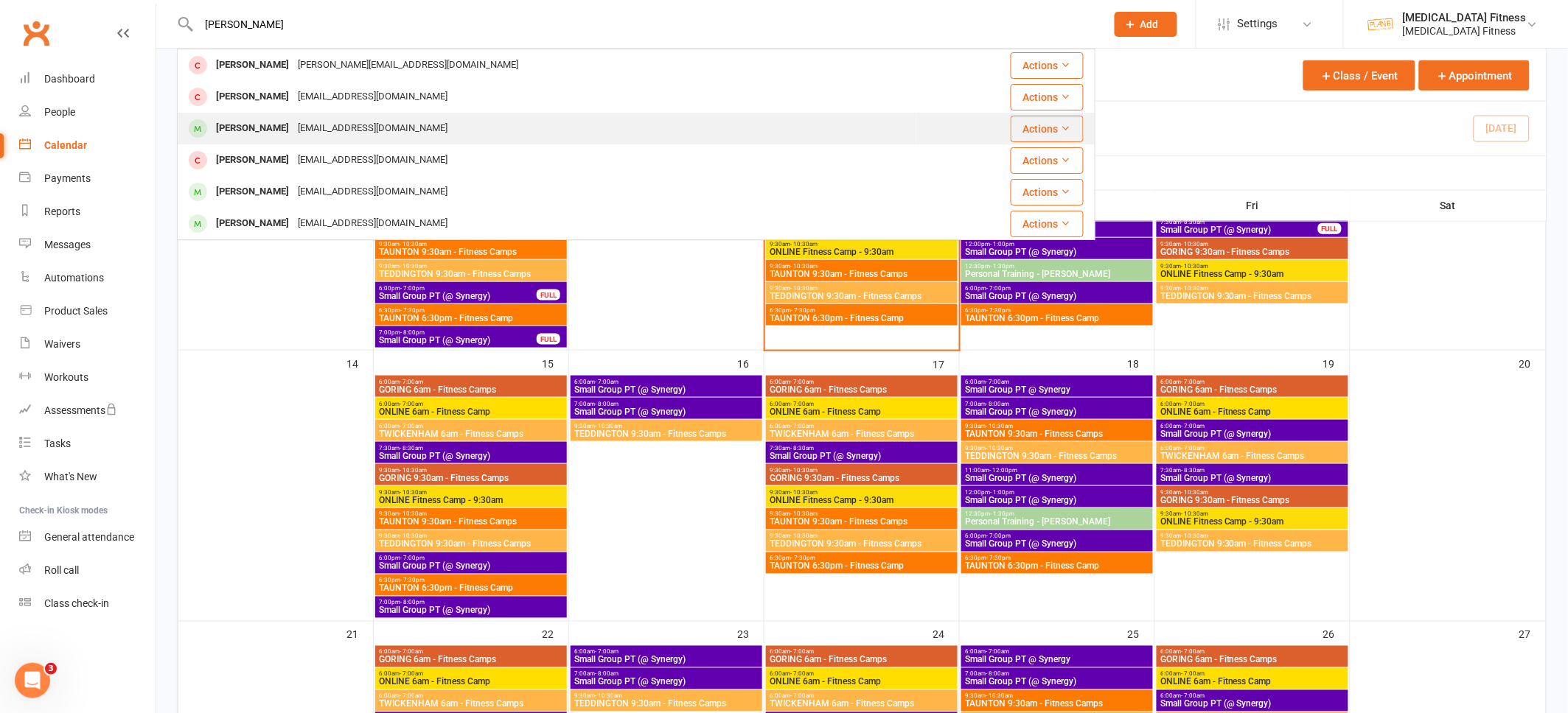
type input "[PERSON_NAME]"
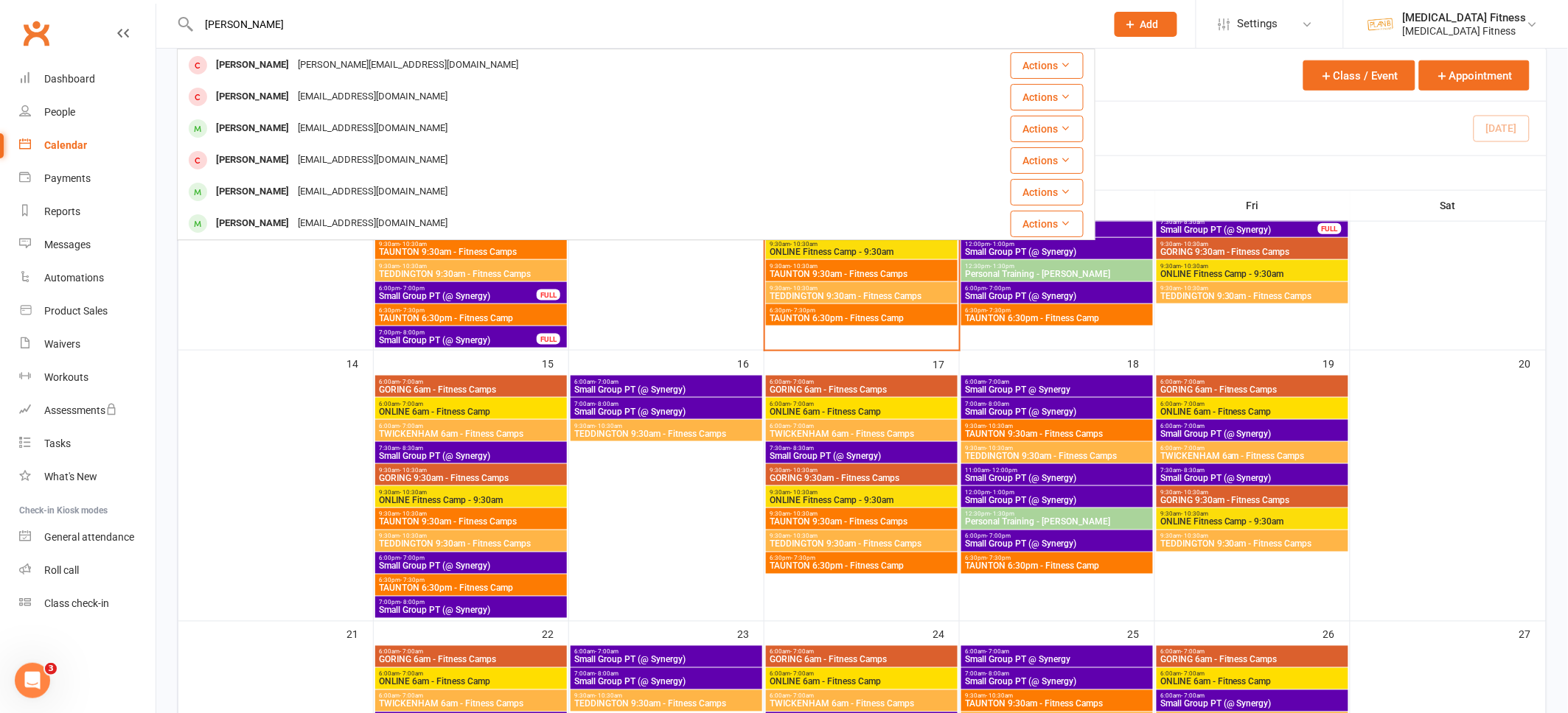
click at [376, 122] on div "[EMAIL_ADDRESS][DOMAIN_NAME]" at bounding box center [372, 128] width 159 height 21
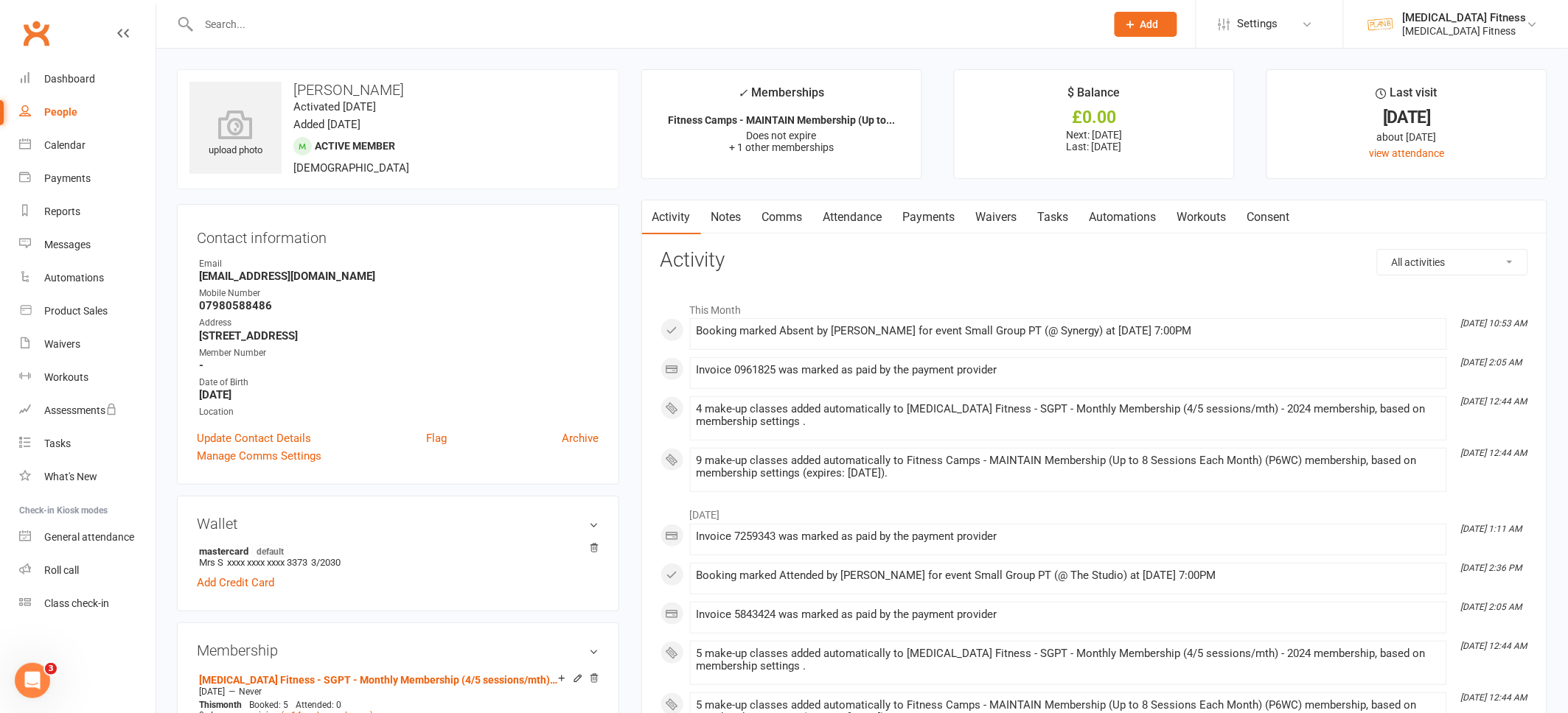
click at [876, 226] on link "Attendance" at bounding box center [852, 217] width 80 height 34
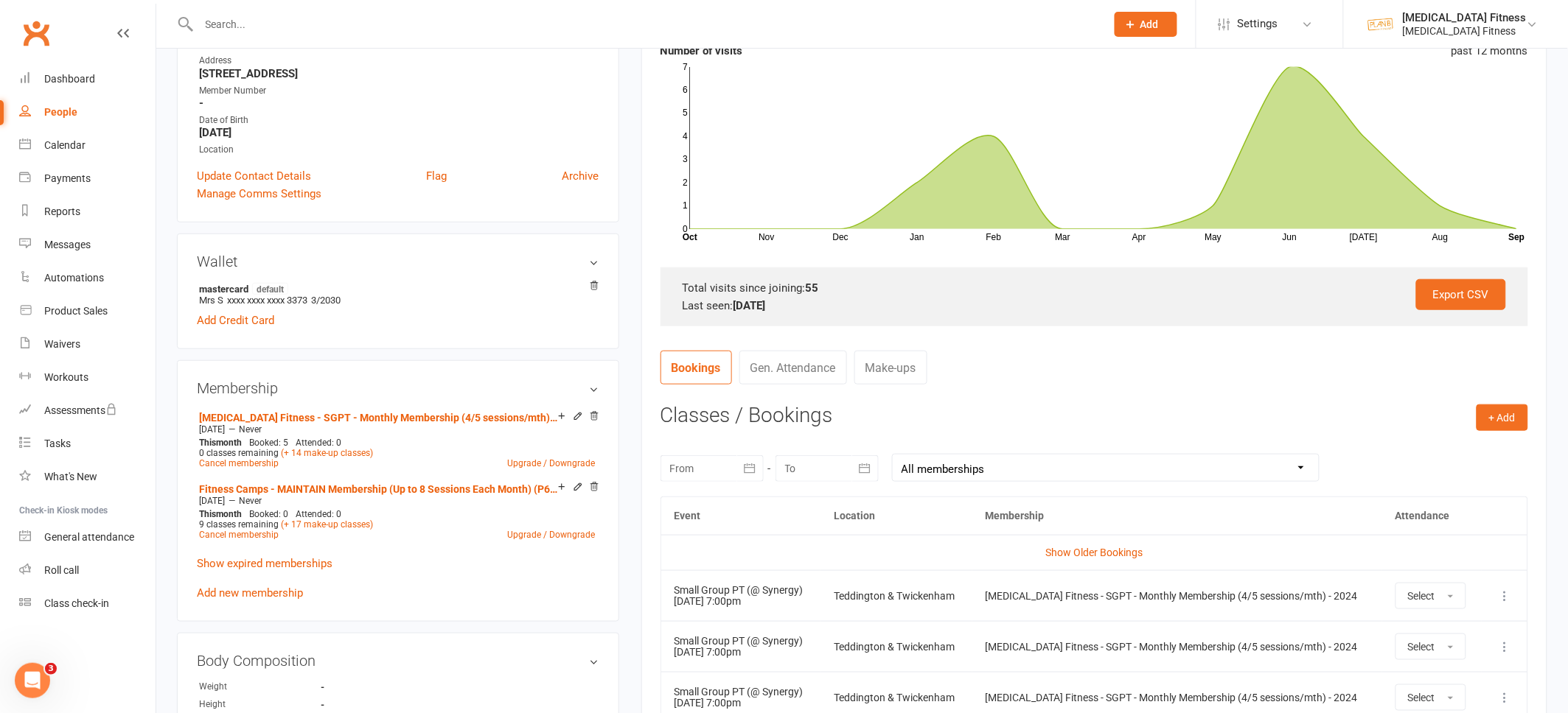
scroll to position [258, 0]
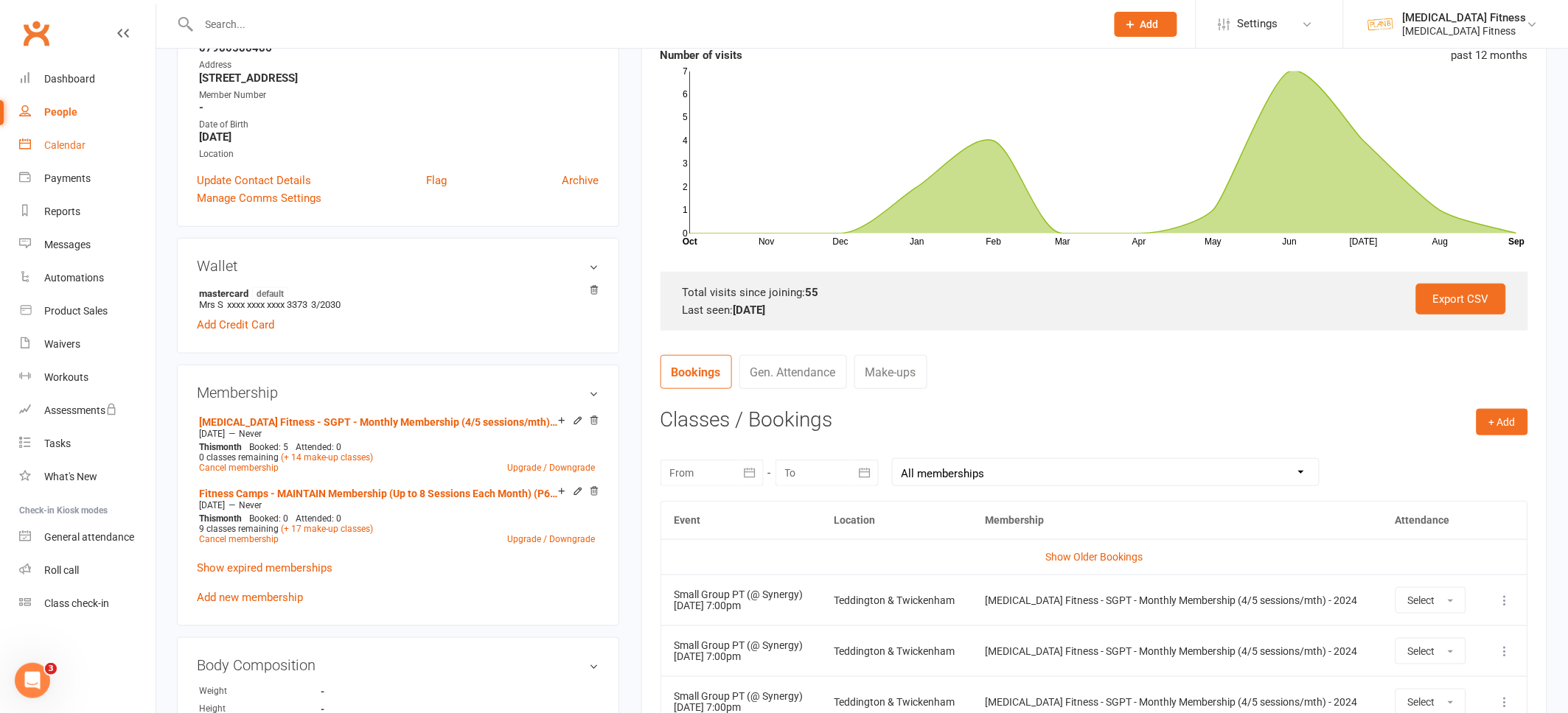
click at [72, 140] on div "Calendar" at bounding box center [65, 145] width 41 height 12
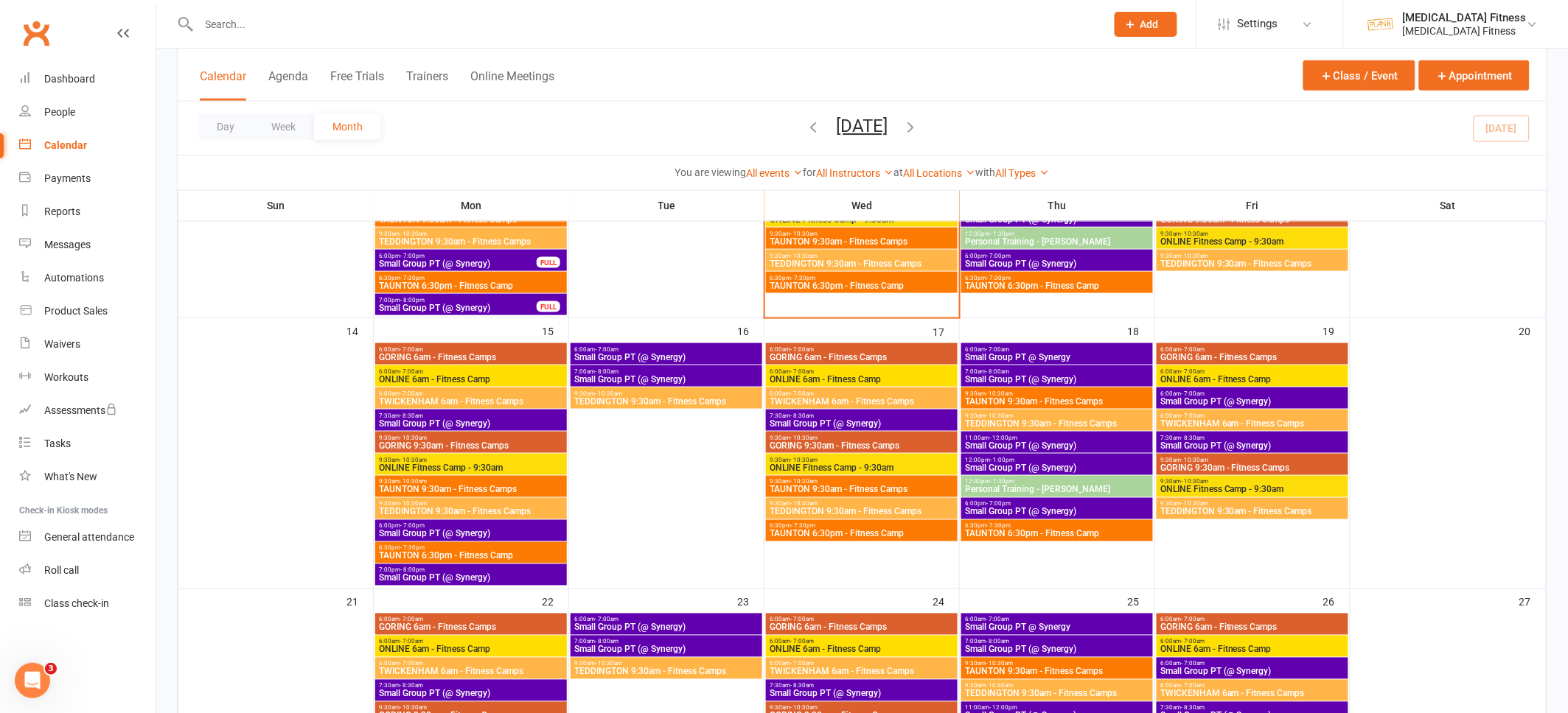
scroll to position [565, 0]
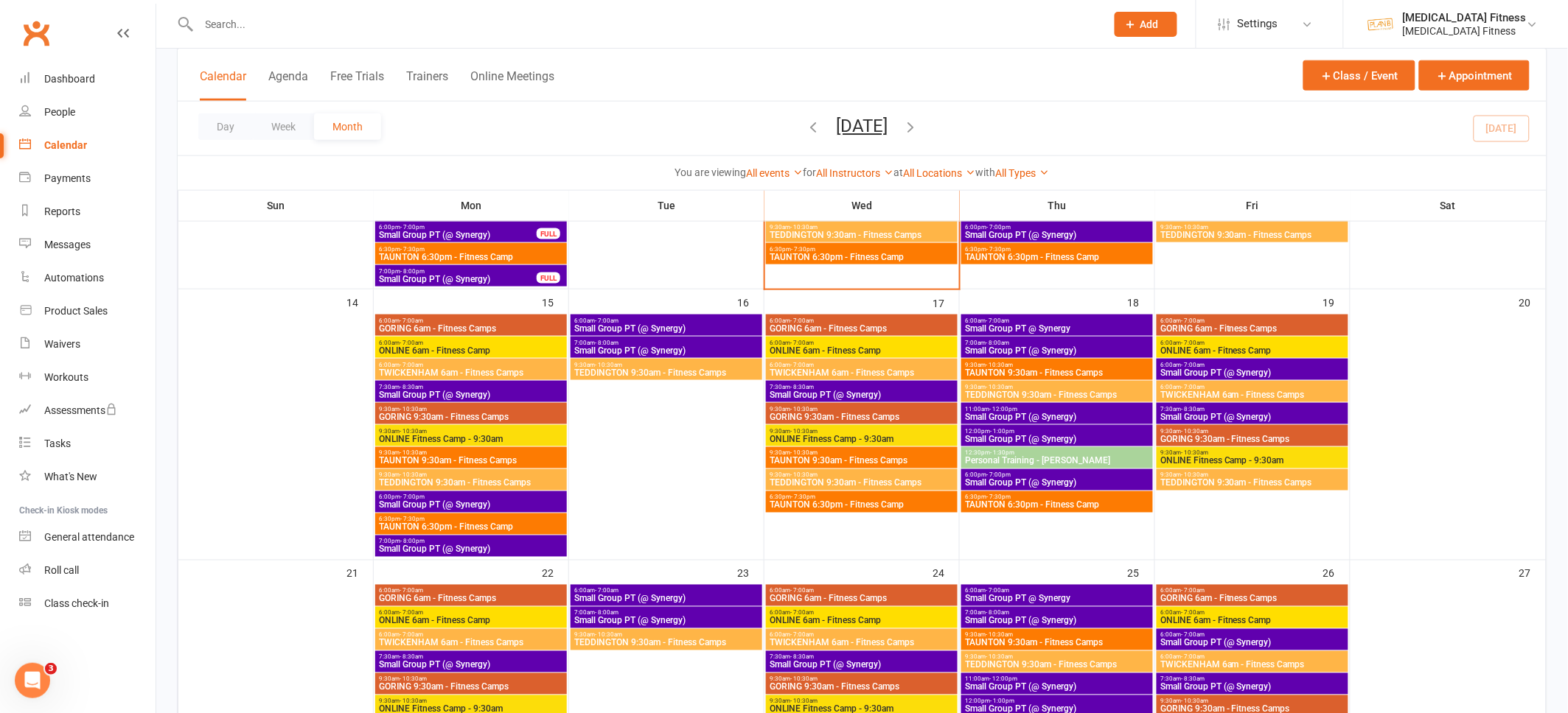
click at [492, 507] on span "Small Group PT (@ Synergy)" at bounding box center [470, 505] width 185 height 9
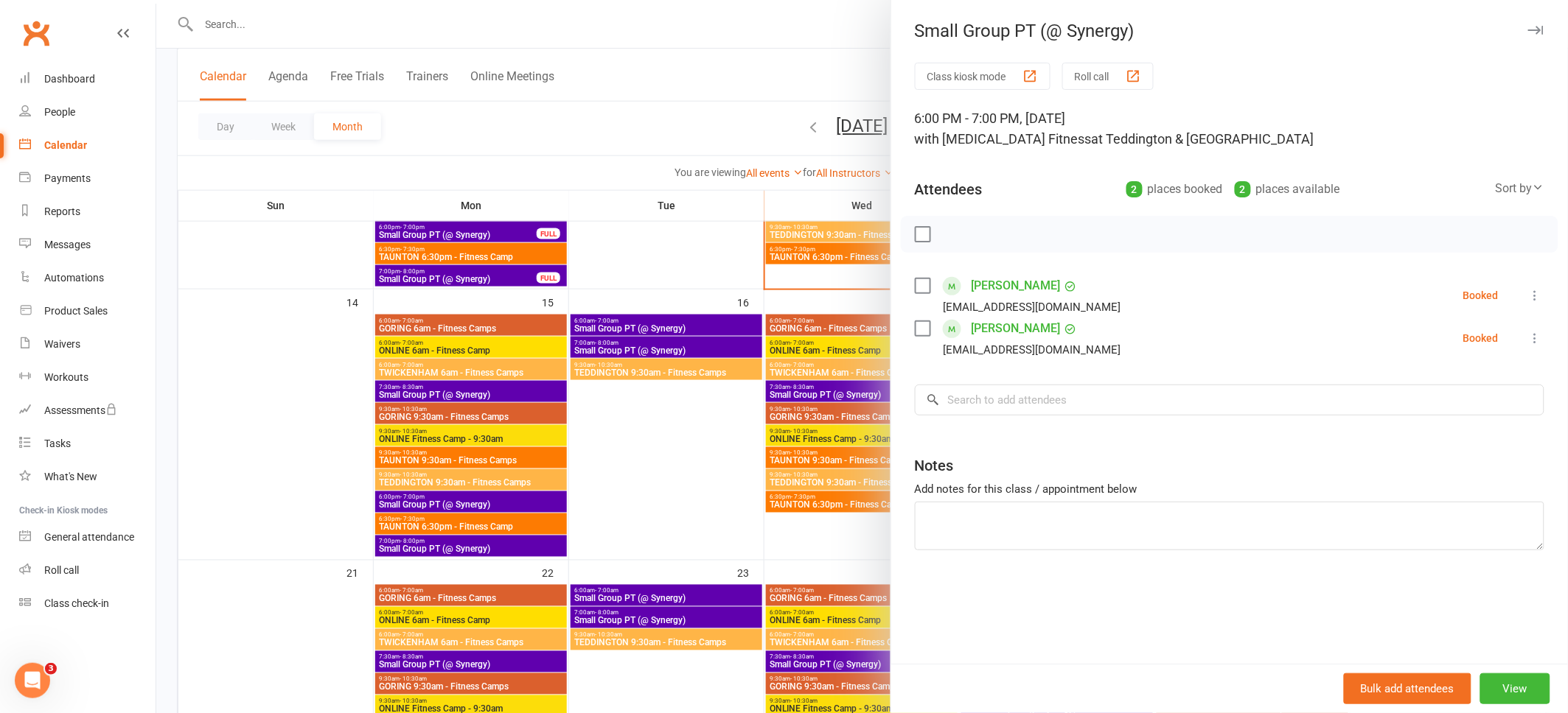
click at [676, 26] on div at bounding box center [862, 356] width 1412 height 713
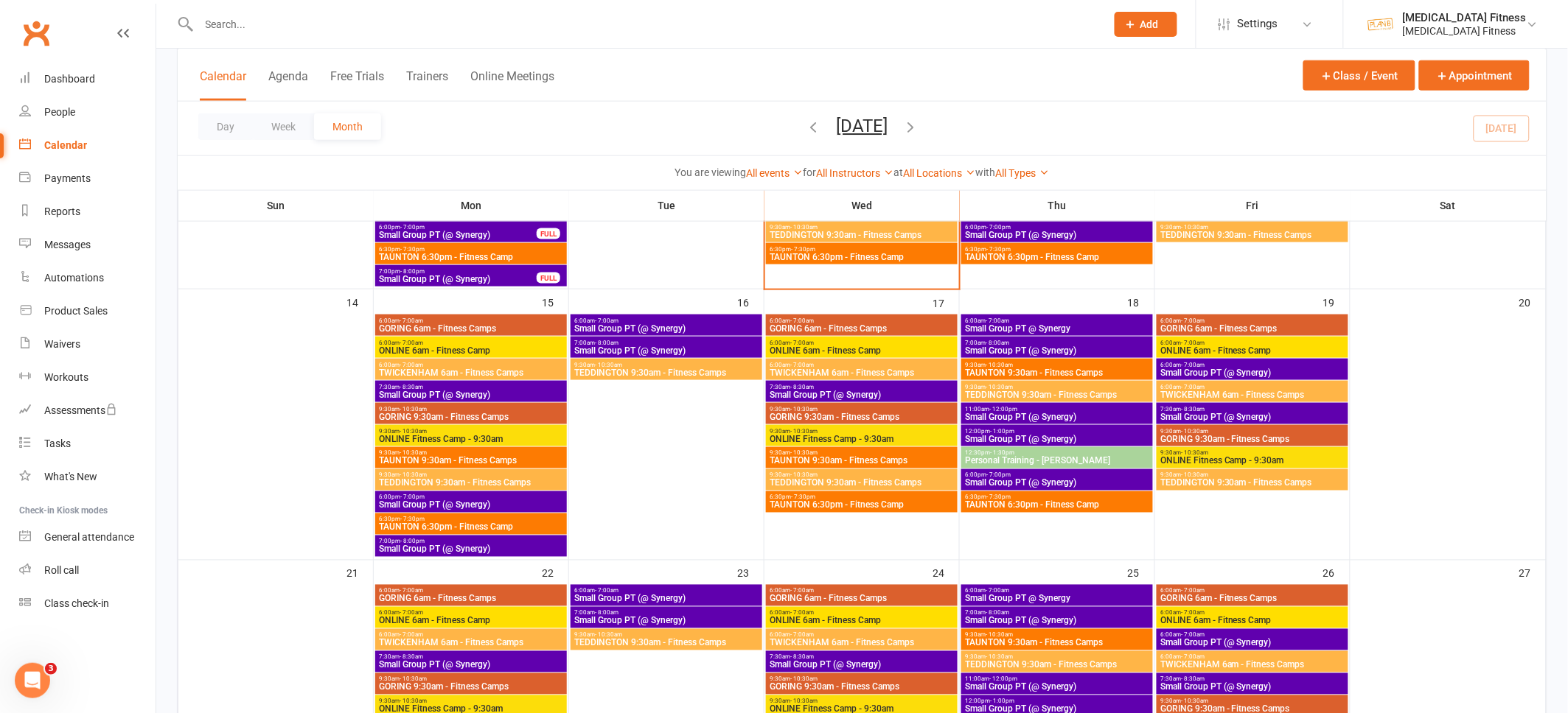
click at [676, 27] on input "text" at bounding box center [645, 24] width 900 height 21
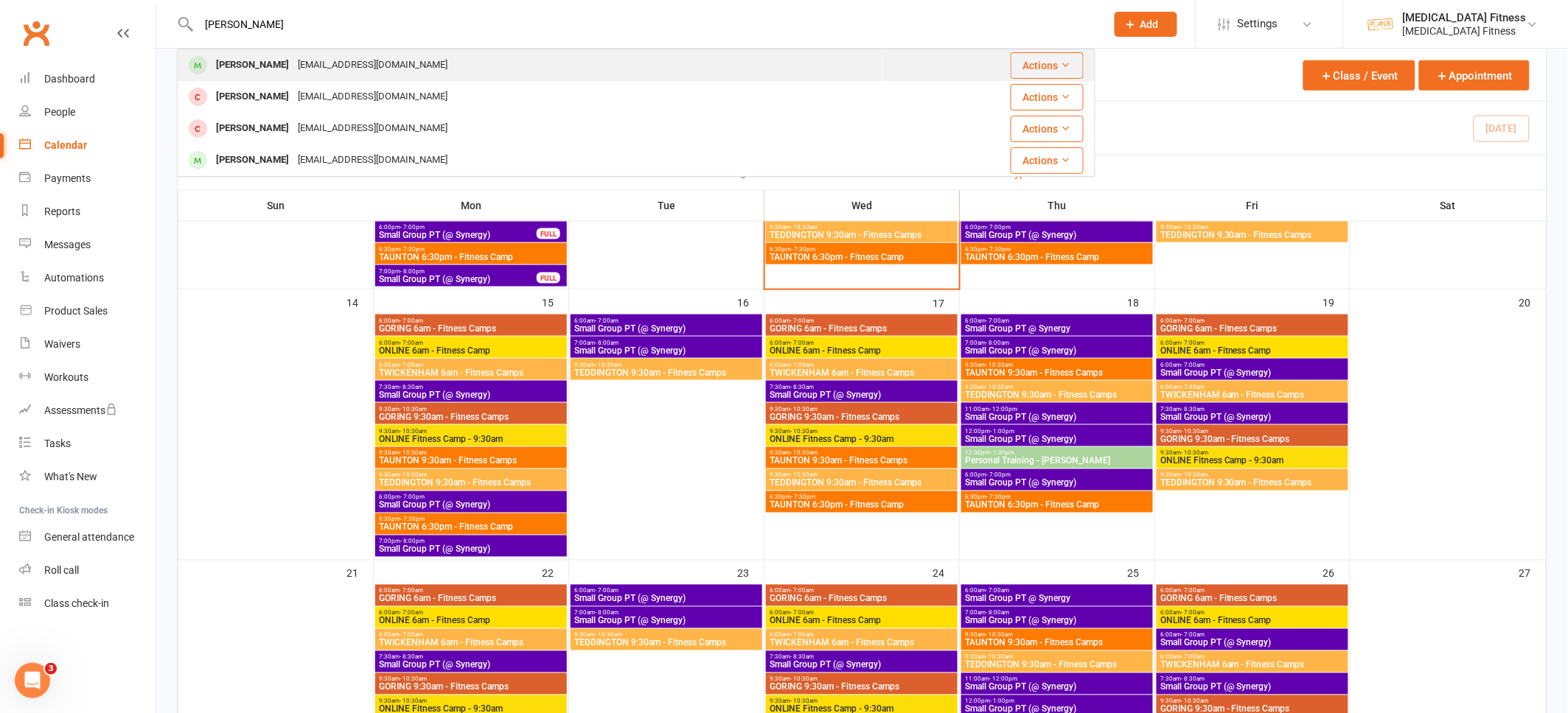
type input "[PERSON_NAME]"
click at [586, 62] on div "[PERSON_NAME] [EMAIL_ADDRESS][DOMAIN_NAME]" at bounding box center [530, 65] width 703 height 30
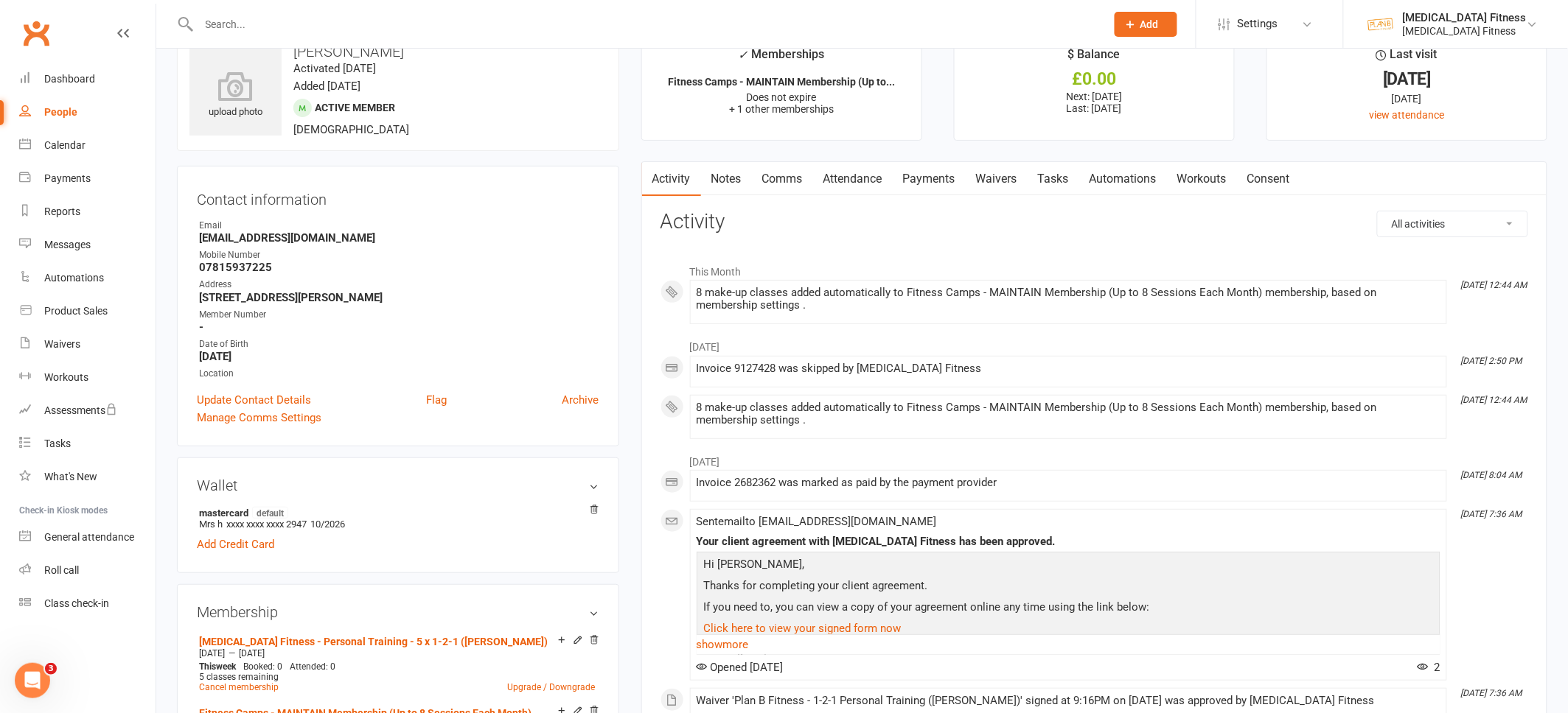
scroll to position [33, 0]
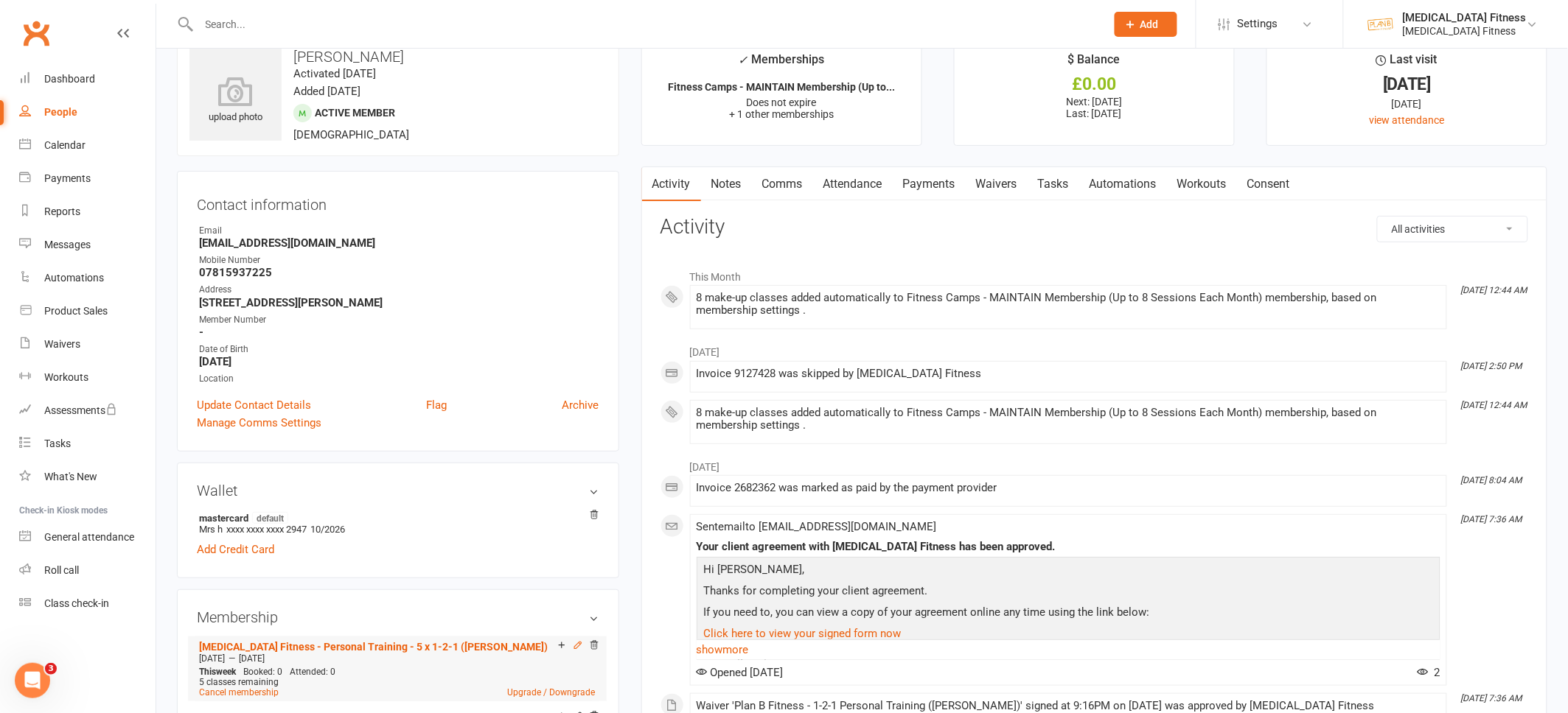
click at [575, 643] on icon at bounding box center [578, 645] width 10 height 10
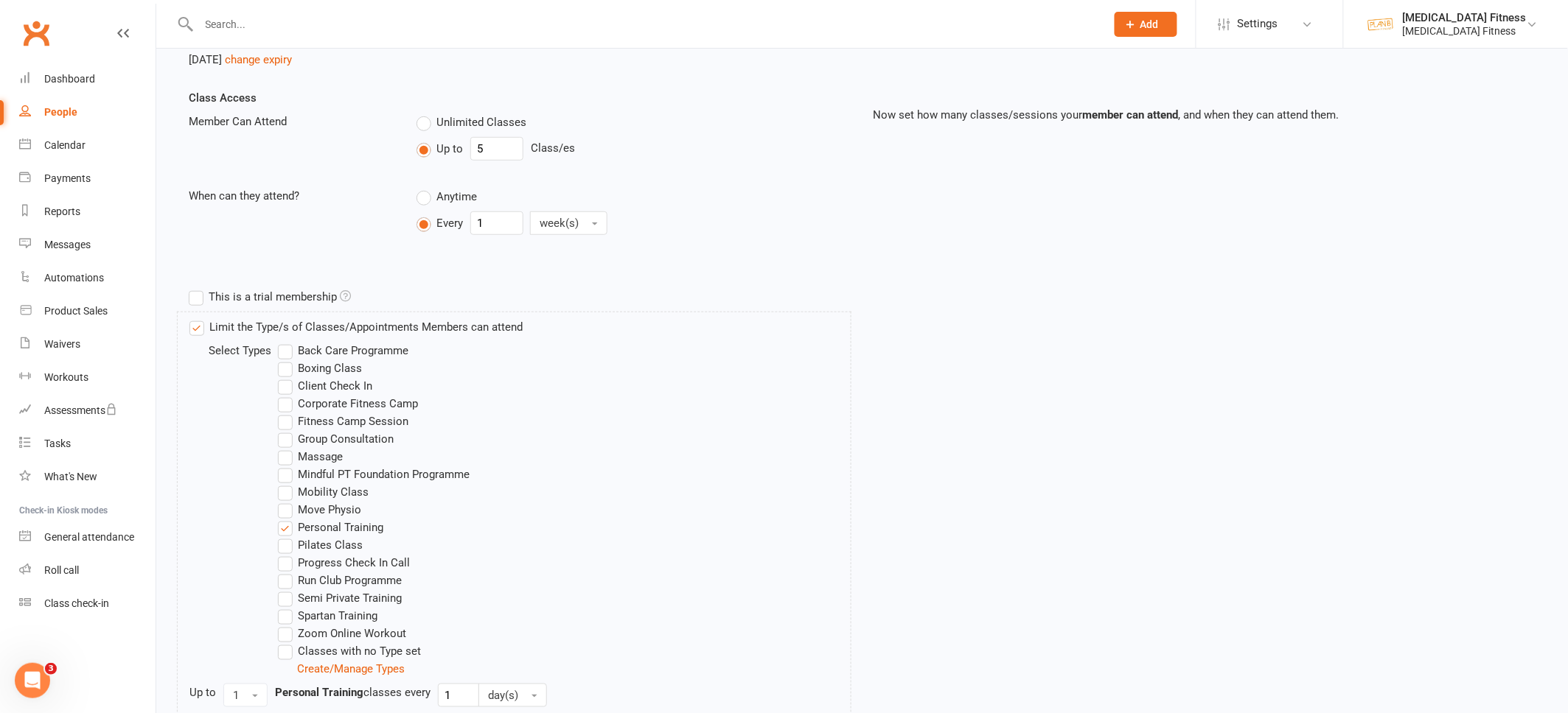
scroll to position [318, 0]
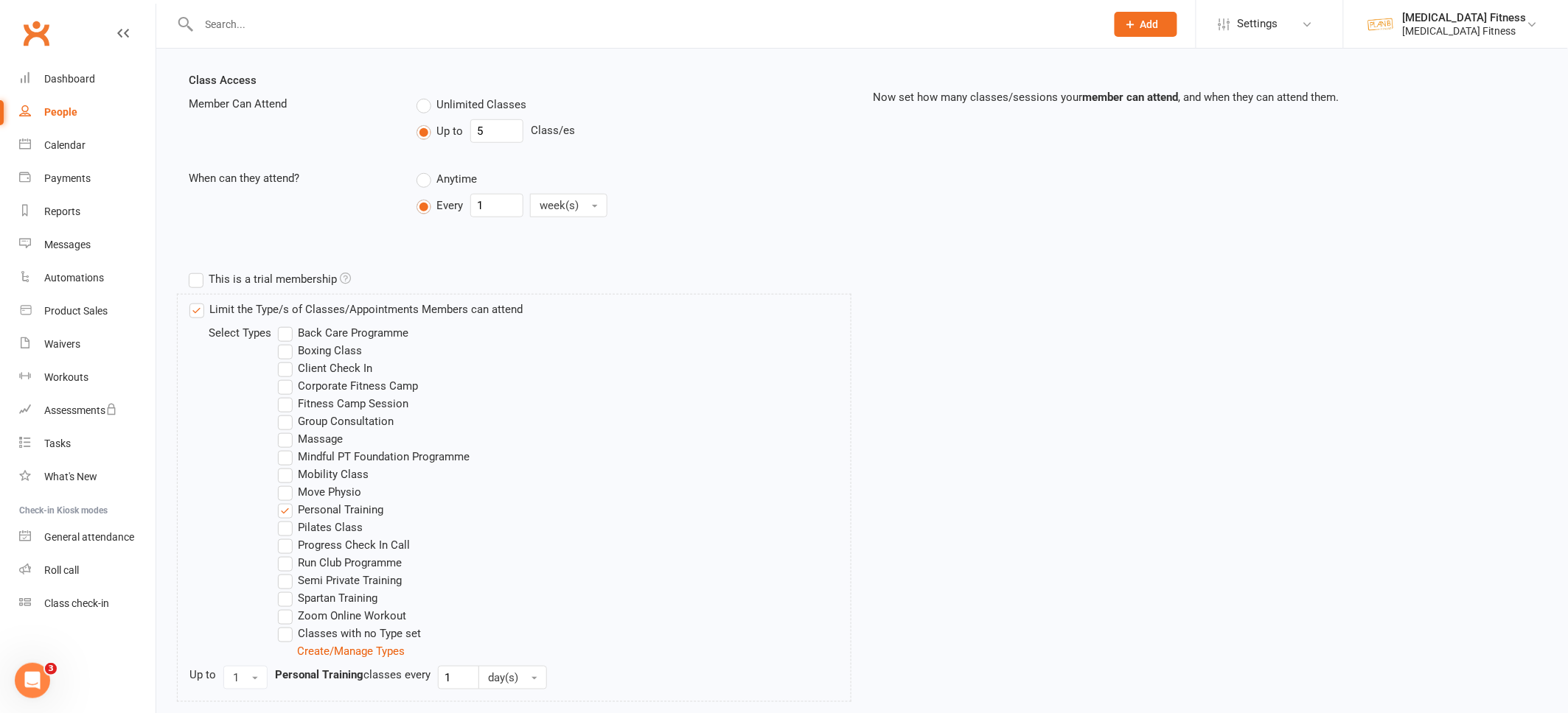
click at [286, 582] on label "Semi Private Training" at bounding box center [339, 580] width 124 height 17
click at [286, 572] on input "Semi Private Training" at bounding box center [283, 572] width 9 height 0
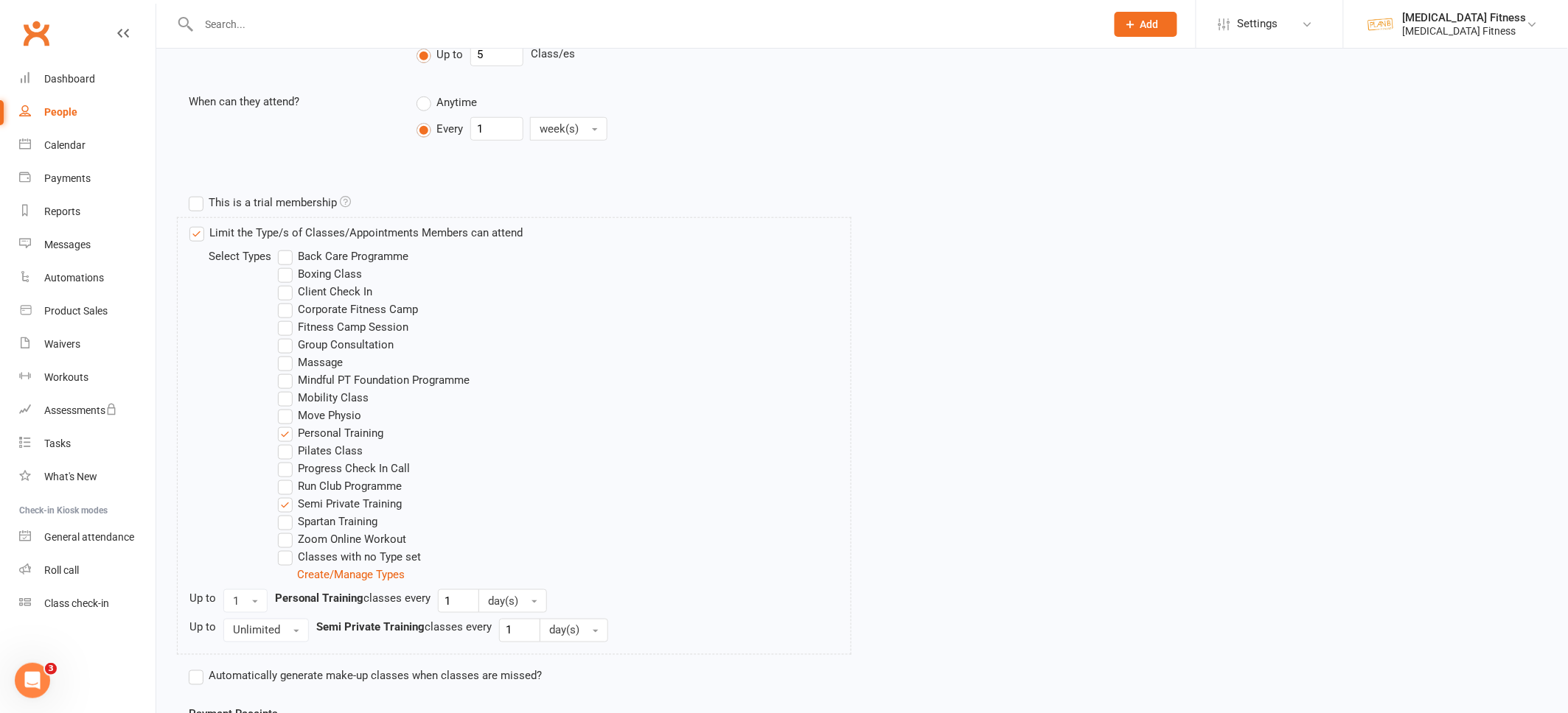
scroll to position [498, 0]
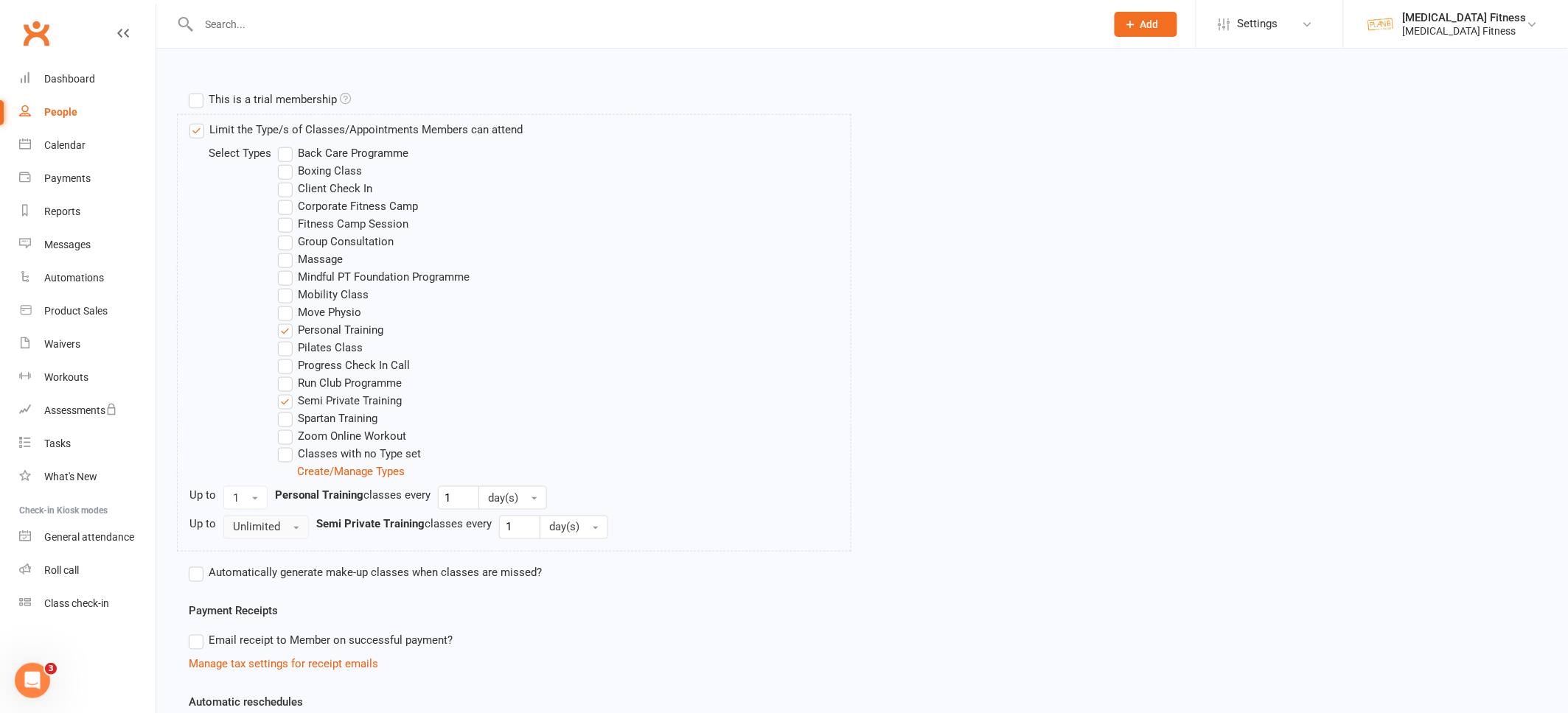
click at [264, 524] on span "Unlimited" at bounding box center [256, 527] width 47 height 13
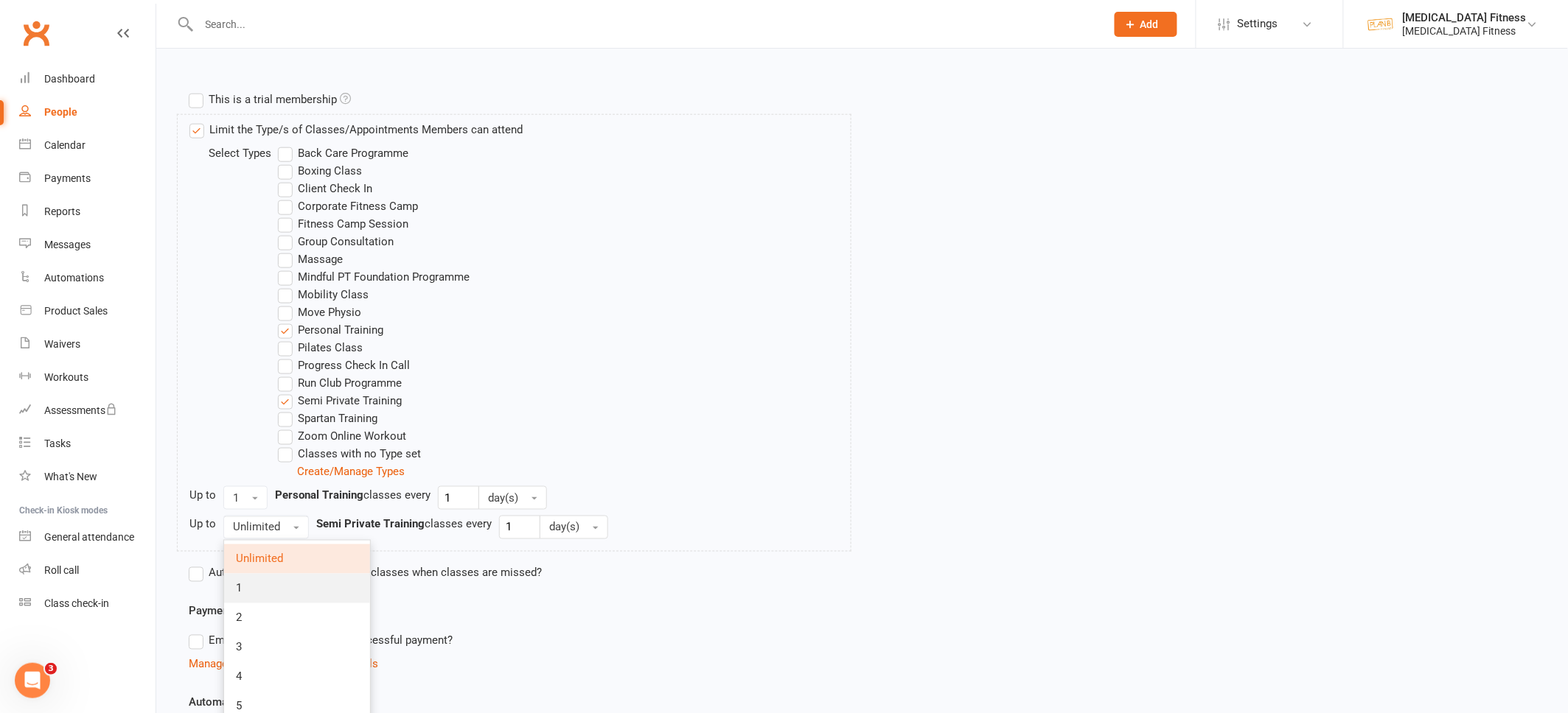
click at [263, 575] on link "1" at bounding box center [297, 588] width 146 height 29
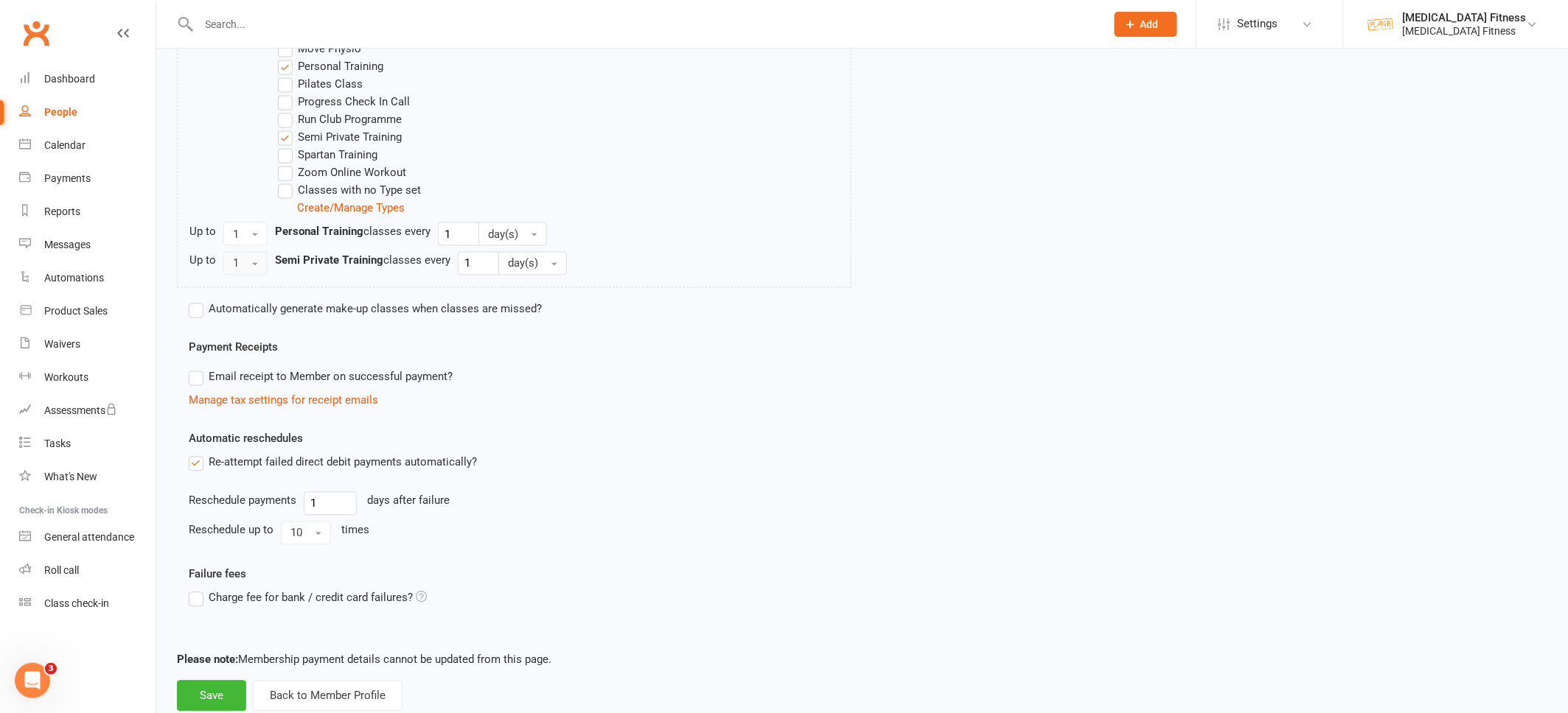
scroll to position [801, 0]
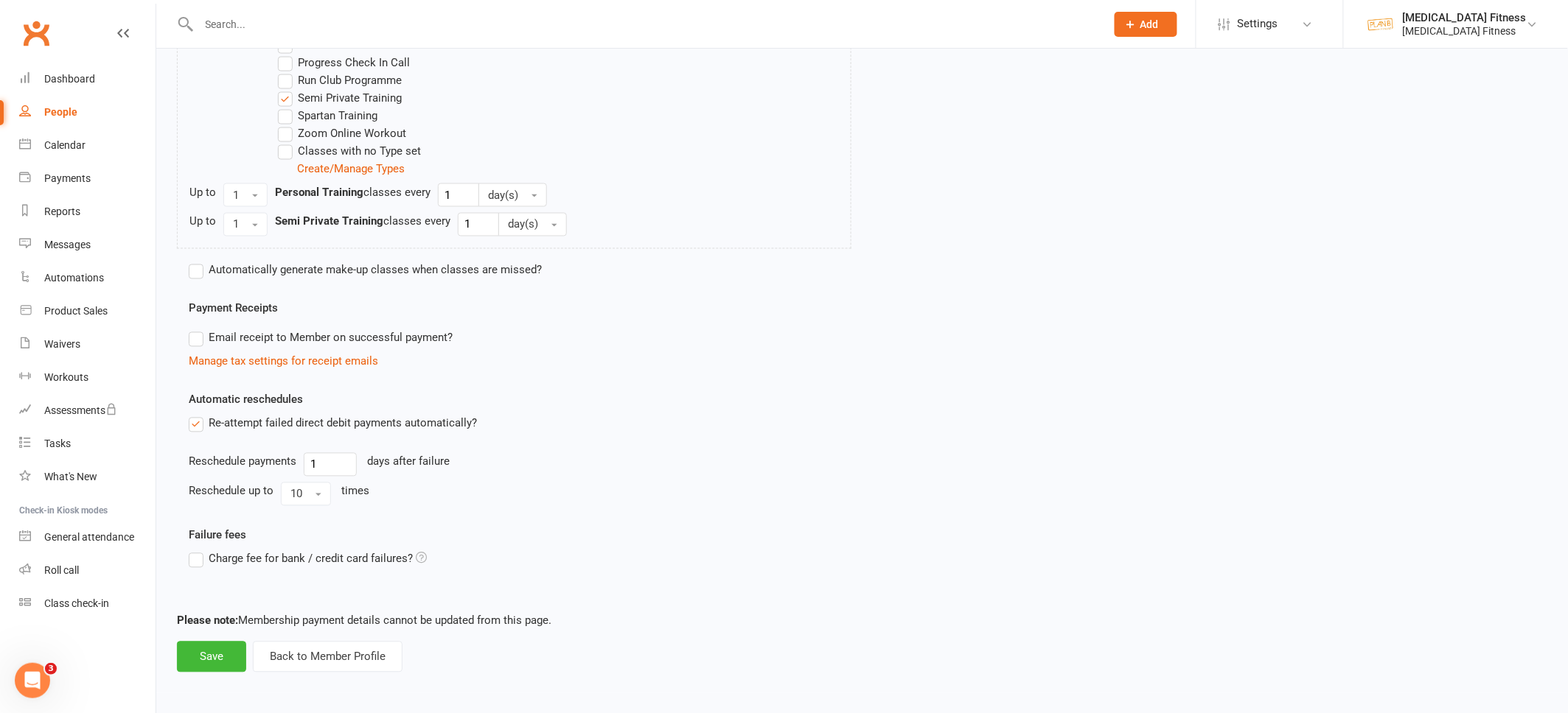
click at [208, 668] on button "Save" at bounding box center [211, 657] width 69 height 31
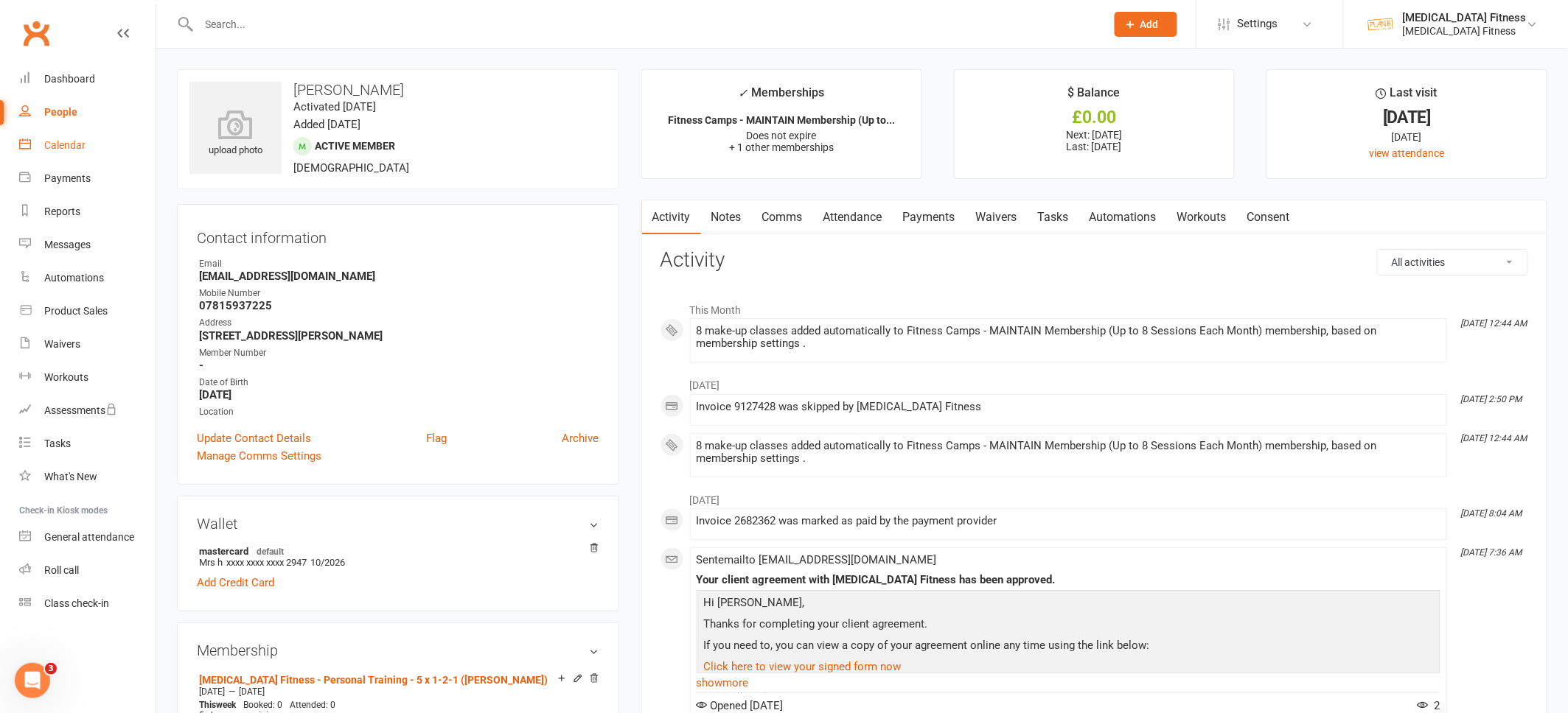
click at [56, 148] on div "Calendar" at bounding box center [65, 145] width 41 height 12
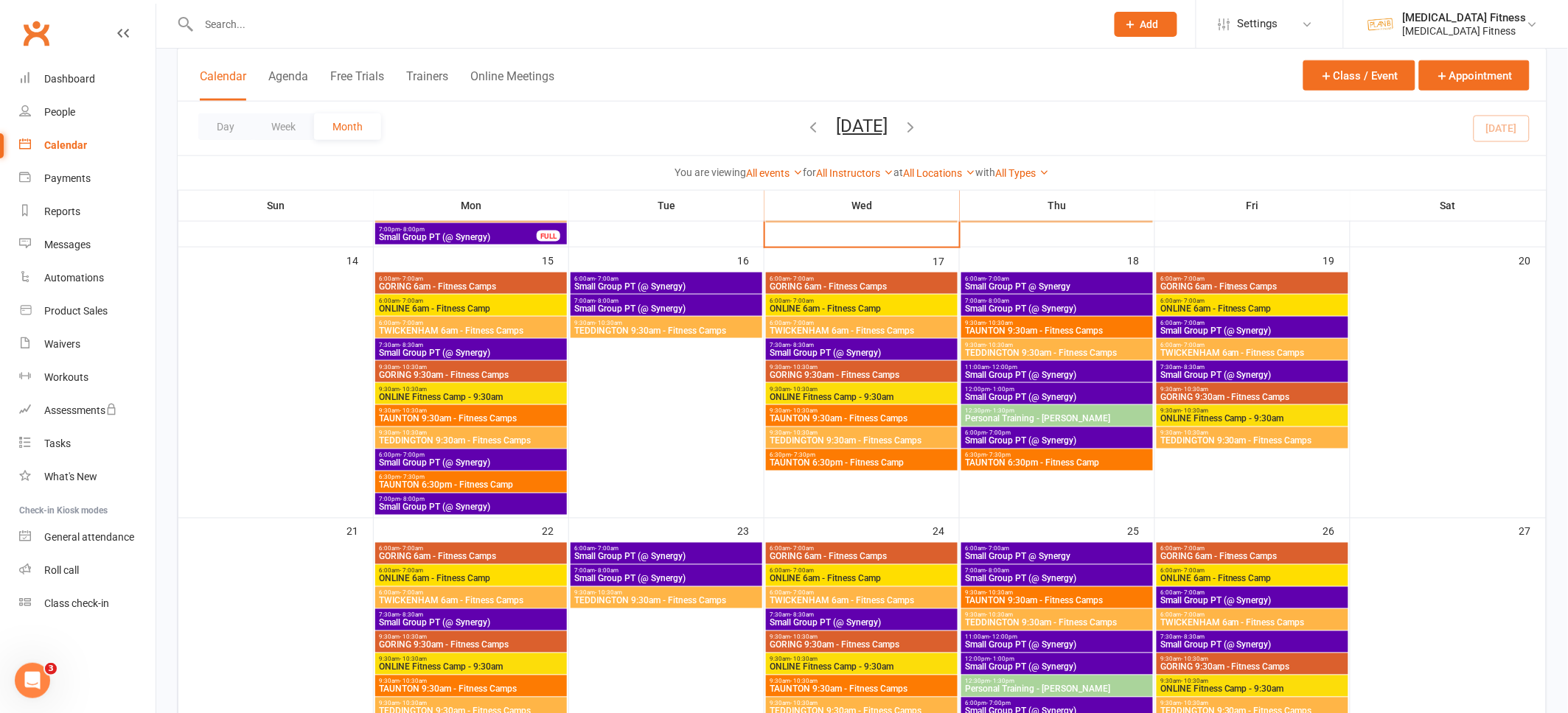
scroll to position [619, 0]
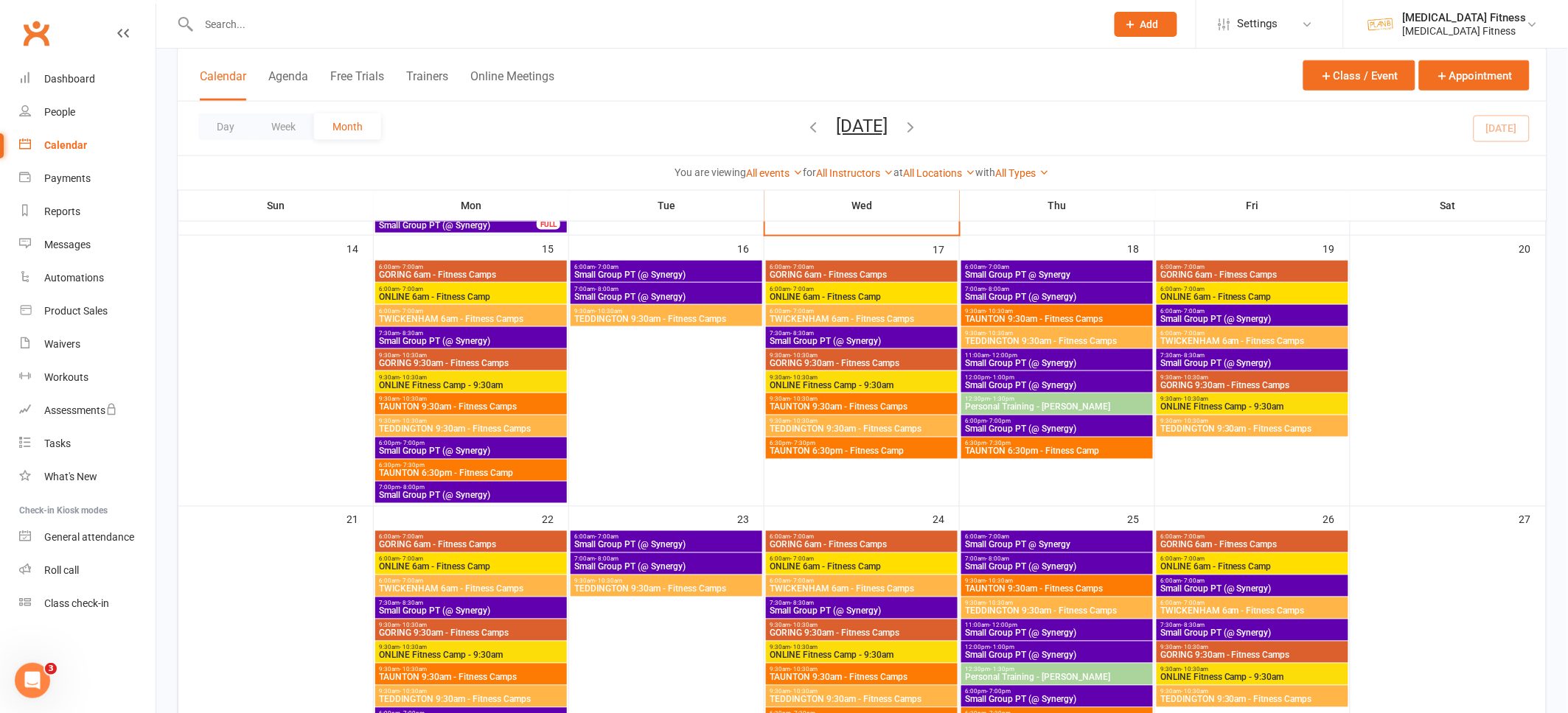
click at [508, 446] on span "6:00pm - 7:00pm" at bounding box center [470, 444] width 185 height 6
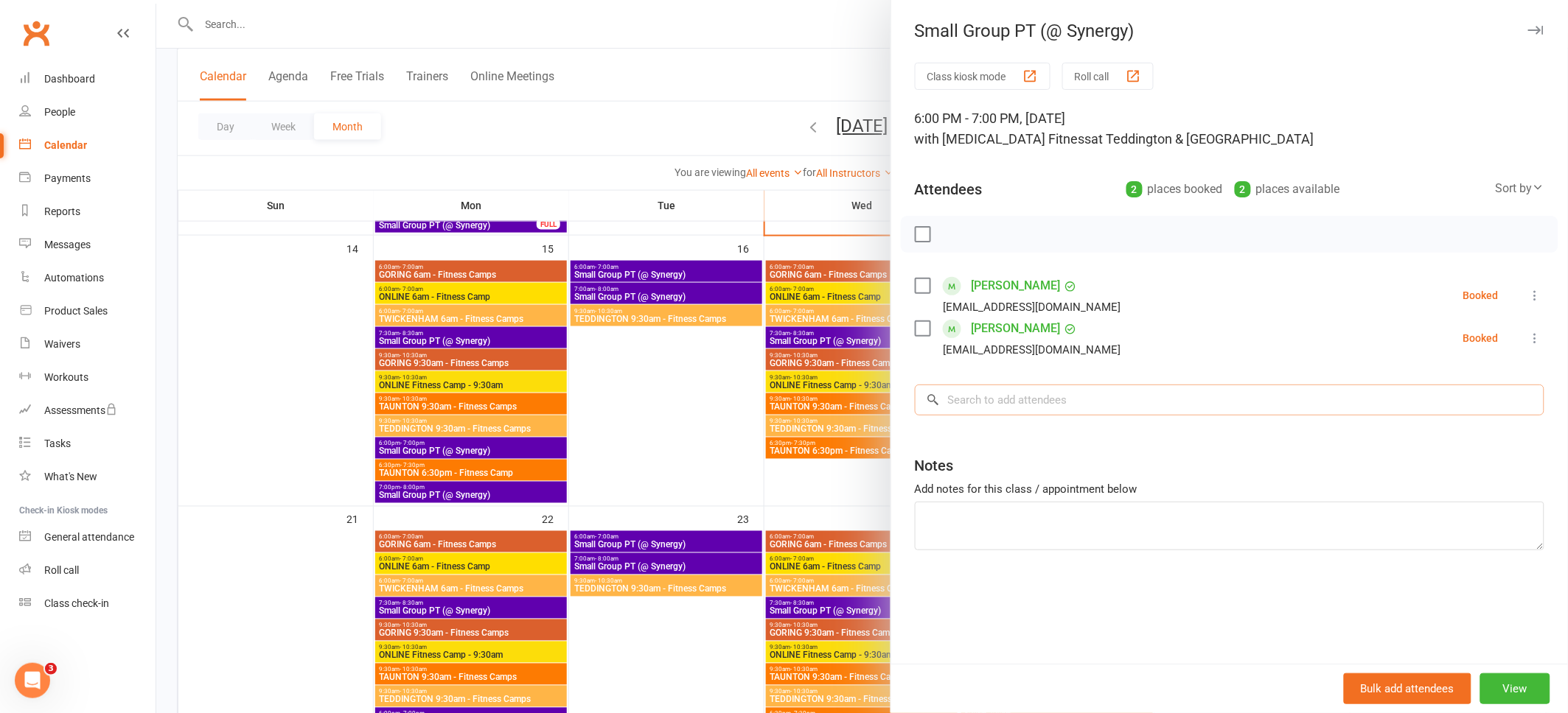
click at [975, 394] on input "search" at bounding box center [1229, 400] width 630 height 31
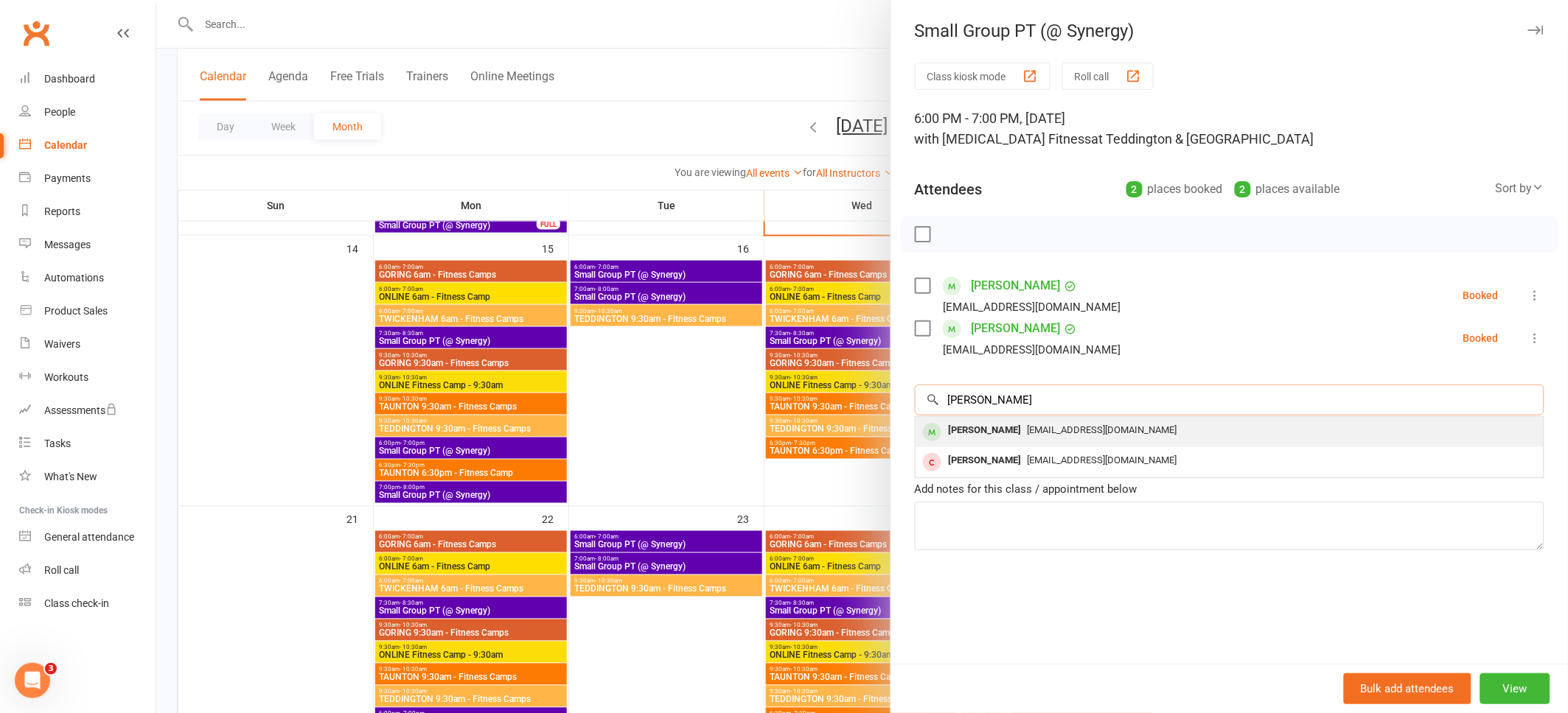
type input "[PERSON_NAME]"
click at [1027, 433] on span "[EMAIL_ADDRESS][DOMAIN_NAME]" at bounding box center [1102, 430] width 150 height 11
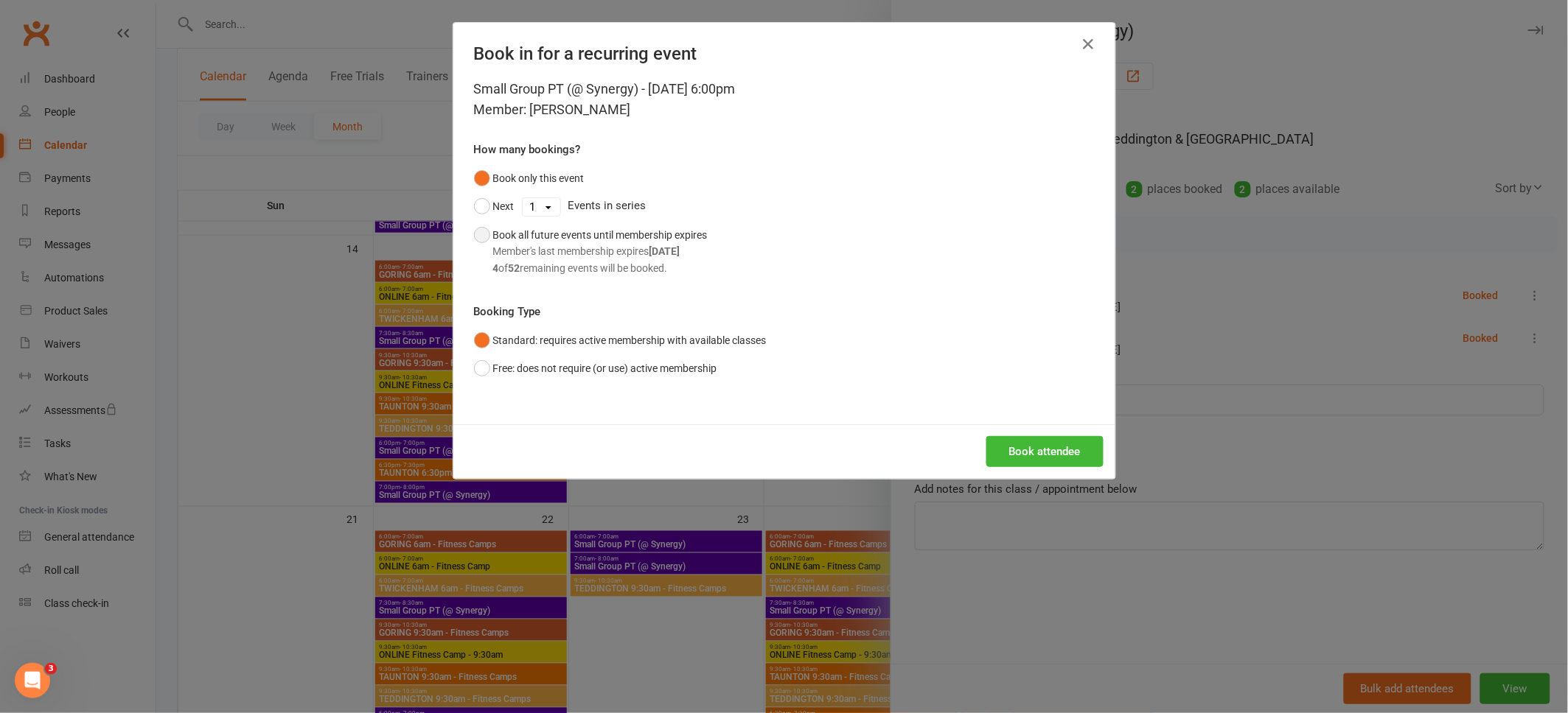
click at [476, 237] on button "Book all future events until membership expires Member's last membership expire…" at bounding box center [591, 252] width 234 height 62
click at [1040, 452] on button "Book attendee" at bounding box center [1045, 451] width 118 height 31
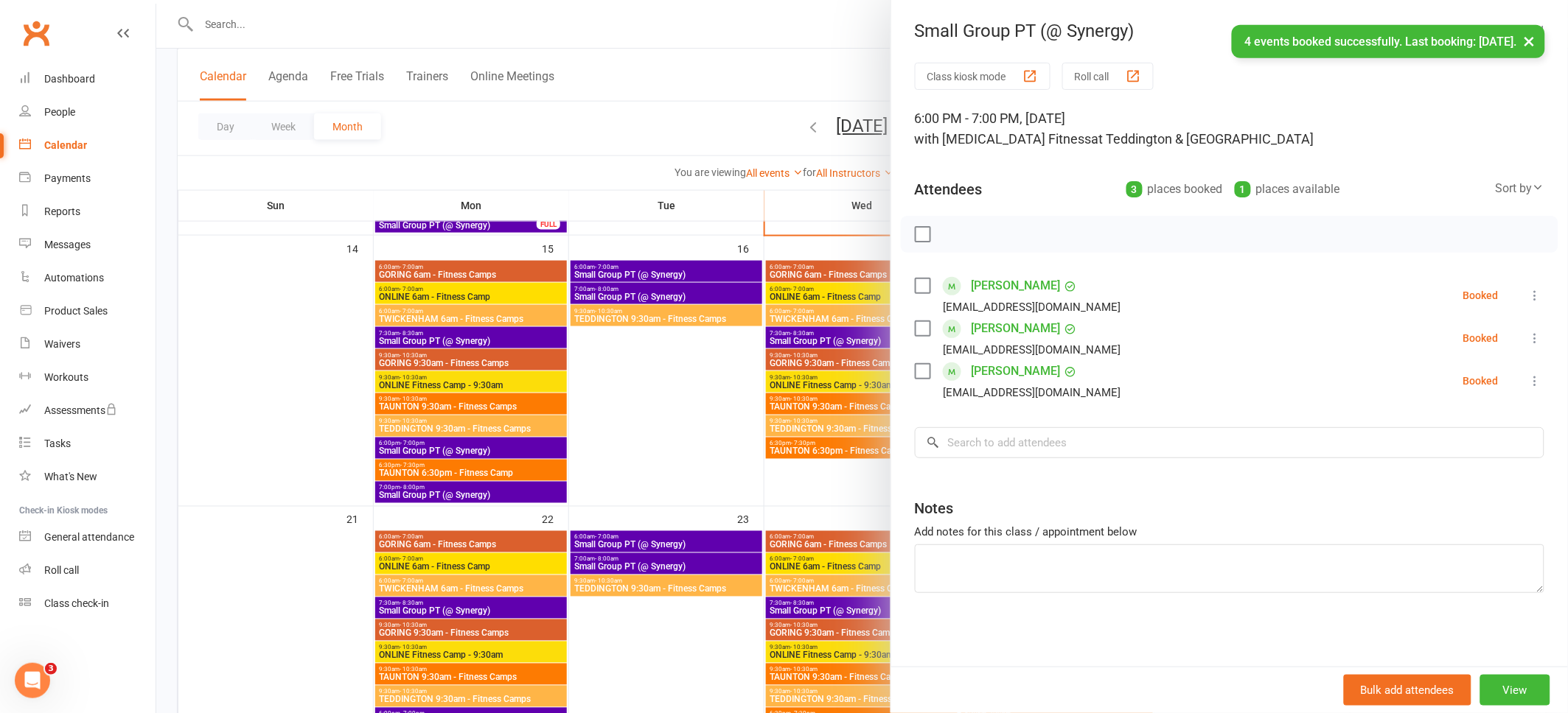
click at [1528, 41] on button "×" at bounding box center [1529, 41] width 27 height 32
click at [1532, 28] on icon "button" at bounding box center [1536, 30] width 16 height 9
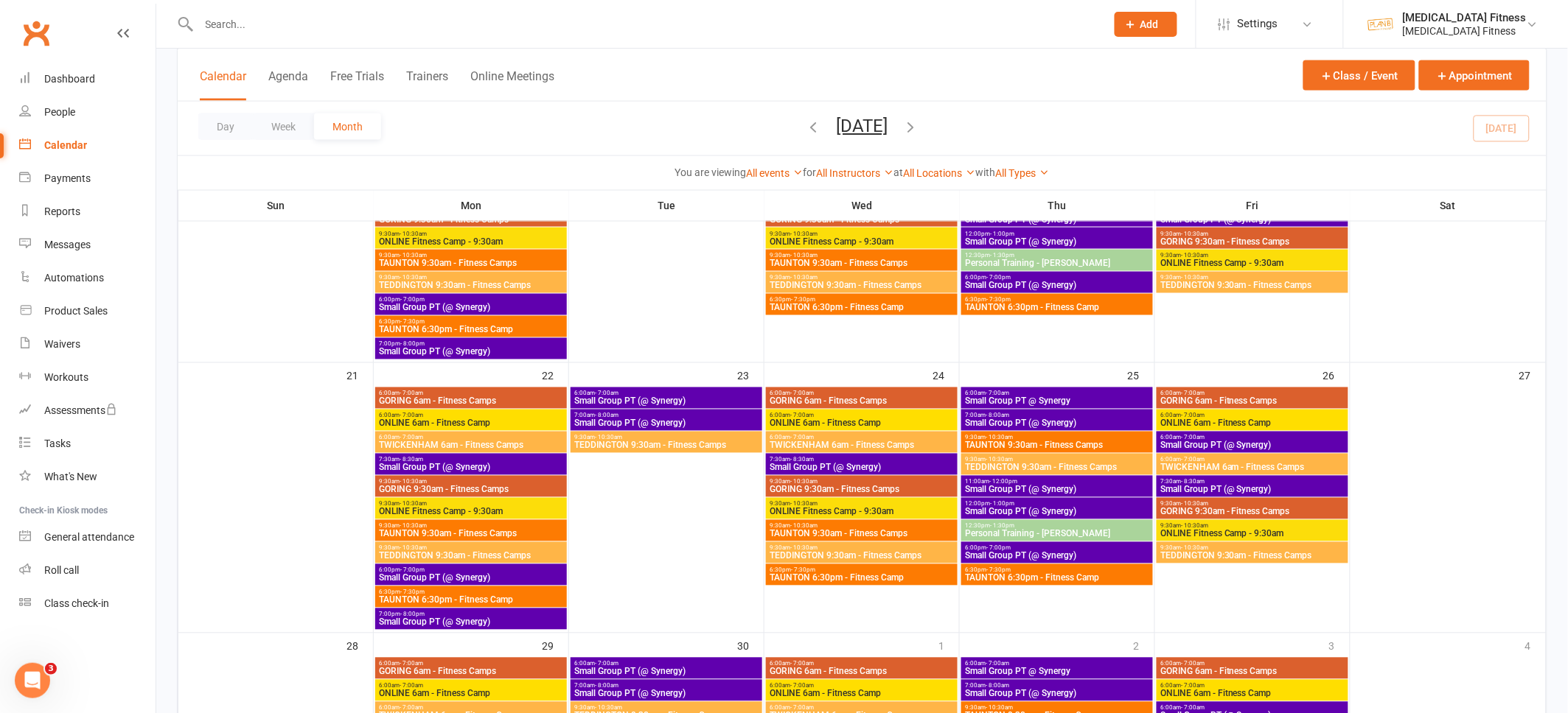
scroll to position [763, 0]
click at [517, 571] on span "6:00pm - 7:00pm" at bounding box center [470, 569] width 185 height 6
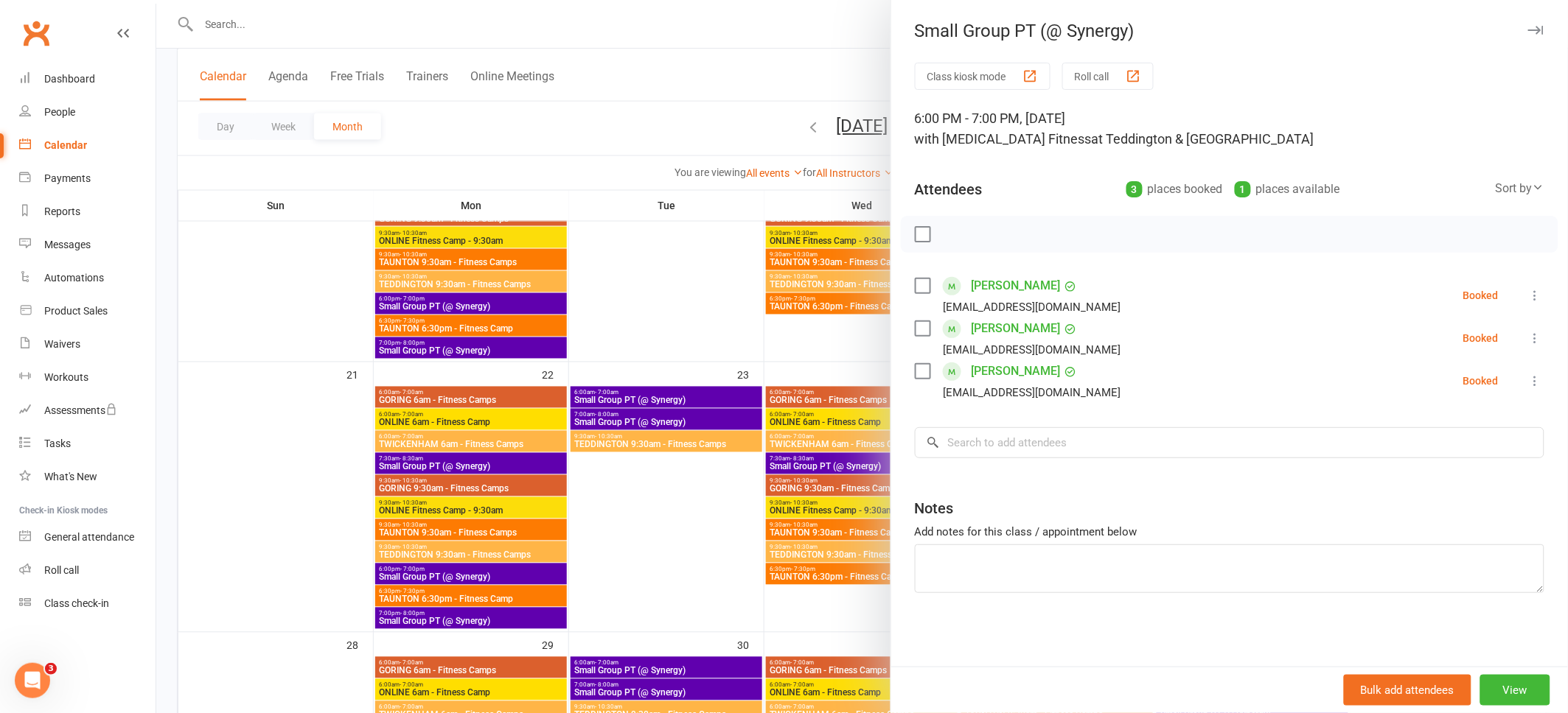
click at [1533, 28] on icon "button" at bounding box center [1536, 30] width 16 height 9
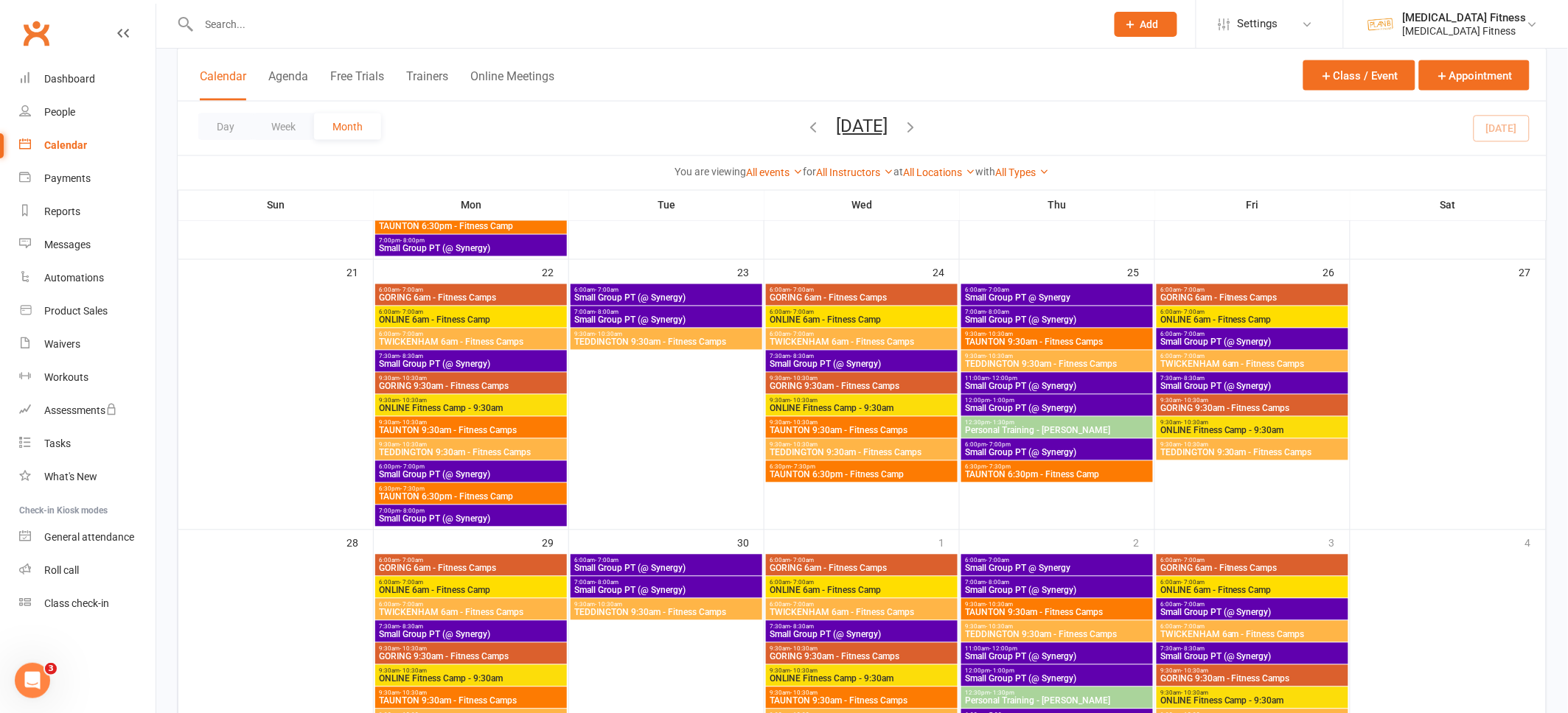
scroll to position [867, 0]
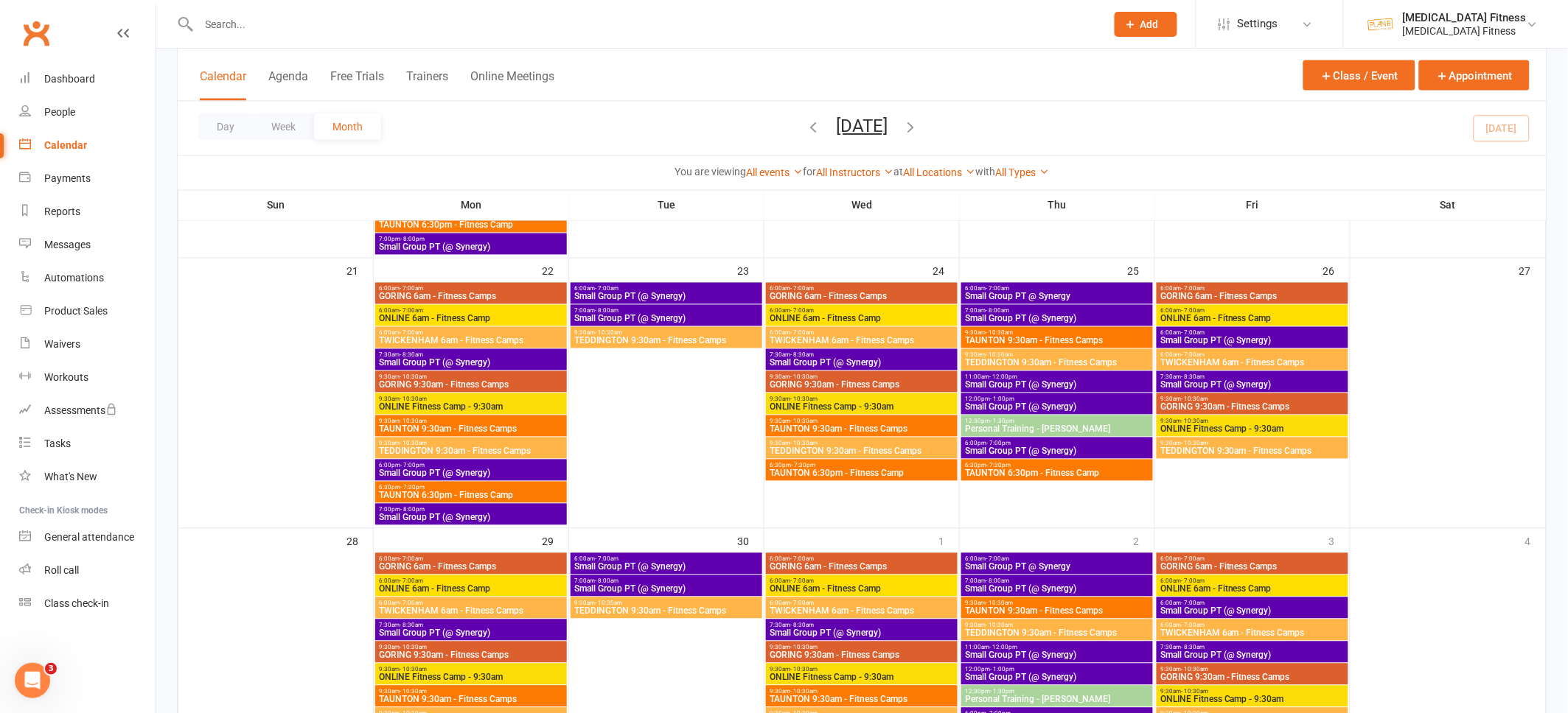
click at [497, 512] on span "7:00pm - 8:00pm" at bounding box center [470, 510] width 185 height 6
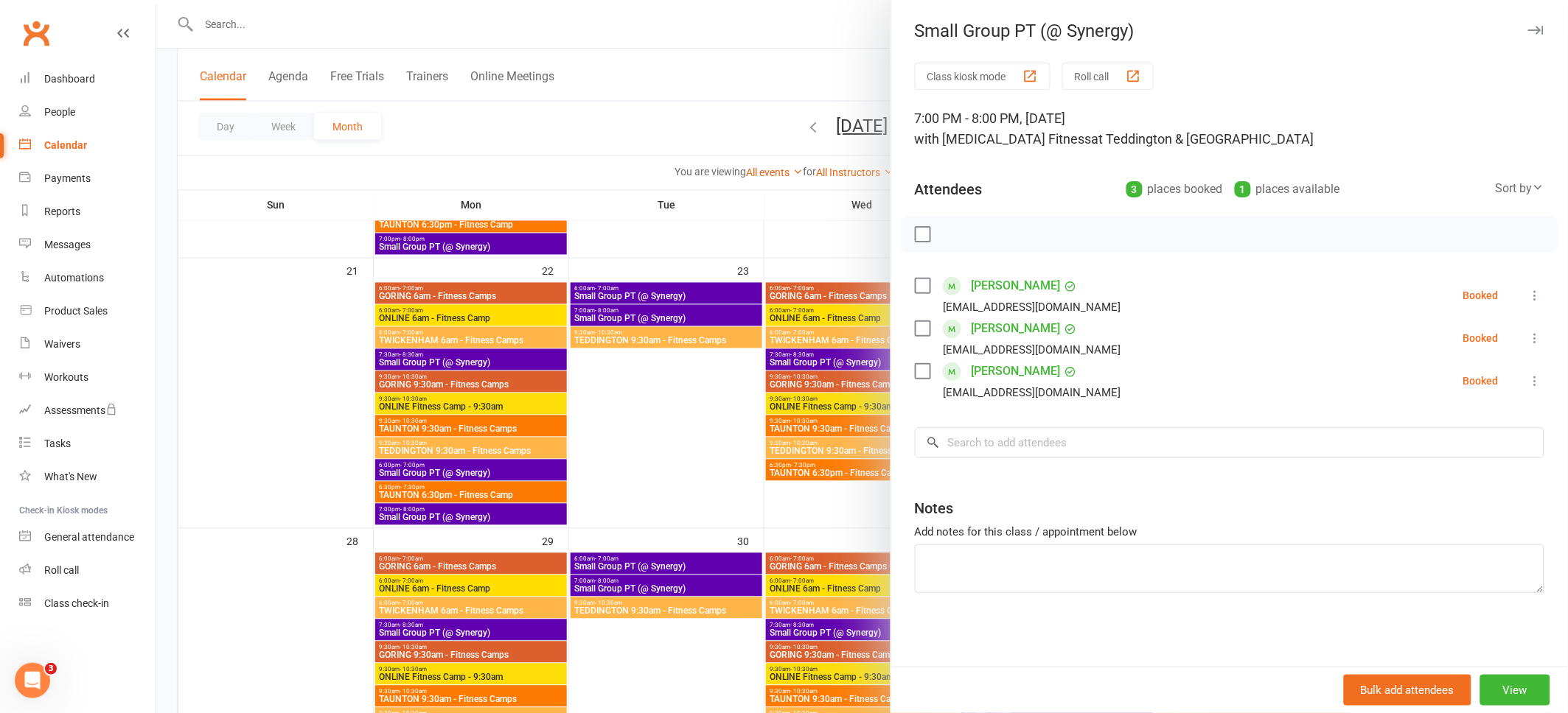
click at [1536, 31] on icon "button" at bounding box center [1536, 30] width 16 height 9
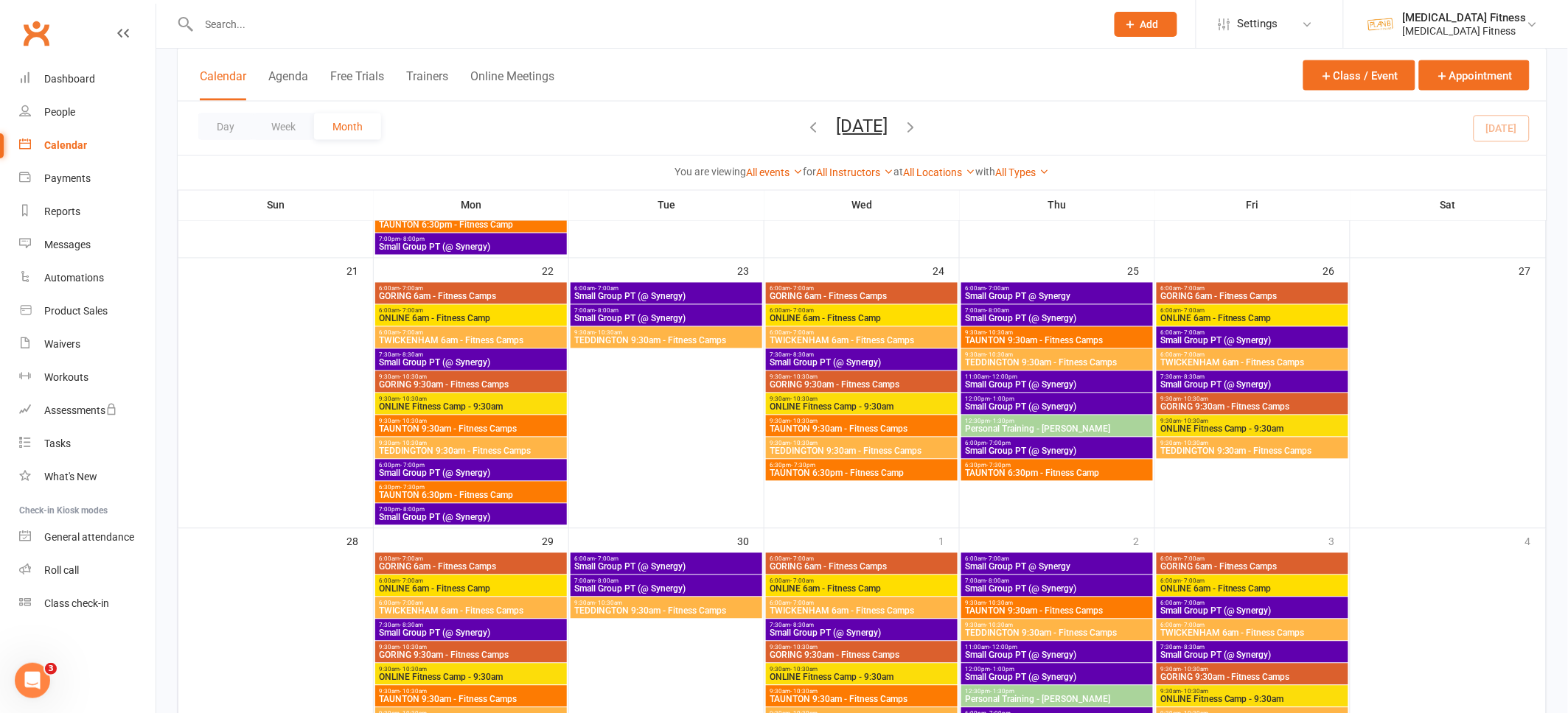
click at [515, 251] on span "Small Group PT (@ Synergy)" at bounding box center [470, 247] width 185 height 9
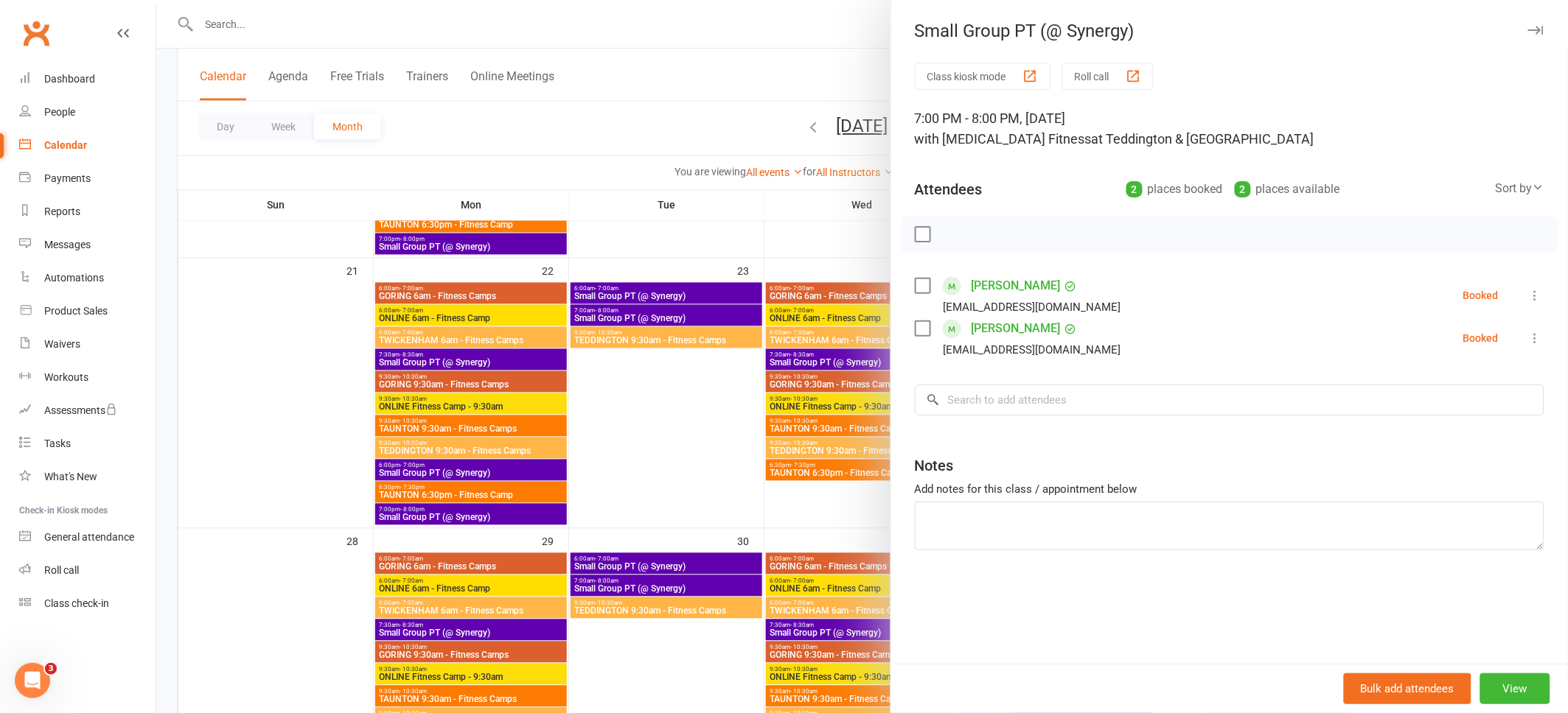
click at [1540, 31] on icon "button" at bounding box center [1536, 30] width 16 height 9
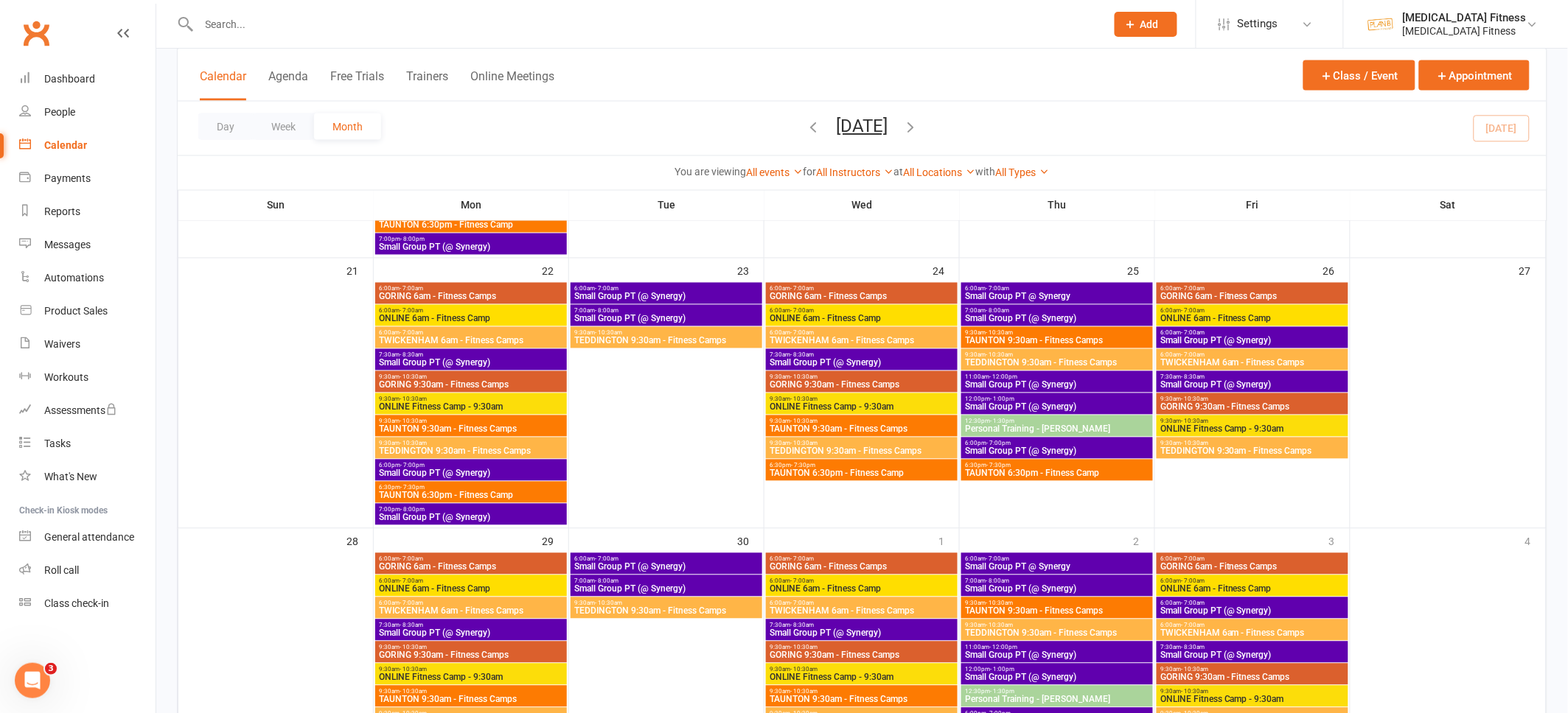
click at [218, 14] on input "text" at bounding box center [645, 24] width 900 height 21
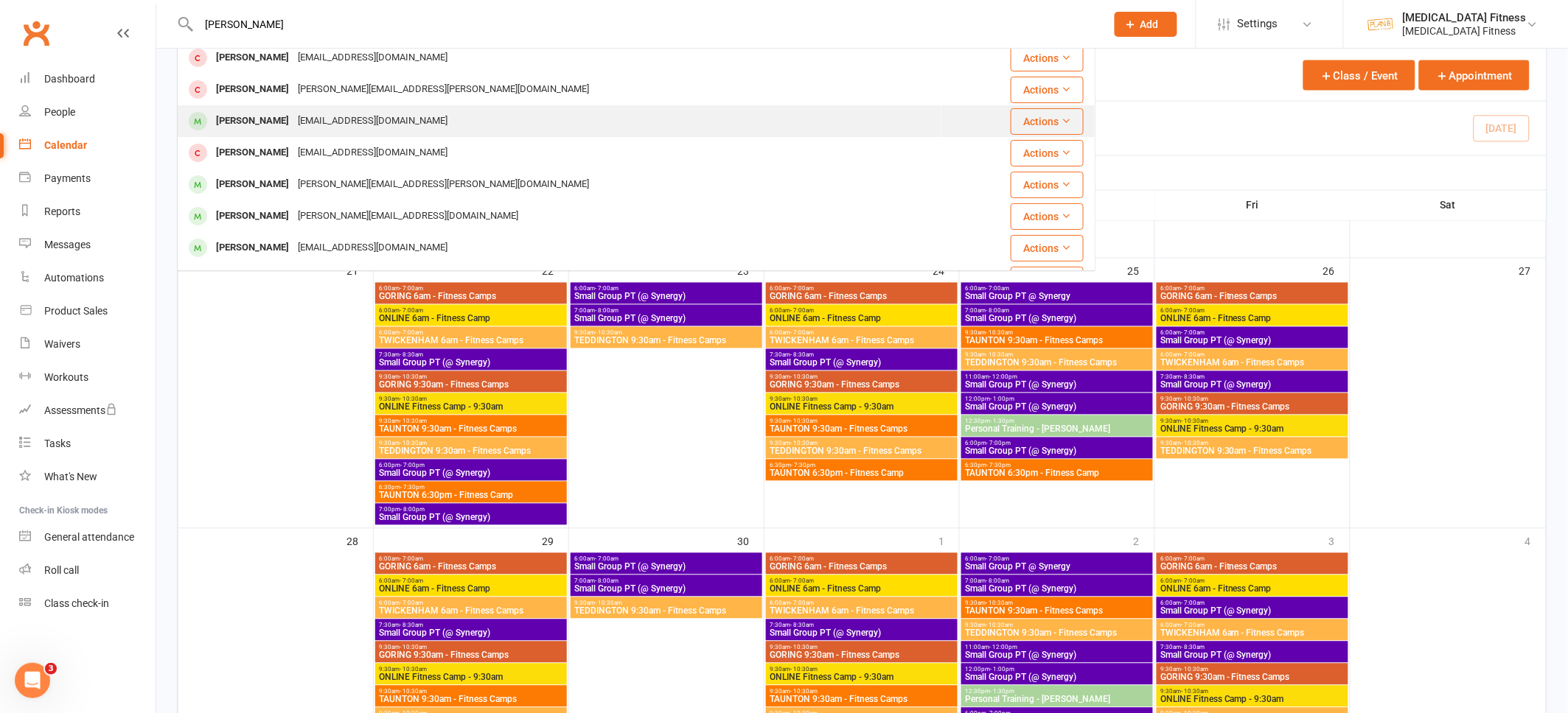
scroll to position [11, 0]
type input "[PERSON_NAME]"
click at [286, 110] on div "[PERSON_NAME]" at bounding box center [253, 117] width 82 height 21
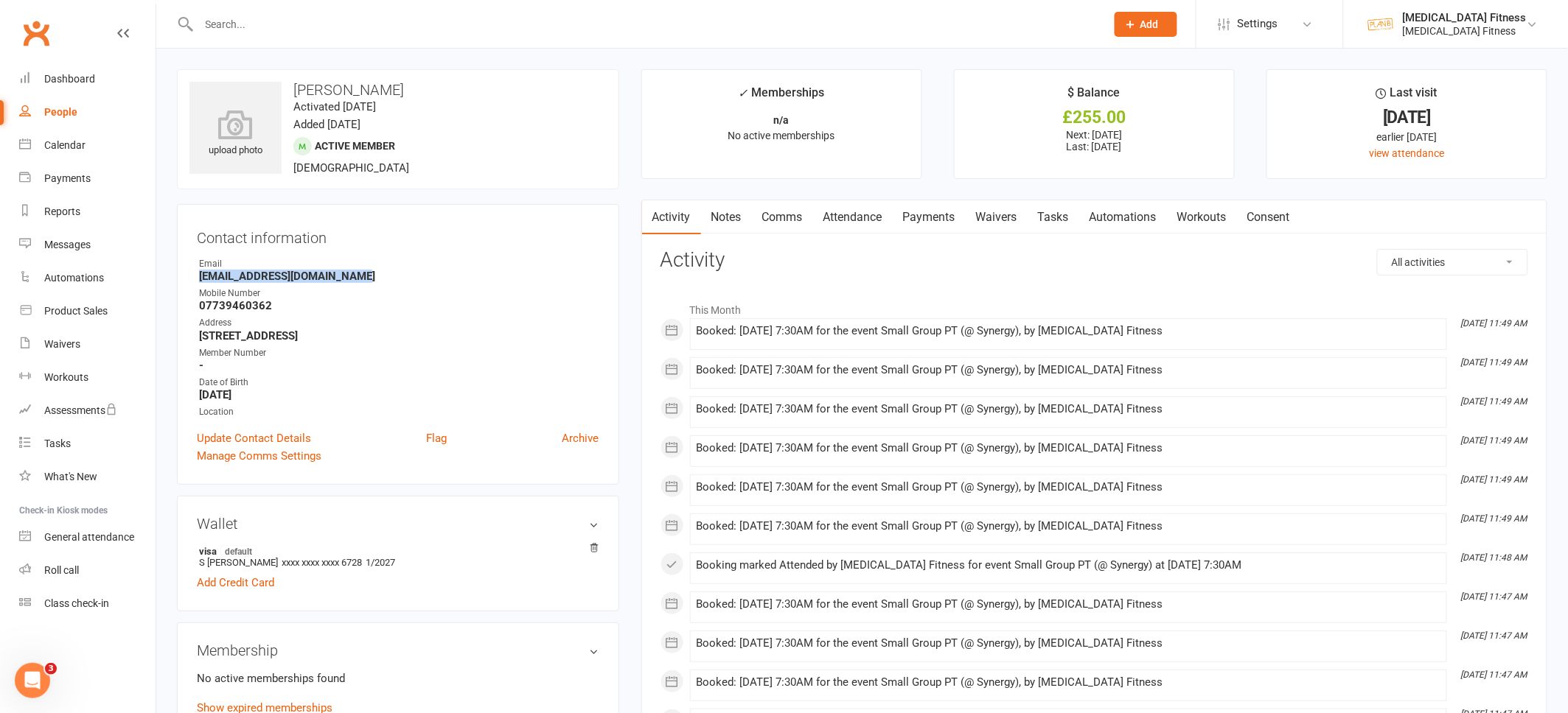
drag, startPoint x: 358, startPoint y: 277, endPoint x: 189, endPoint y: 277, distance: 169.0
click at [189, 277] on div "Contact information Owner Email [EMAIL_ADDRESS][DOMAIN_NAME] Mobile Number [PHO…" at bounding box center [398, 345] width 442 height 281
copy strong "[EMAIL_ADDRESS][DOMAIN_NAME]"
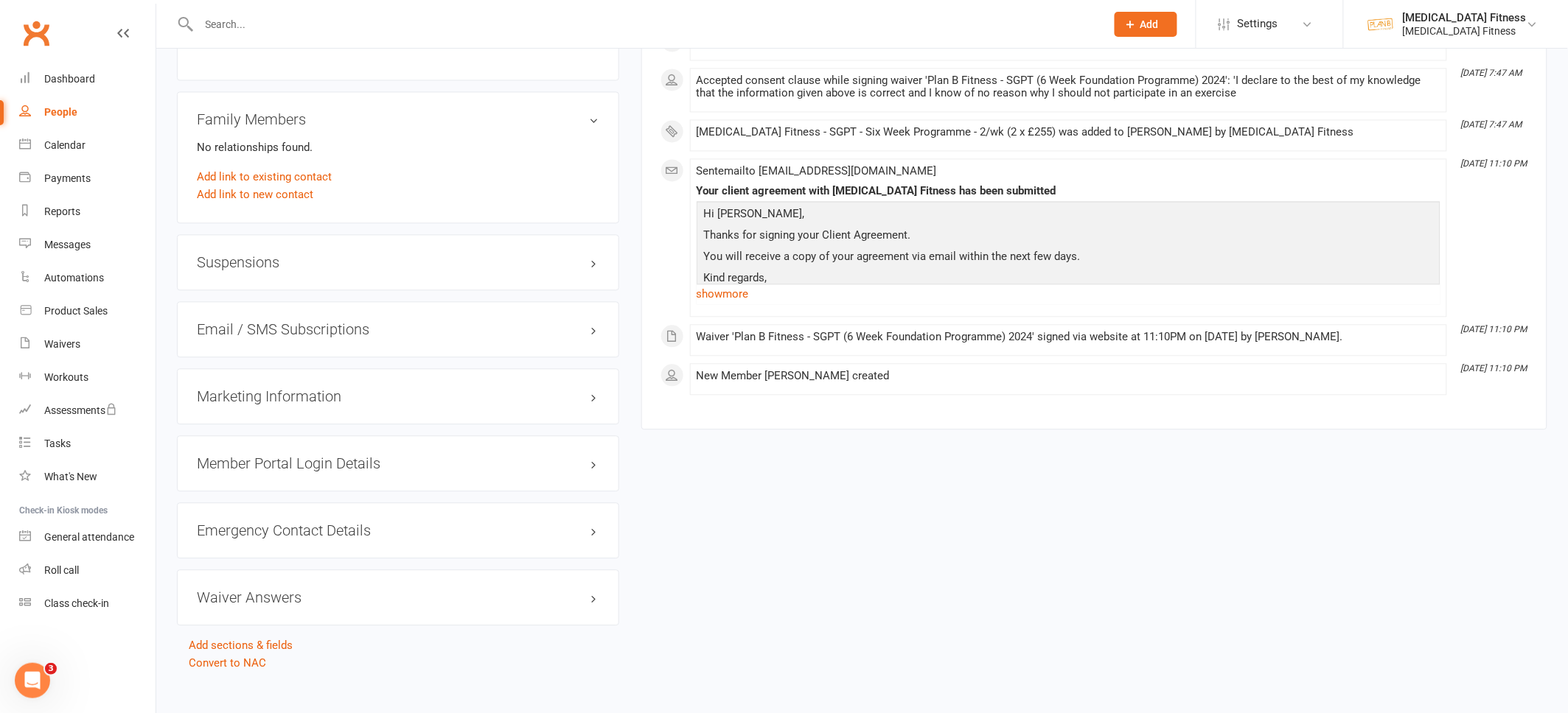
scroll to position [1068, 0]
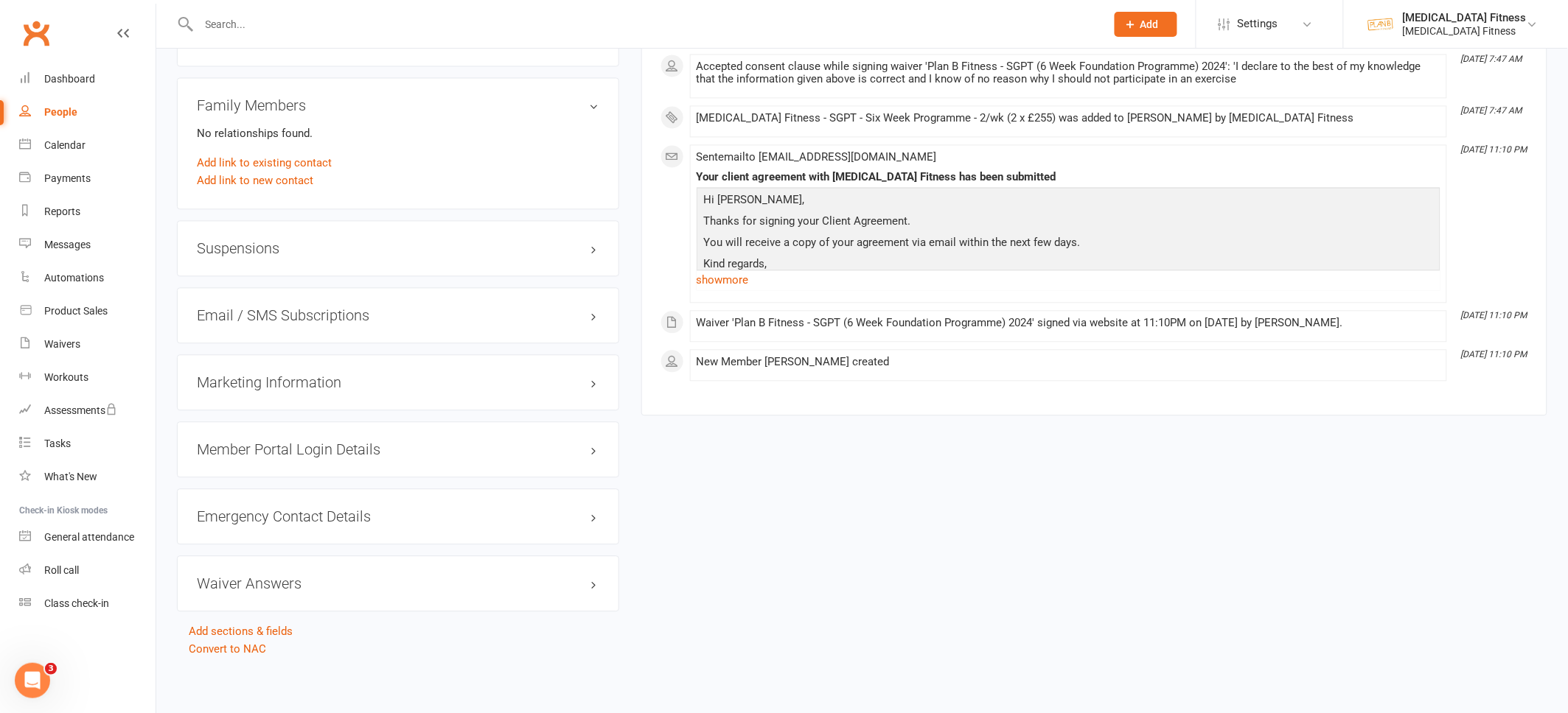
click at [589, 452] on h3 "Member Portal Login Details" at bounding box center [398, 449] width 402 height 17
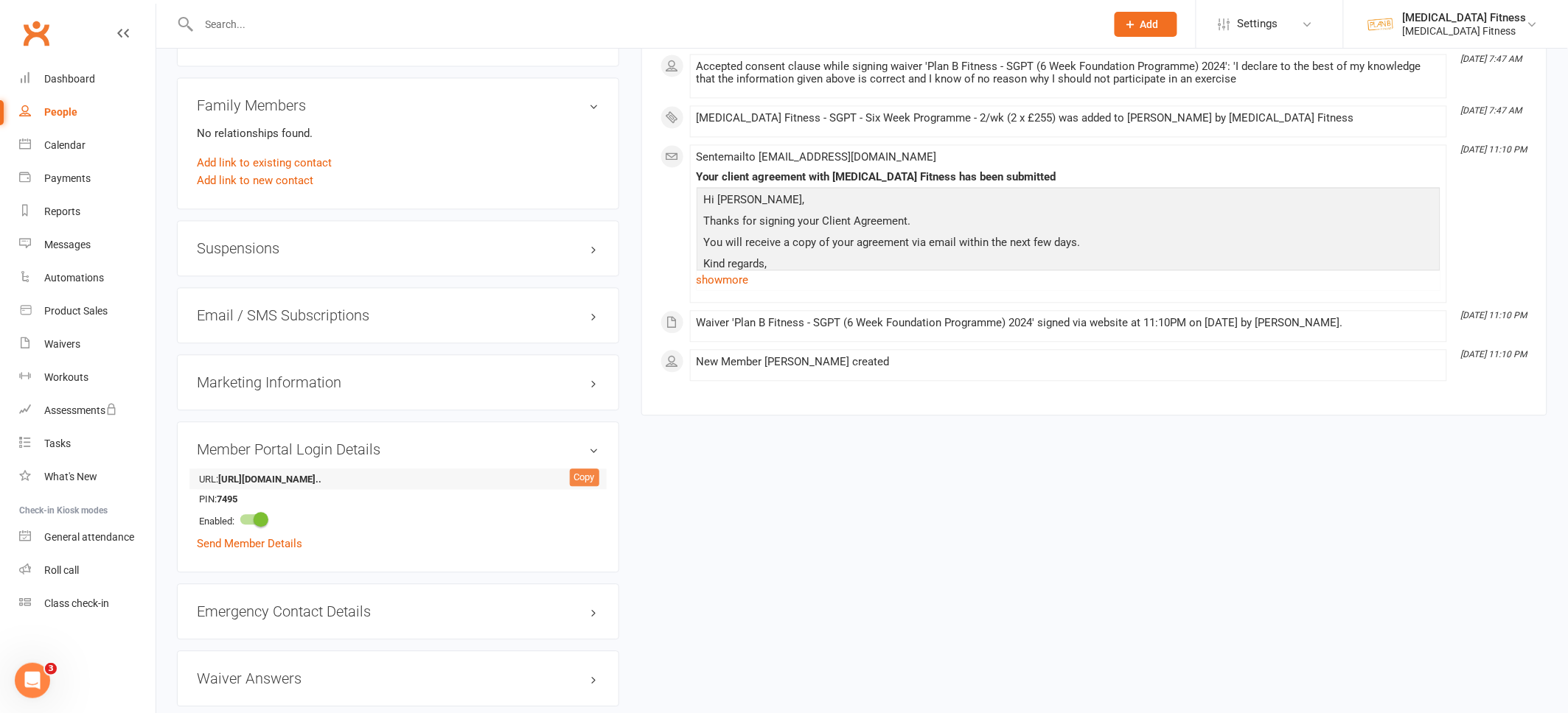
click at [575, 478] on div "Copy" at bounding box center [584, 477] width 29 height 17
click at [281, 545] on link "Send Member Details" at bounding box center [249, 543] width 106 height 13
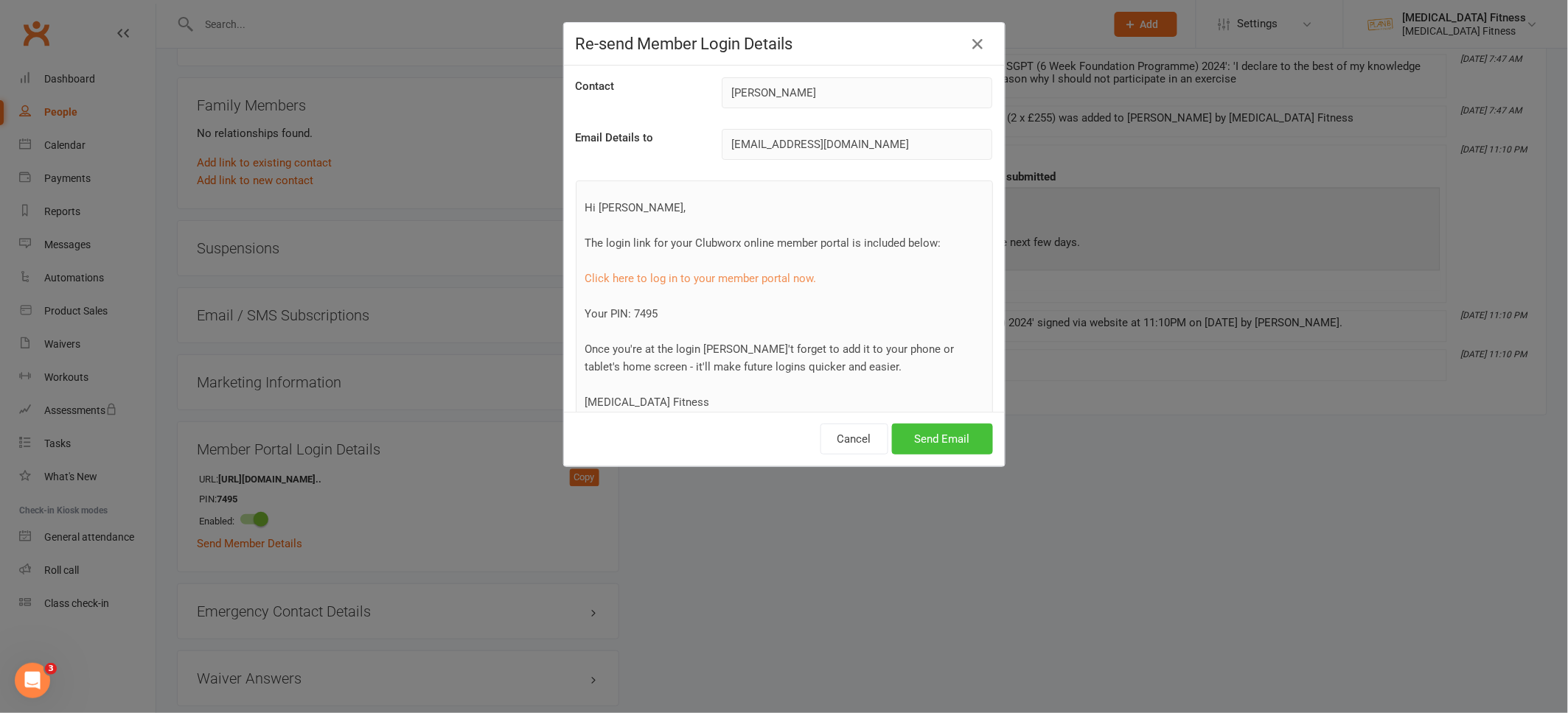
click at [949, 435] on button "Send Email" at bounding box center [942, 439] width 101 height 31
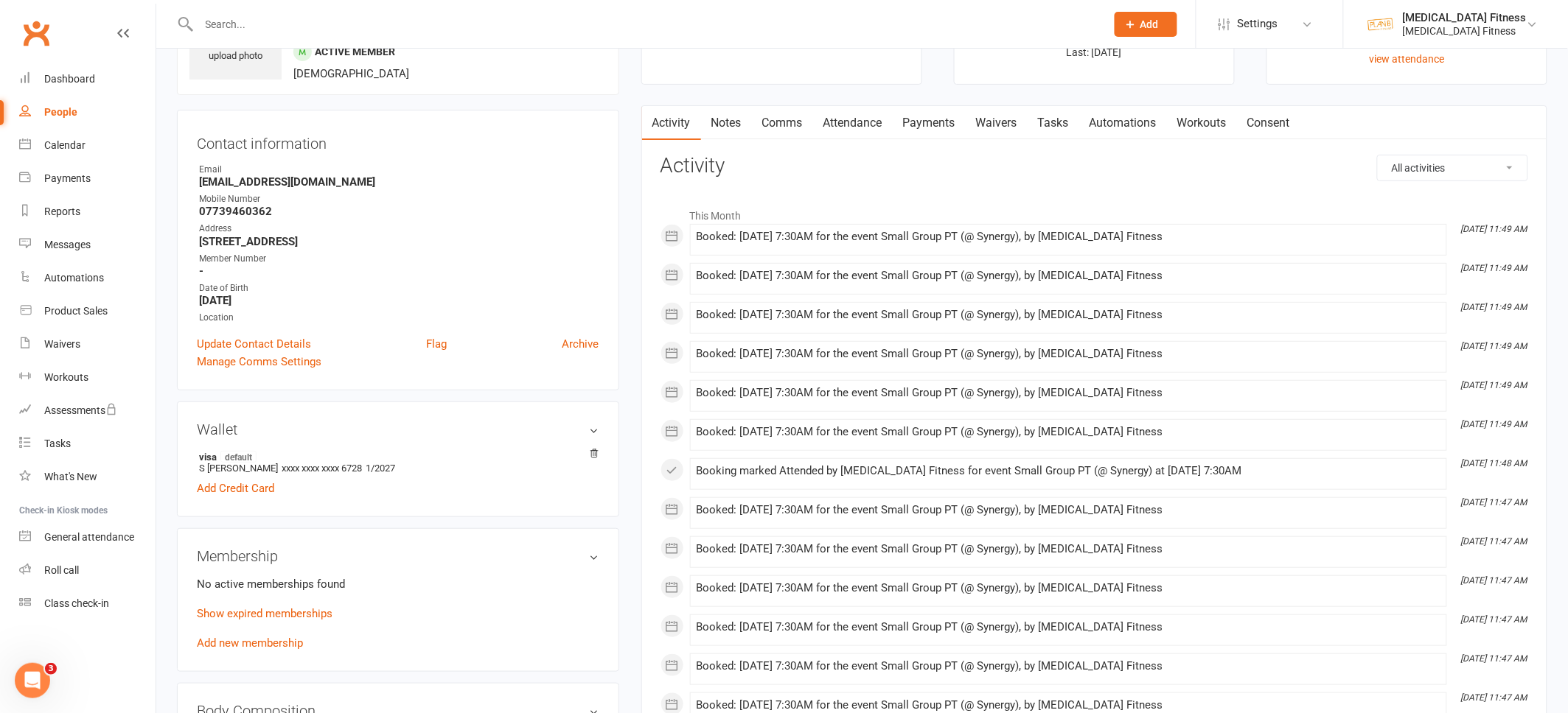
scroll to position [0, 0]
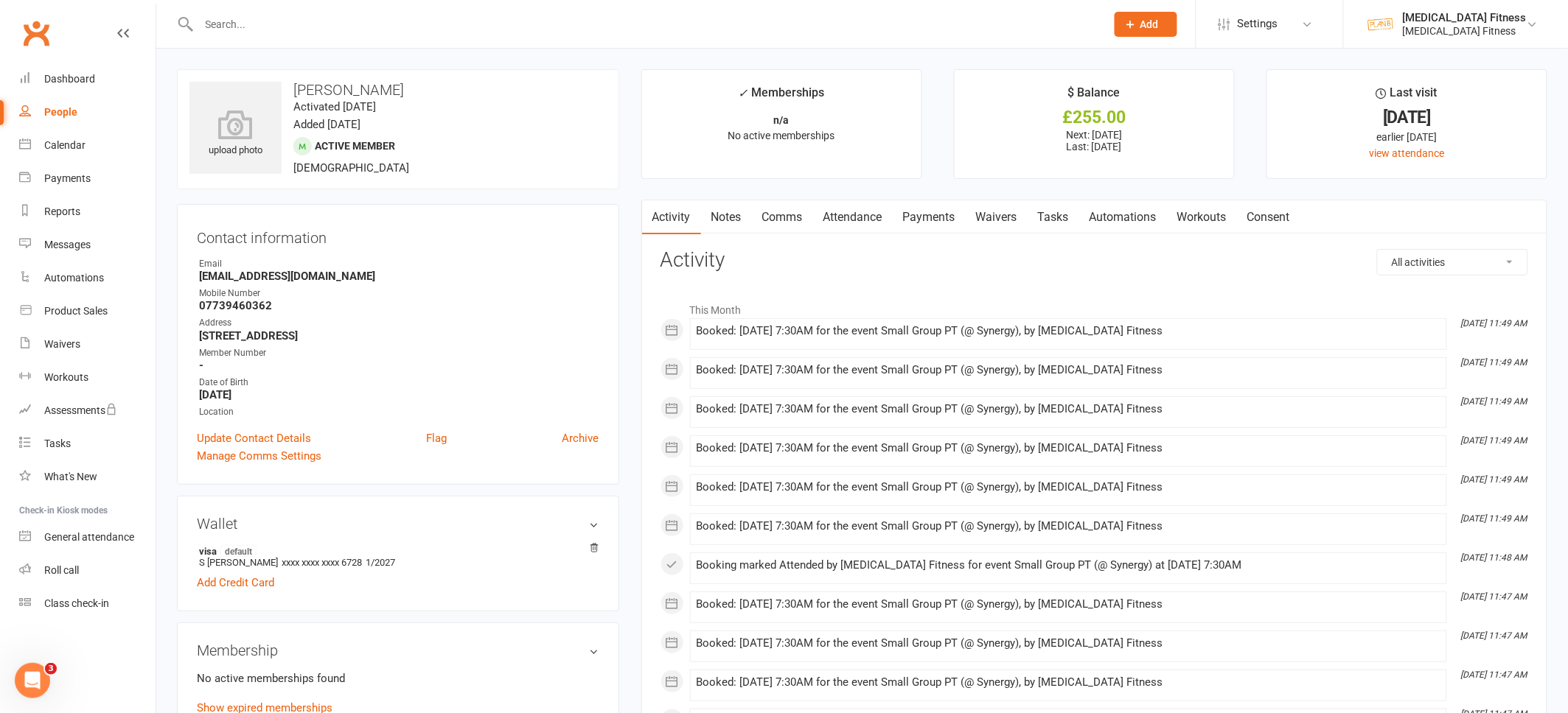
click at [268, 26] on input "text" at bounding box center [645, 24] width 900 height 21
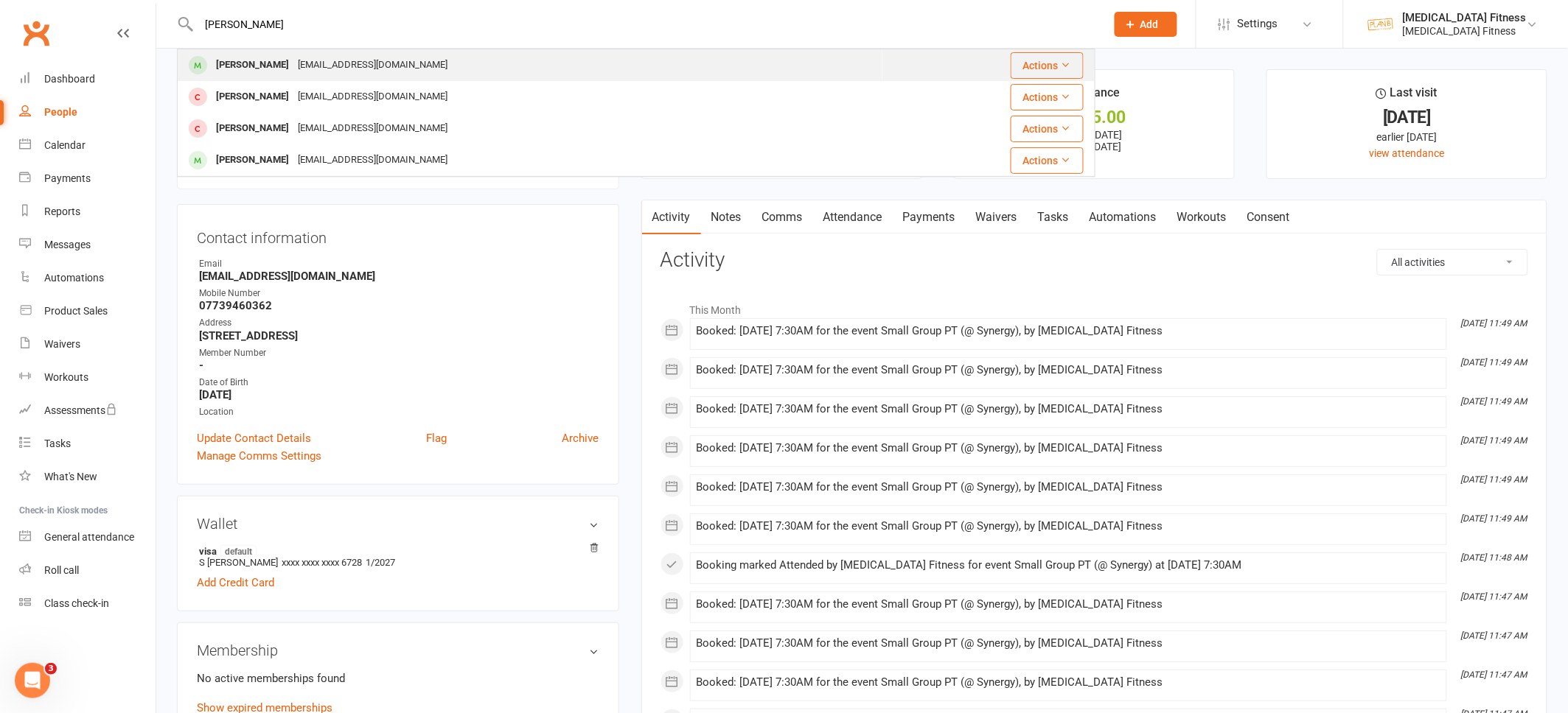
type input "[PERSON_NAME]"
click at [314, 68] on div "[EMAIL_ADDRESS][DOMAIN_NAME]" at bounding box center [372, 65] width 159 height 21
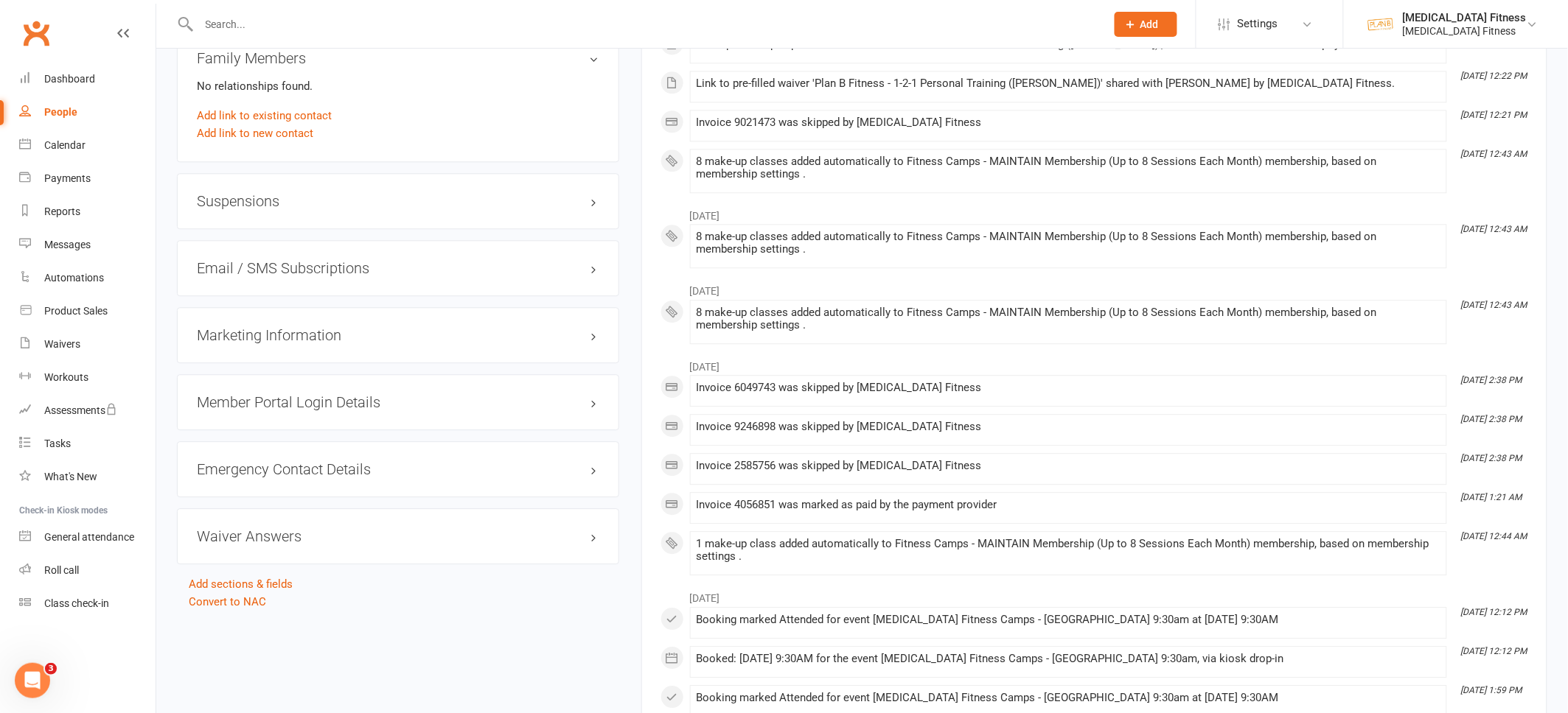
scroll to position [1228, 0]
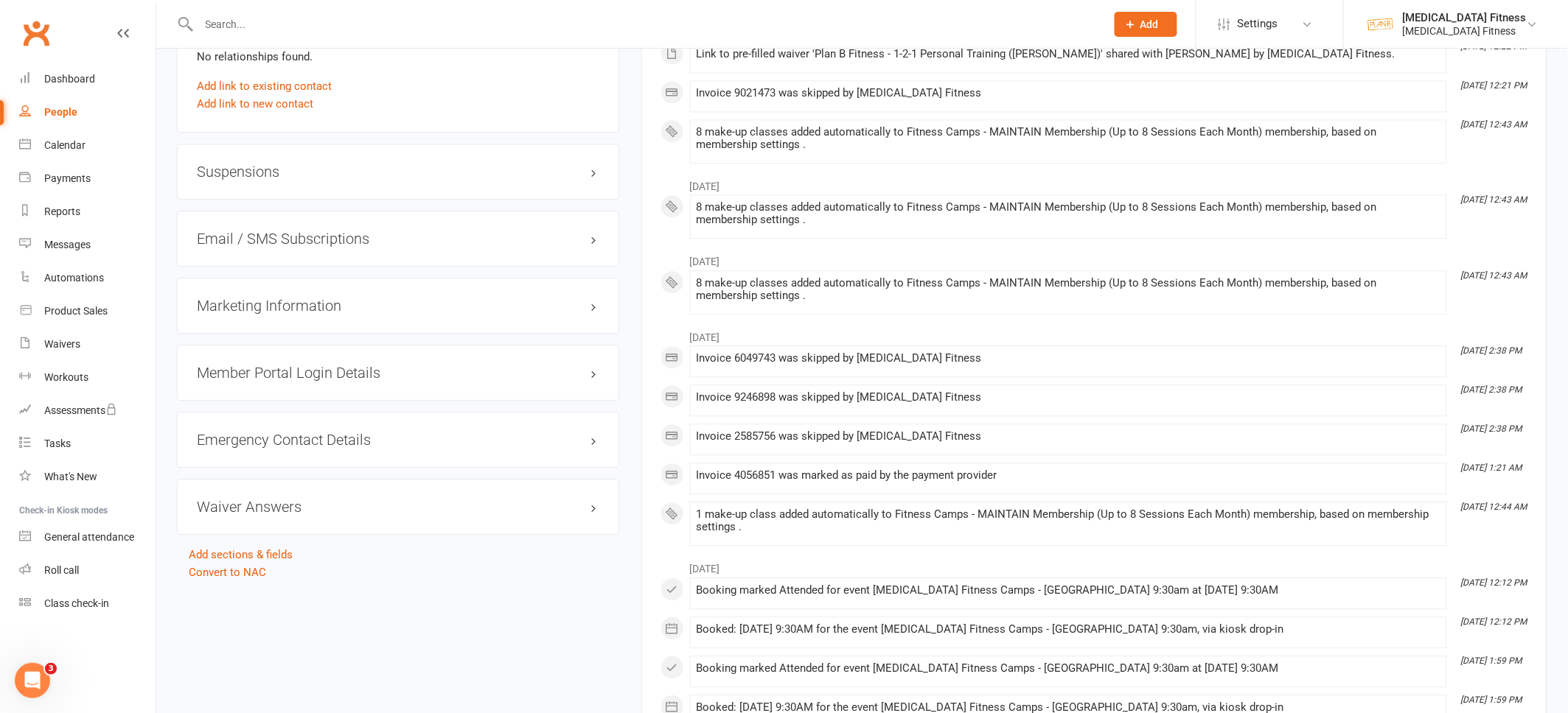
click at [593, 380] on div "Member Portal Login Details" at bounding box center [398, 372] width 442 height 56
click at [593, 377] on h3 "Member Portal Login Details" at bounding box center [398, 372] width 402 height 17
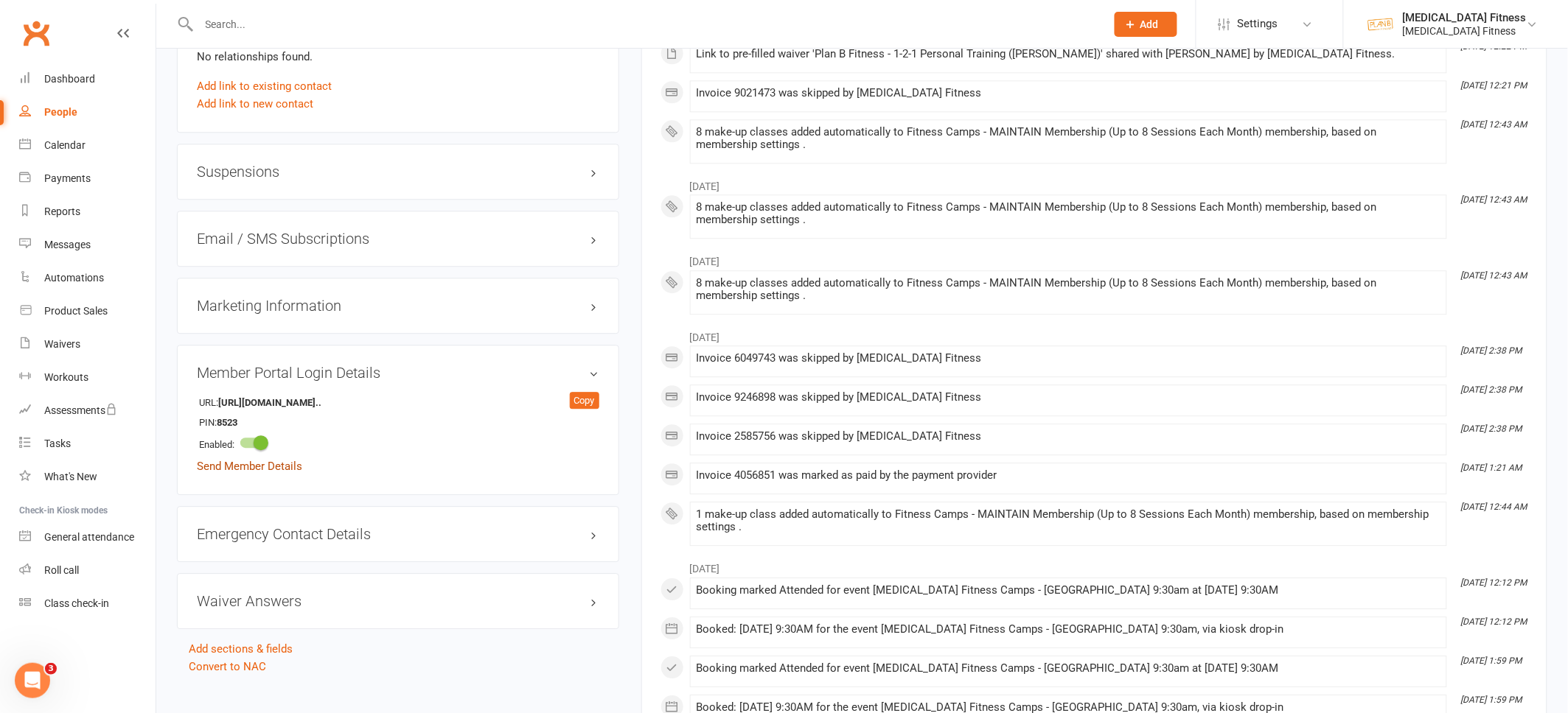
click at [275, 468] on link "Send Member Details" at bounding box center [249, 466] width 106 height 13
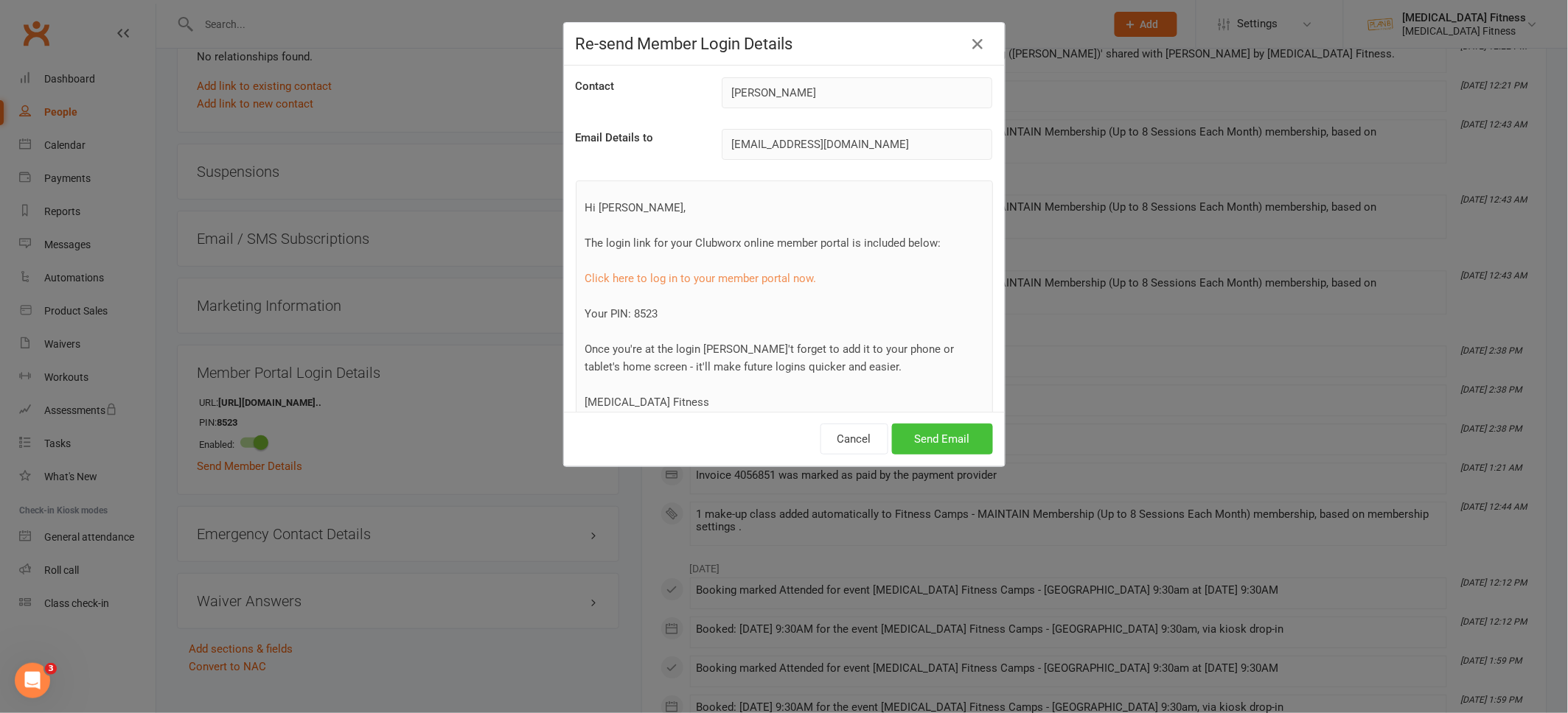
click at [920, 439] on button "Send Email" at bounding box center [942, 439] width 101 height 31
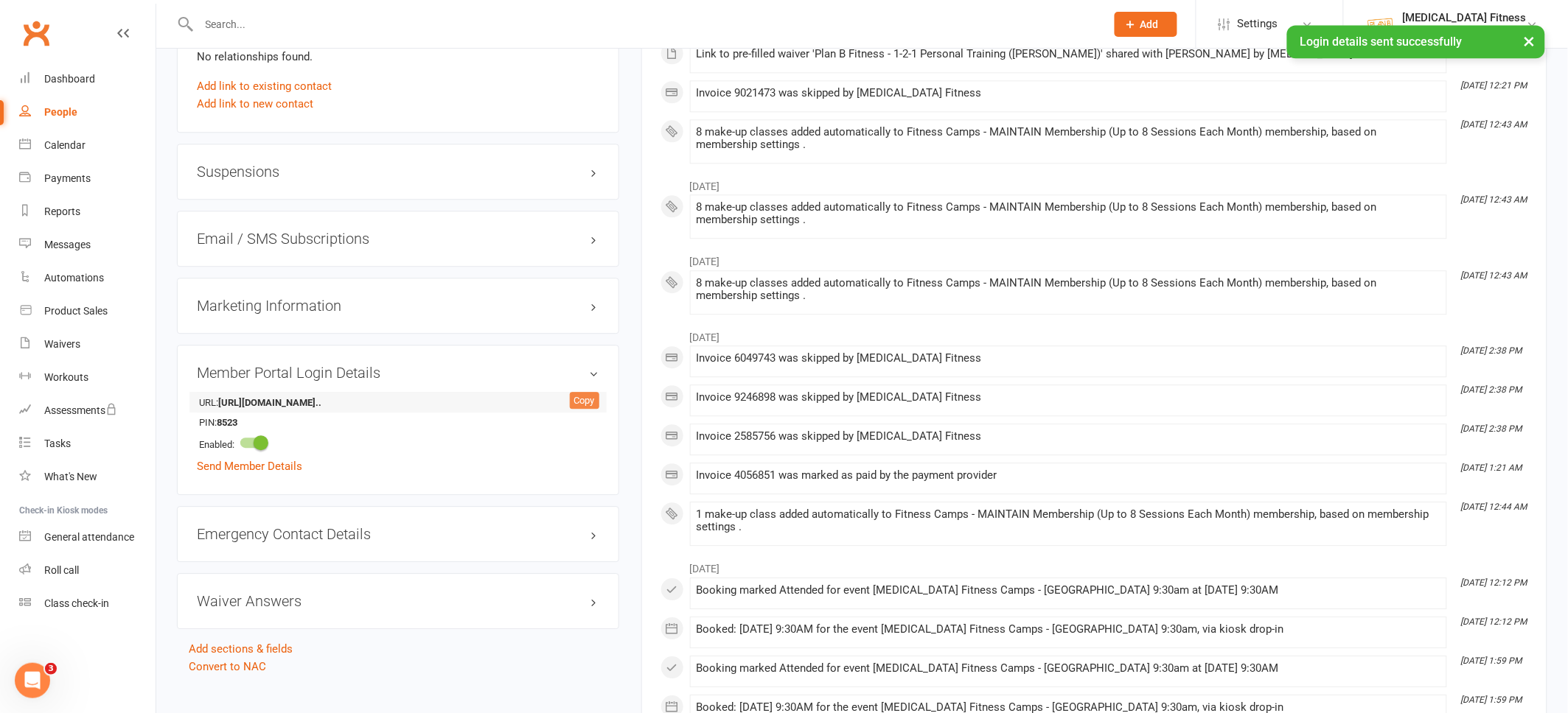
click at [585, 400] on div "Copy" at bounding box center [584, 401] width 29 height 17
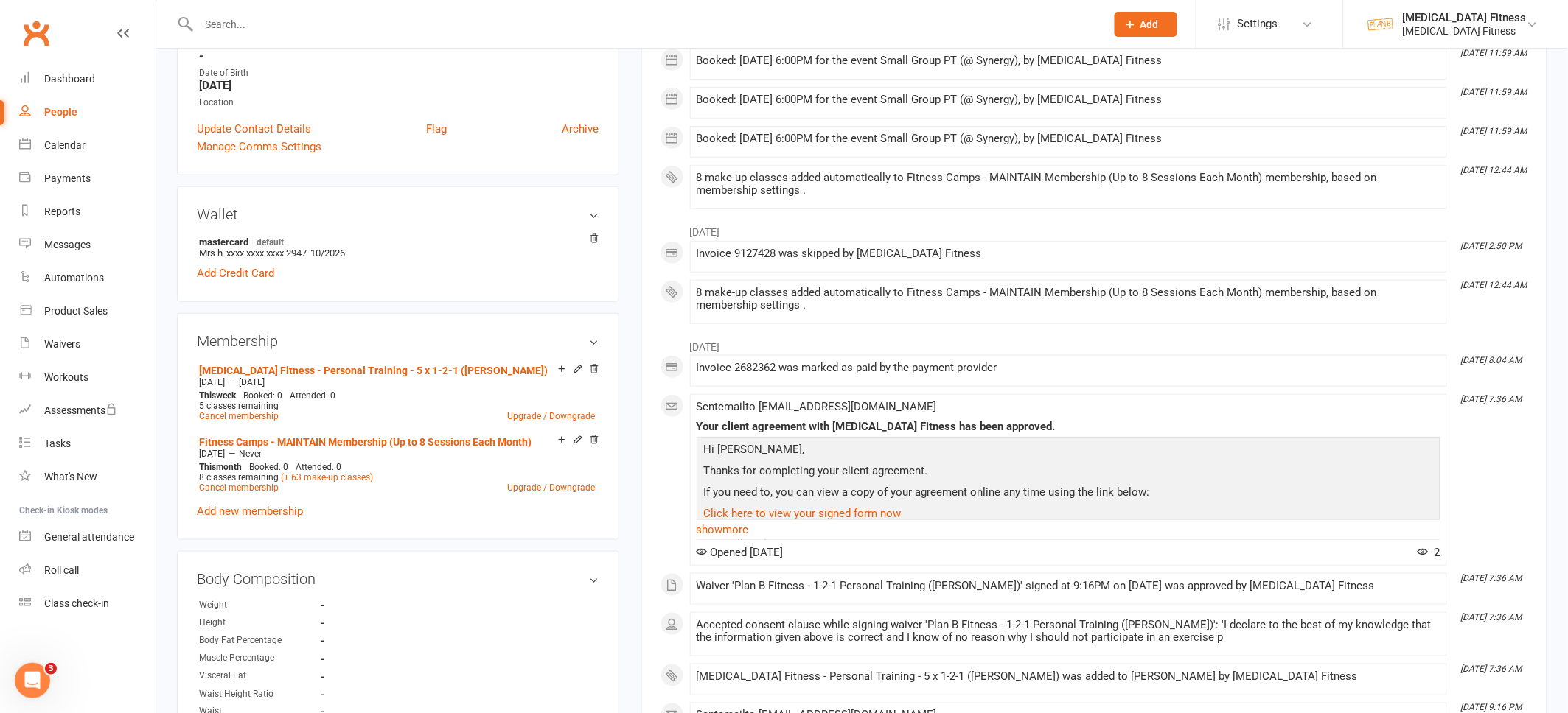
scroll to position [0, 0]
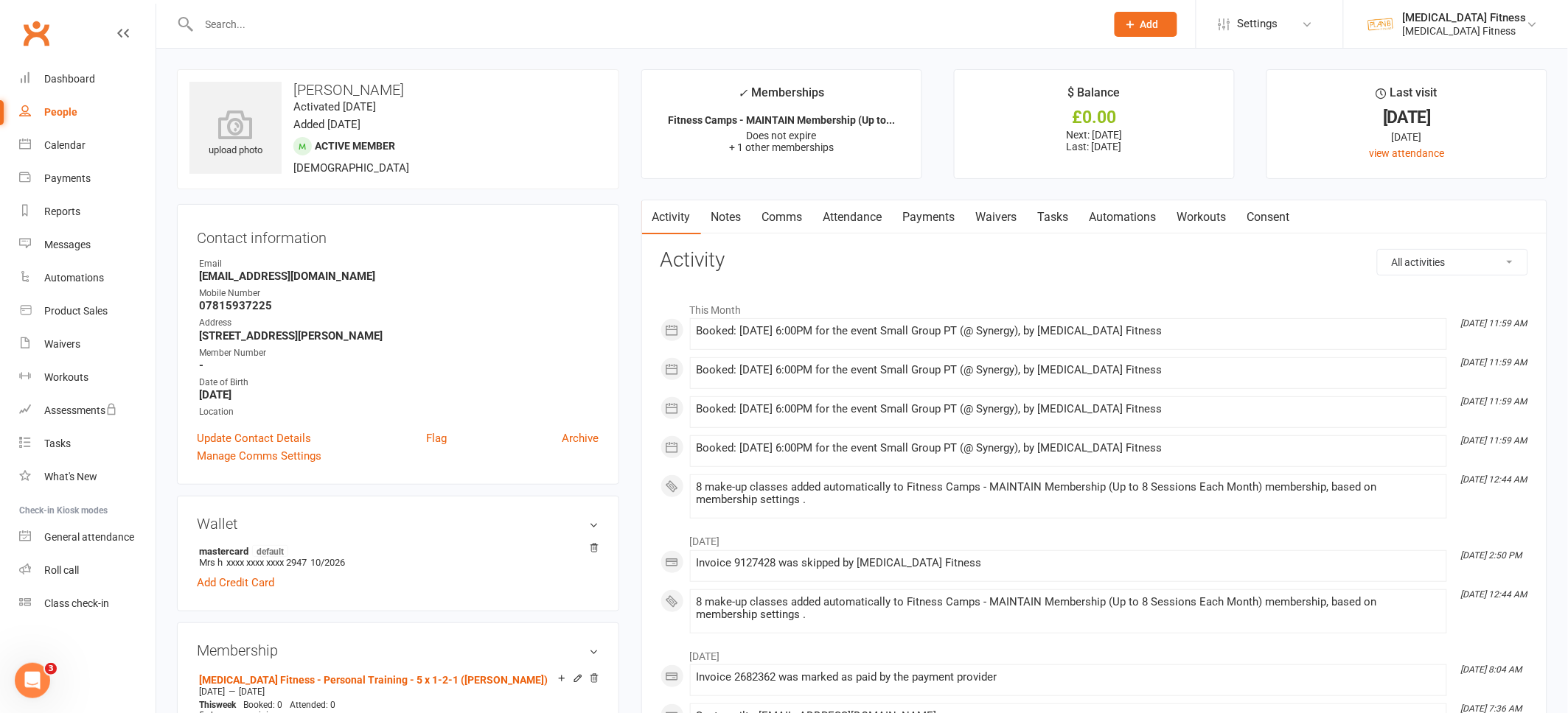
click at [239, 31] on input "text" at bounding box center [645, 24] width 900 height 21
type input "zana"
copy strong "07815937225"
drag, startPoint x: 277, startPoint y: 302, endPoint x: 170, endPoint y: 302, distance: 107.0
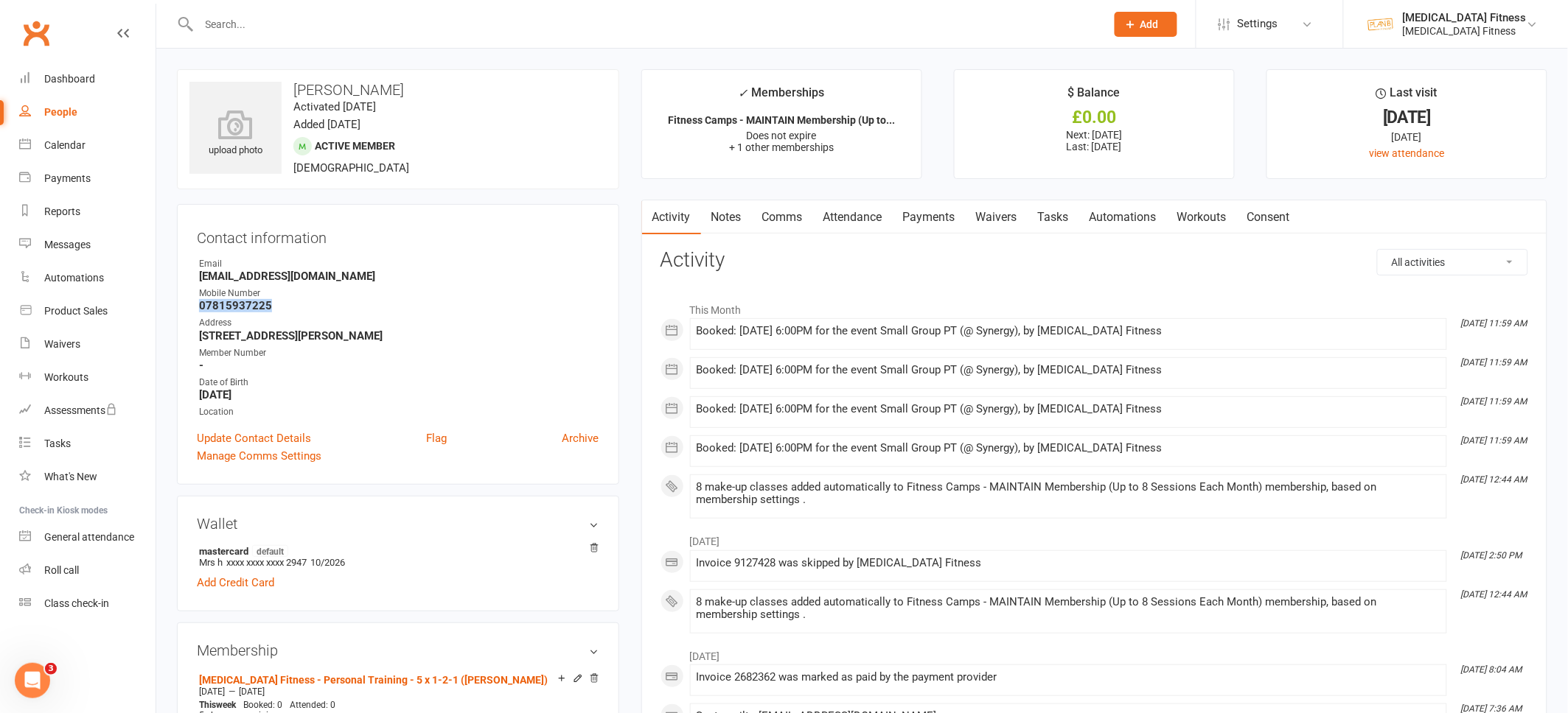
click at [237, 21] on input "text" at bounding box center [645, 24] width 900 height 21
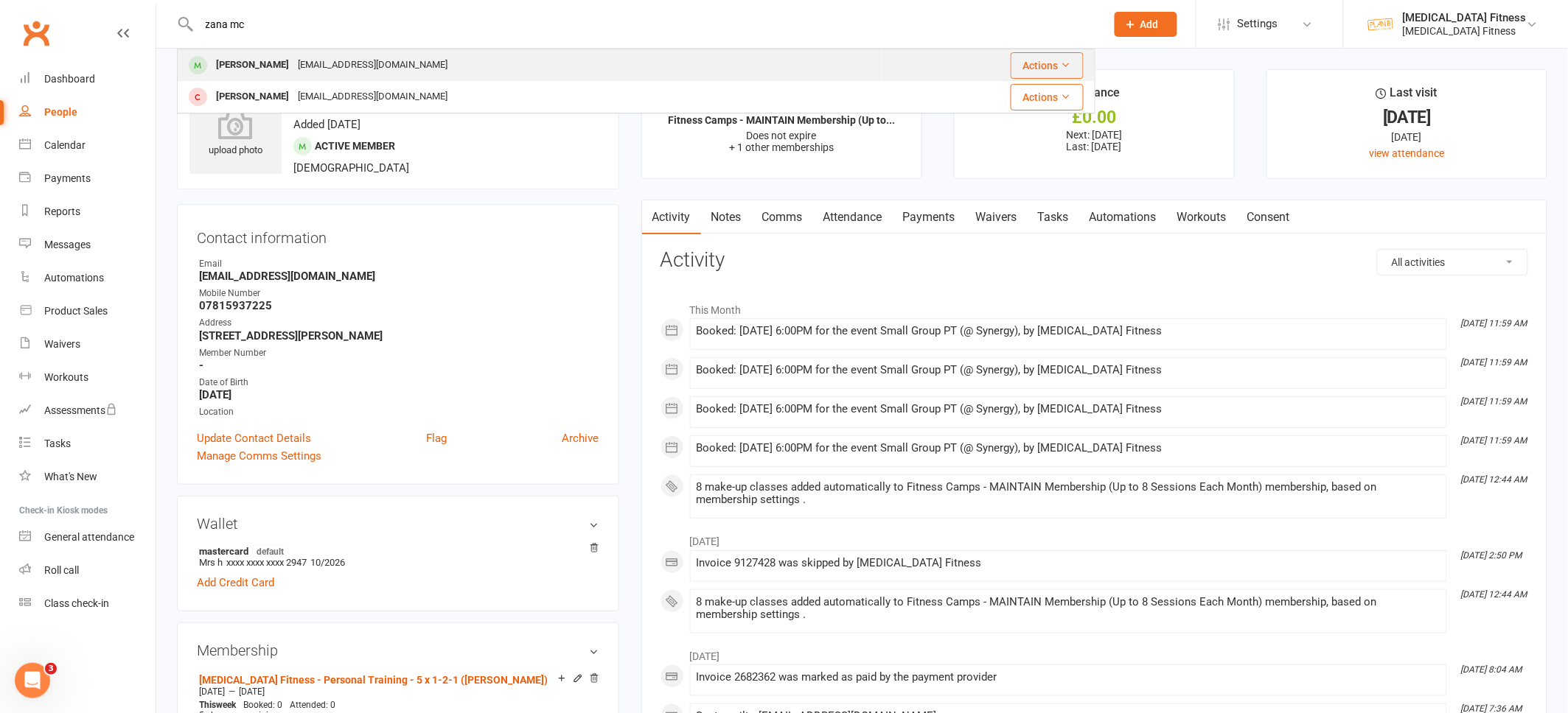
type input "zana mc"
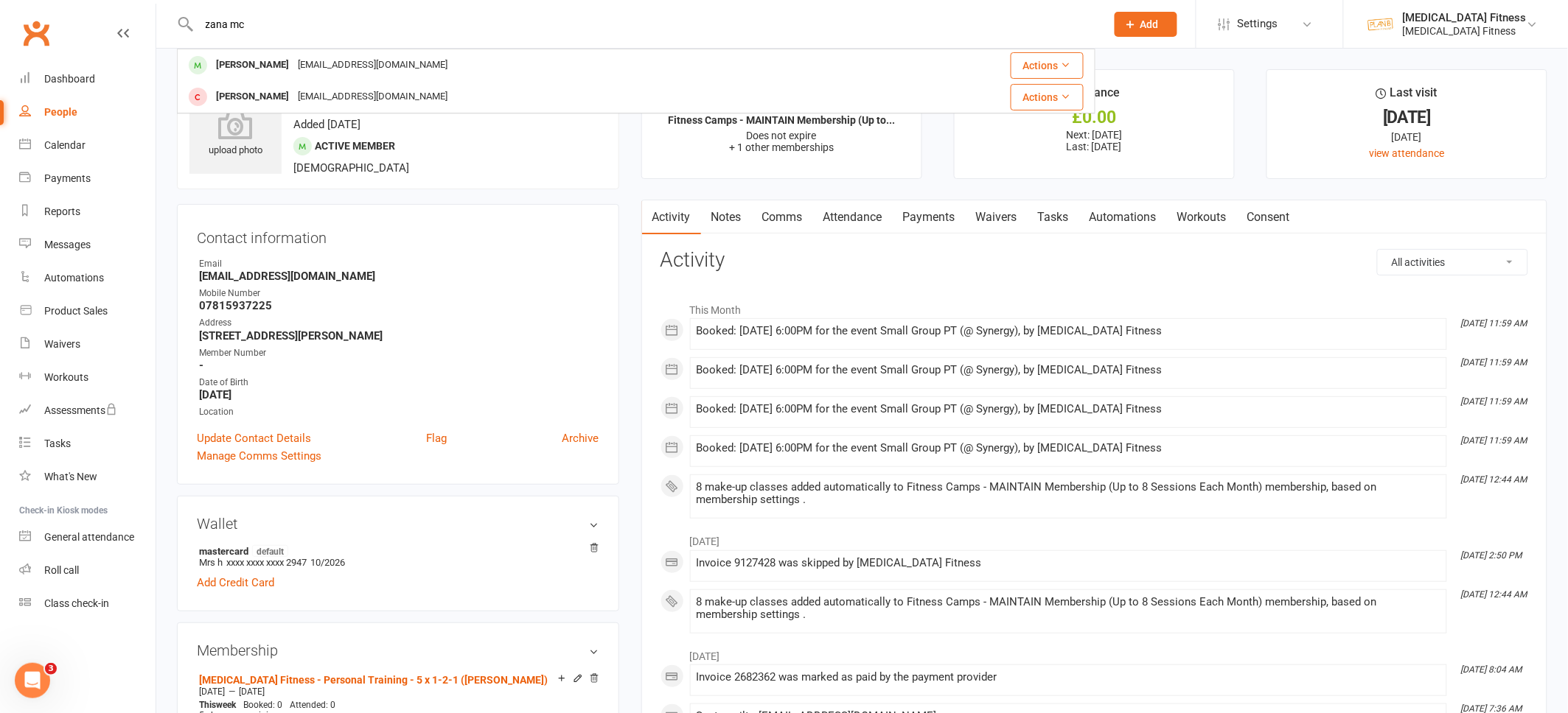
click at [244, 65] on div "[PERSON_NAME]" at bounding box center [253, 65] width 82 height 21
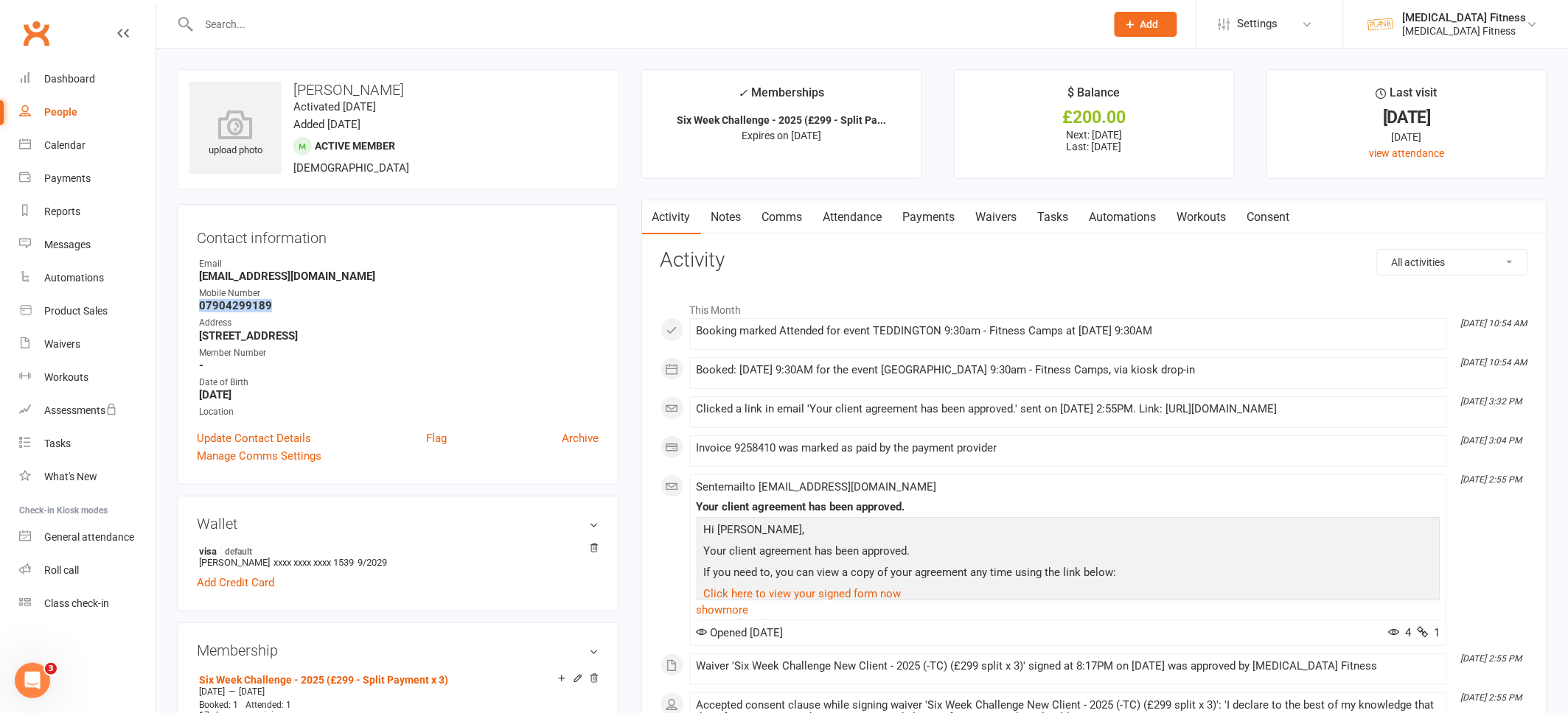
drag, startPoint x: 275, startPoint y: 304, endPoint x: 179, endPoint y: 304, distance: 96.0
click at [179, 304] on div "Contact information Owner Email [EMAIL_ADDRESS][DOMAIN_NAME] Mobile Number [PHO…" at bounding box center [398, 345] width 442 height 281
copy strong "07904299189"
click at [290, 297] on div "Mobile Number" at bounding box center [399, 293] width 400 height 14
drag, startPoint x: 286, startPoint y: 307, endPoint x: 199, endPoint y: 307, distance: 87.0
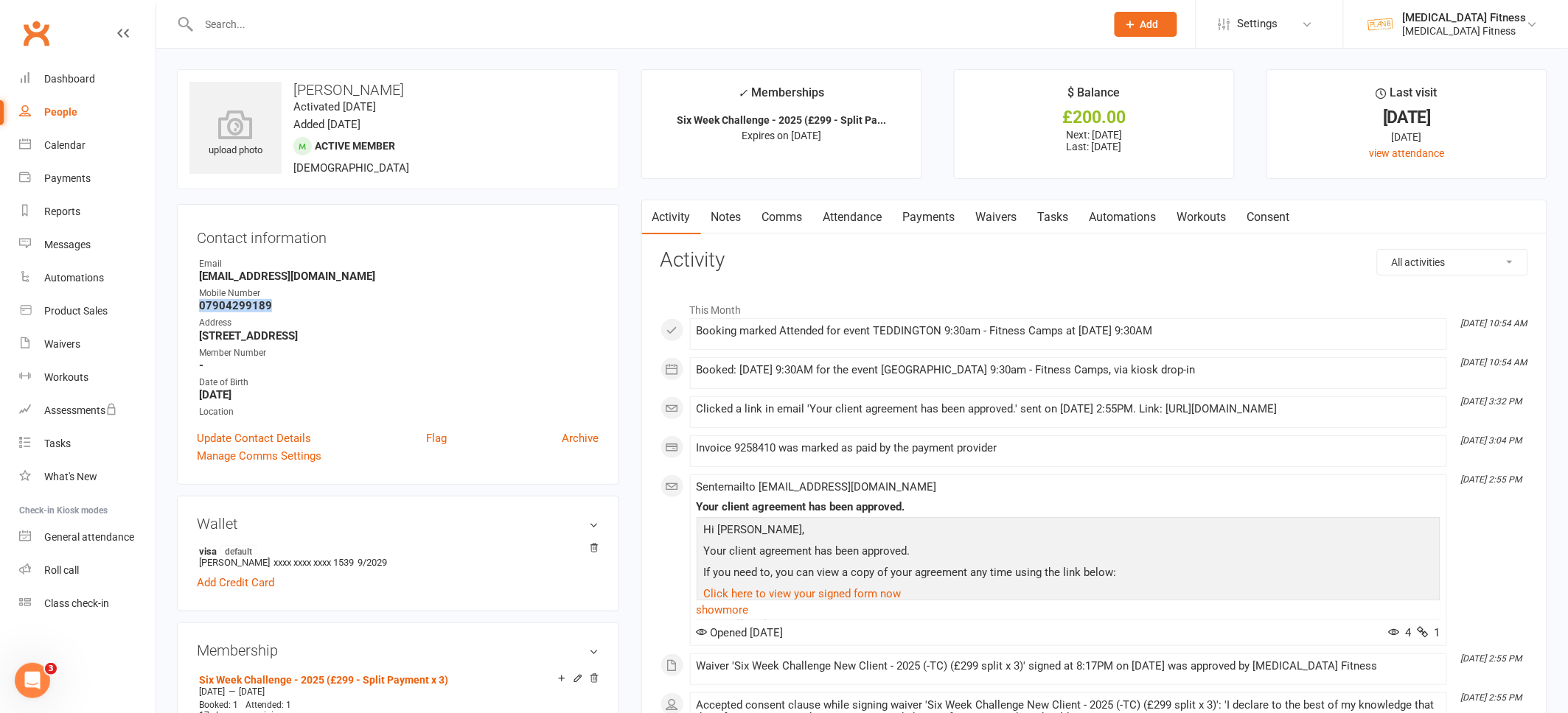
click at [199, 307] on strong "07904299189" at bounding box center [399, 305] width 400 height 13
copy strong "07904299189"
click at [53, 342] on div "Waivers" at bounding box center [62, 344] width 36 height 12
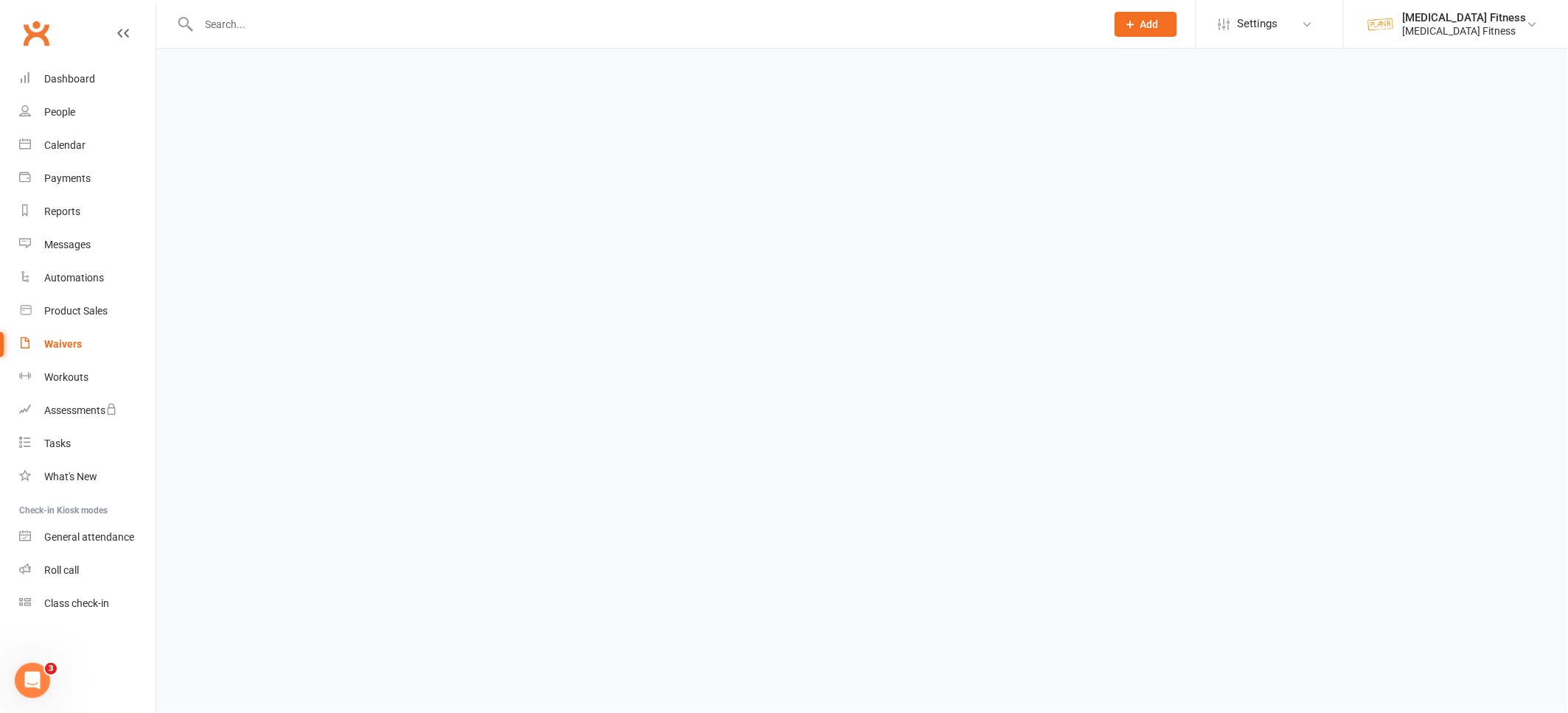
select select "100"
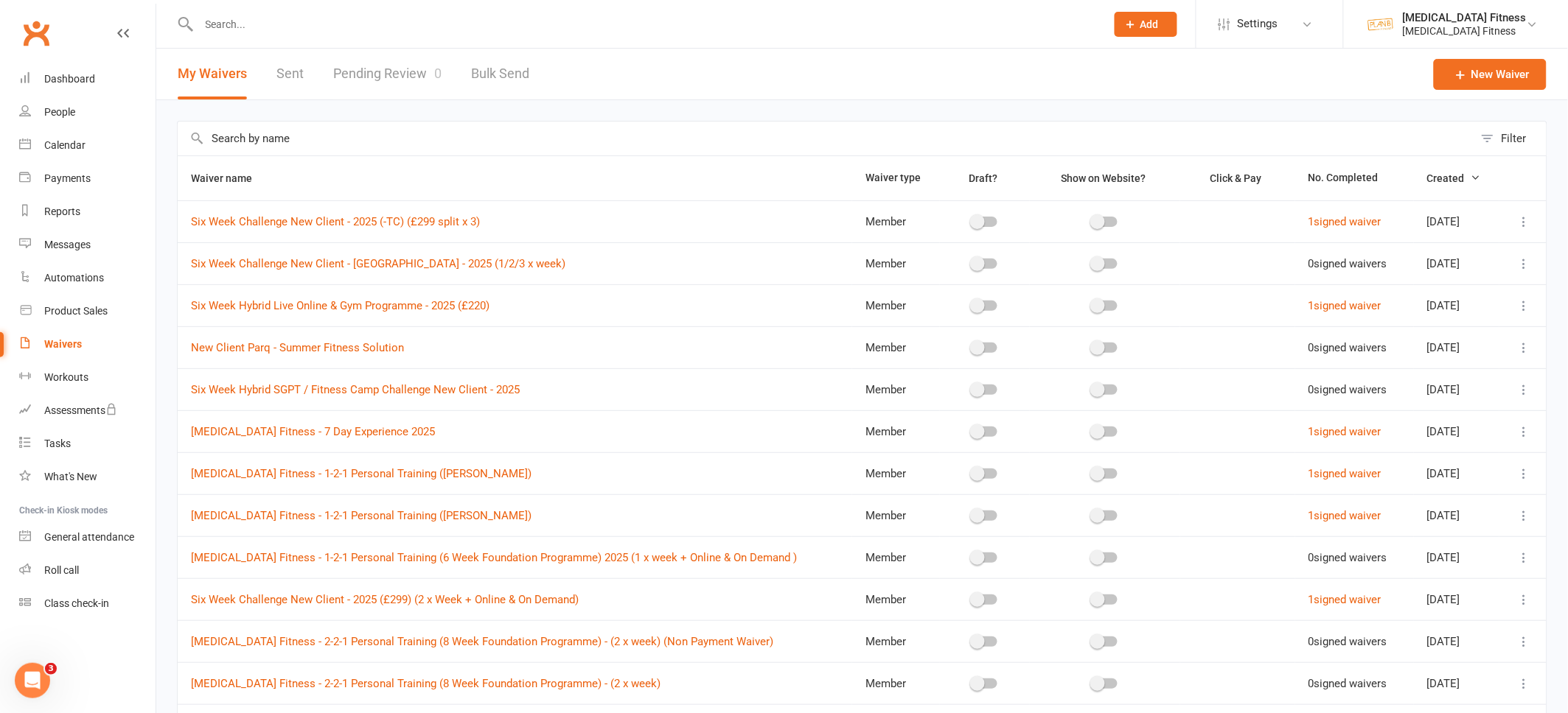
click at [397, 74] on link "Pending Review 0" at bounding box center [387, 74] width 108 height 50
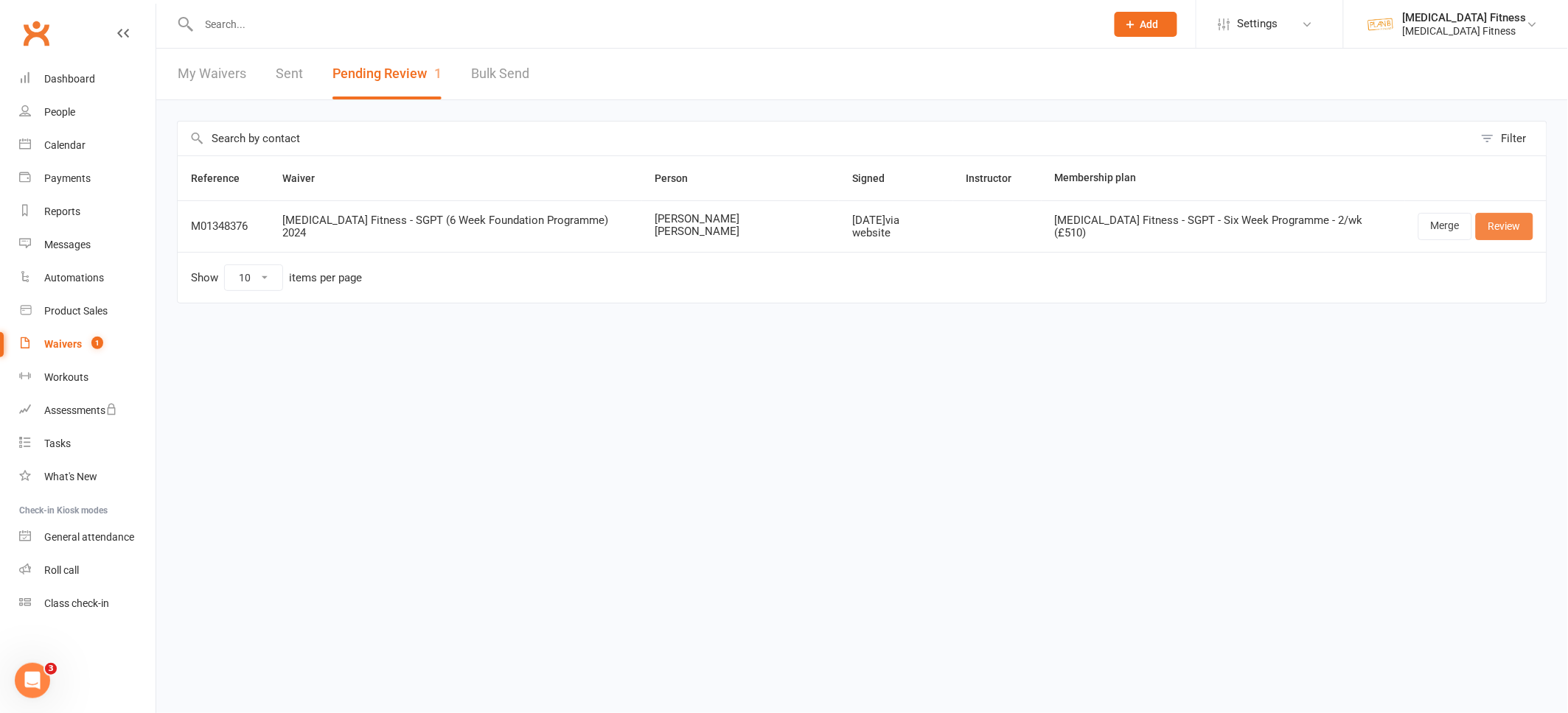
click at [1496, 227] on link "Review" at bounding box center [1504, 226] width 58 height 27
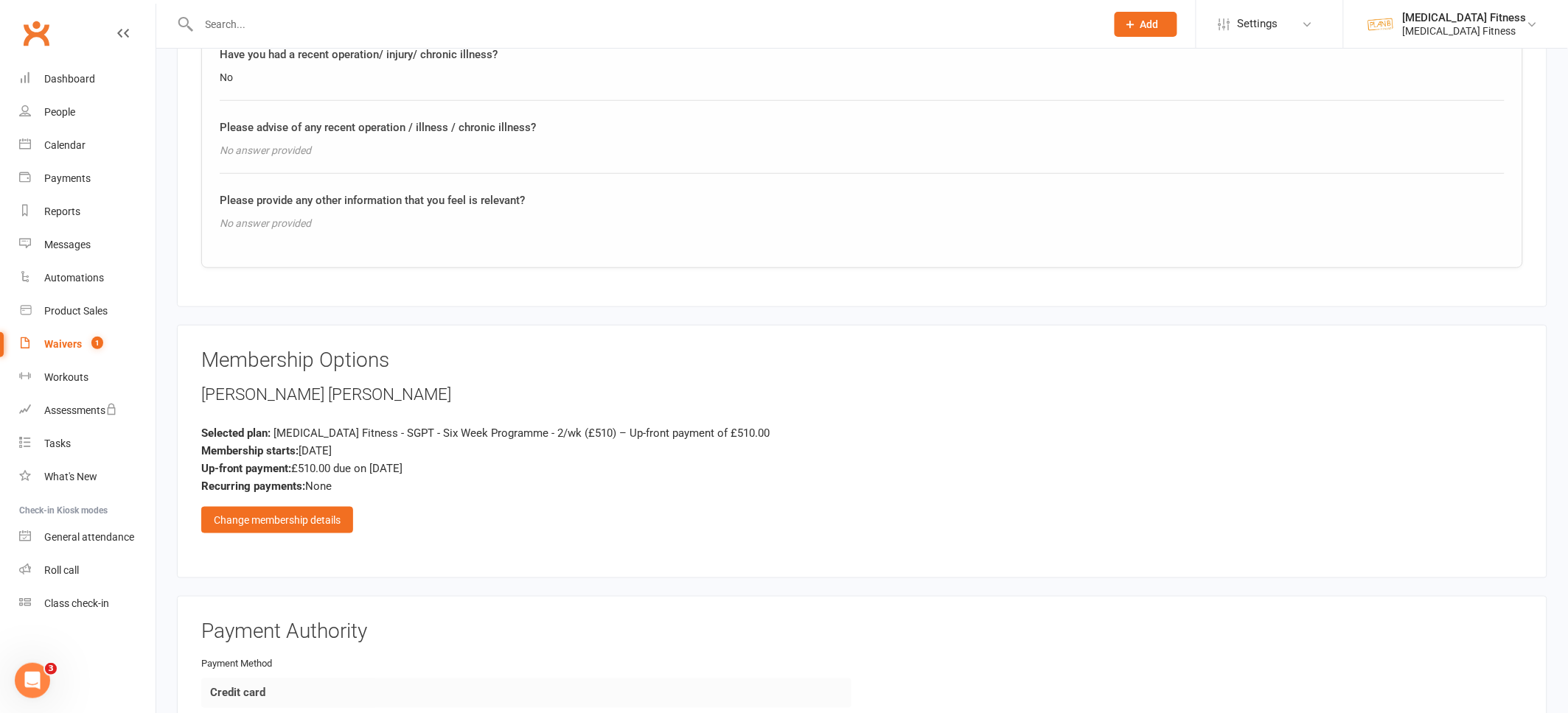
scroll to position [2383, 0]
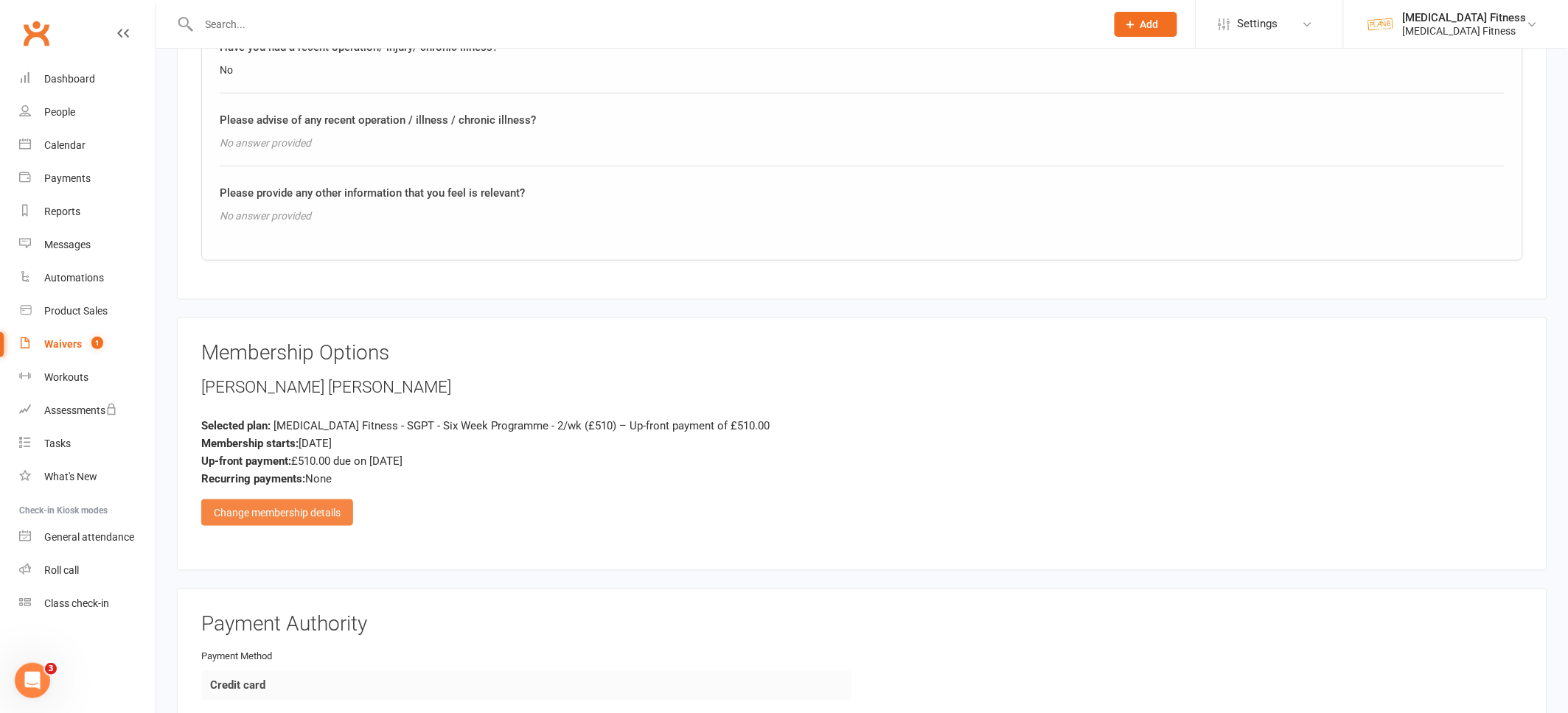
click at [276, 511] on div "Change membership details" at bounding box center [277, 513] width 152 height 27
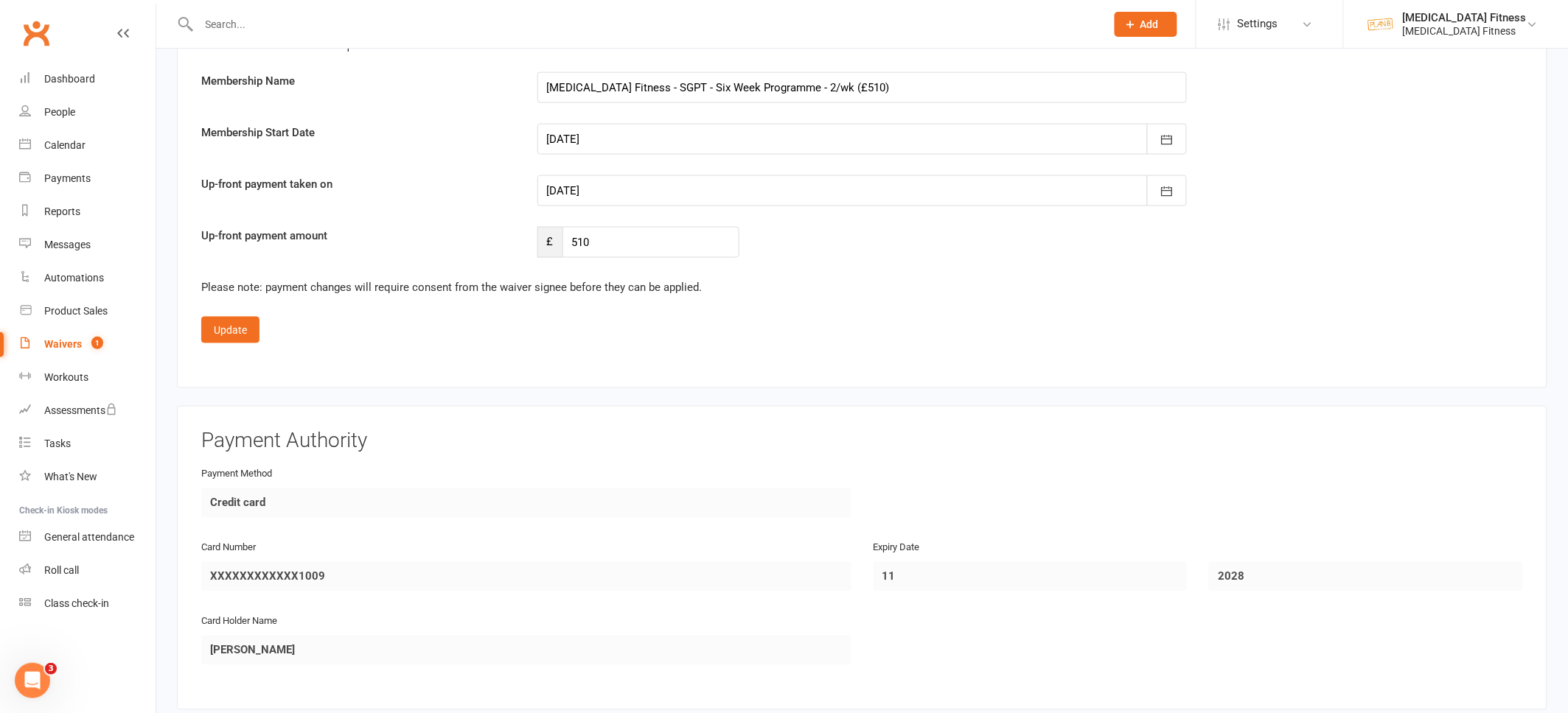
scroll to position [6610, 0]
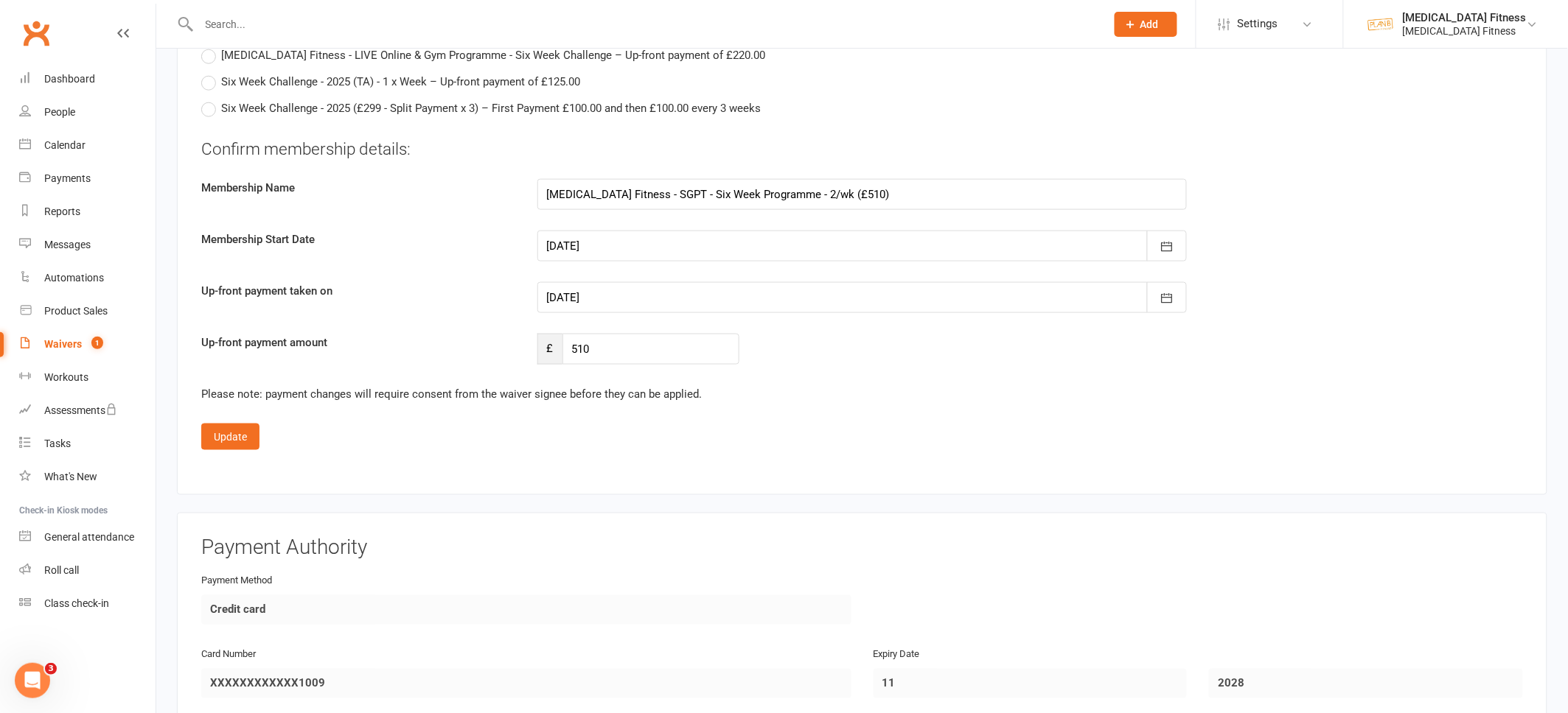
click at [592, 230] on div at bounding box center [863, 245] width 650 height 31
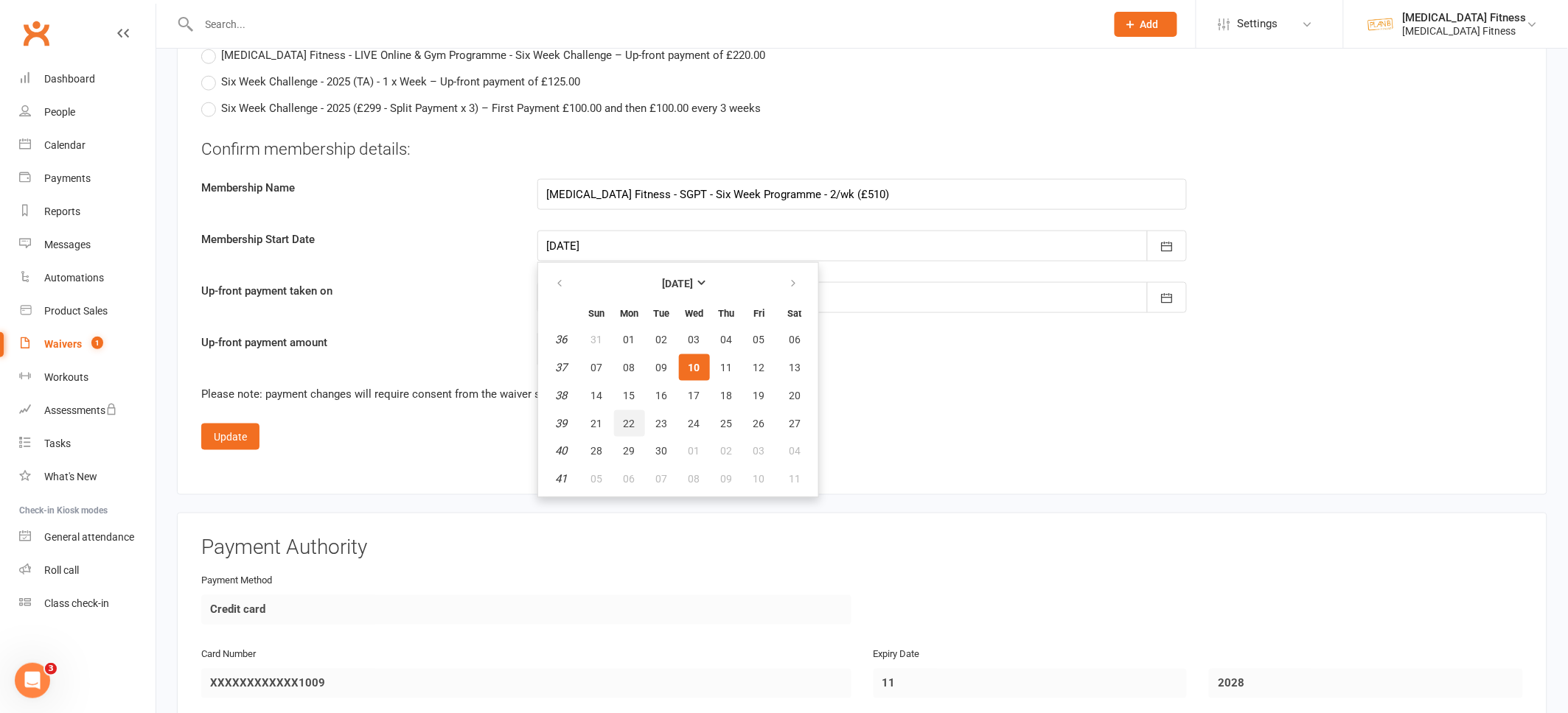
click at [623, 418] on span "22" at bounding box center [629, 424] width 12 height 12
type input "[DATE]"
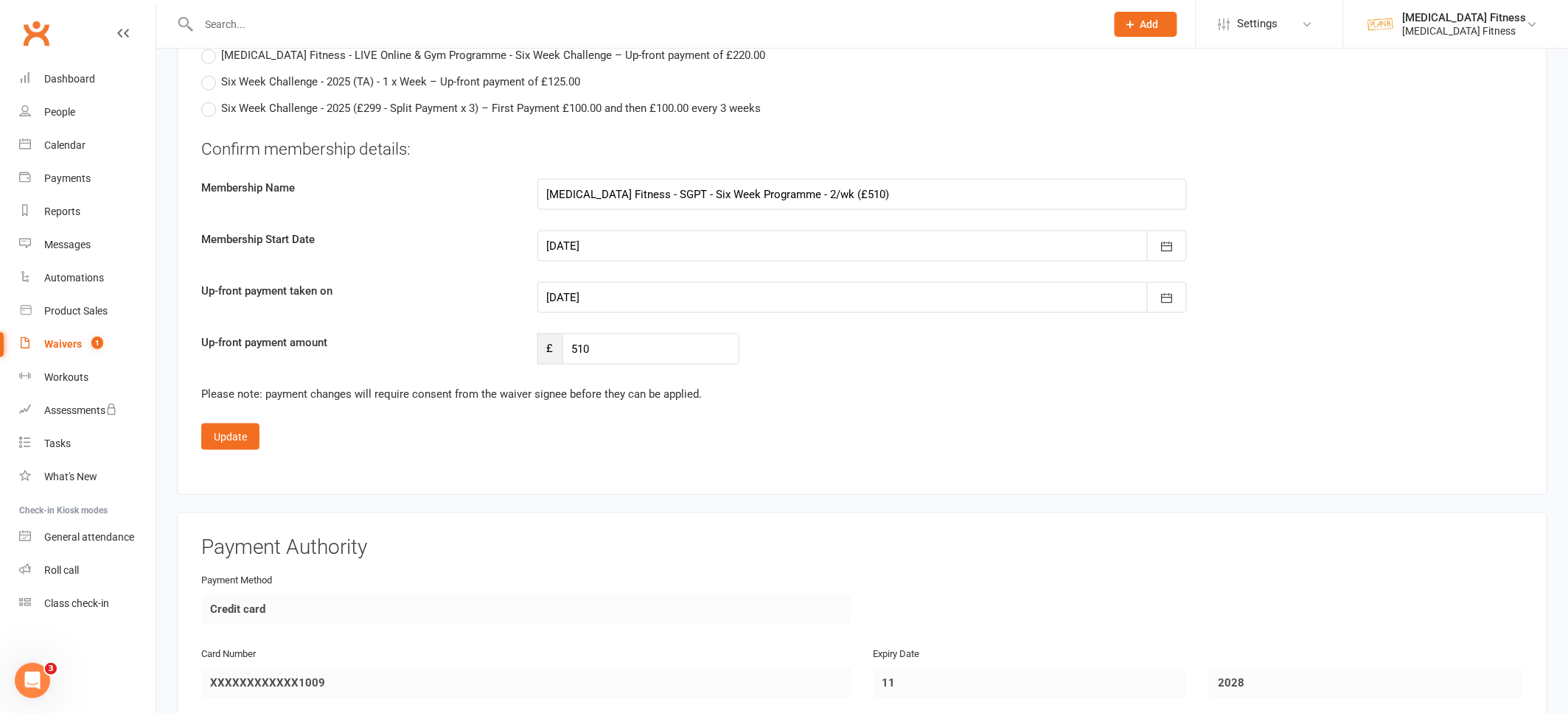
click at [586, 284] on div at bounding box center [863, 297] width 650 height 31
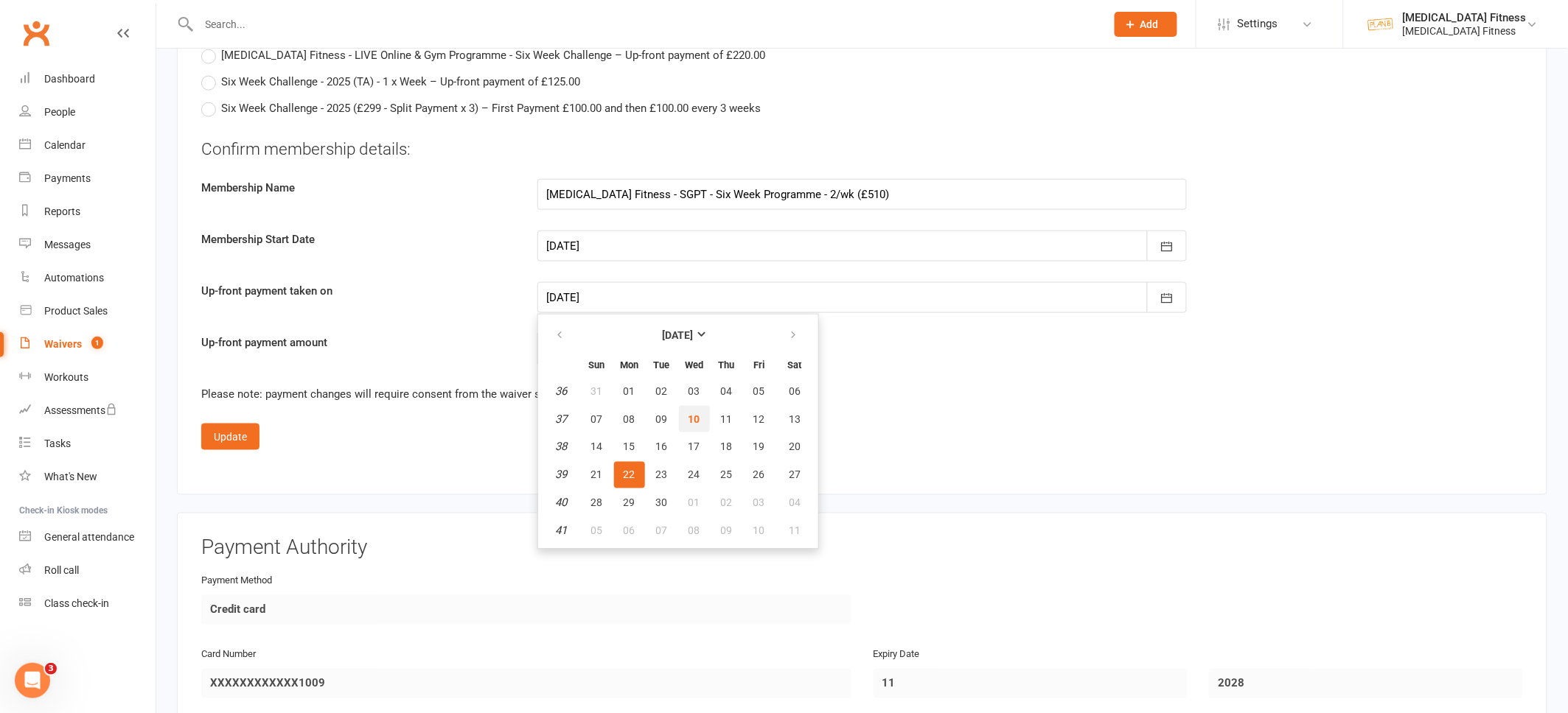
click at [688, 413] on span "10" at bounding box center [694, 419] width 12 height 12
type input "[DATE]"
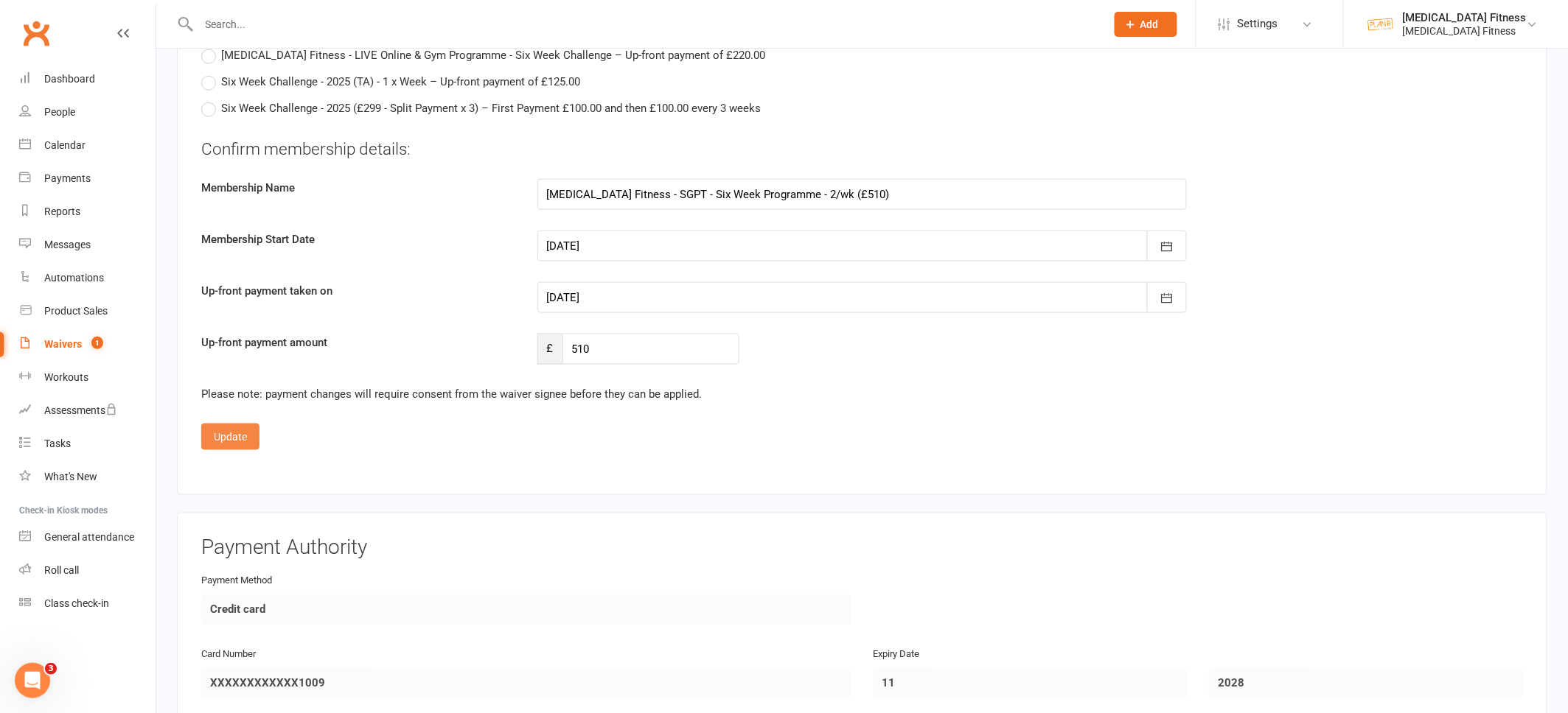
click at [238, 427] on button "Update" at bounding box center [230, 437] width 58 height 27
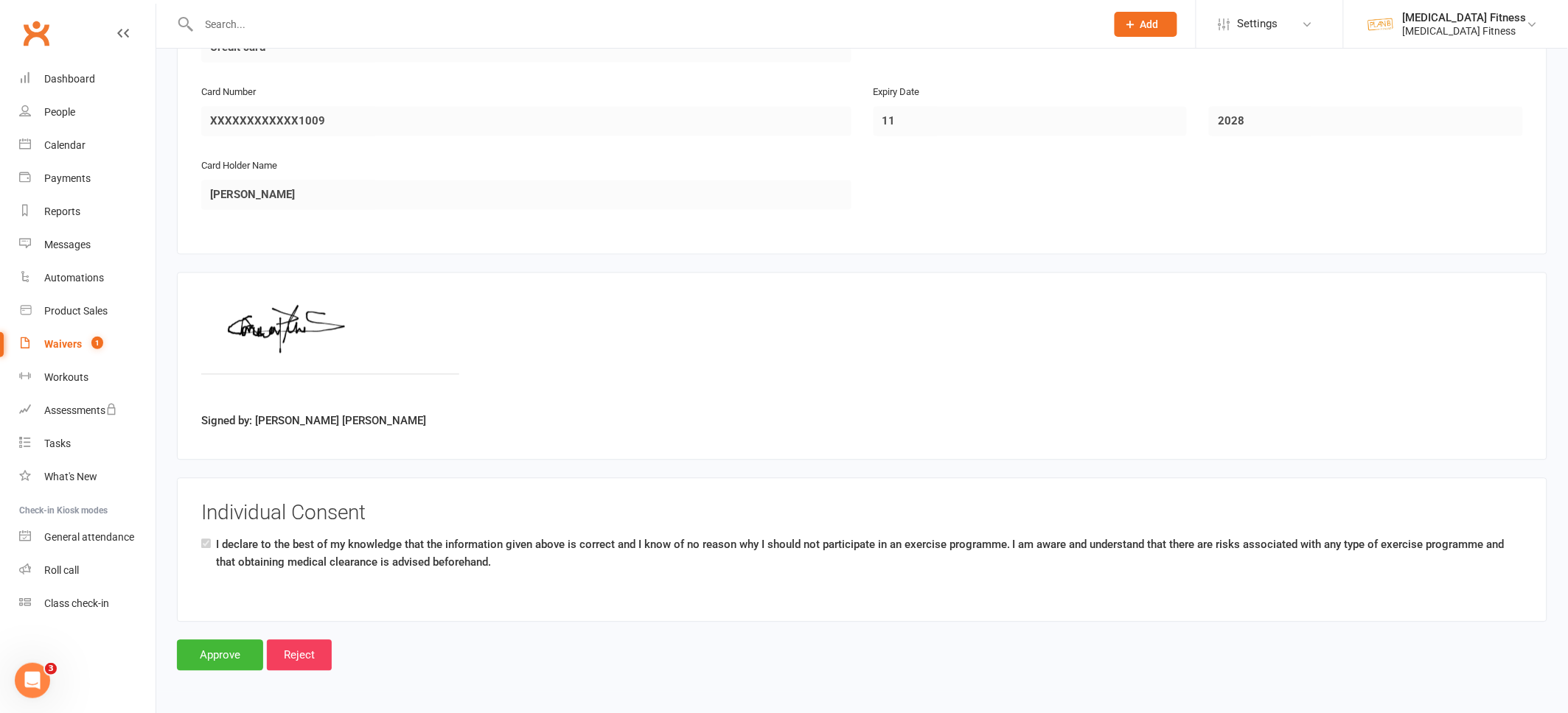
scroll to position [3014, 0]
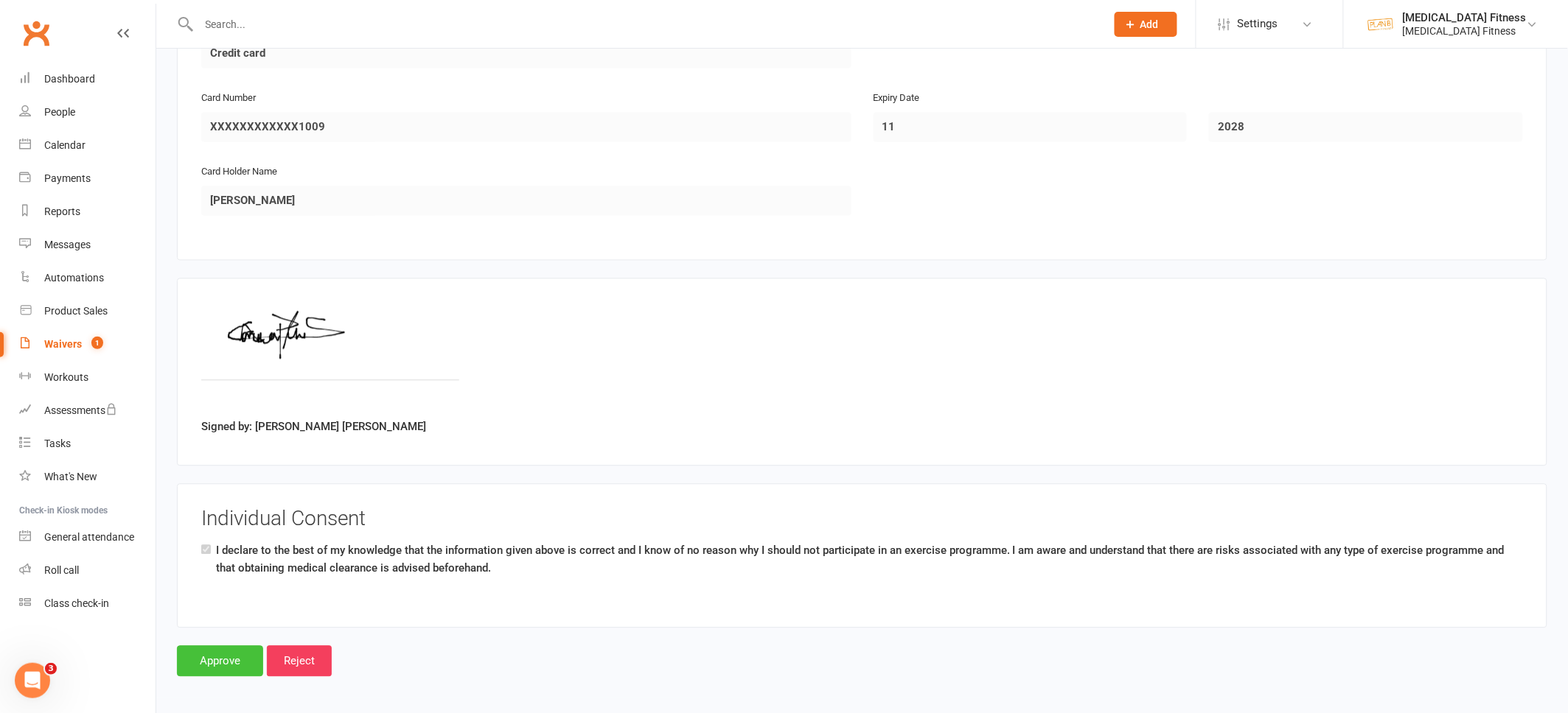
click at [233, 652] on input "Approve" at bounding box center [219, 661] width 86 height 31
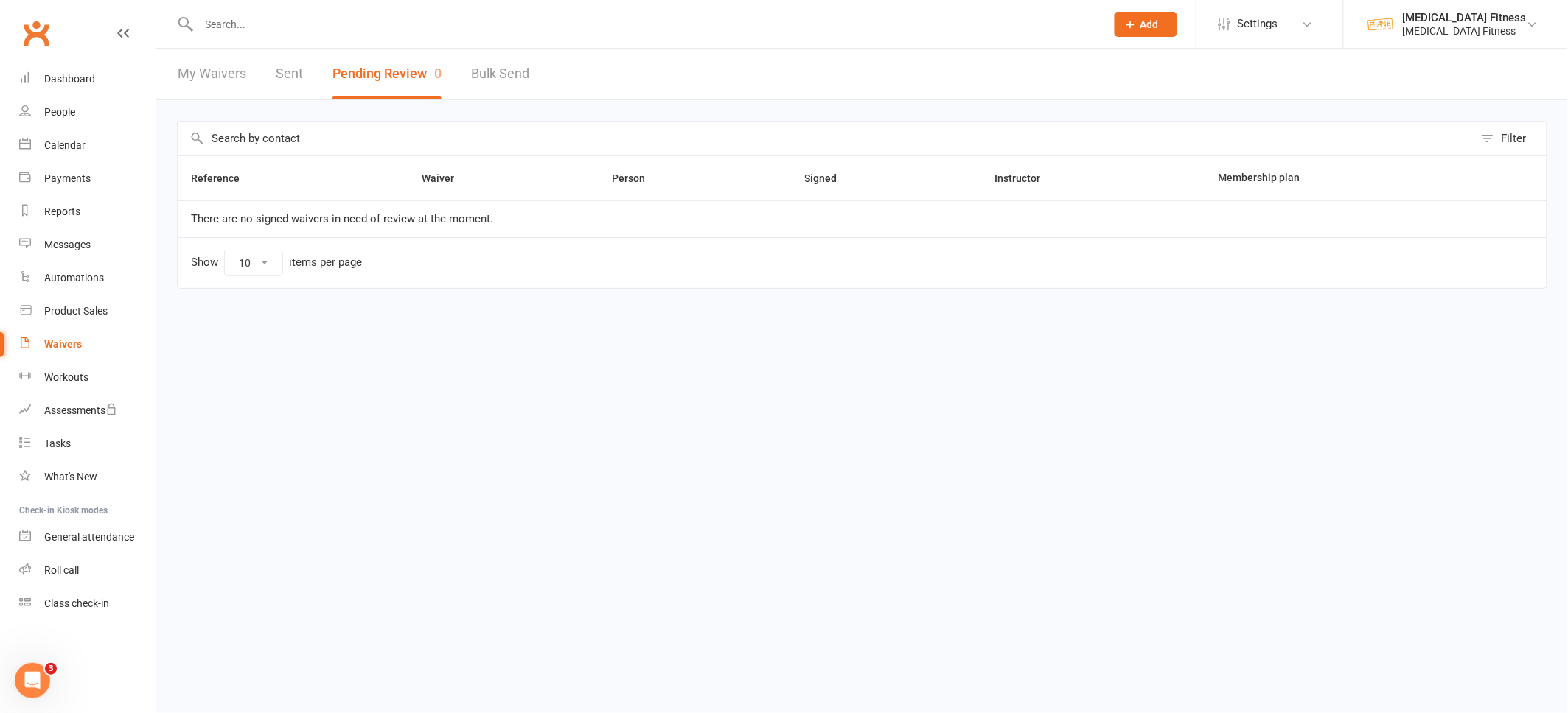
click at [315, 17] on input "text" at bounding box center [645, 24] width 900 height 21
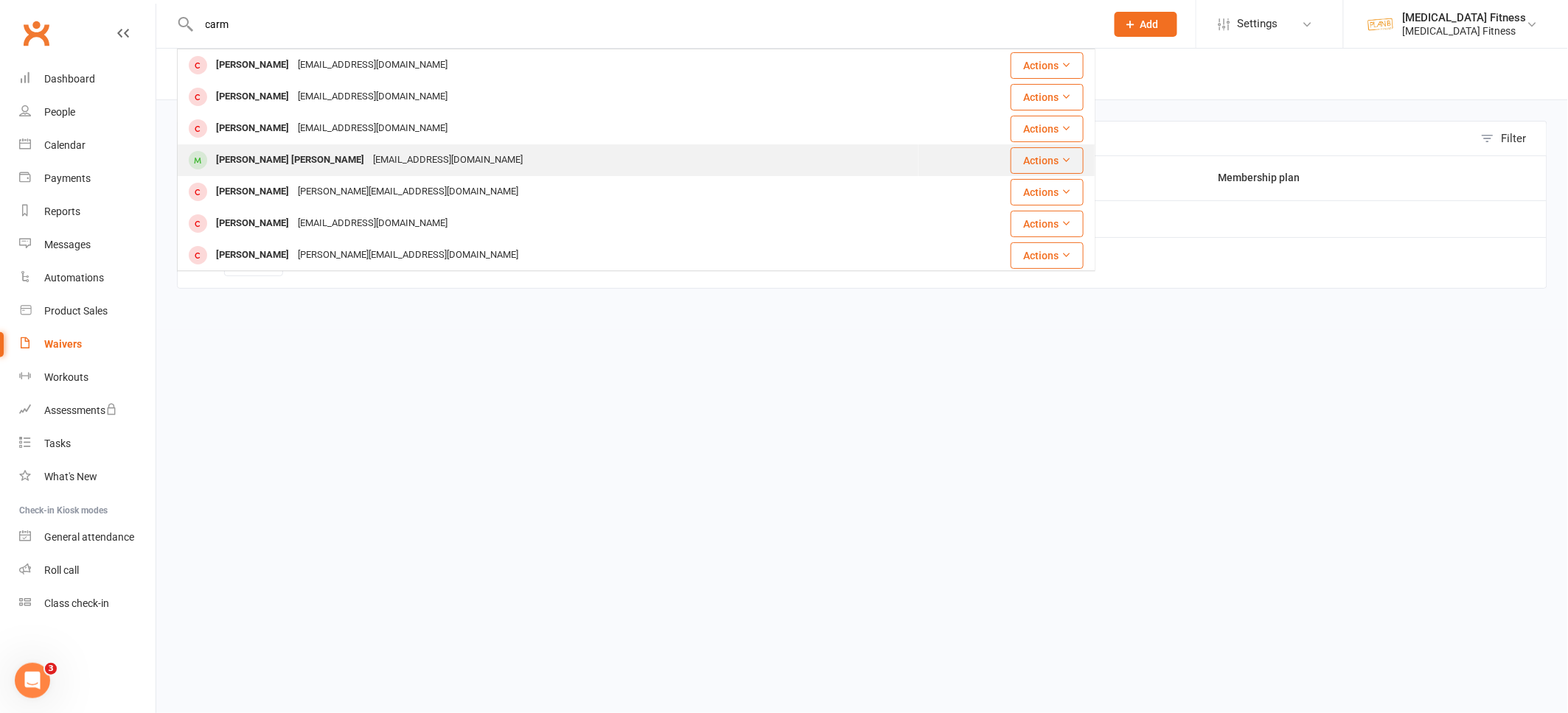
type input "carm"
click at [268, 162] on div "[PERSON_NAME] [PERSON_NAME]" at bounding box center [290, 160] width 157 height 21
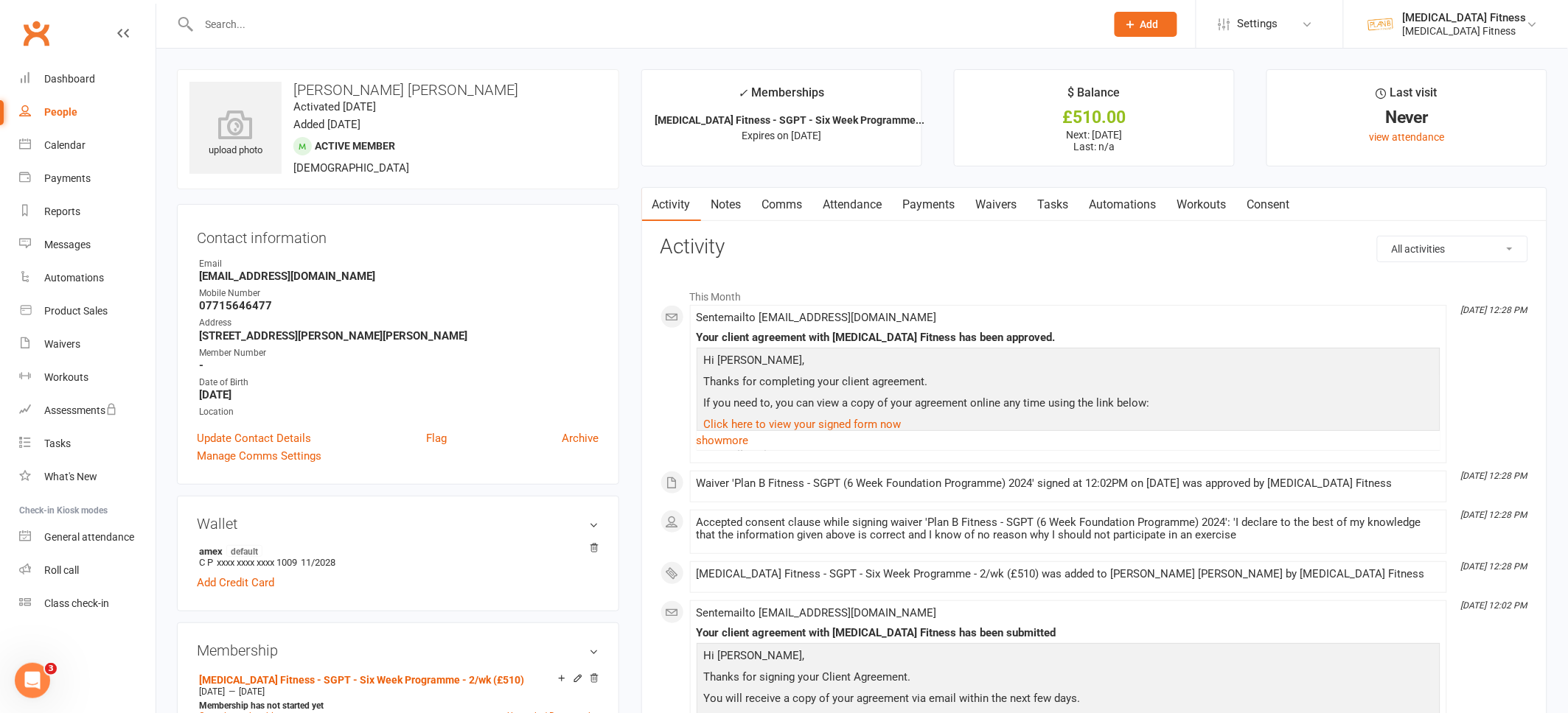
click at [921, 200] on link "Payments" at bounding box center [929, 204] width 73 height 34
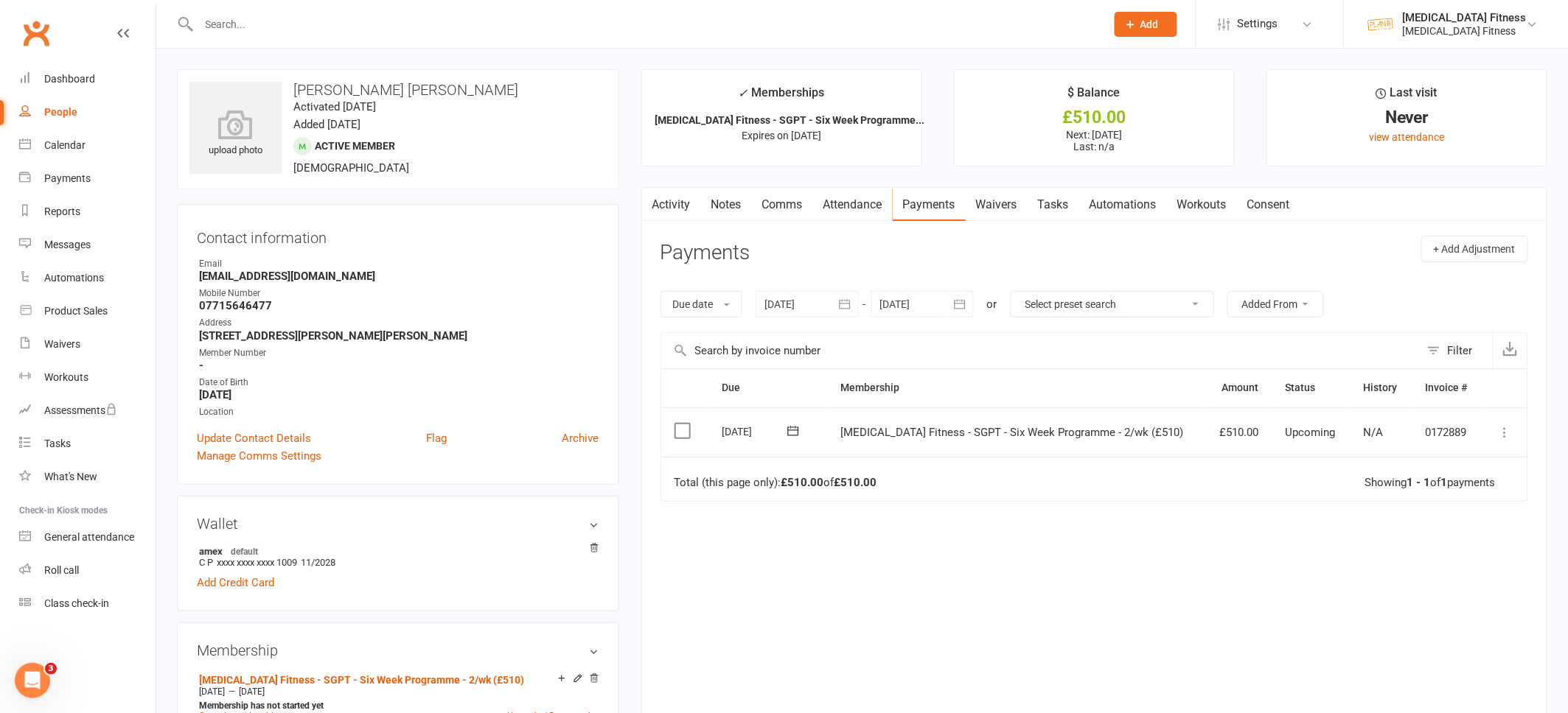
click at [262, 24] on input "text" at bounding box center [645, 24] width 900 height 21
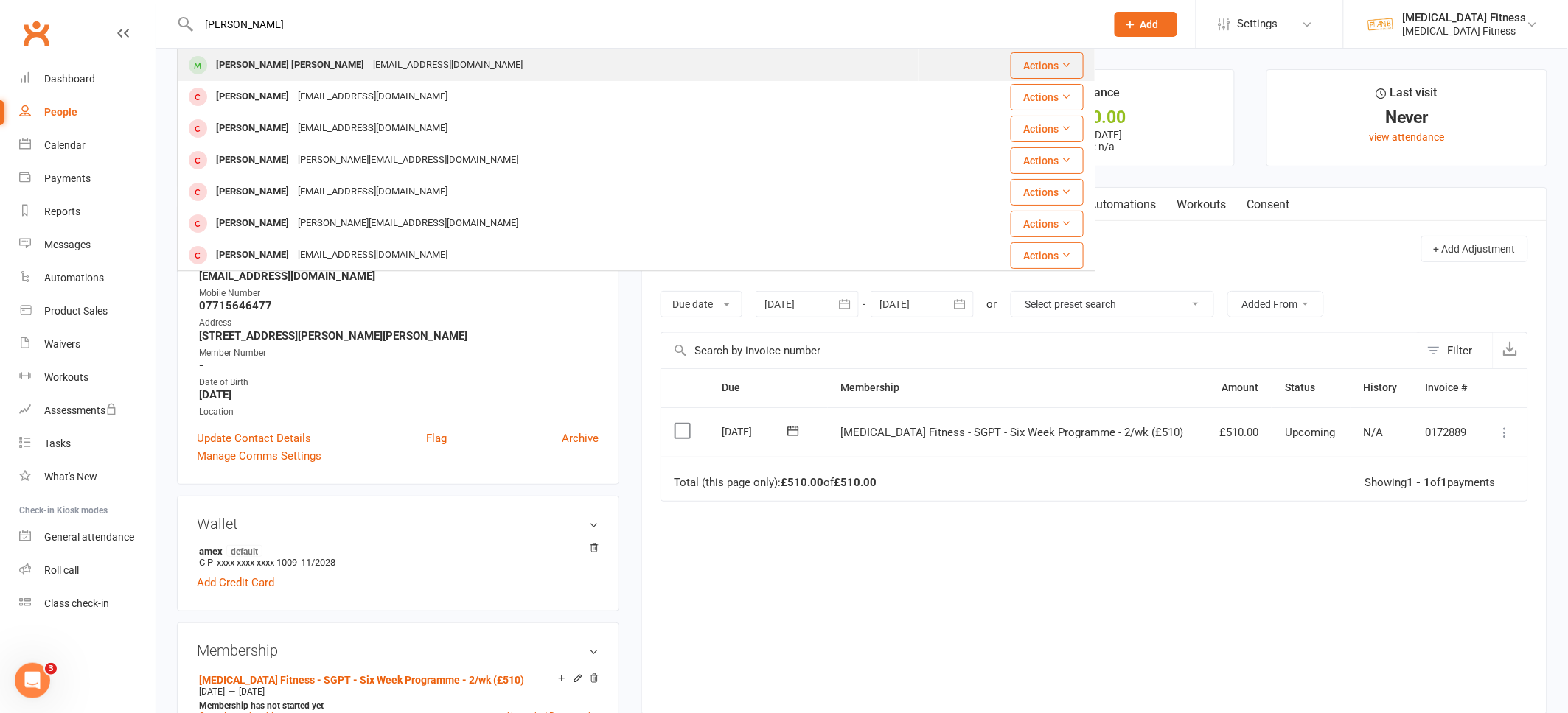
type input "[PERSON_NAME]"
click at [262, 59] on div "[PERSON_NAME] [PERSON_NAME]" at bounding box center [290, 65] width 157 height 21
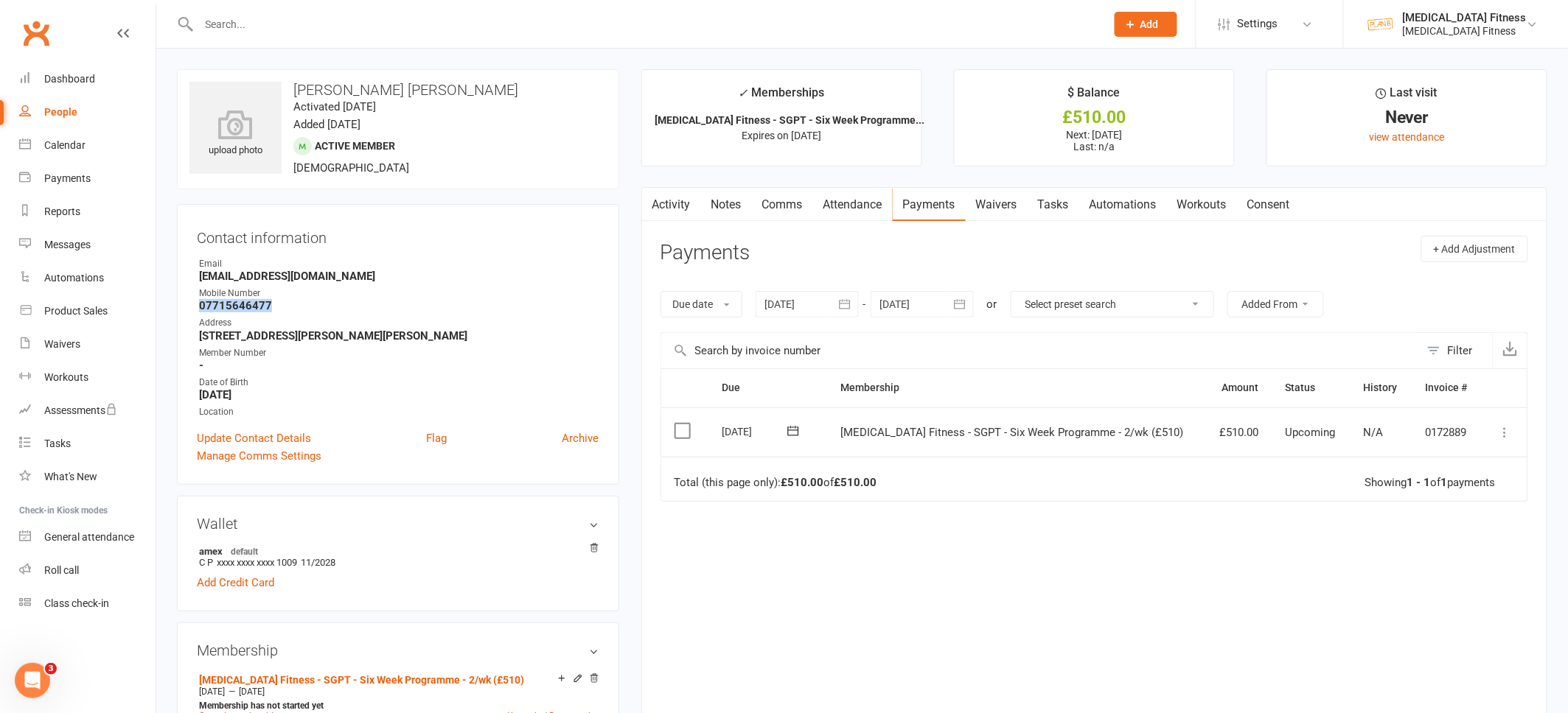
drag, startPoint x: 275, startPoint y: 304, endPoint x: 193, endPoint y: 307, distance: 82.1
click at [193, 307] on div "Contact information Owner Email [EMAIL_ADDRESS][DOMAIN_NAME] Mobile Number [PHO…" at bounding box center [398, 345] width 442 height 281
copy strong "07715646477"
click at [273, 309] on strong "07715646477" at bounding box center [399, 305] width 400 height 13
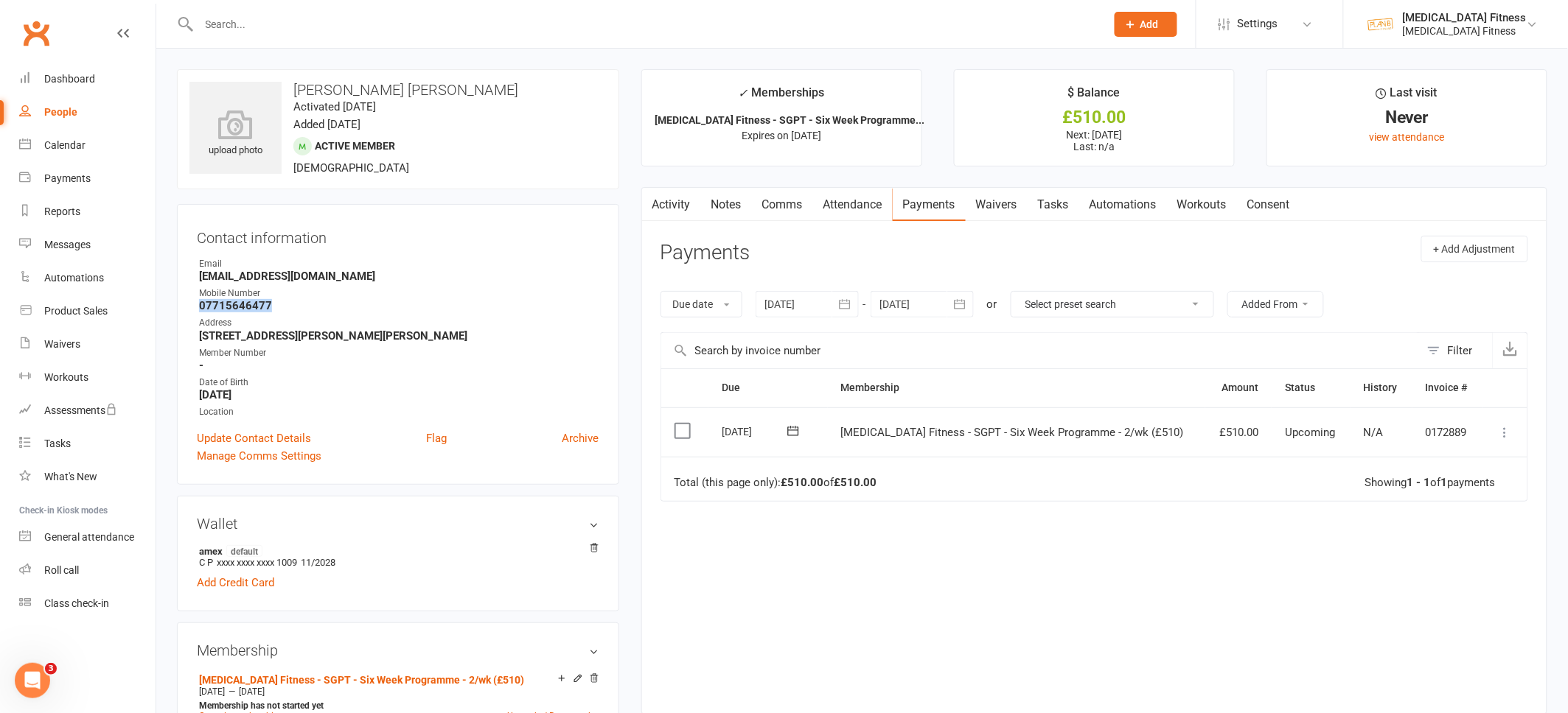
drag, startPoint x: 268, startPoint y: 304, endPoint x: 182, endPoint y: 304, distance: 86.0
click at [182, 304] on div "Contact information Owner Email [EMAIL_ADDRESS][DOMAIN_NAME] Mobile Number [PHO…" at bounding box center [398, 345] width 442 height 281
copy strong "07715646477"
